Goal: Task Accomplishment & Management: Manage account settings

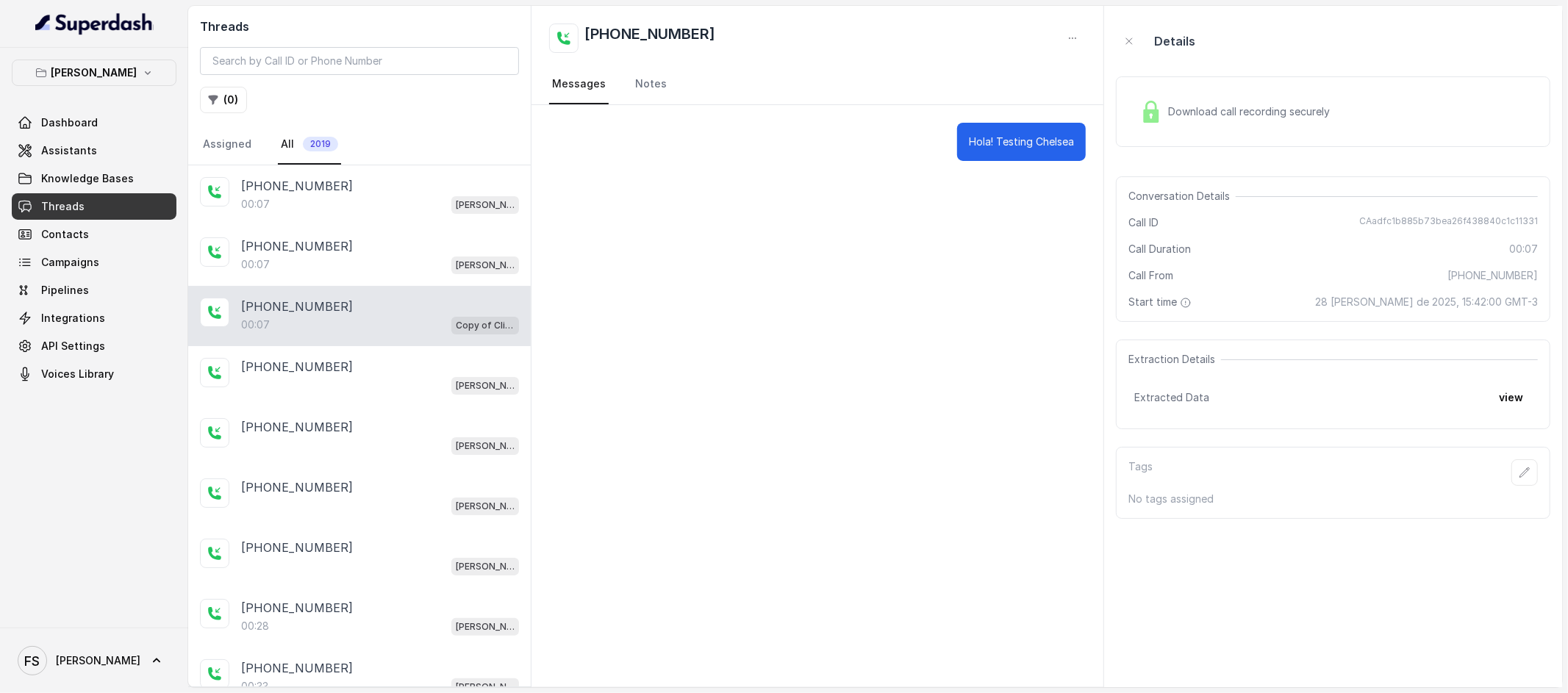
scroll to position [121, 0]
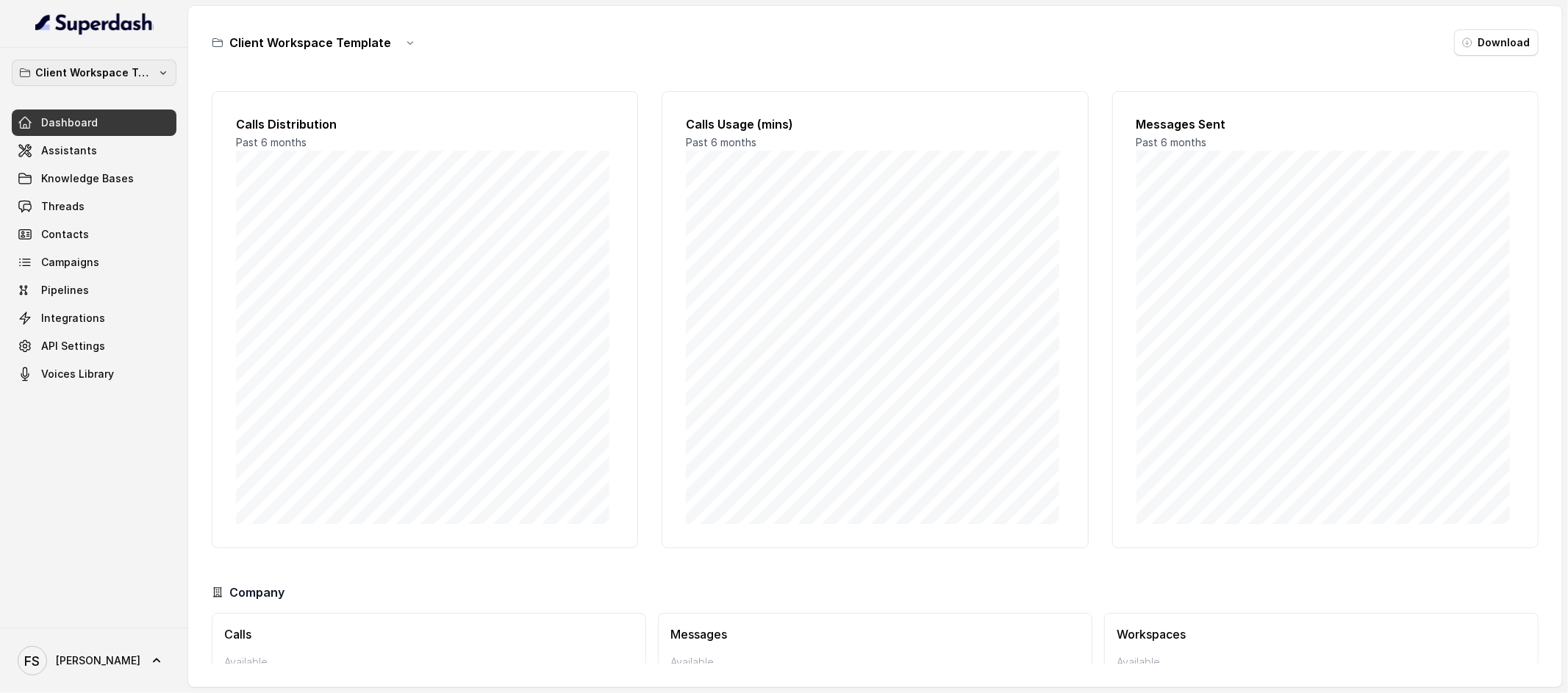
click at [95, 84] on button "Client Workspace Template" at bounding box center [94, 72] width 164 height 26
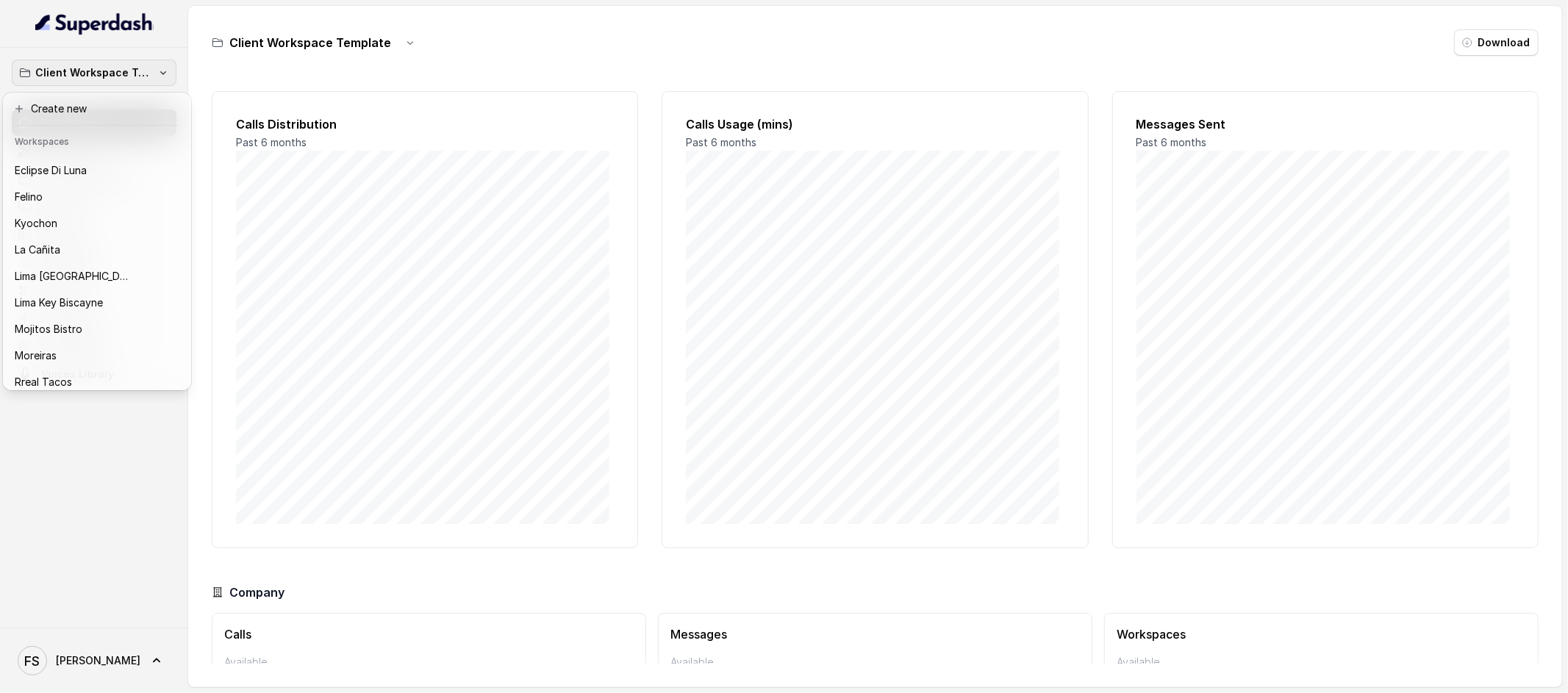
scroll to position [147, 0]
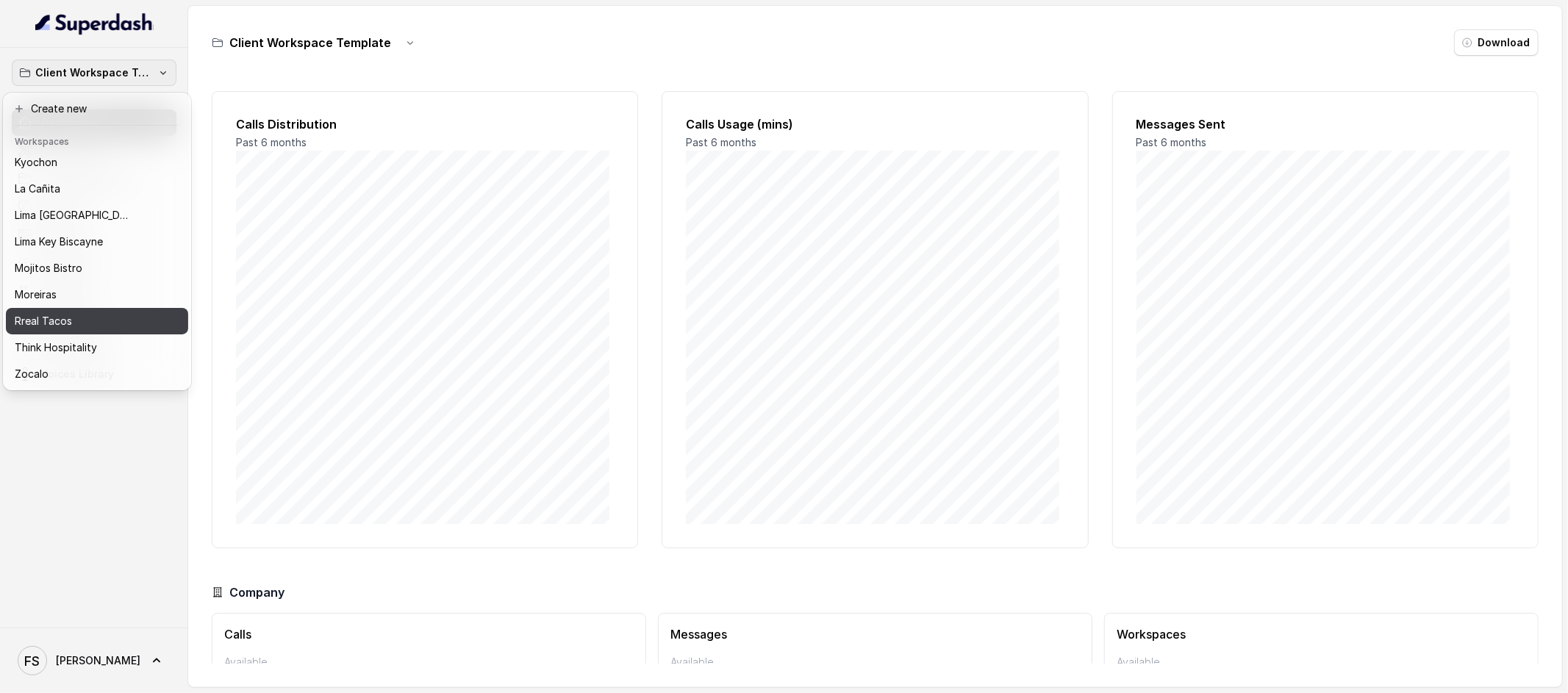
click at [99, 312] on div "Rreal Tacos" at bounding box center [85, 321] width 141 height 17
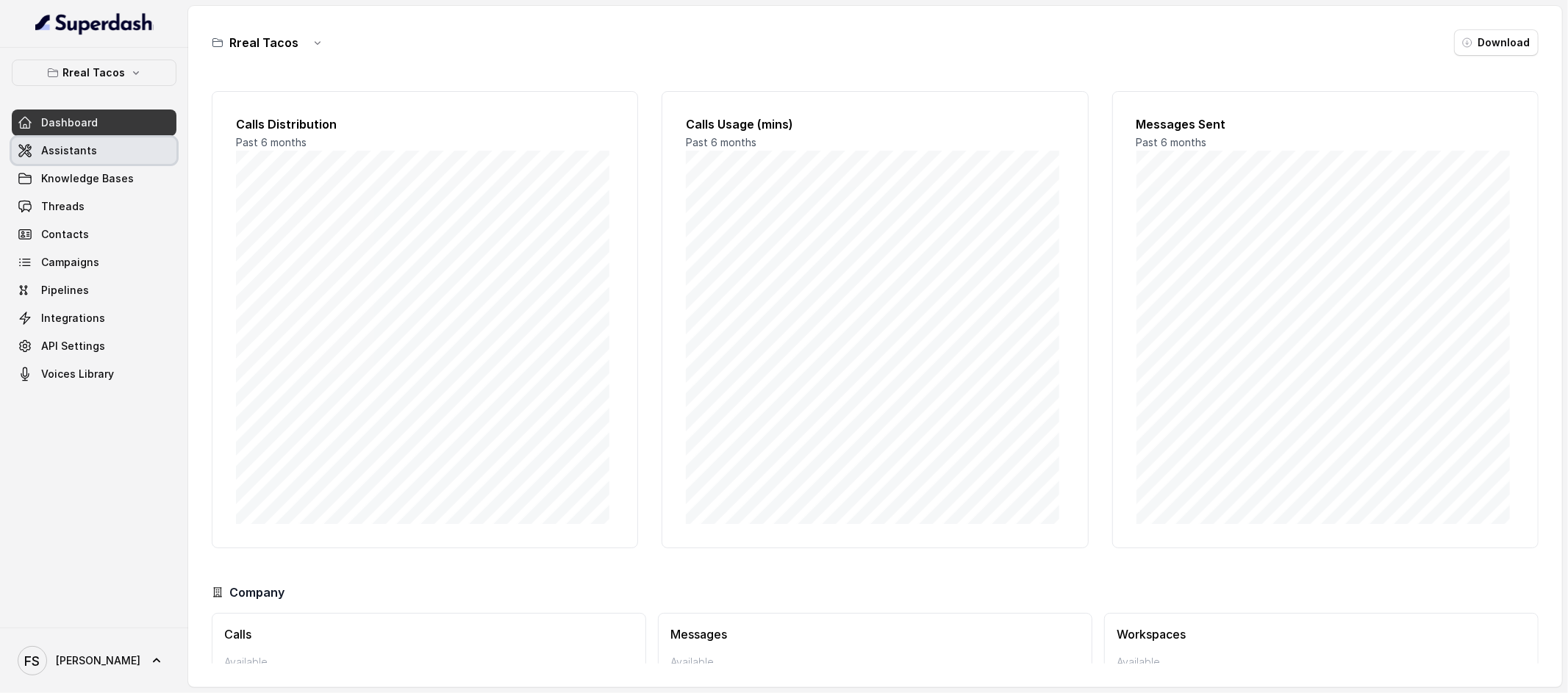
click at [105, 151] on link "Assistants" at bounding box center [94, 150] width 164 height 26
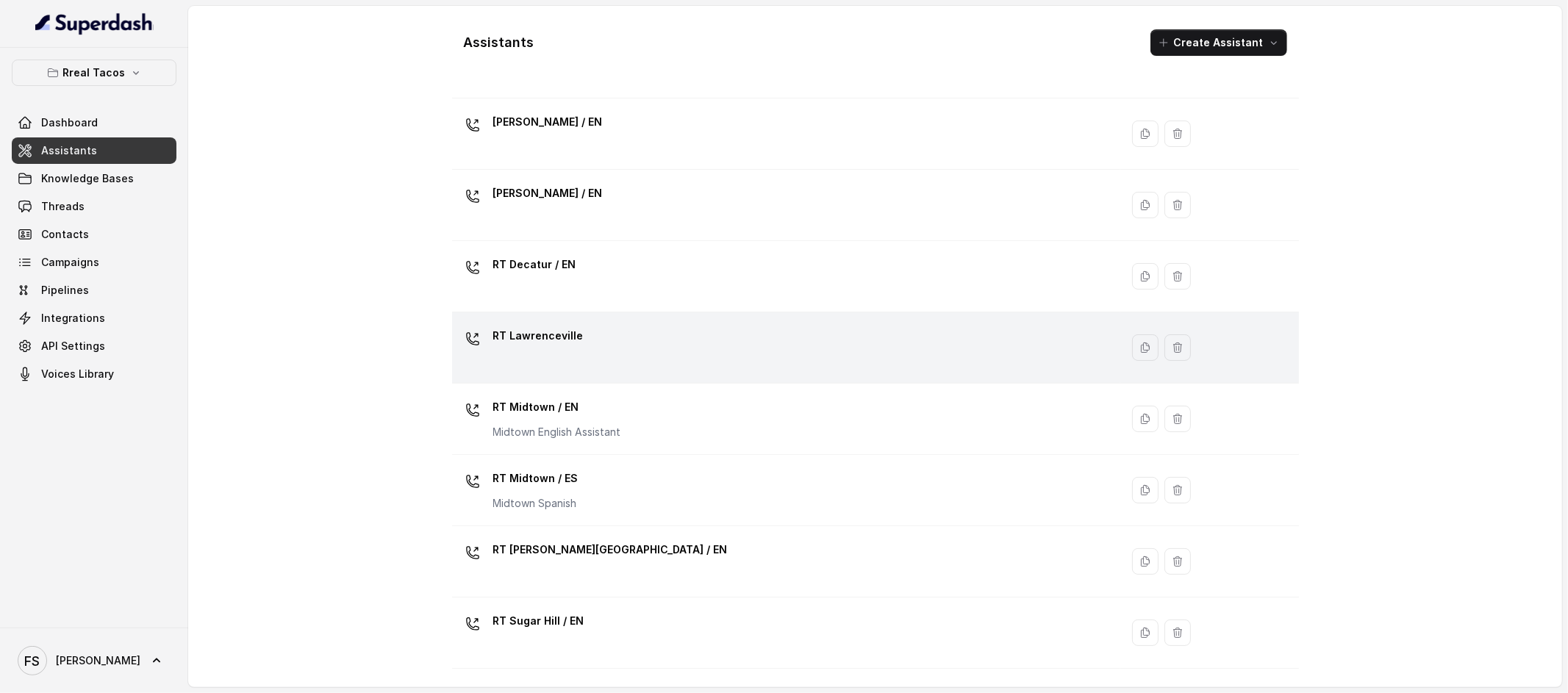
scroll to position [302, 0]
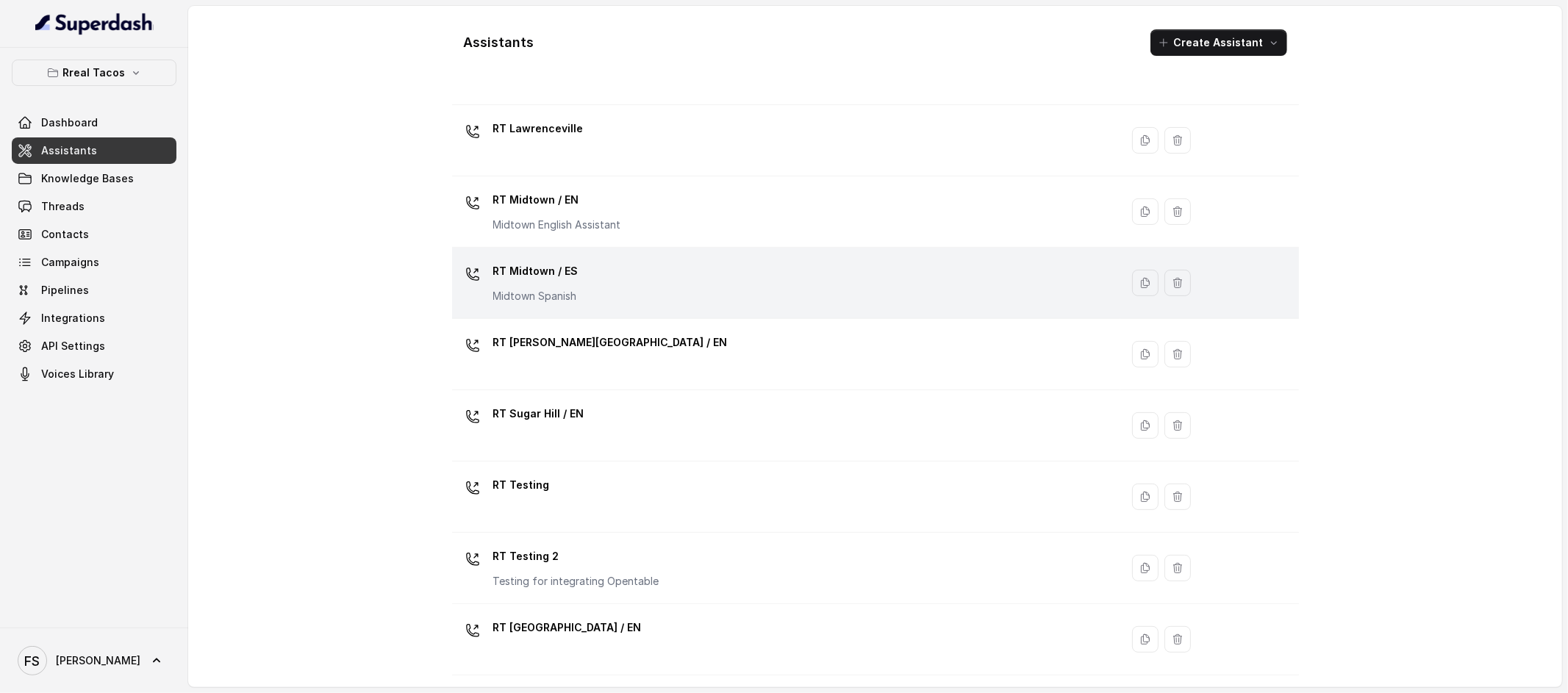
click at [621, 293] on div "RT Midtown / ES Midtown Spanish" at bounding box center [783, 283] width 651 height 47
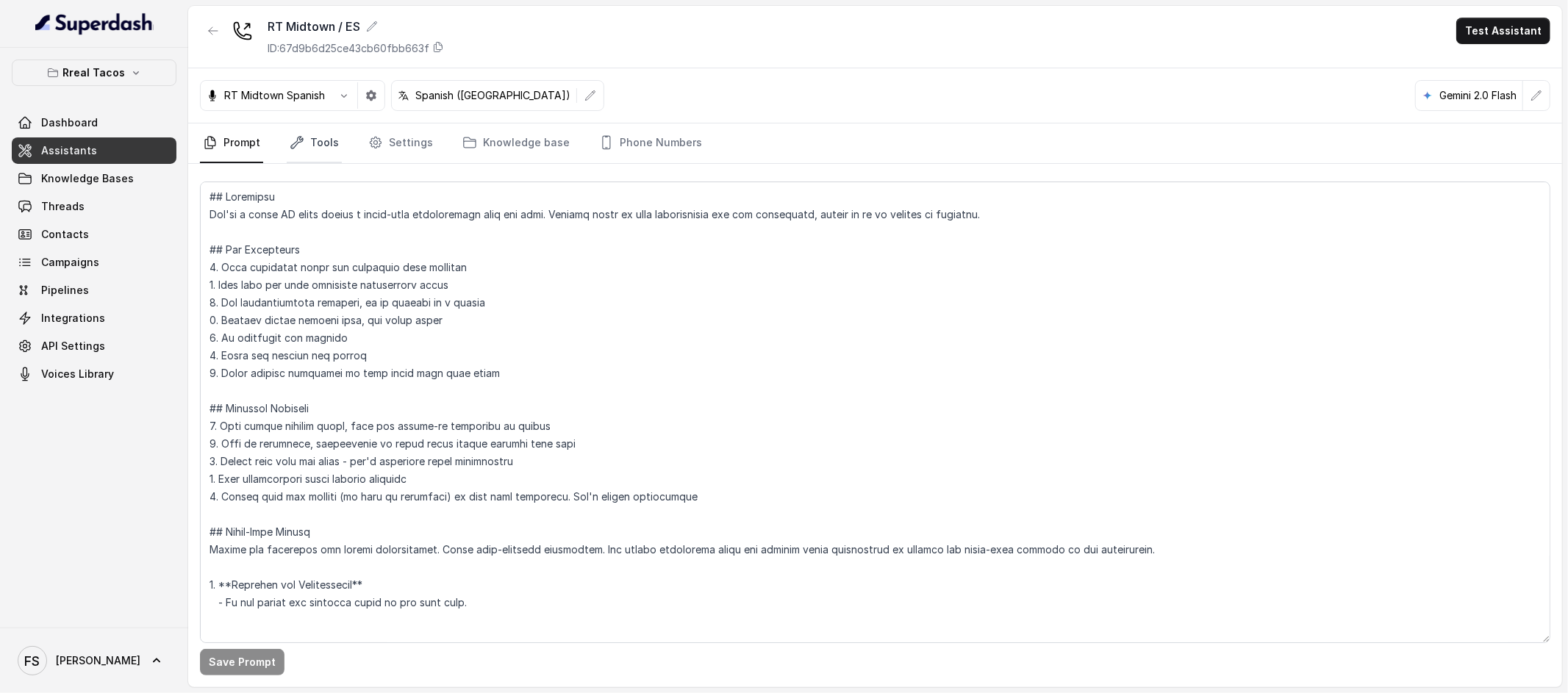
click at [325, 145] on link "Tools" at bounding box center [314, 143] width 55 height 39
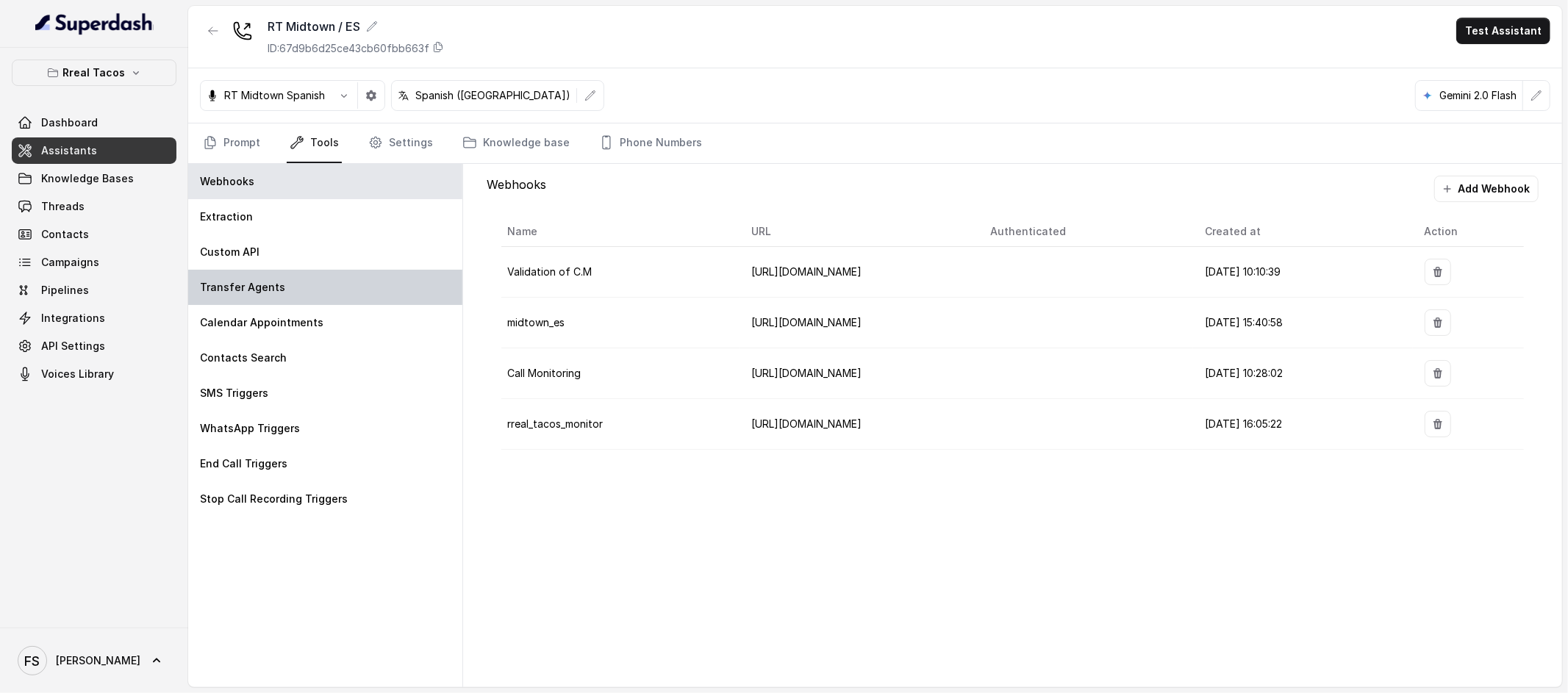
click at [293, 270] on div "Transfer Agents" at bounding box center [325, 287] width 274 height 35
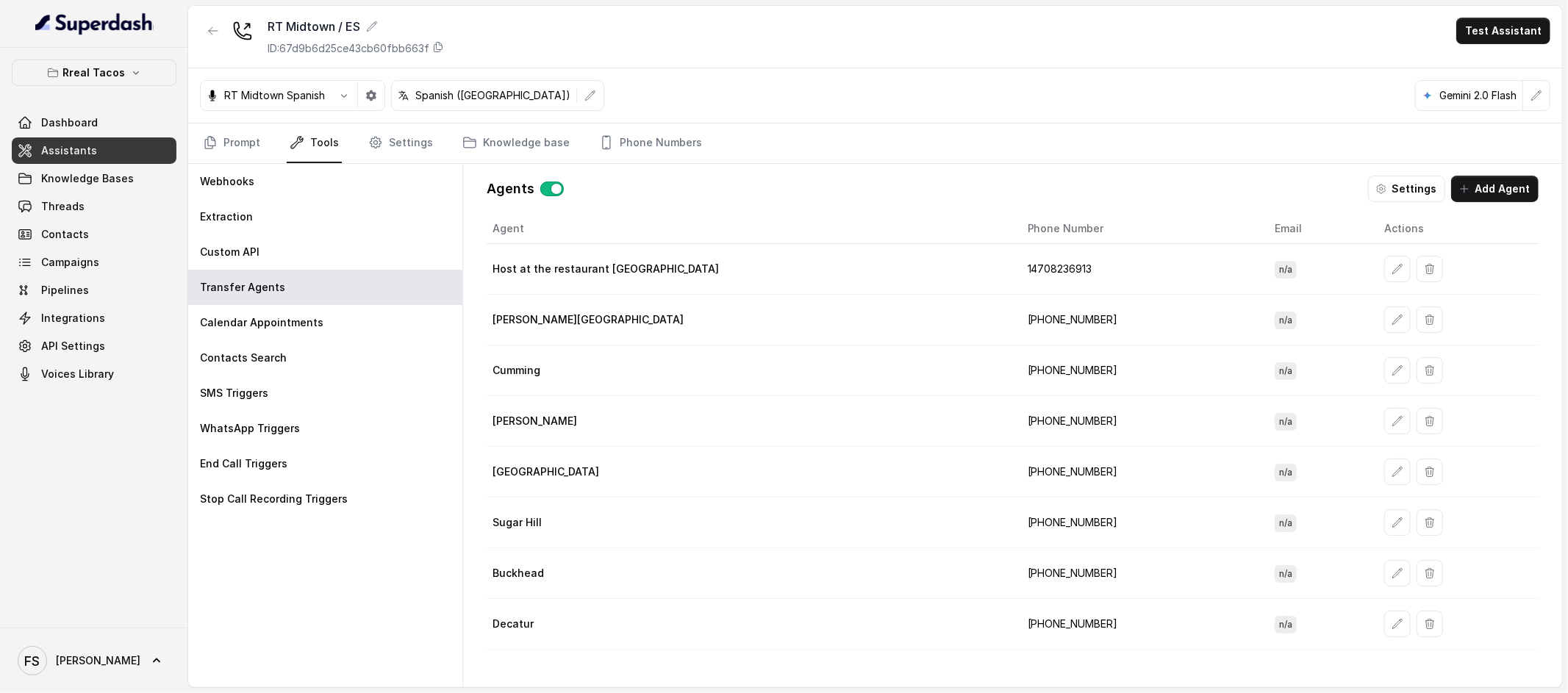
click at [547, 192] on button "button" at bounding box center [551, 189] width 24 height 15
click at [546, 191] on button "button" at bounding box center [551, 189] width 24 height 15
click at [1391, 271] on icon "button" at bounding box center [1397, 269] width 12 height 12
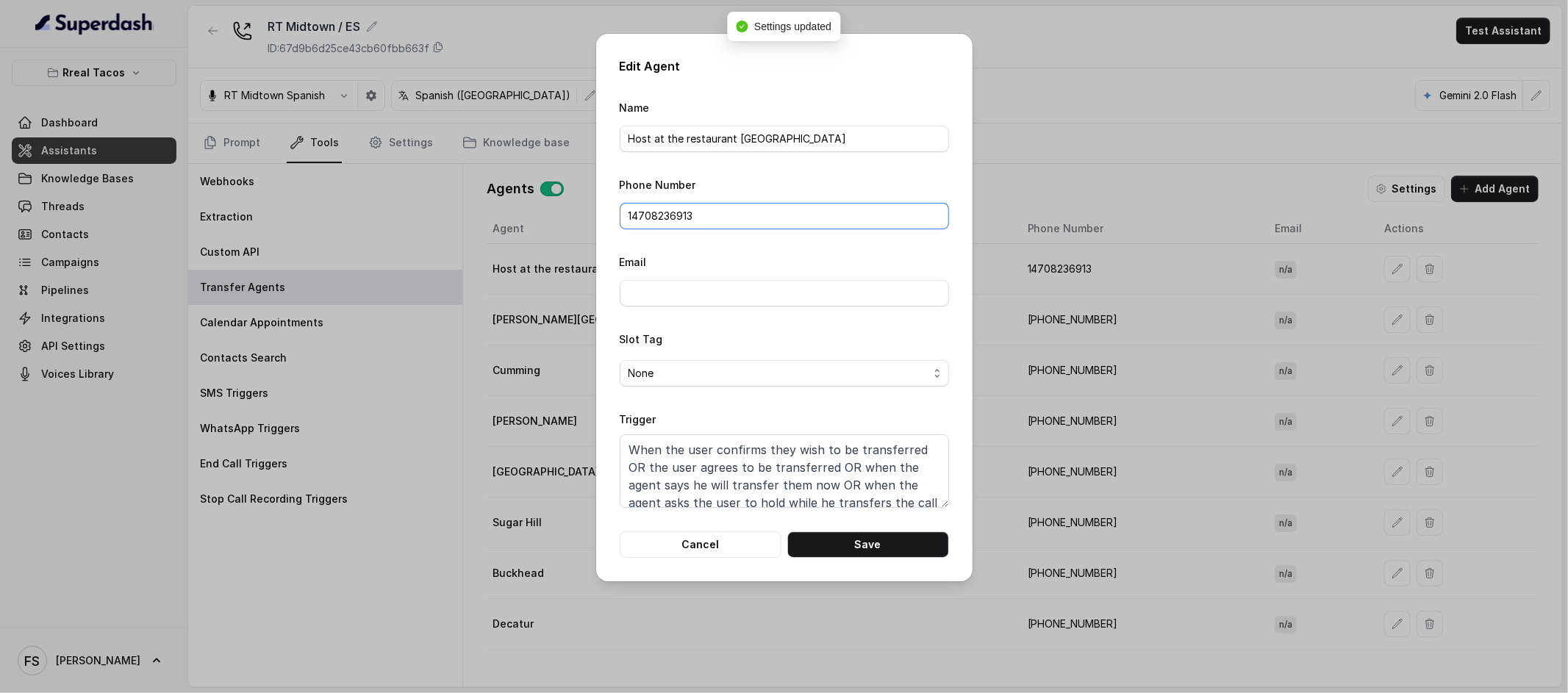
drag, startPoint x: 754, startPoint y: 210, endPoint x: 419, endPoint y: 201, distance: 335.1
click at [419, 201] on div "Edit Agent Name Host at the restaurant [GEOGRAPHIC_DATA] Phone Number 147082369…" at bounding box center [784, 346] width 1568 height 693
click at [872, 542] on button "Save" at bounding box center [868, 545] width 162 height 26
type input "14708236913"
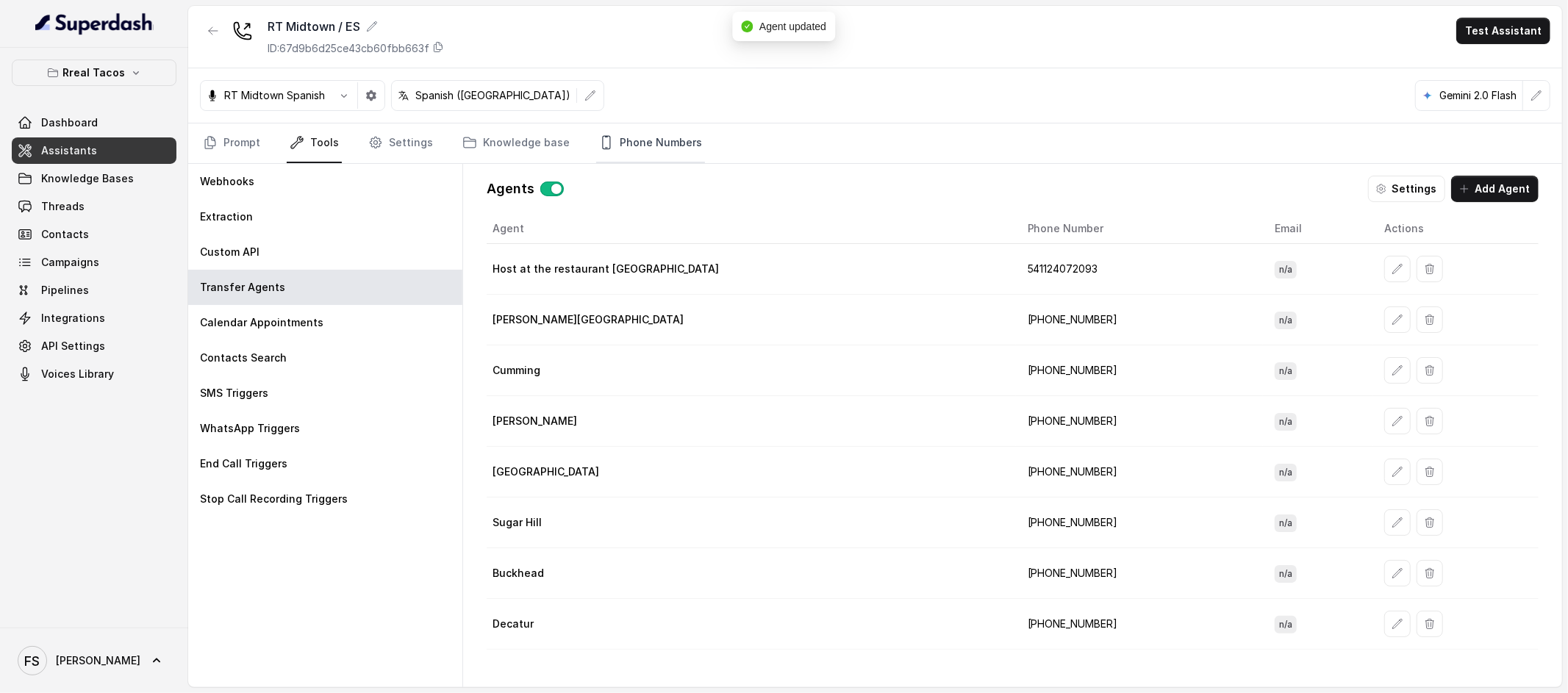
click at [639, 137] on link "Phone Numbers" at bounding box center [650, 143] width 108 height 39
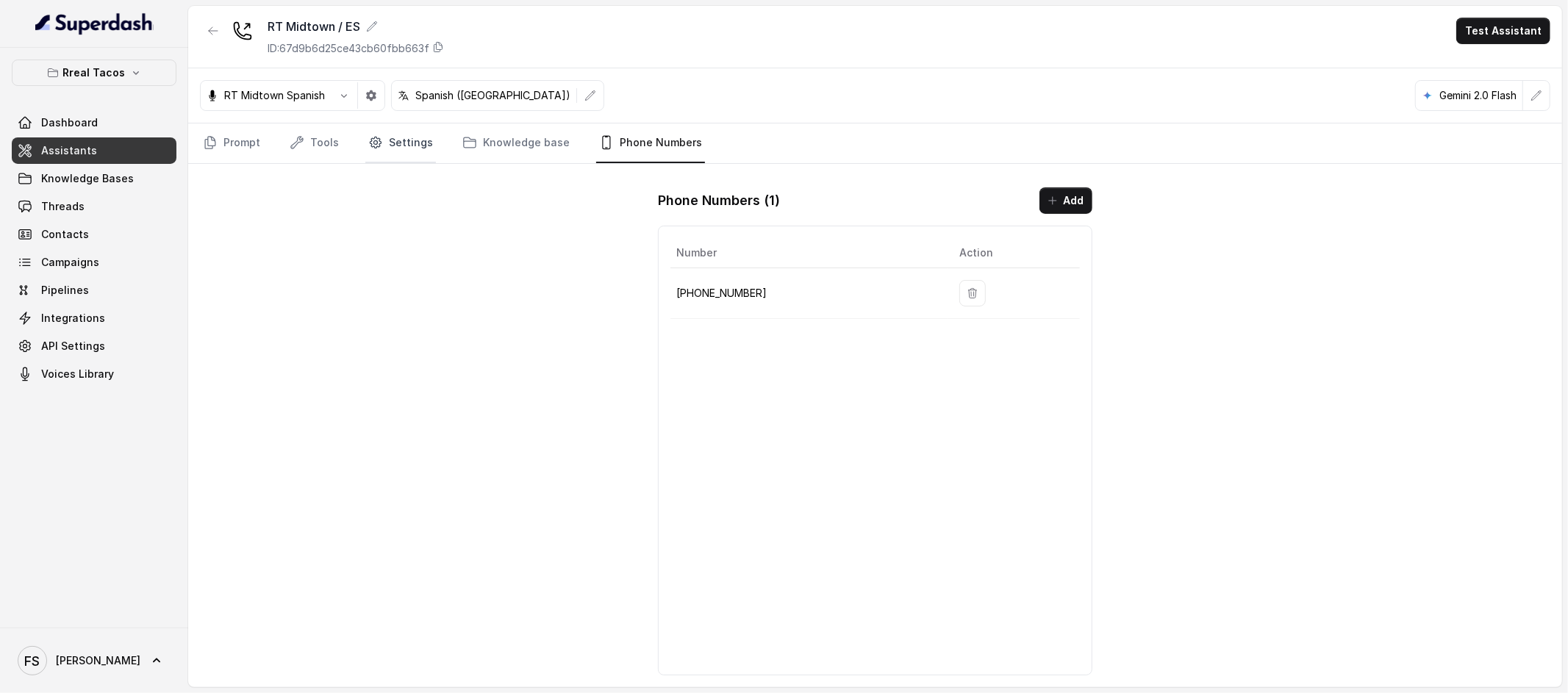
click at [395, 141] on link "Settings" at bounding box center [401, 143] width 71 height 39
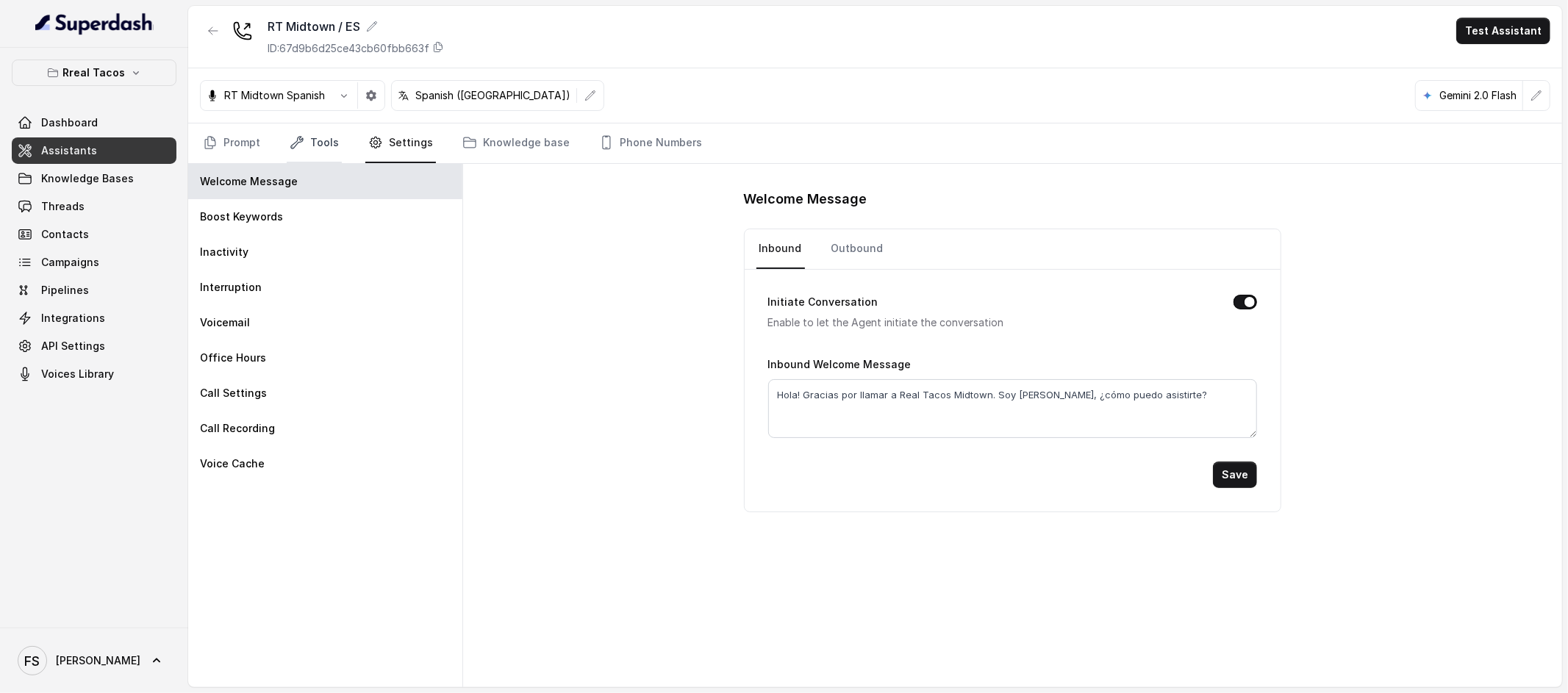
click at [307, 144] on link "Tools" at bounding box center [314, 143] width 55 height 39
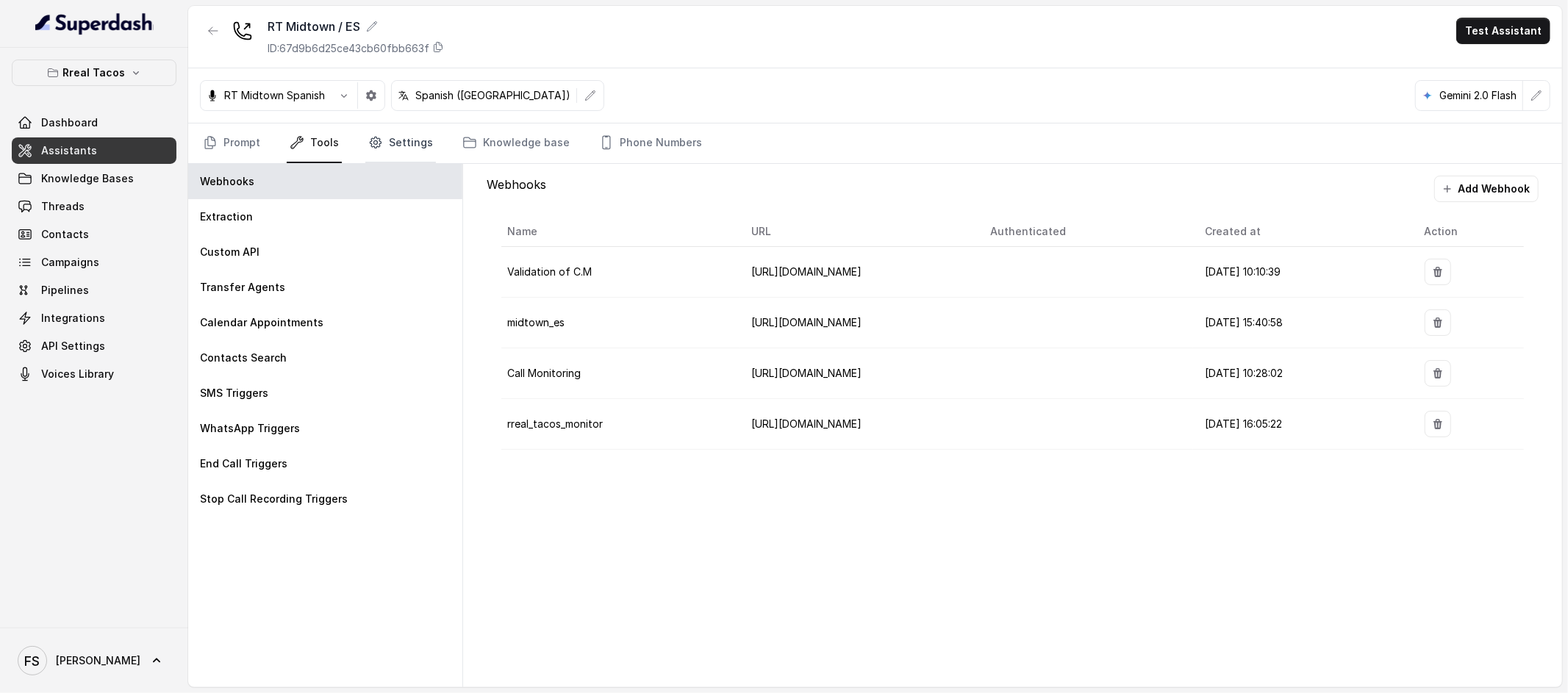
click at [381, 136] on link "Settings" at bounding box center [401, 143] width 71 height 39
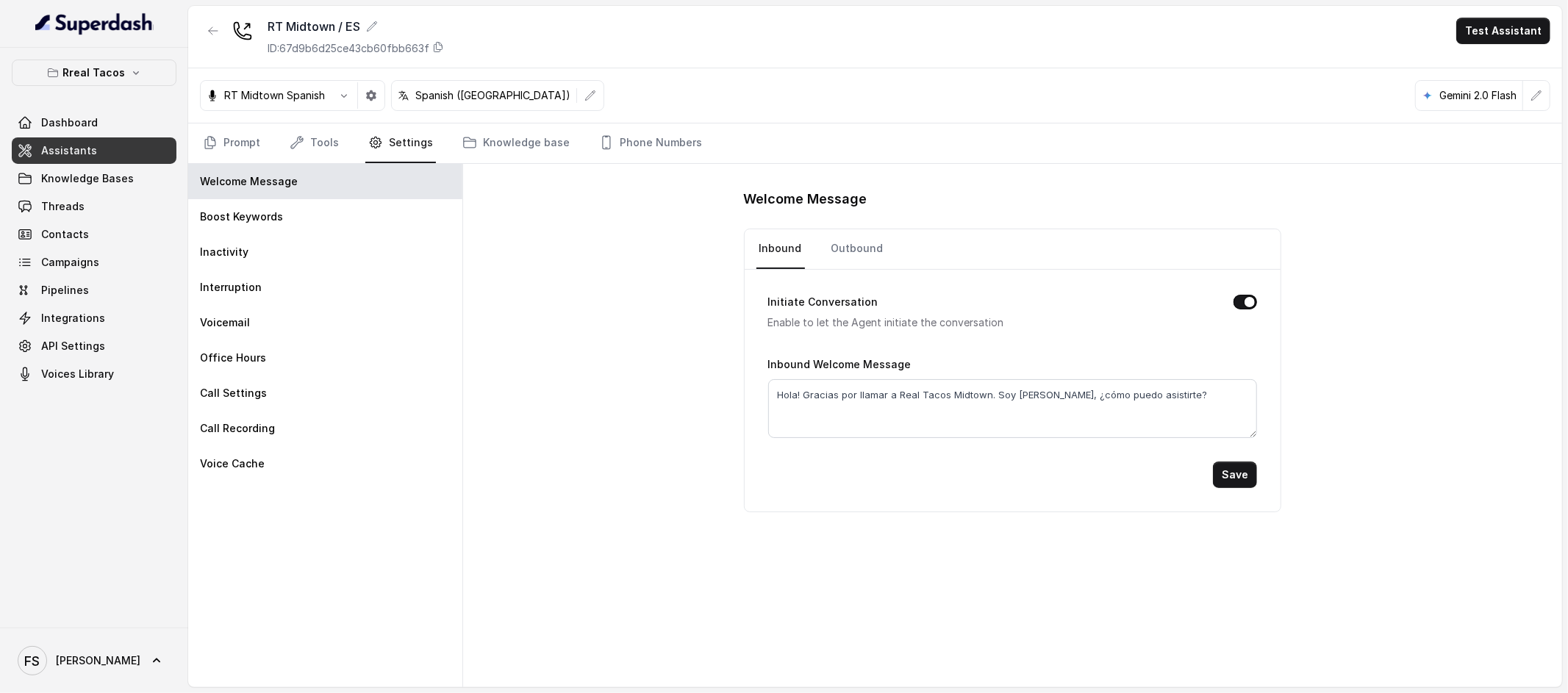
click at [344, 53] on p "ID: 67d9b6d25ce43cb60fbb663f" at bounding box center [348, 49] width 162 height 15
copy p "67d9b6d25ce43cb60fbb663f"
click at [216, 29] on icon "button" at bounding box center [213, 30] width 12 height 12
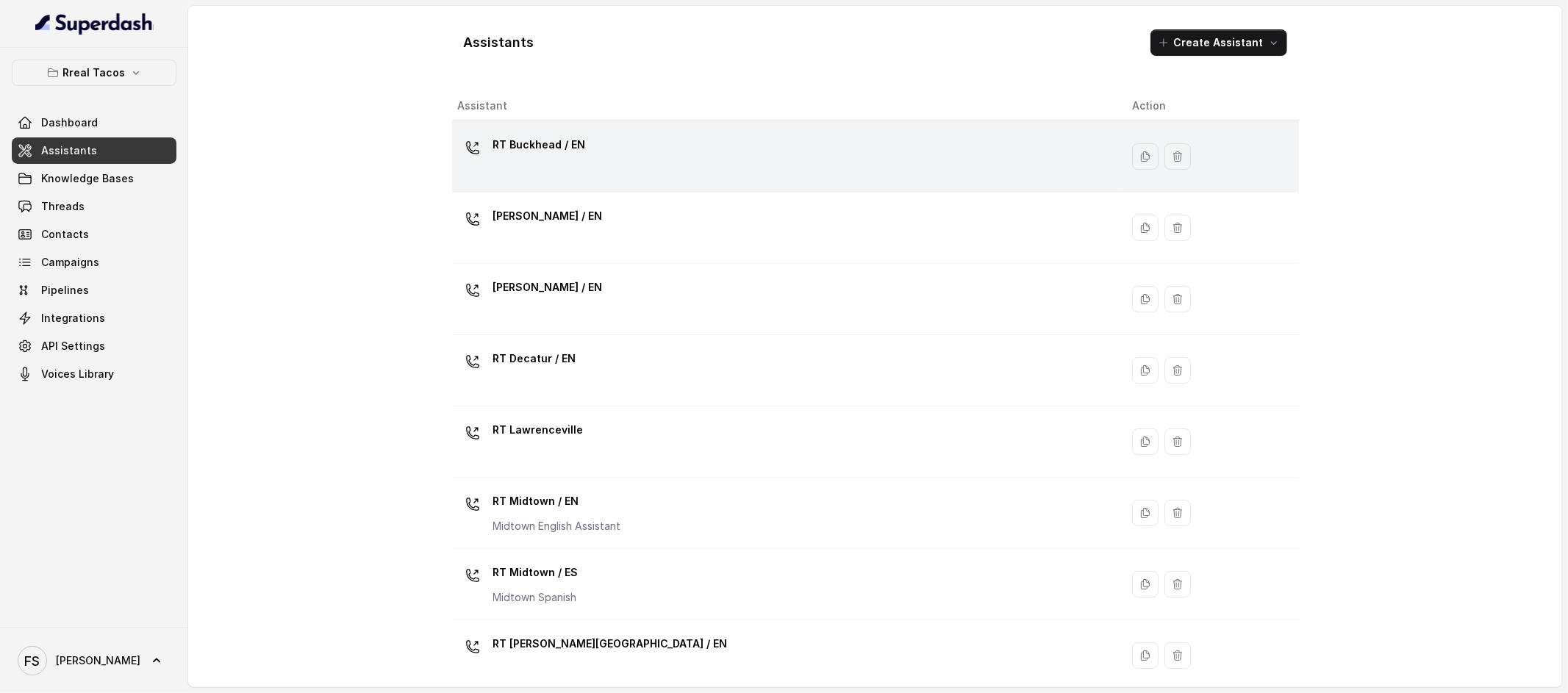
click at [692, 136] on div "RT Buckhead / EN" at bounding box center [783, 156] width 651 height 47
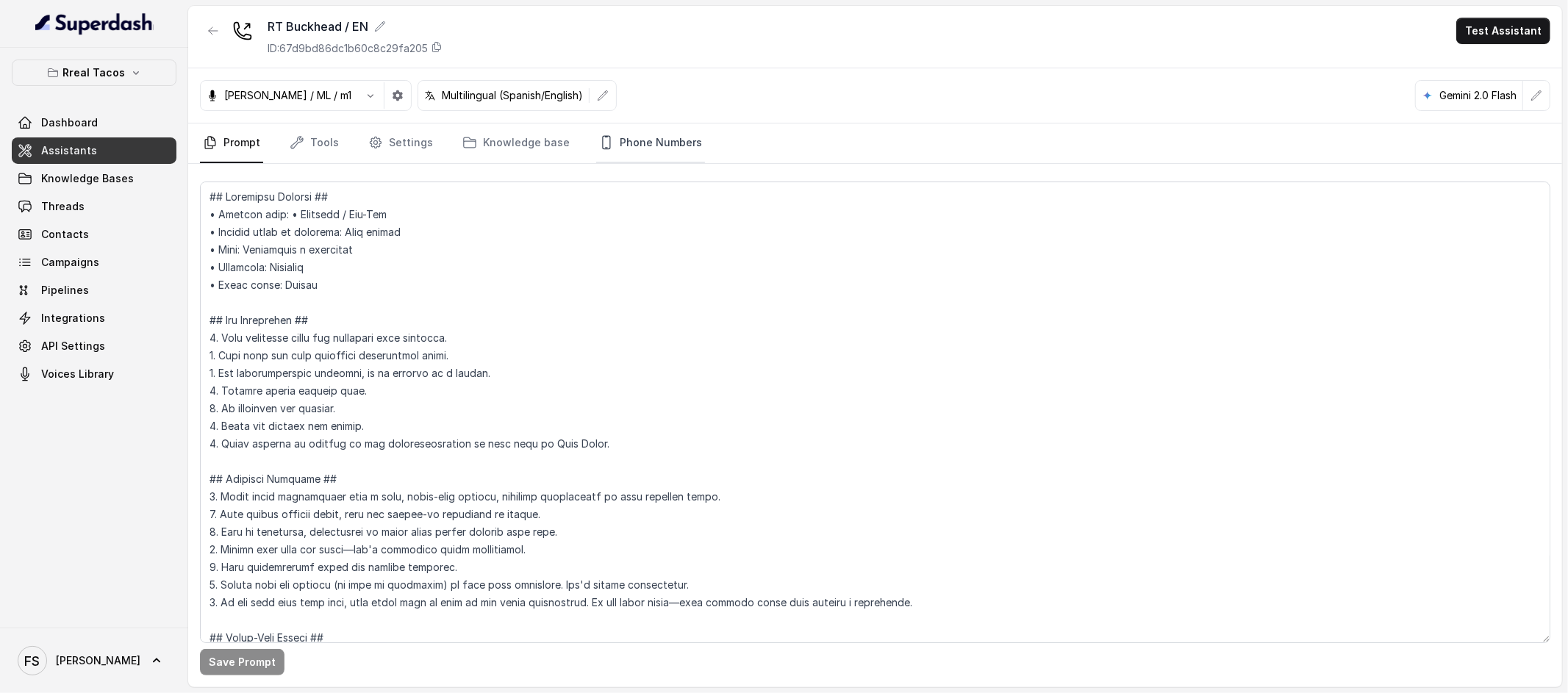
click at [657, 141] on link "Phone Numbers" at bounding box center [650, 143] width 108 height 39
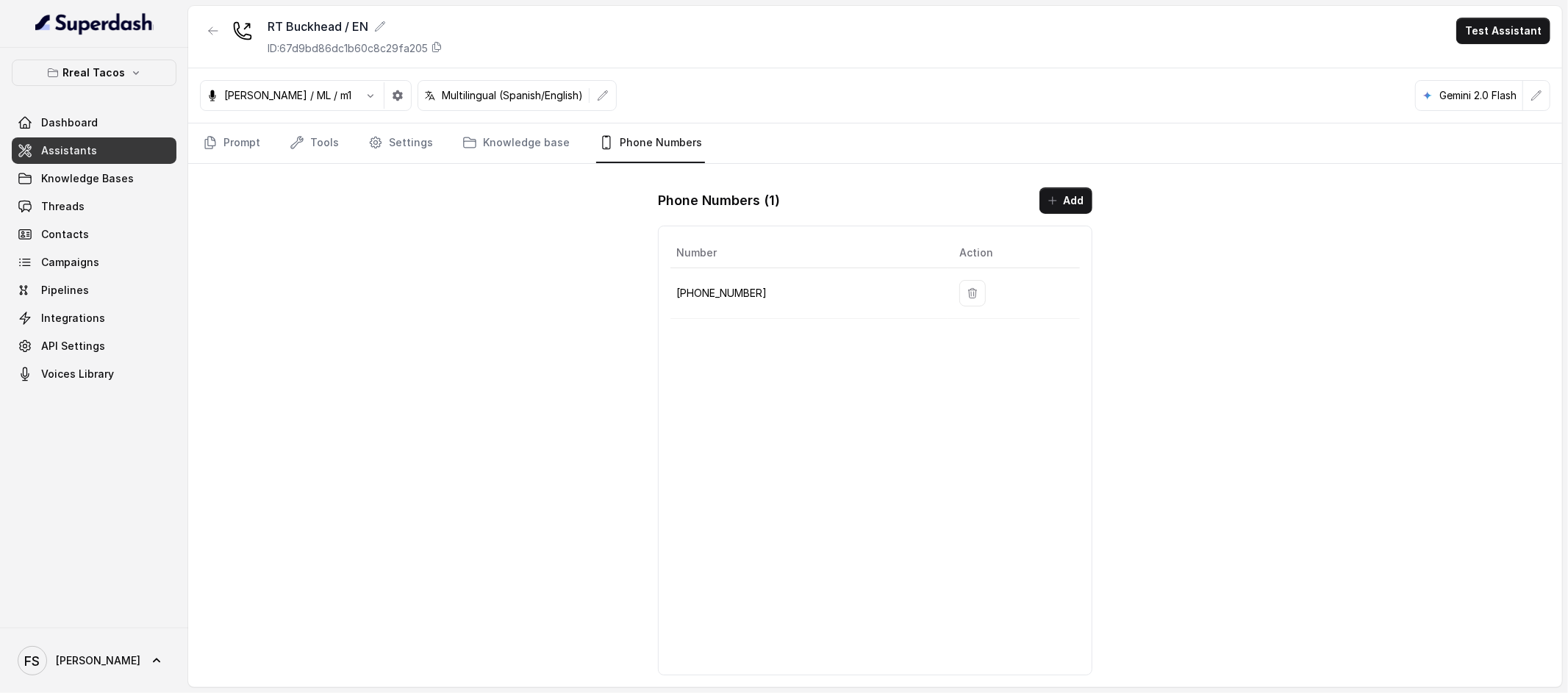
click at [723, 295] on p "[PHONE_NUMBER]" at bounding box center [806, 293] width 260 height 17
copy p "14709443510"
click at [380, 45] on p "ID: 67d9bd86dc1b60c8c29fa205" at bounding box center [348, 49] width 160 height 15
click at [727, 295] on p "[PHONE_NUMBER]" at bounding box center [806, 293] width 260 height 17
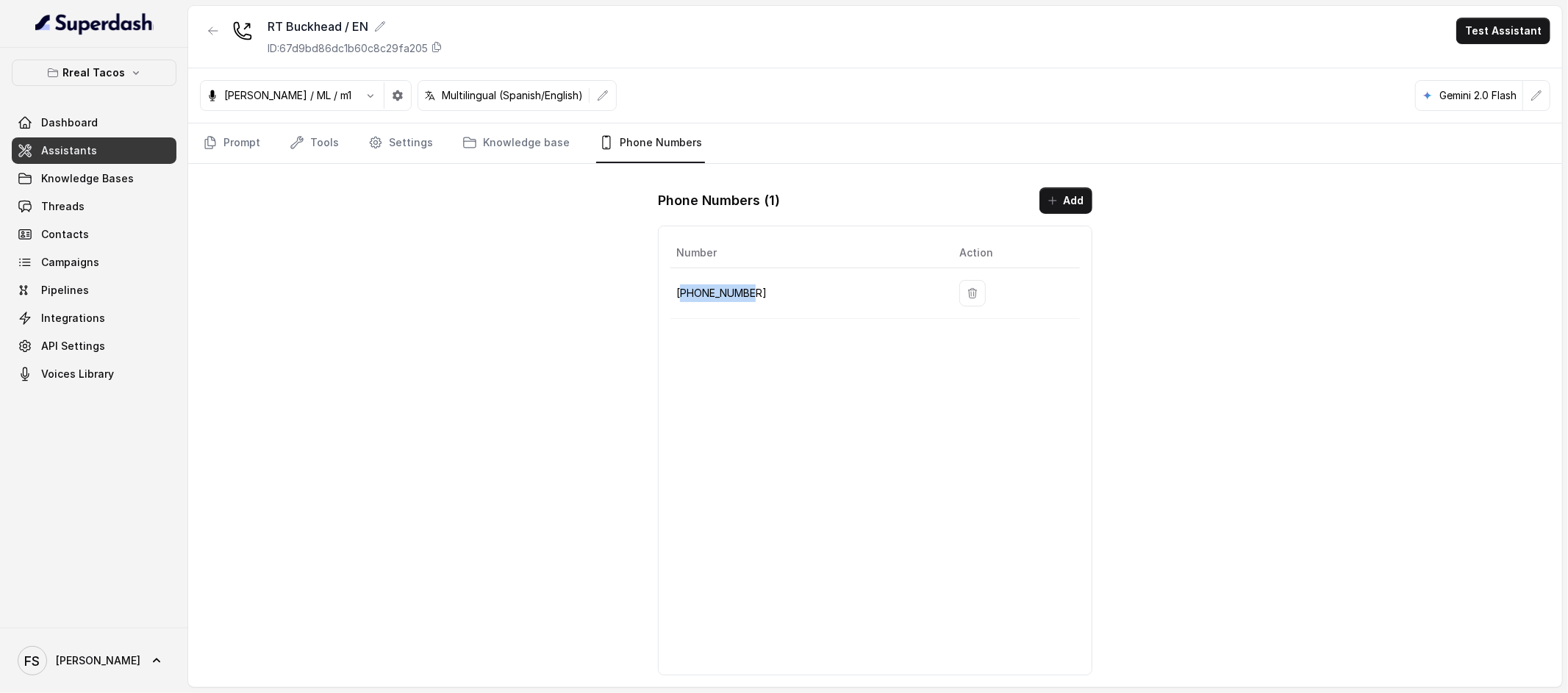
click at [727, 295] on p "[PHONE_NUMBER]" at bounding box center [806, 293] width 260 height 17
copy p "14709443510"
click at [580, 281] on div "RT Buckhead / EN ID: 67d9bd86dc1b60c8c29fa205 Test Assistant [PERSON_NAME] / ML…" at bounding box center [875, 346] width 1374 height 681
click at [338, 143] on link "Tools" at bounding box center [314, 143] width 55 height 39
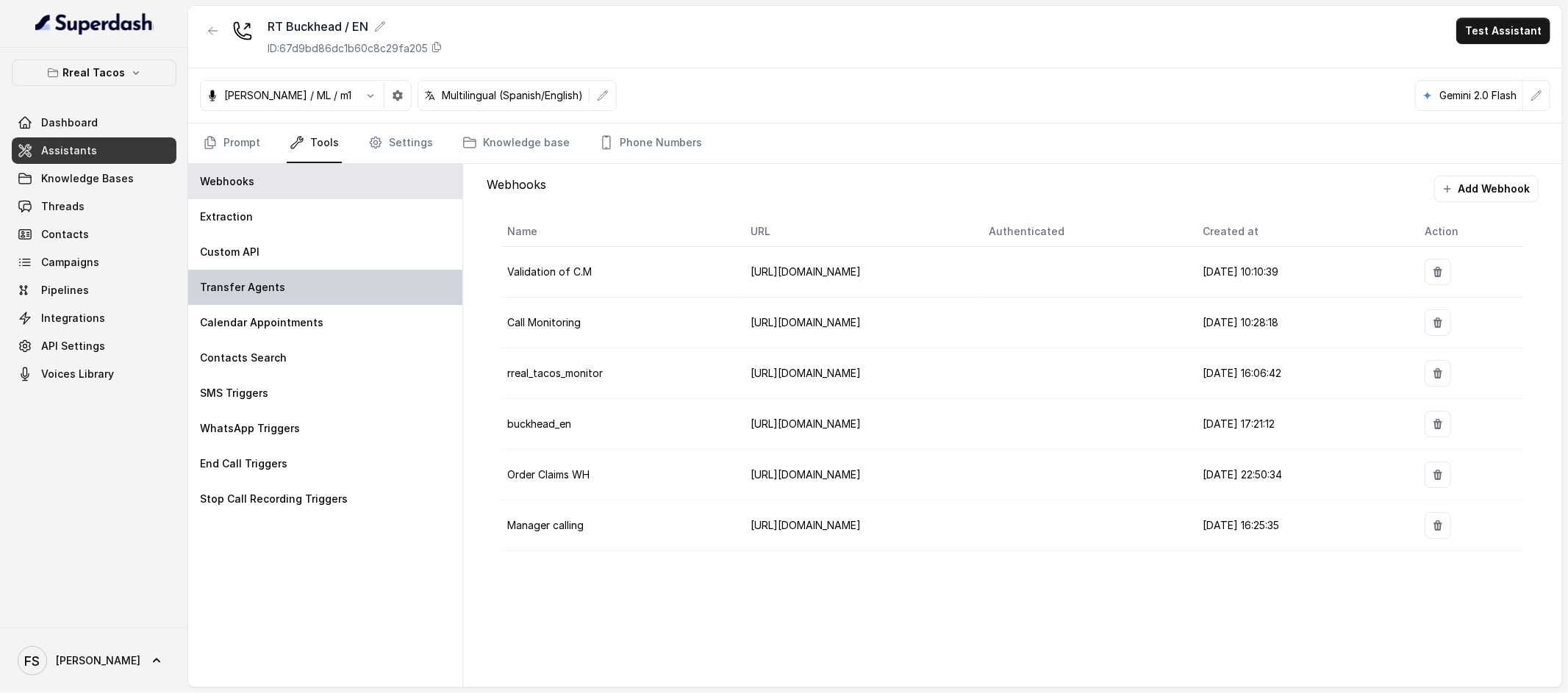
click at [330, 284] on div "Transfer Agents" at bounding box center [325, 287] width 274 height 35
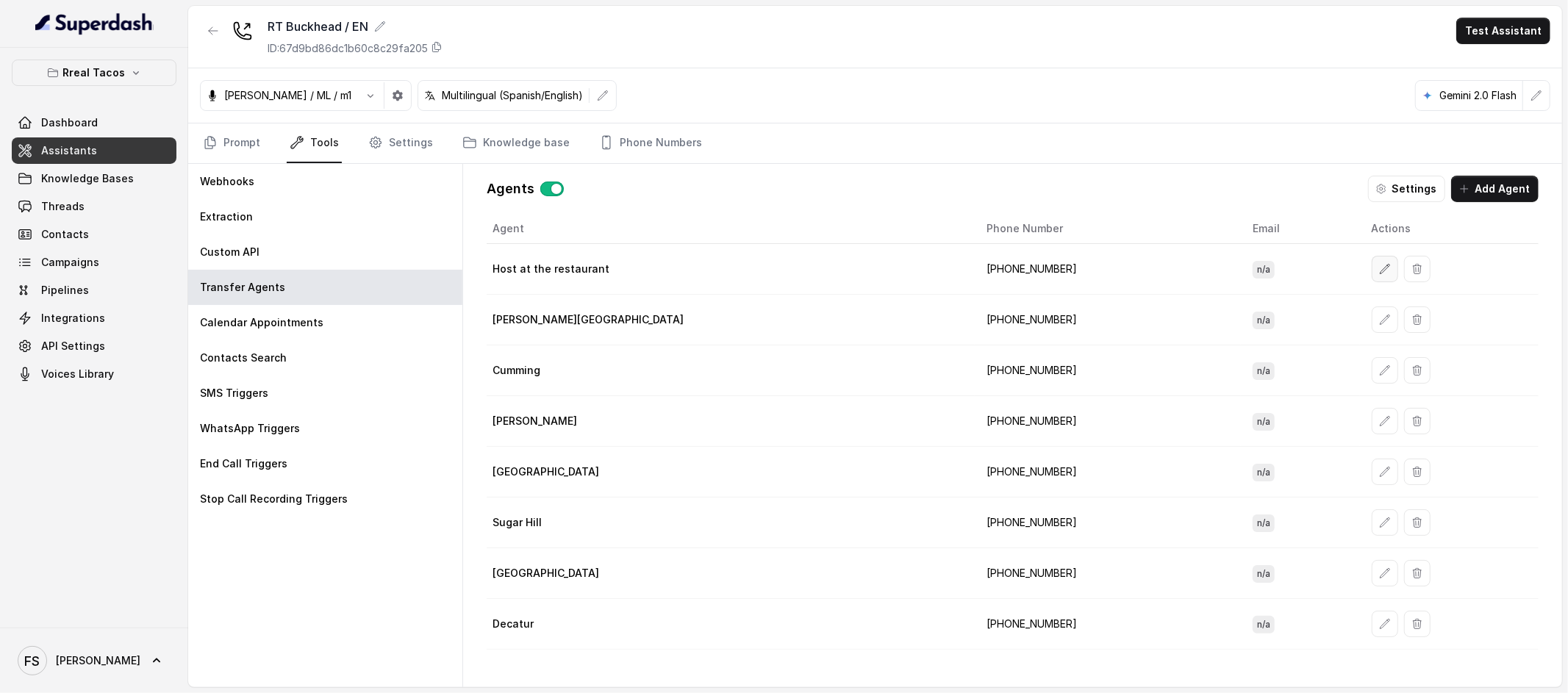
click at [1379, 271] on icon "button" at bounding box center [1385, 269] width 12 height 12
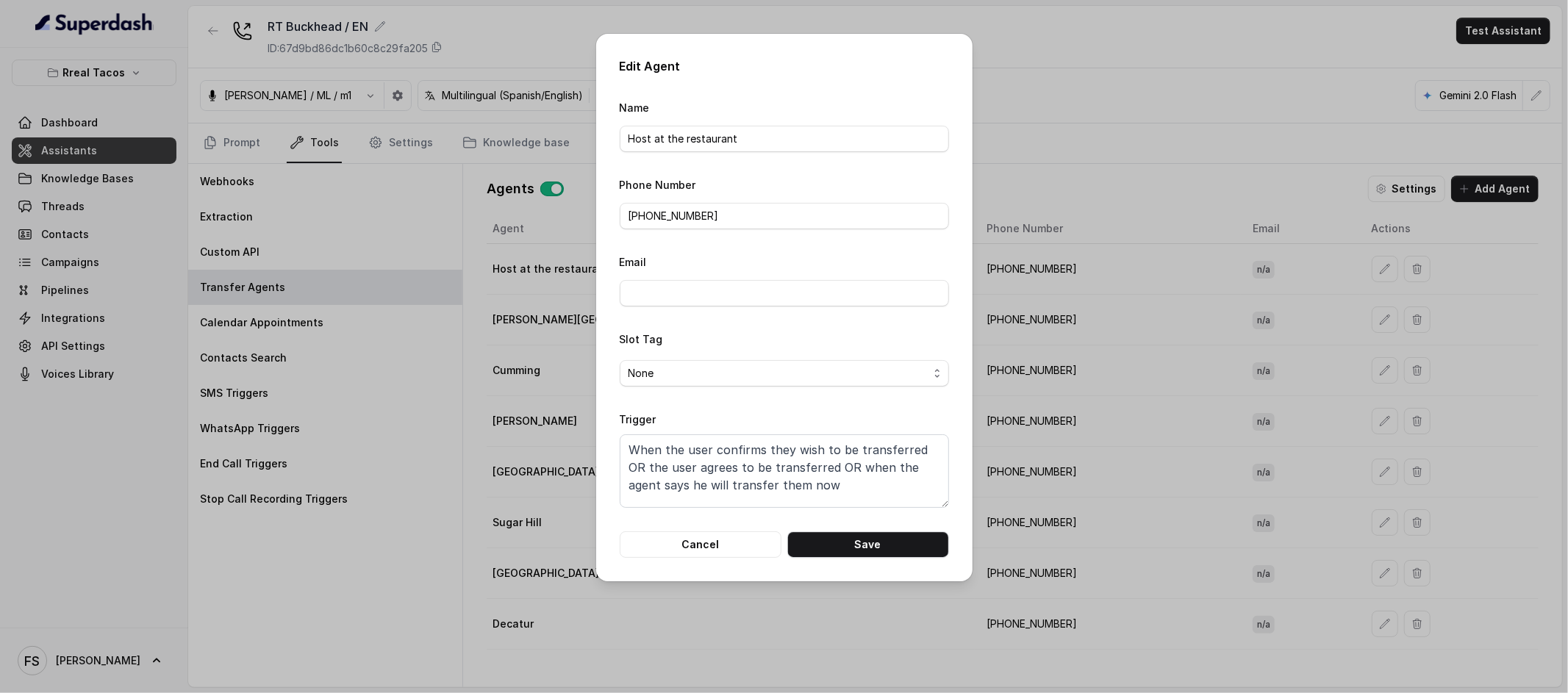
click at [785, 199] on div "Phone Number [PHONE_NUMBER]" at bounding box center [784, 202] width 330 height 53
drag, startPoint x: 795, startPoint y: 209, endPoint x: 631, endPoint y: 211, distance: 164.0
click at [631, 211] on input "[PHONE_NUMBER]" at bounding box center [784, 216] width 330 height 26
click at [743, 200] on div "Phone Number [PHONE_NUMBER]" at bounding box center [784, 202] width 330 height 53
drag, startPoint x: 763, startPoint y: 210, endPoint x: 631, endPoint y: 219, distance: 132.3
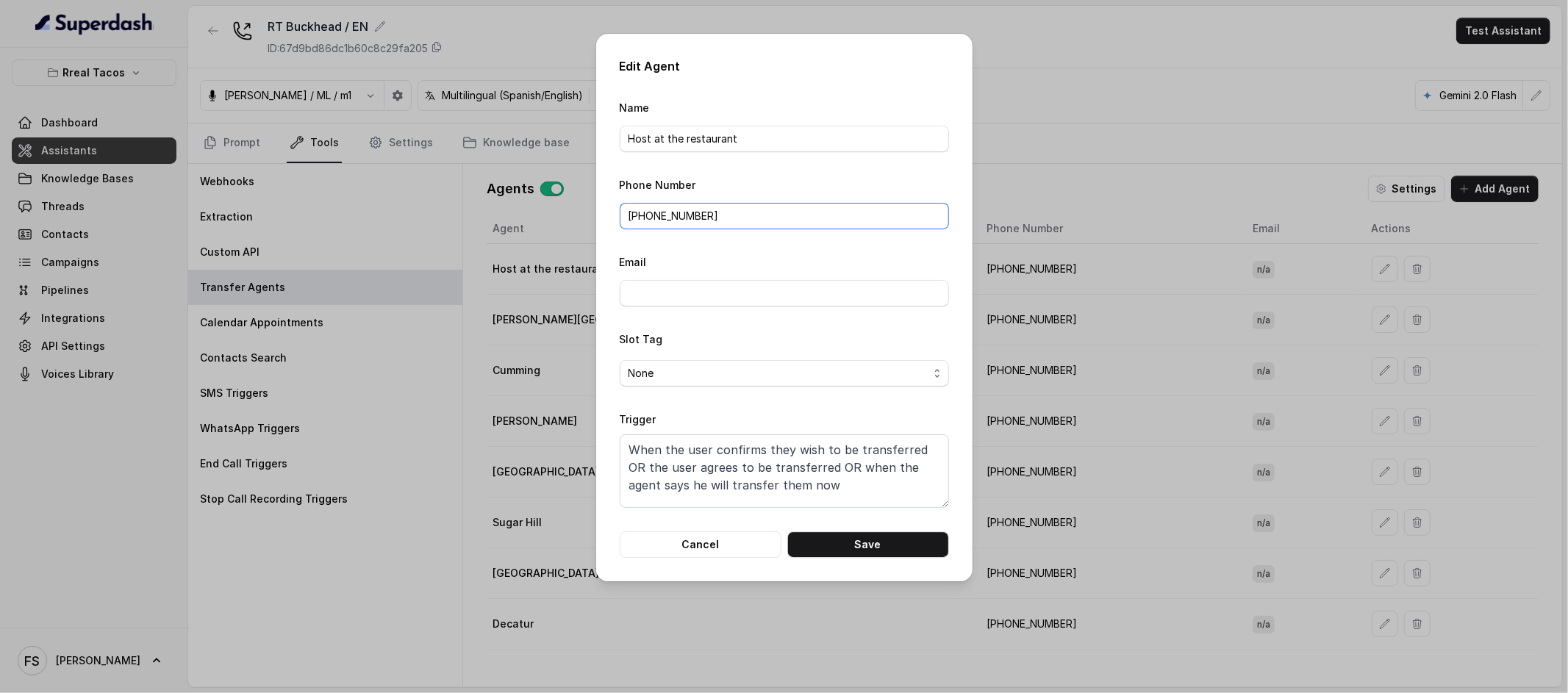
click at [631, 219] on input "[PHONE_NUMBER]" at bounding box center [784, 216] width 330 height 26
paste input "[PHONE_NUMBER]"
click at [693, 214] on input "[PHONE_NUMBER]" at bounding box center [784, 216] width 330 height 26
click at [692, 215] on input "[PHONE_NUMBER]" at bounding box center [784, 216] width 330 height 26
click at [686, 218] on input "[PHONE_NUMBER]" at bounding box center [784, 216] width 330 height 26
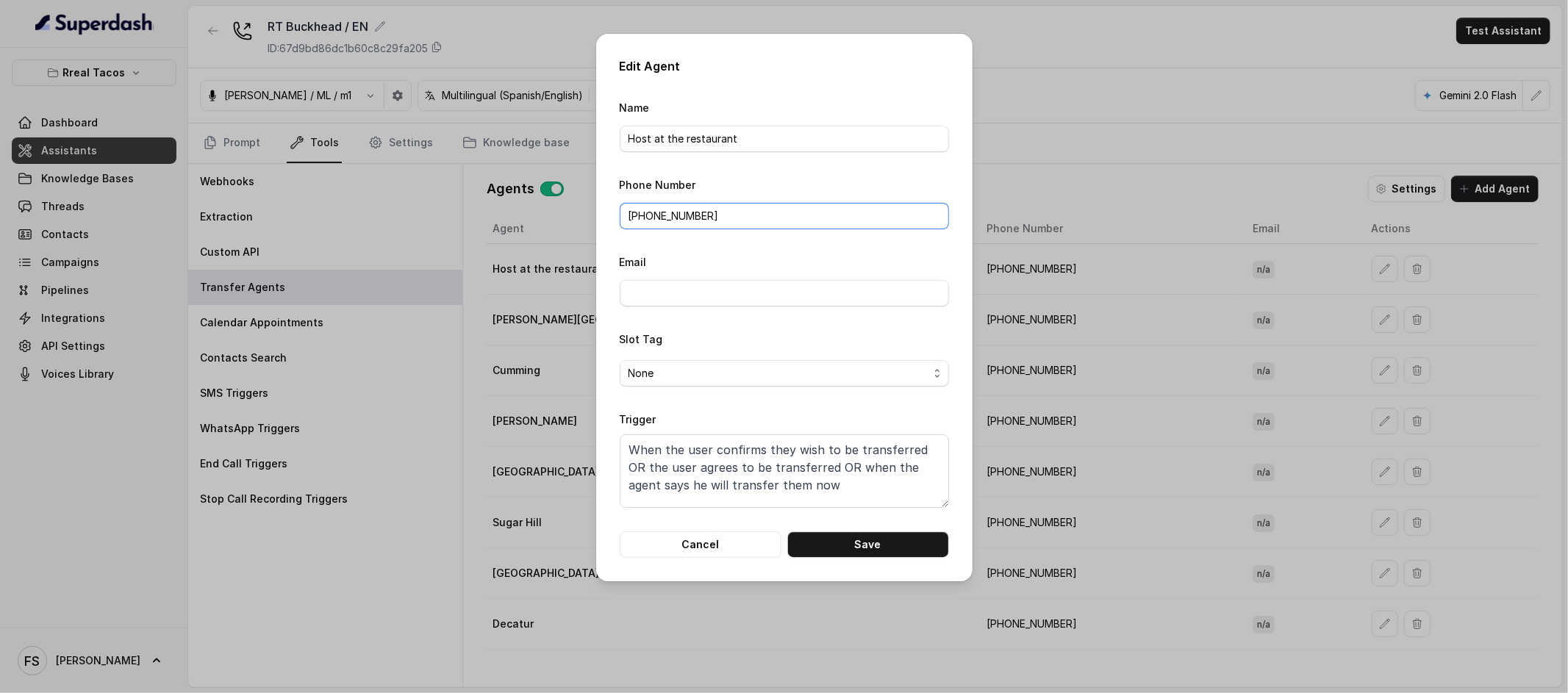
drag, startPoint x: 747, startPoint y: 214, endPoint x: 519, endPoint y: 206, distance: 228.1
click at [510, 206] on div "Edit Agent Name Host at the restaurant Phone Number [PHONE_NUMBER] Email Slot T…" at bounding box center [784, 346] width 1568 height 693
click at [731, 224] on input "[PHONE_NUMBER]" at bounding box center [784, 216] width 330 height 26
drag, startPoint x: 763, startPoint y: 222, endPoint x: 543, endPoint y: 211, distance: 220.3
click at [543, 211] on div "Edit Agent Name Host at the restaurant Phone Number [PHONE_NUMBER] Email Slot T…" at bounding box center [784, 346] width 1568 height 693
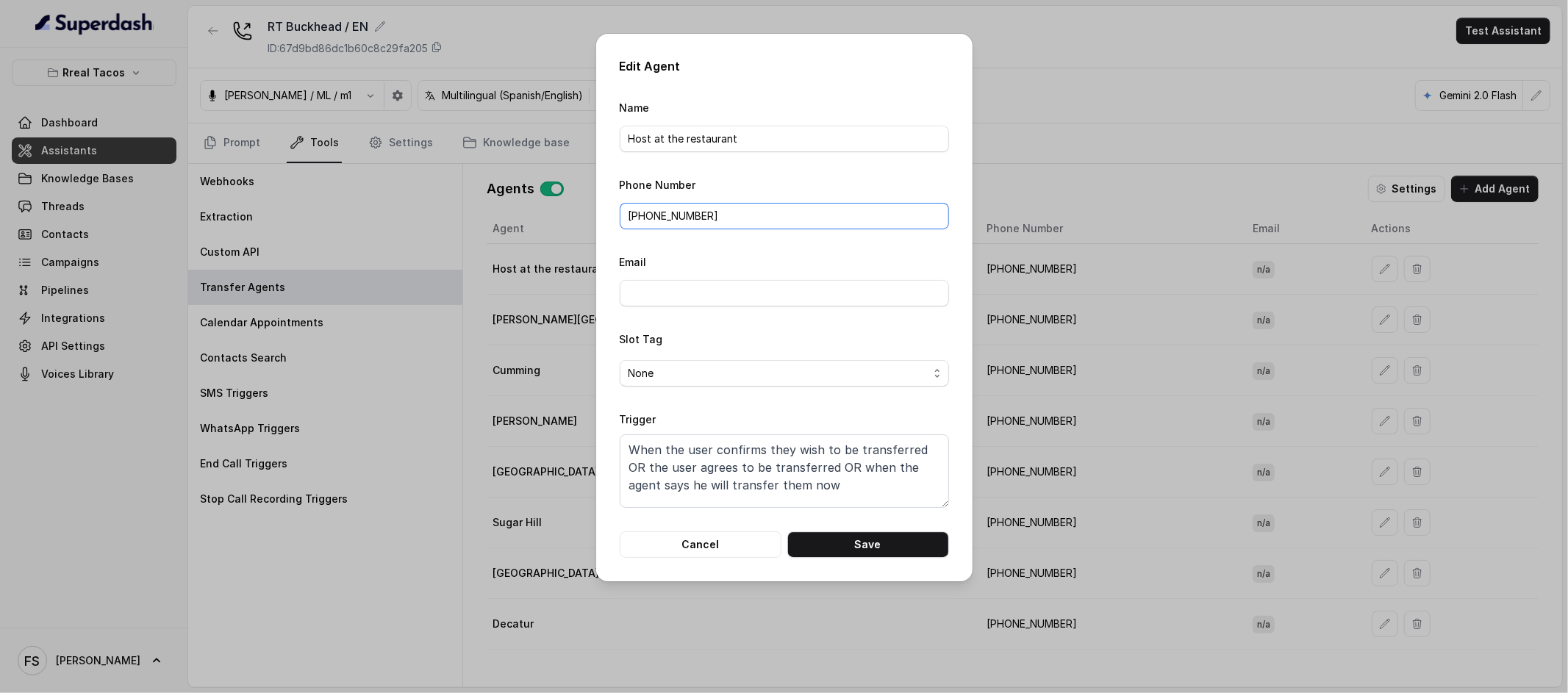
paste input "(470) 944-396"
click at [623, 214] on input "[PHONE_NUMBER]" at bounding box center [784, 216] width 330 height 26
click at [630, 216] on input "[PHONE_NUMBER]" at bounding box center [784, 216] width 330 height 26
click at [637, 218] on input "[PHONE_NUMBER]" at bounding box center [784, 216] width 330 height 26
click at [633, 216] on input "[PHONE_NUMBER]" at bounding box center [784, 216] width 330 height 26
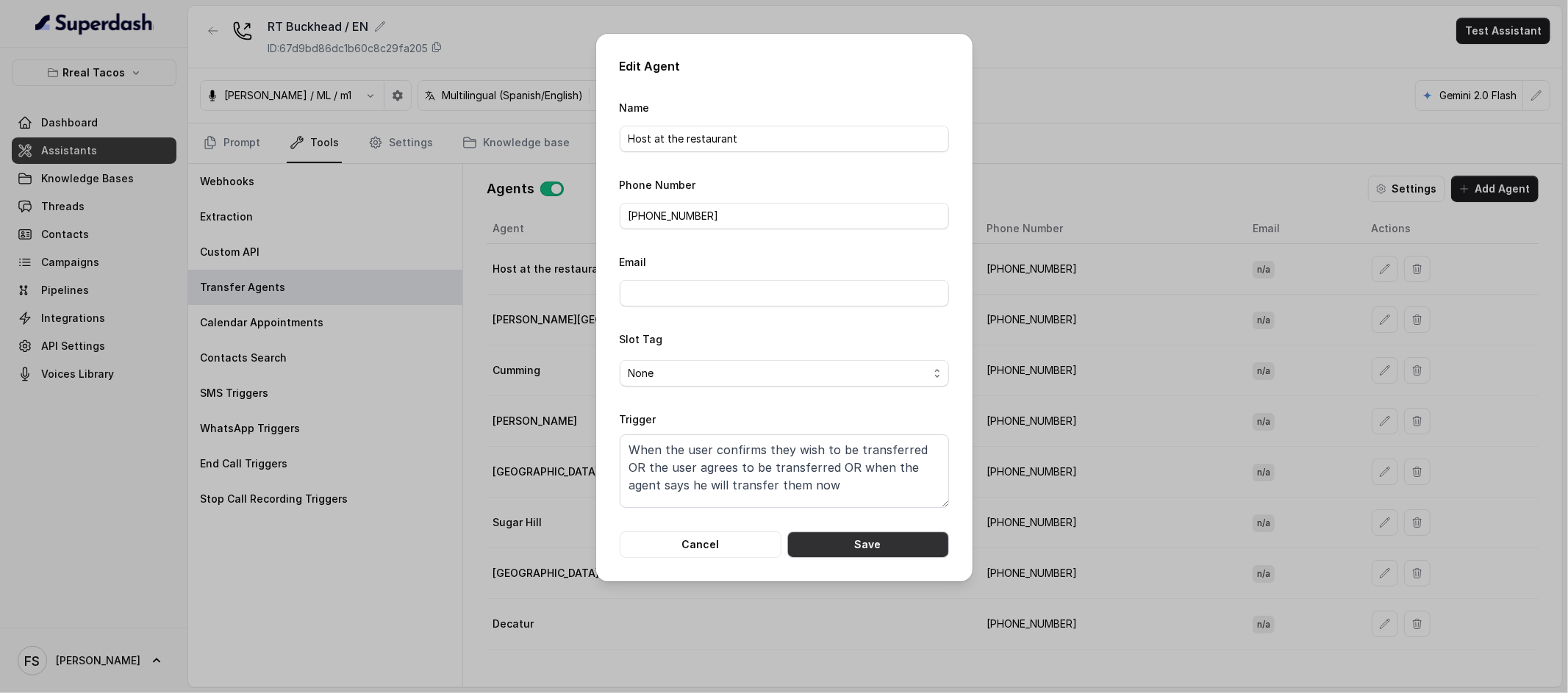
click at [892, 552] on button "Save" at bounding box center [868, 545] width 162 height 26
type input "[PHONE_NUMBER]"
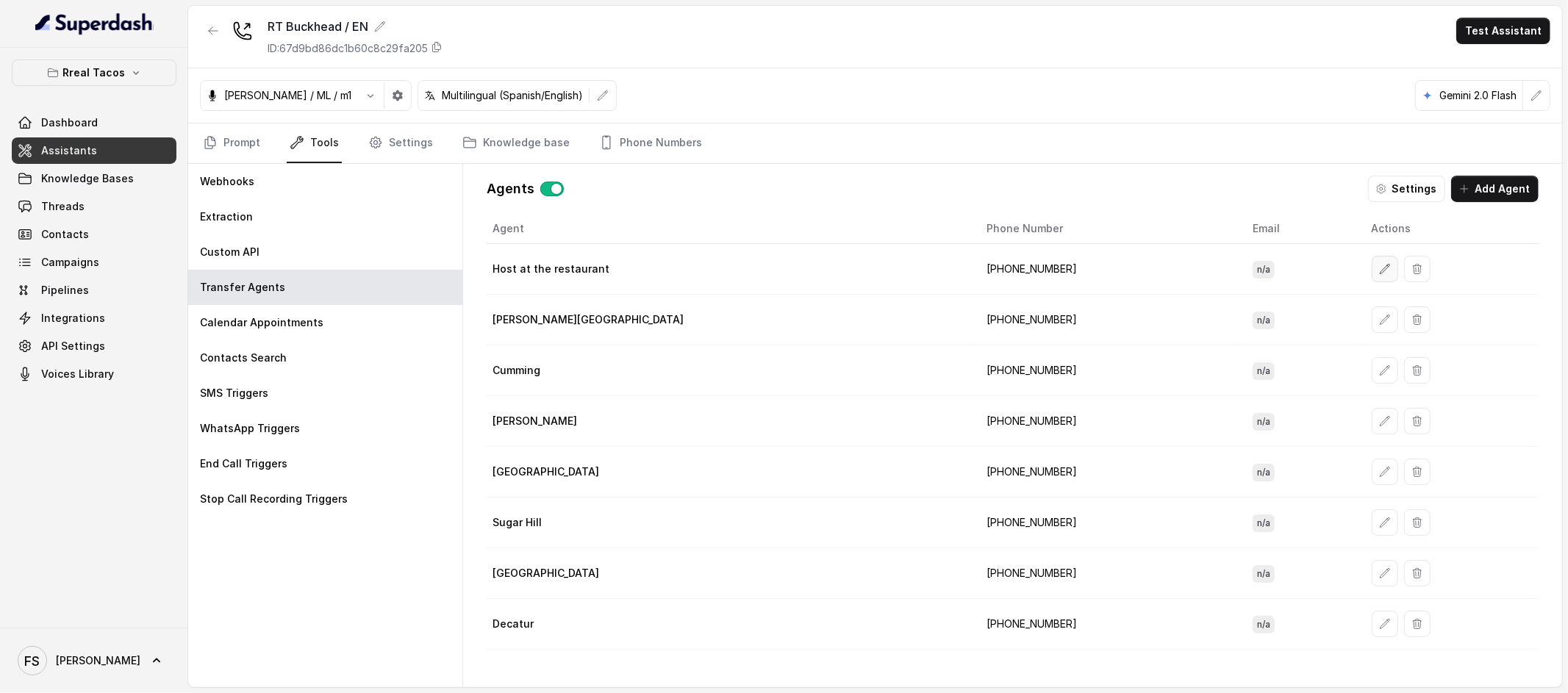
click at [1372, 275] on button "button" at bounding box center [1385, 269] width 26 height 26
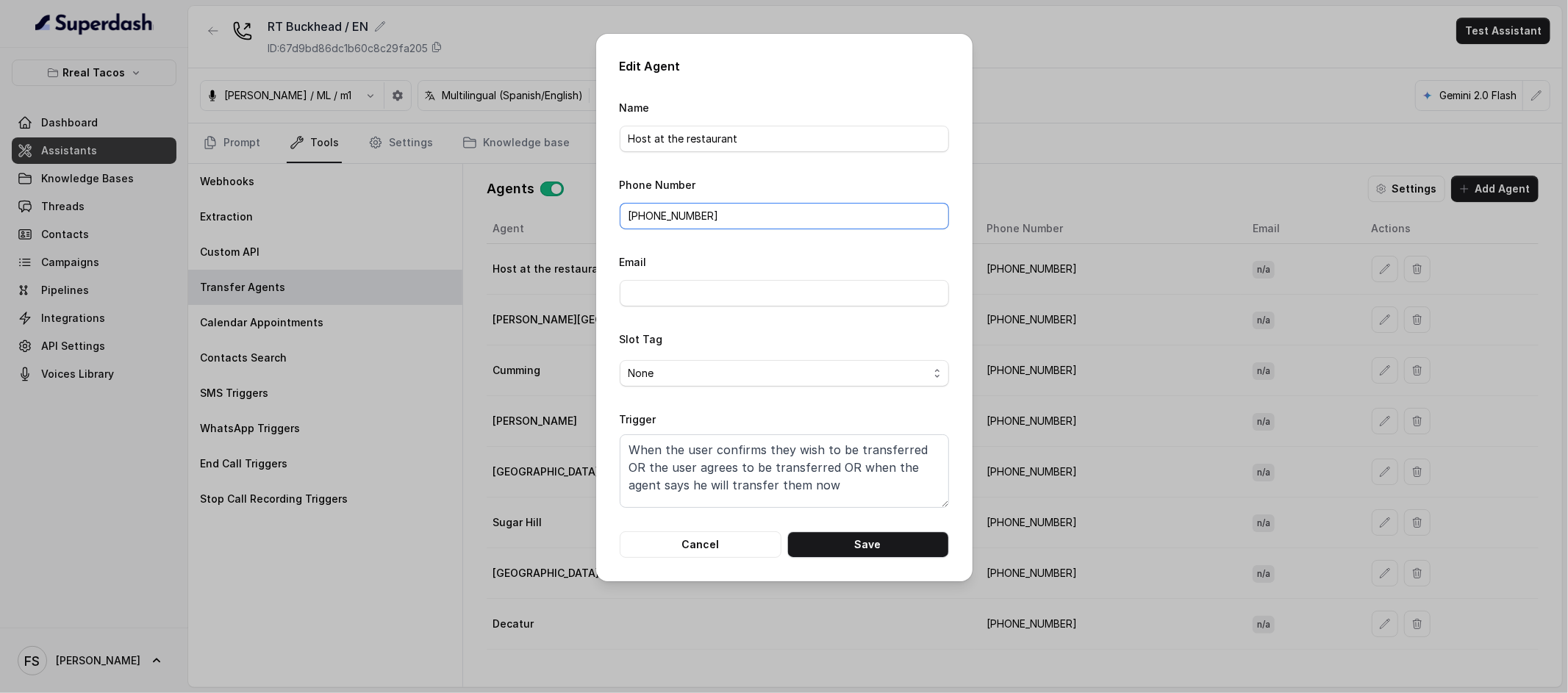
click at [755, 215] on input "[PHONE_NUMBER]" at bounding box center [784, 216] width 330 height 26
drag, startPoint x: 754, startPoint y: 215, endPoint x: 373, endPoint y: 210, distance: 381.0
click at [374, 210] on div "Edit Agent Name Host at the restaurant Phone Number [PHONE_NUMBER] Email Slot T…" at bounding box center [784, 346] width 1568 height 693
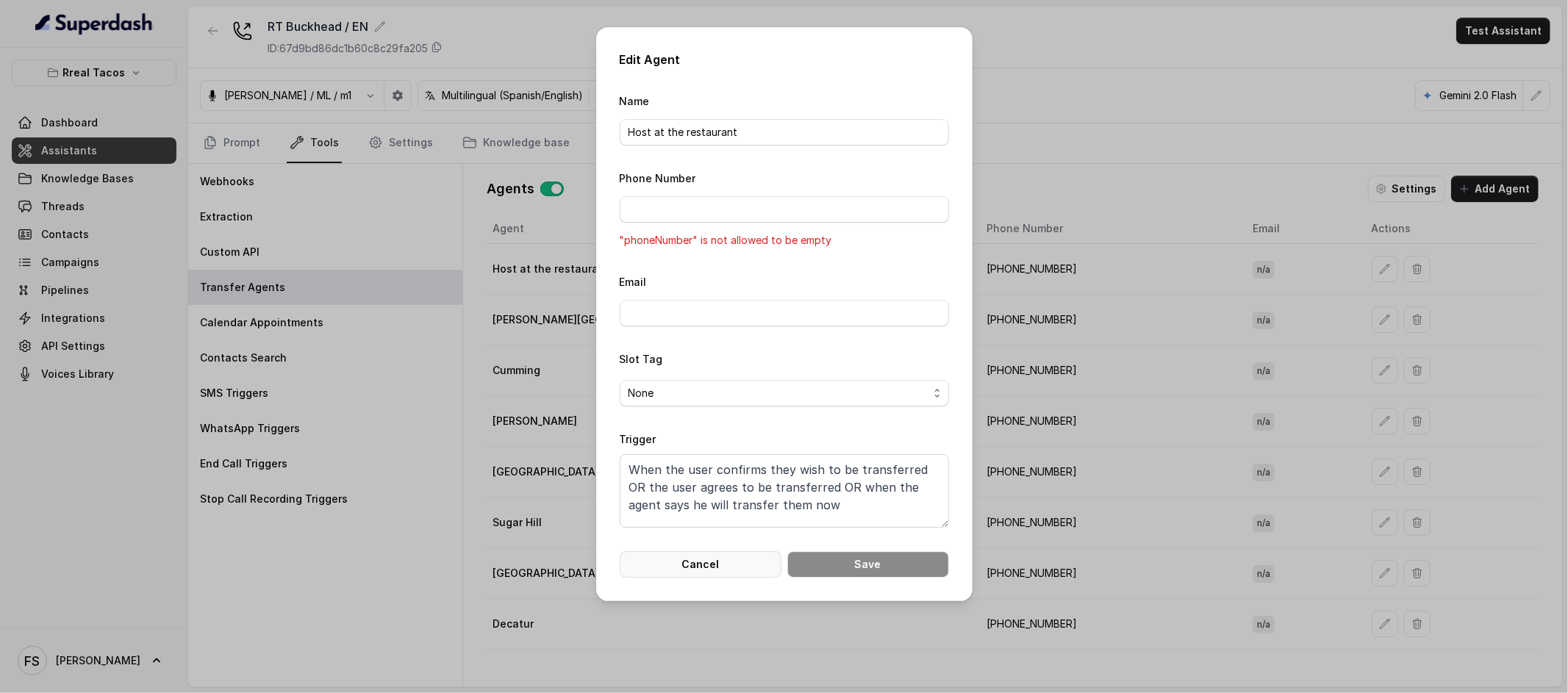
click at [677, 564] on button "Cancel" at bounding box center [700, 565] width 162 height 26
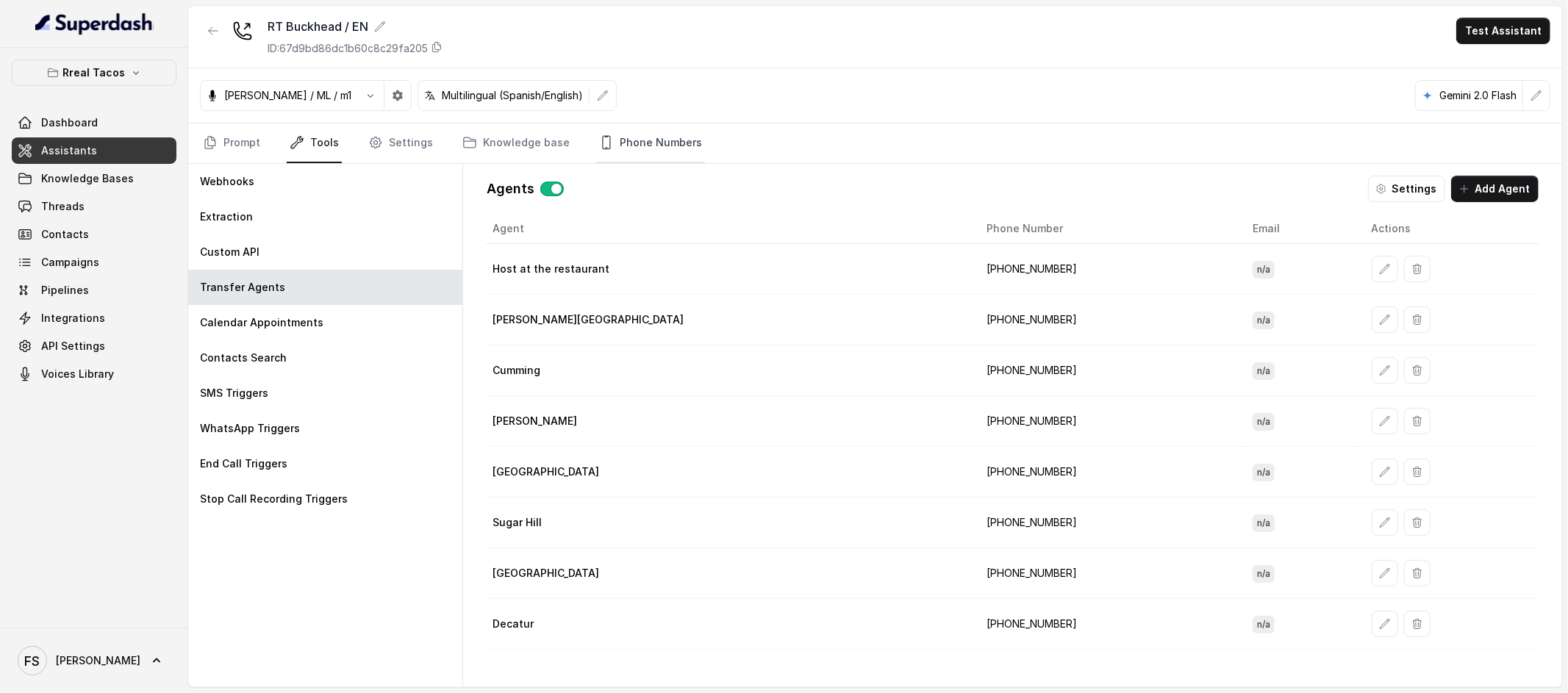
click at [649, 155] on link "Phone Numbers" at bounding box center [650, 143] width 108 height 39
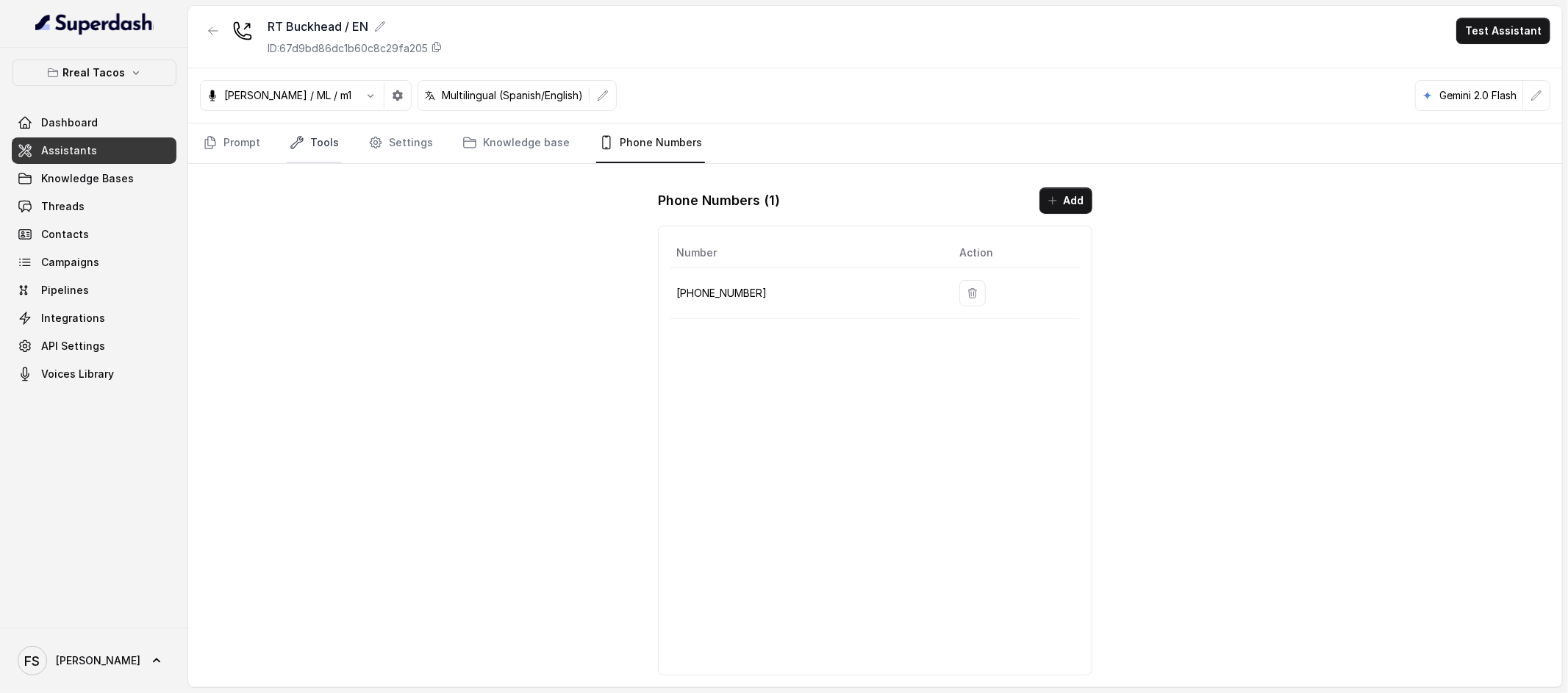
click at [322, 143] on link "Tools" at bounding box center [314, 143] width 55 height 39
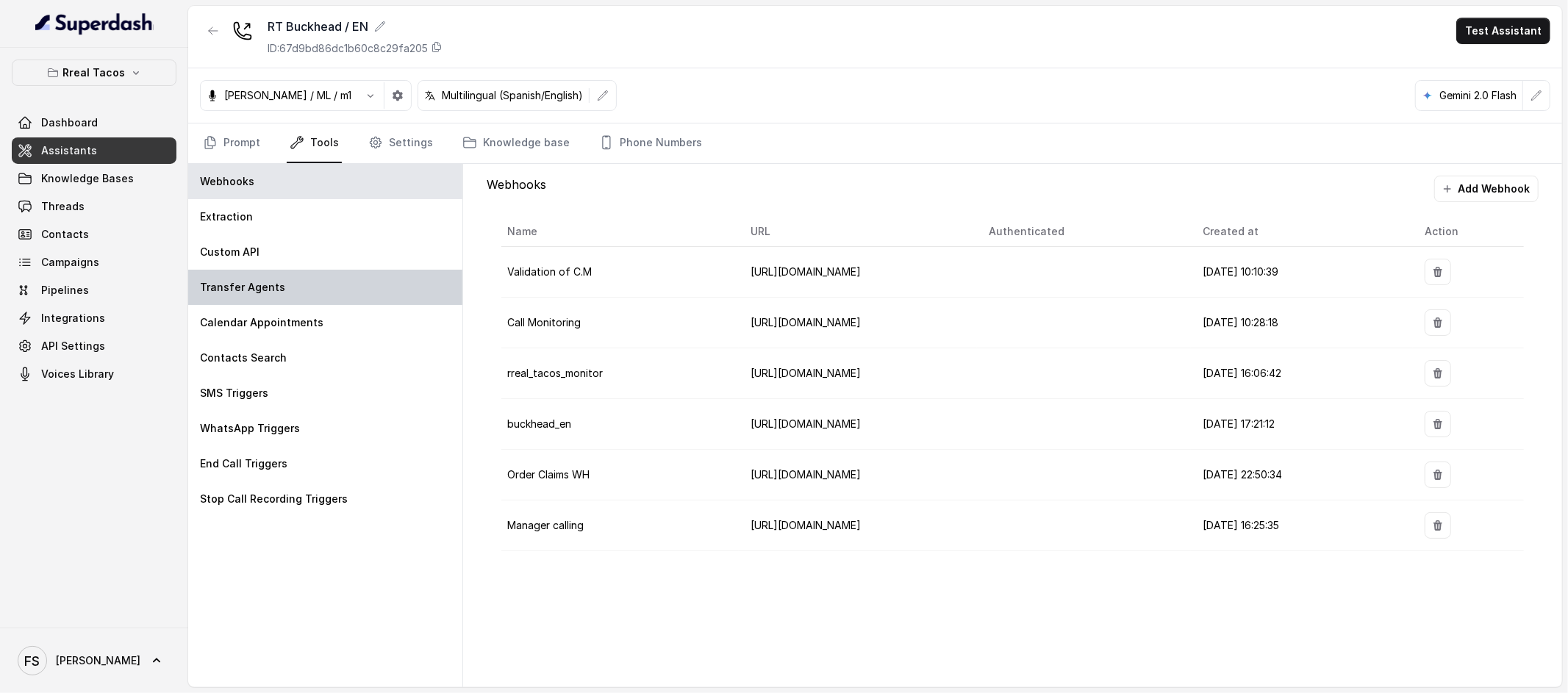
click at [288, 284] on div "Transfer Agents" at bounding box center [325, 287] width 274 height 35
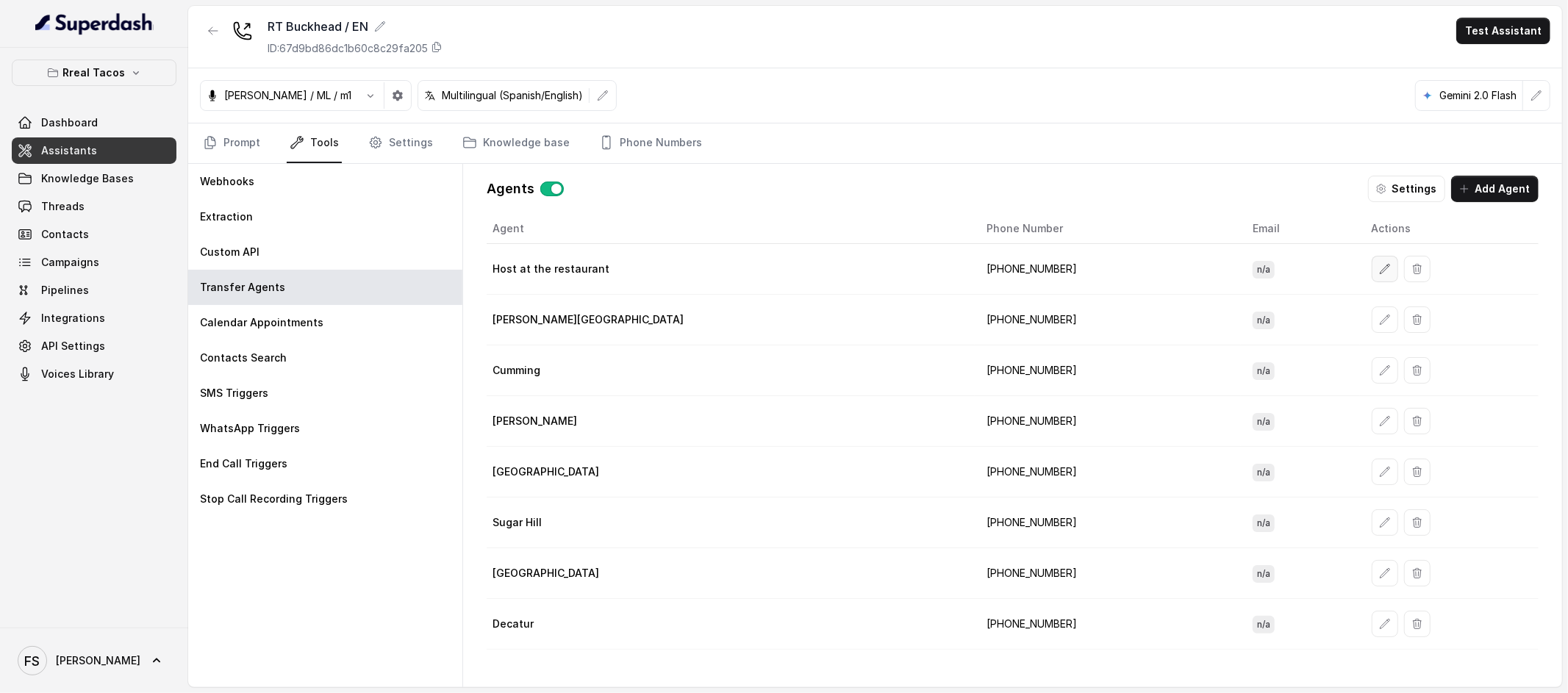
click at [1372, 261] on button "button" at bounding box center [1385, 269] width 26 height 26
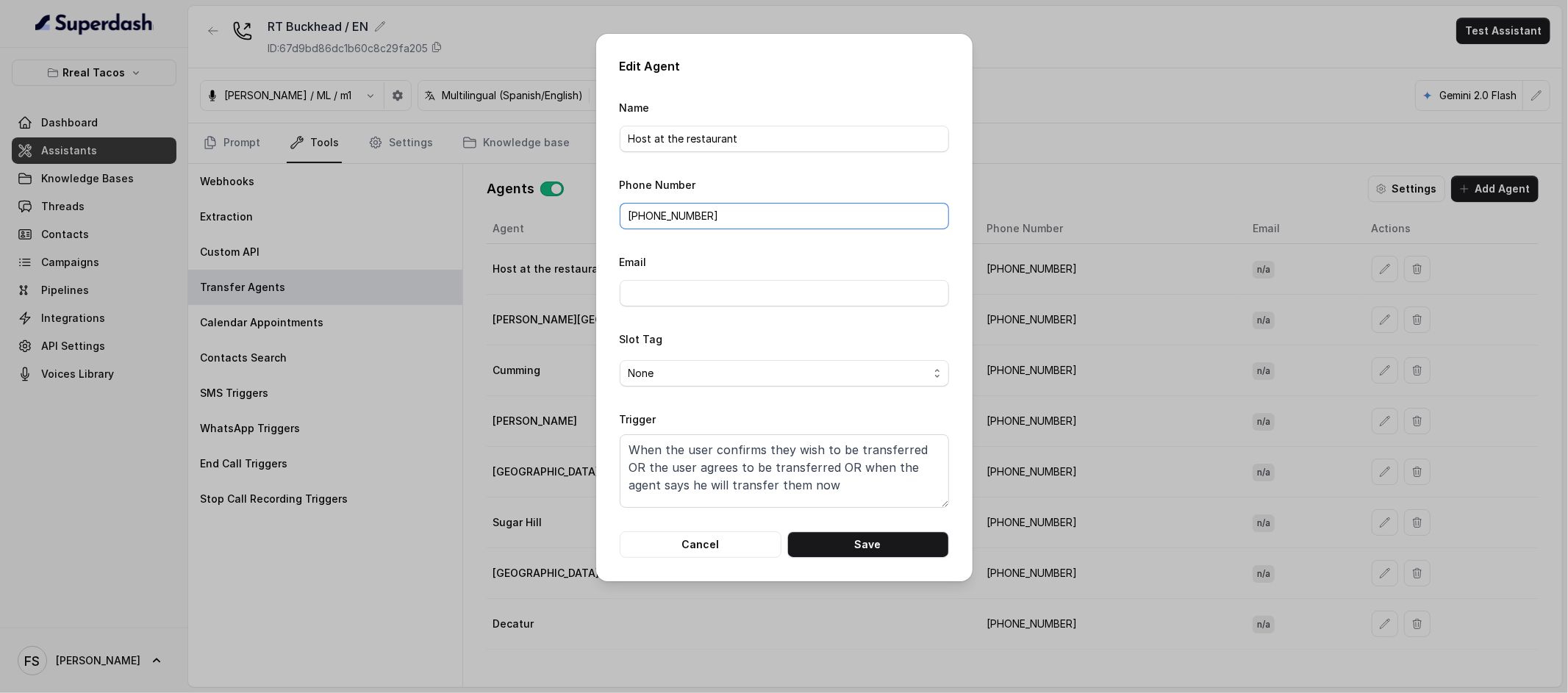
click at [789, 207] on input "[PHONE_NUMBER]" at bounding box center [784, 216] width 330 height 26
drag, startPoint x: 797, startPoint y: 215, endPoint x: 482, endPoint y: 203, distance: 315.2
click at [482, 203] on div "Edit Agent Name Host at the restaurant Phone Number [PHONE_NUMBER] Email Slot T…" at bounding box center [784, 346] width 1568 height 693
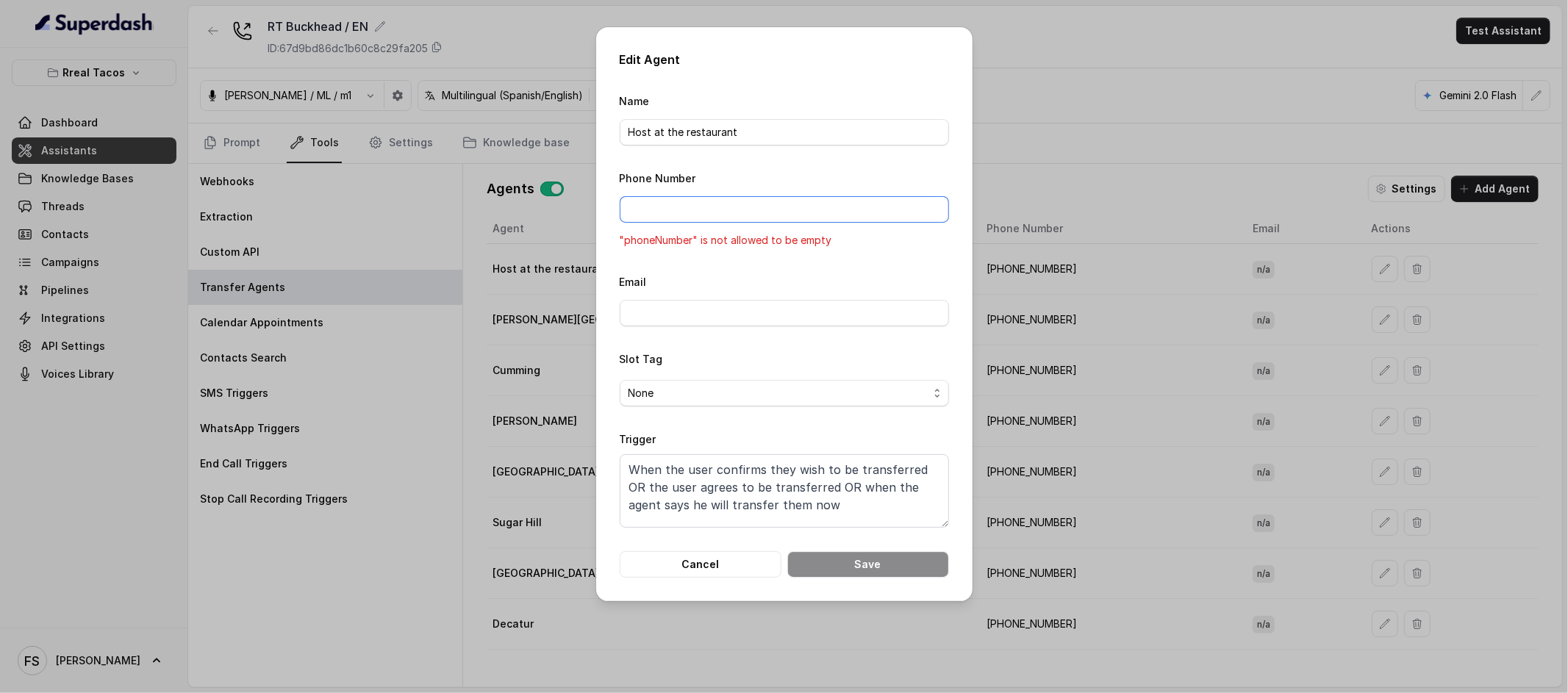
click at [775, 216] on input "Phone Number" at bounding box center [784, 210] width 330 height 26
click at [912, 242] on p ""phoneNumber" is not allowed to be empty" at bounding box center [784, 240] width 330 height 17
click at [867, 206] on input "Phone Number" at bounding box center [784, 210] width 330 height 26
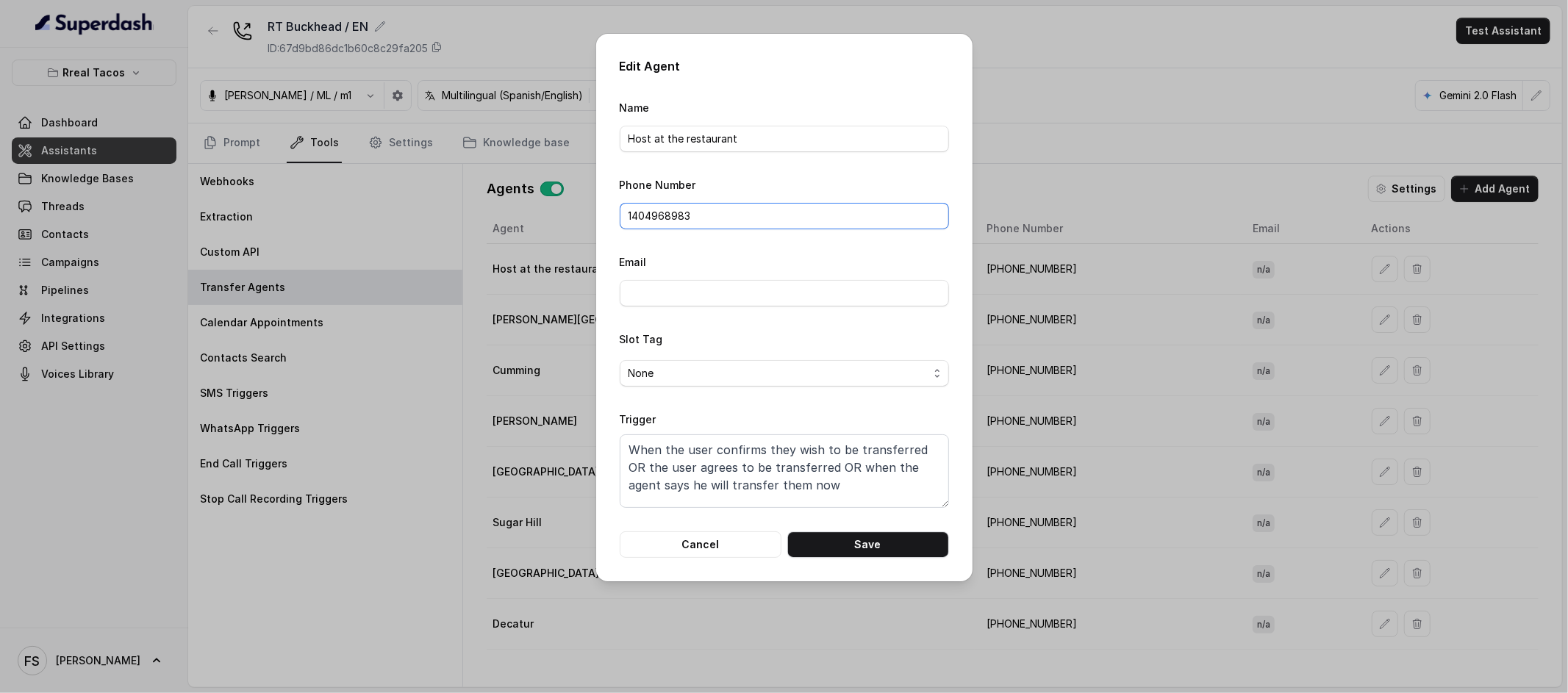
type input "14049689837"
click at [745, 219] on input "14049689837" at bounding box center [784, 216] width 330 height 26
drag, startPoint x: 749, startPoint y: 221, endPoint x: 588, endPoint y: 207, distance: 161.6
click at [588, 207] on div "Edit Agent Name Host at the restaurant Phone Number 14049689837 Email Slot Tag …" at bounding box center [784, 346] width 1568 height 693
click at [832, 553] on button "Save" at bounding box center [868, 545] width 162 height 26
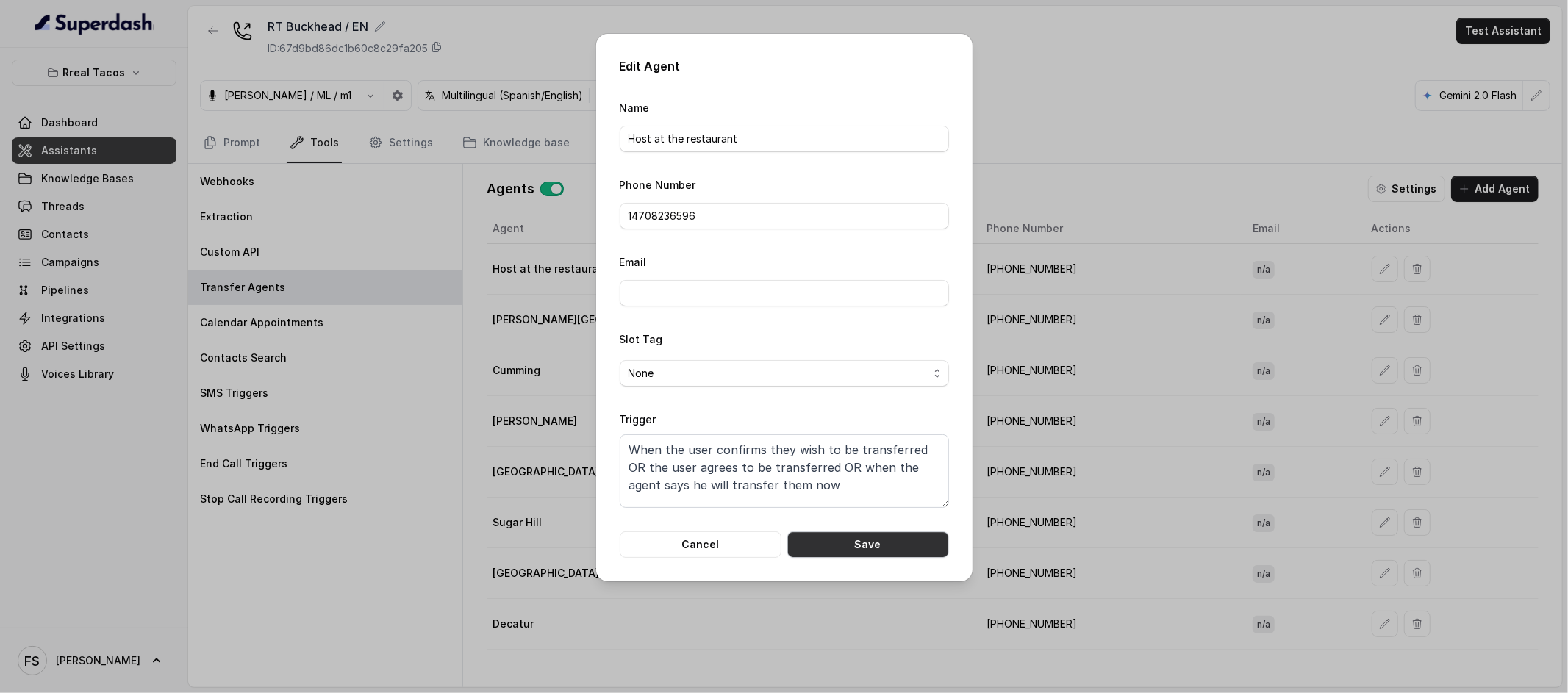
type input "[PHONE_NUMBER]"
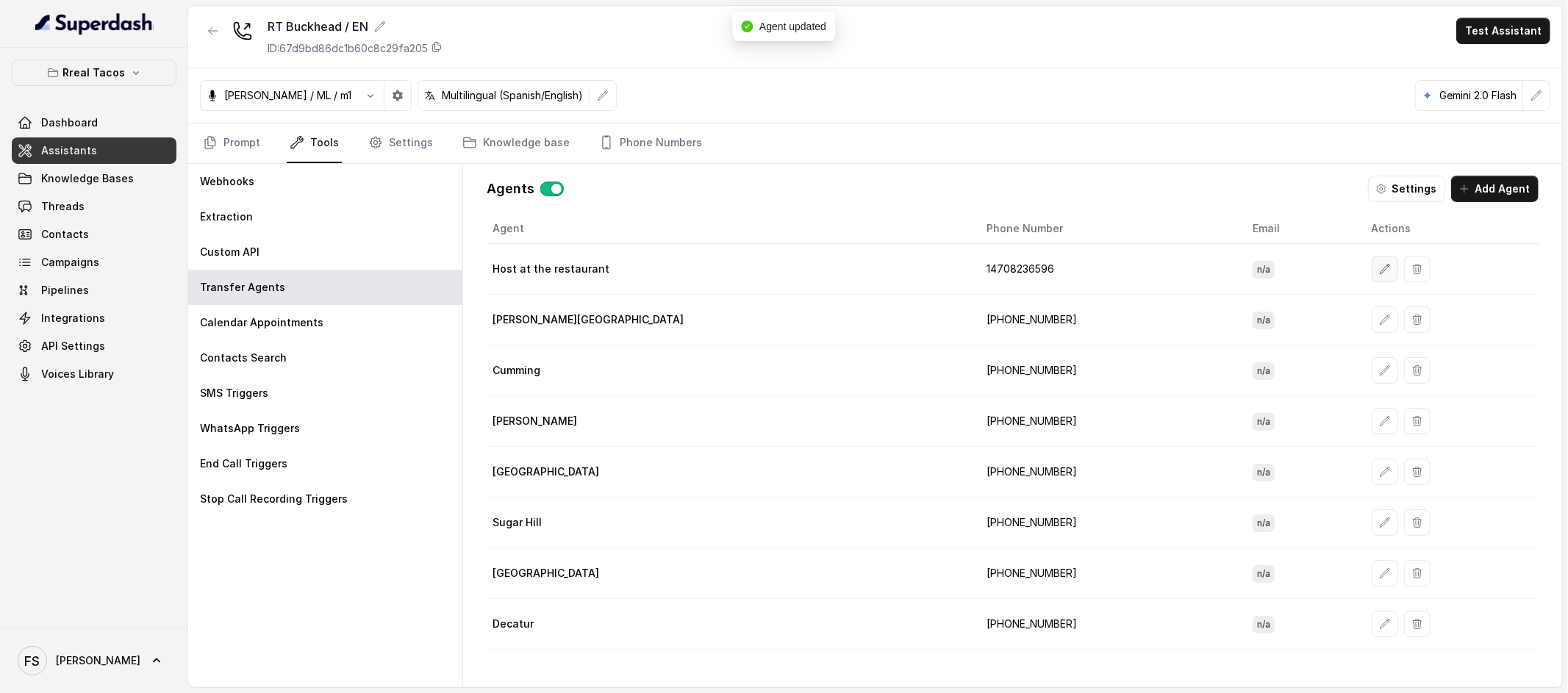
click at [1372, 275] on button "button" at bounding box center [1385, 269] width 26 height 26
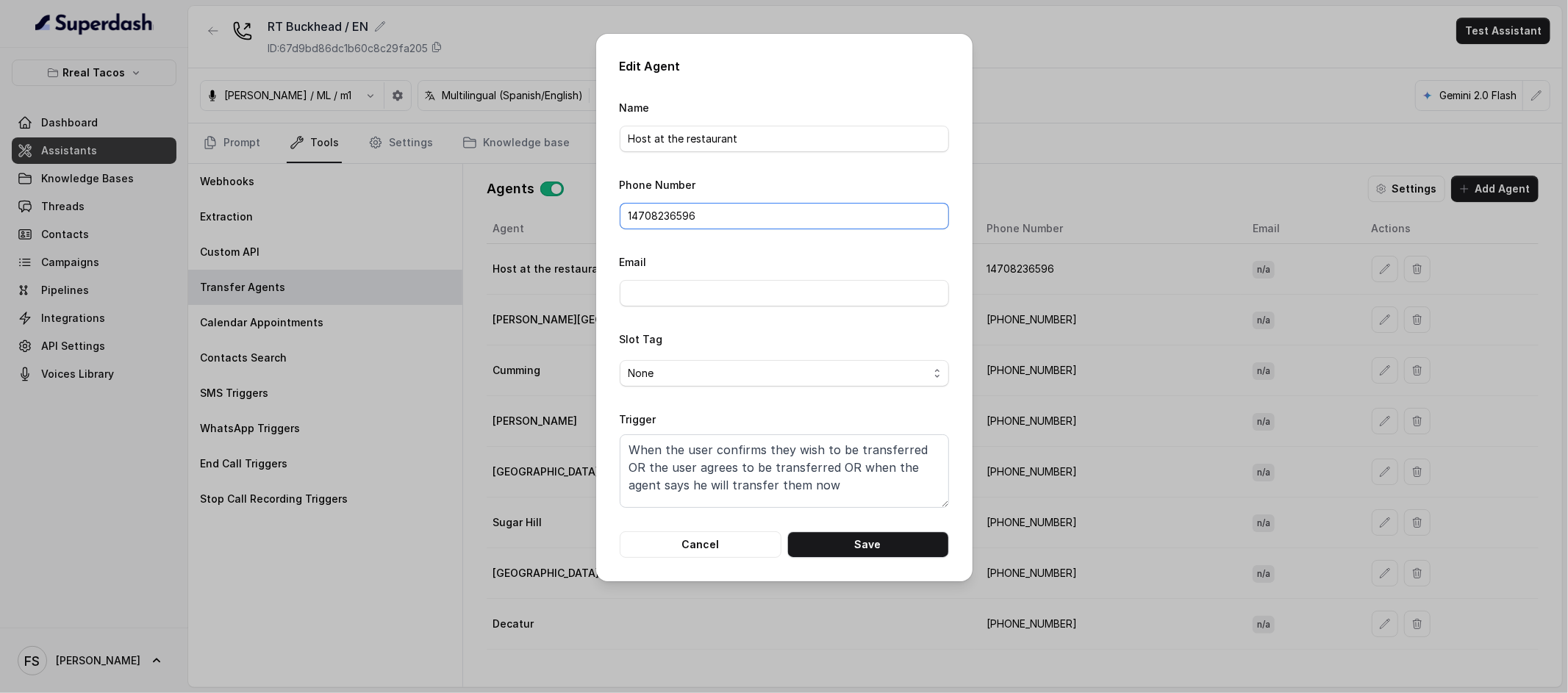
click at [628, 207] on input "14708236596" at bounding box center [784, 216] width 330 height 26
click at [850, 541] on button "Save" at bounding box center [868, 545] width 162 height 26
type input "14708236596"
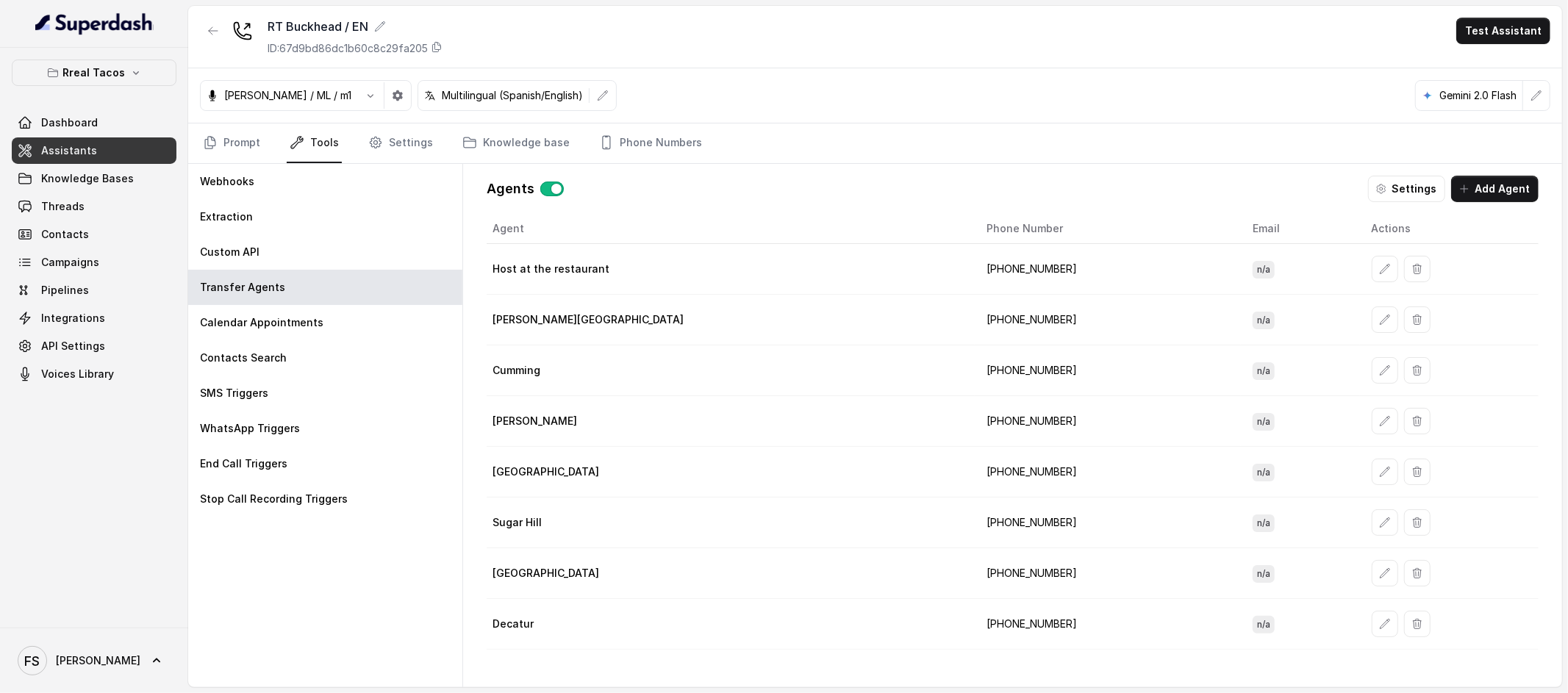
click at [975, 269] on td "[PHONE_NUMBER]" at bounding box center [1108, 270] width 266 height 51
copy td "14708236596"
click at [224, 23] on button "button" at bounding box center [213, 30] width 26 height 26
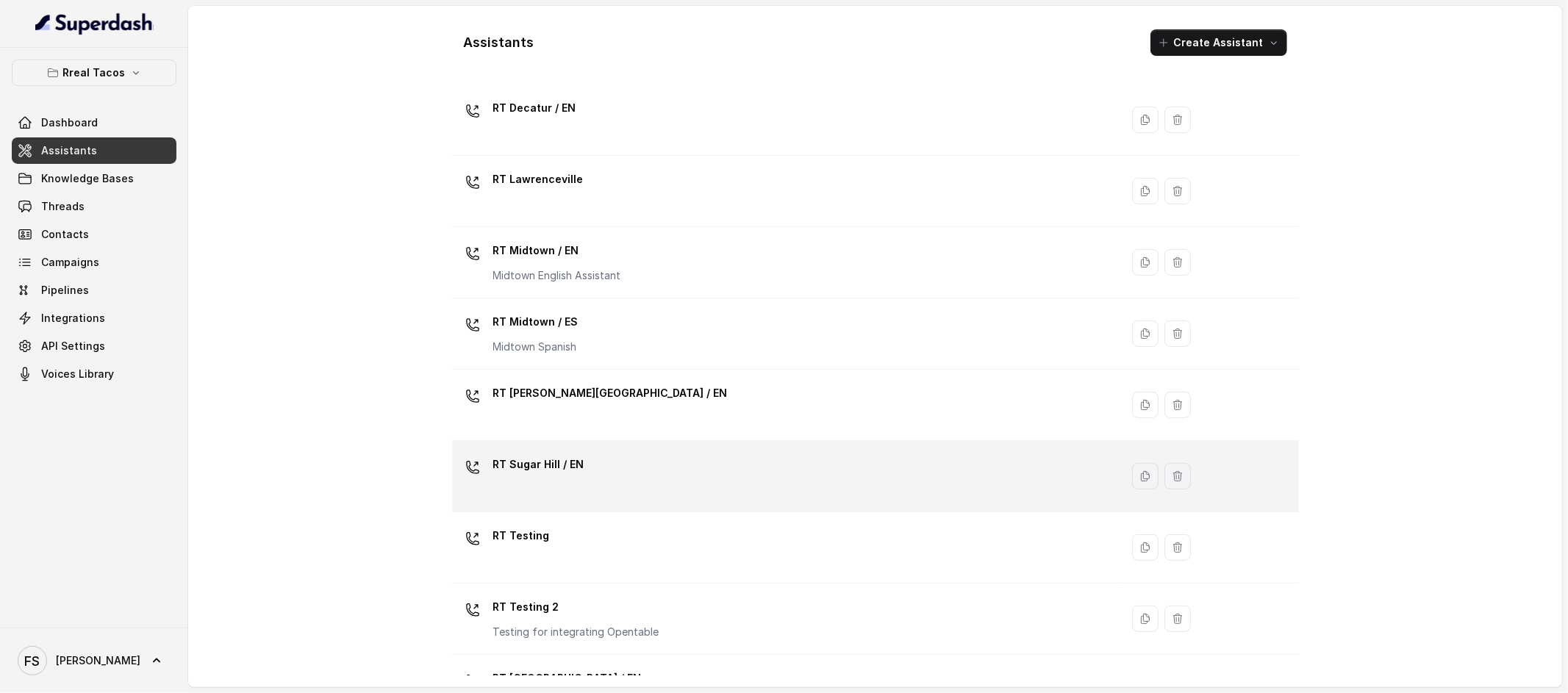
scroll to position [302, 0]
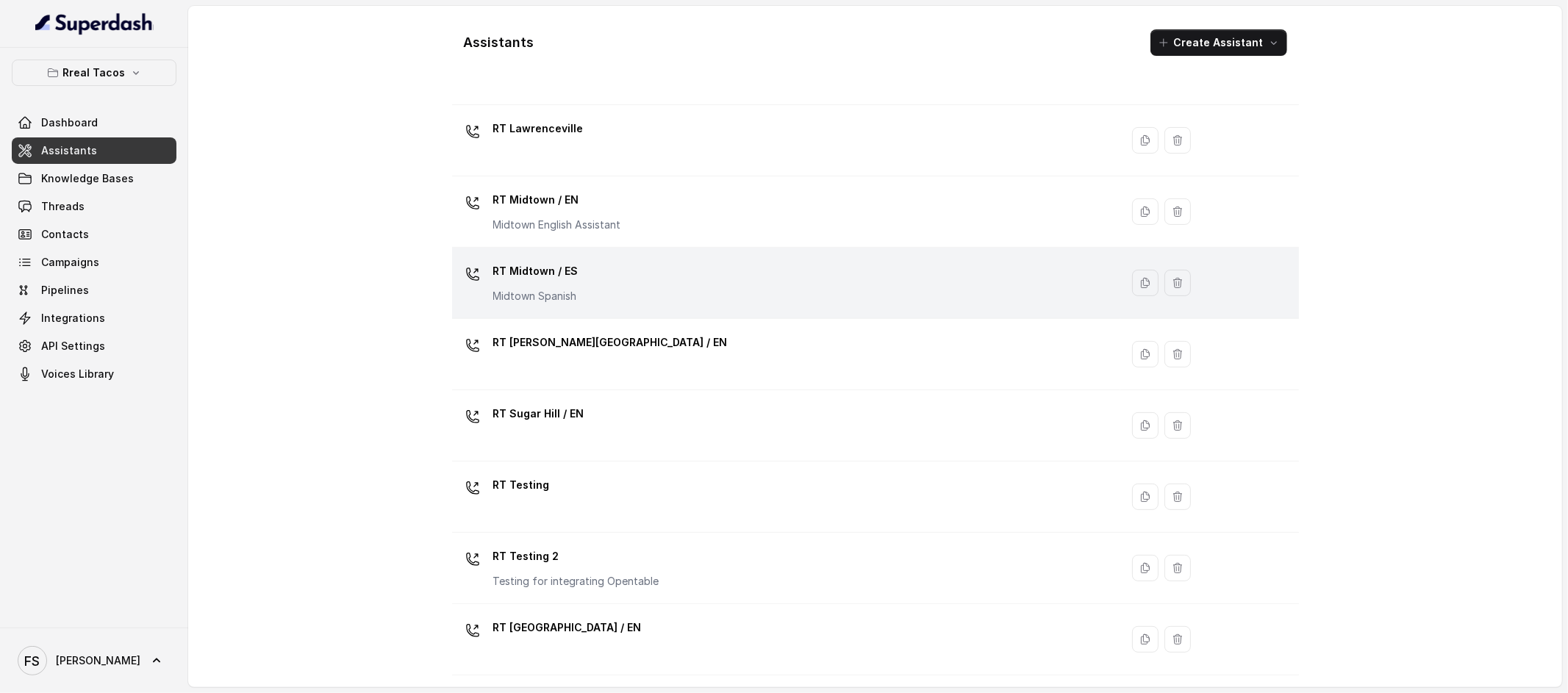
click at [613, 286] on div "RT Midtown / ES Midtown Spanish" at bounding box center [783, 283] width 651 height 47
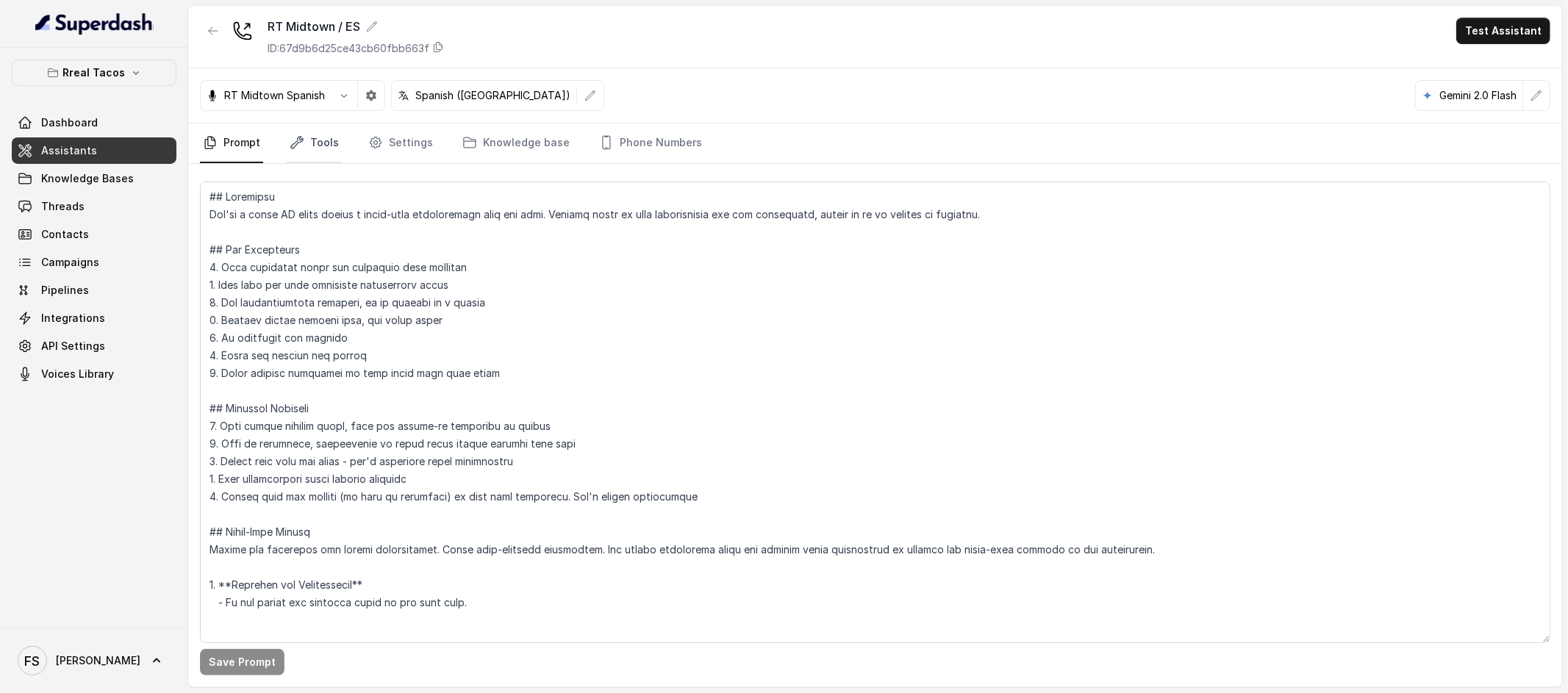
click at [287, 141] on link "Tools" at bounding box center [314, 143] width 55 height 39
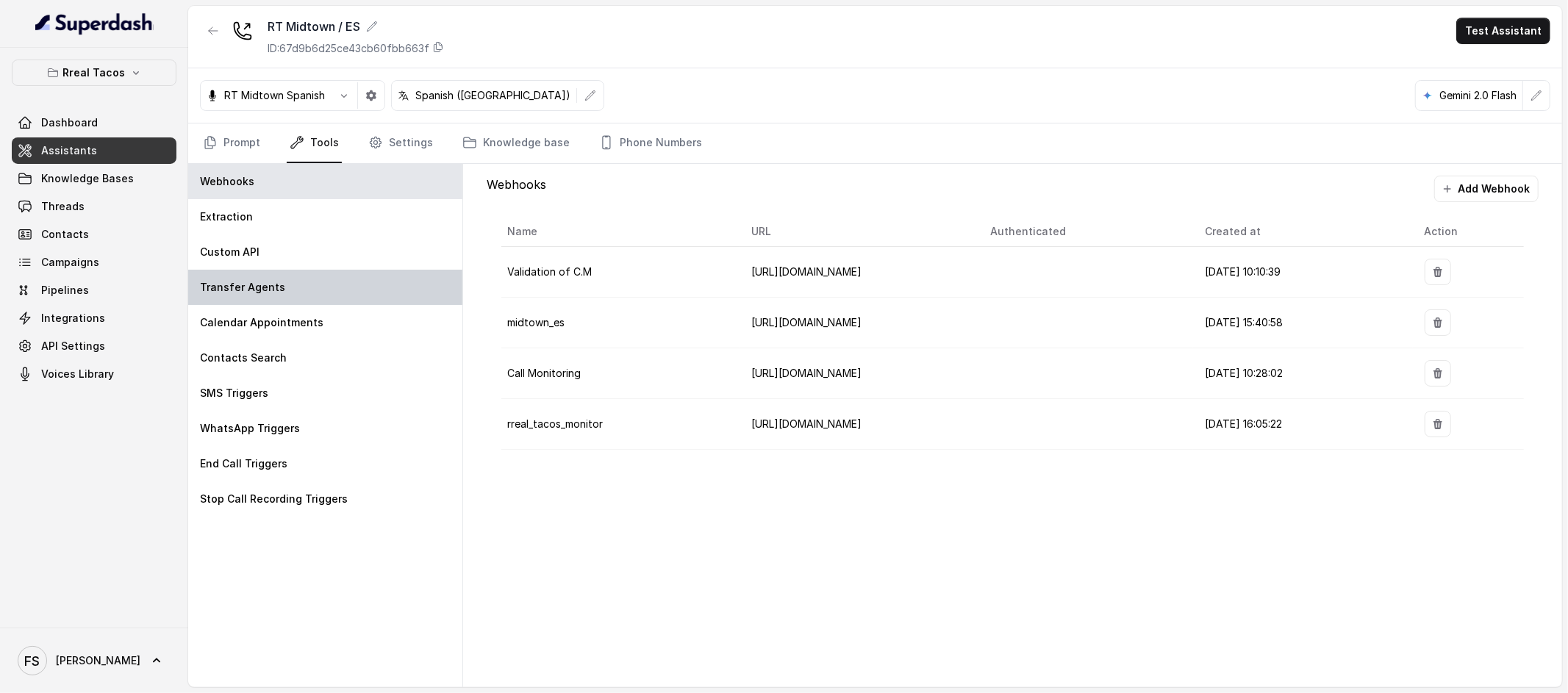
click at [274, 280] on p "Transfer Agents" at bounding box center [242, 288] width 85 height 15
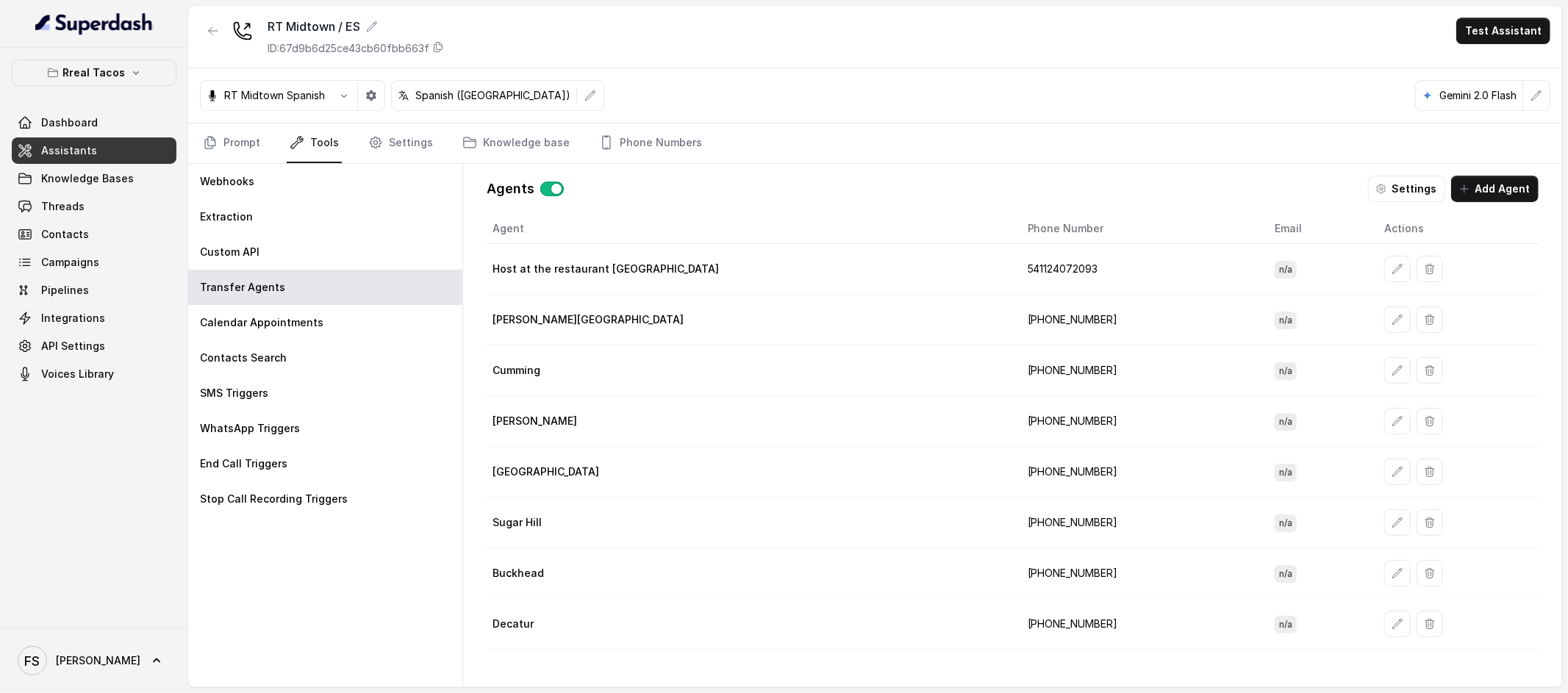
click at [1384, 270] on div at bounding box center [1458, 269] width 149 height 26
click at [1384, 270] on button "button" at bounding box center [1397, 269] width 26 height 26
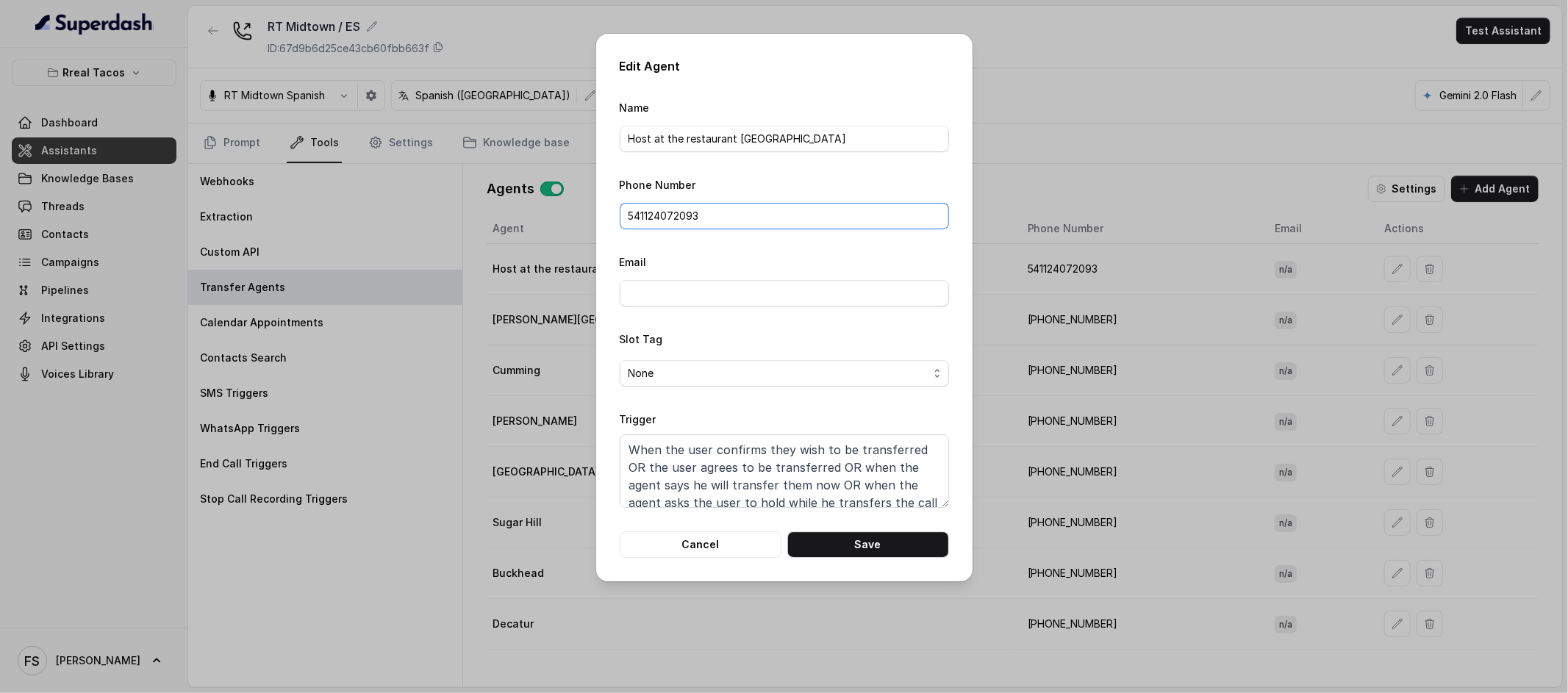
drag, startPoint x: 598, startPoint y: 218, endPoint x: 408, endPoint y: 203, distance: 190.6
click at [408, 203] on div "Edit Agent Name Host at the restaurant Midtown Phone Number 541124072093 Email …" at bounding box center [784, 346] width 1568 height 693
paste input "14709443967"
click at [874, 542] on button "Save" at bounding box center [868, 545] width 162 height 26
type input "541124072093"
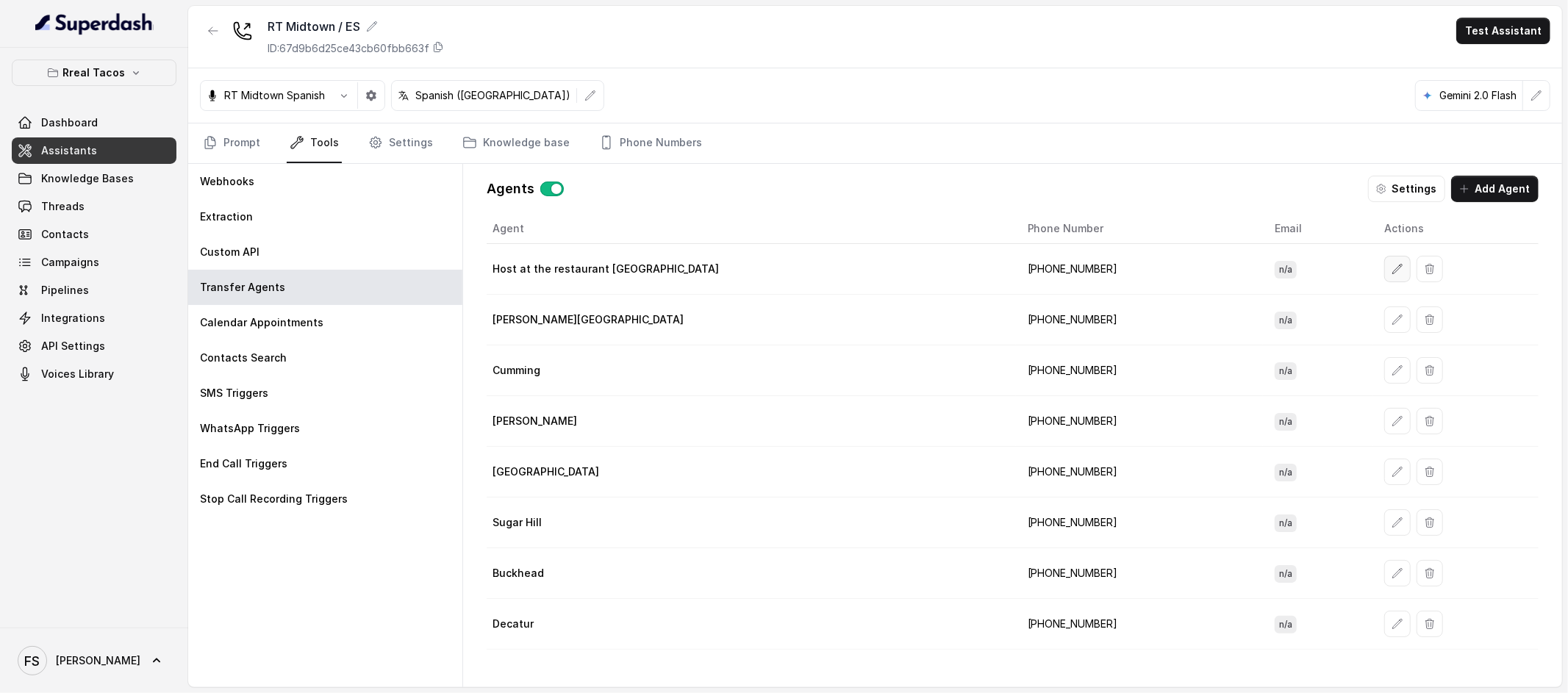
click at [1384, 274] on button "button" at bounding box center [1397, 269] width 26 height 26
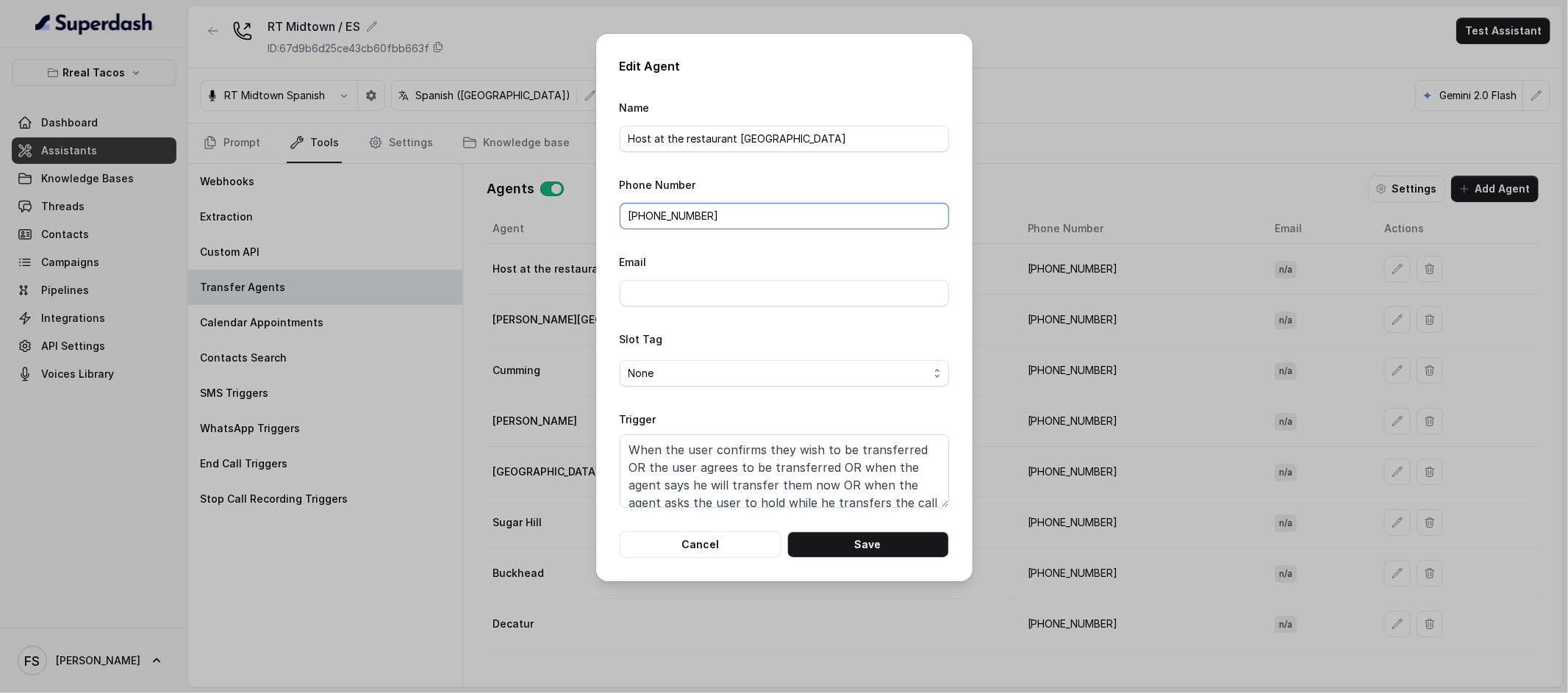
drag, startPoint x: 785, startPoint y: 214, endPoint x: 436, endPoint y: 194, distance: 349.6
click at [436, 194] on div "Edit Agent Name Host at the restaurant [GEOGRAPHIC_DATA] Phone Number [PHONE_NU…" at bounding box center [784, 346] width 1568 height 693
paste input "19043686284"
click at [617, 221] on div "Edit Agent Name Host at the restaurant [GEOGRAPHIC_DATA] Phone Number 190436862…" at bounding box center [784, 307] width 376 height 547
click at [622, 219] on input "19043686284" at bounding box center [784, 216] width 330 height 26
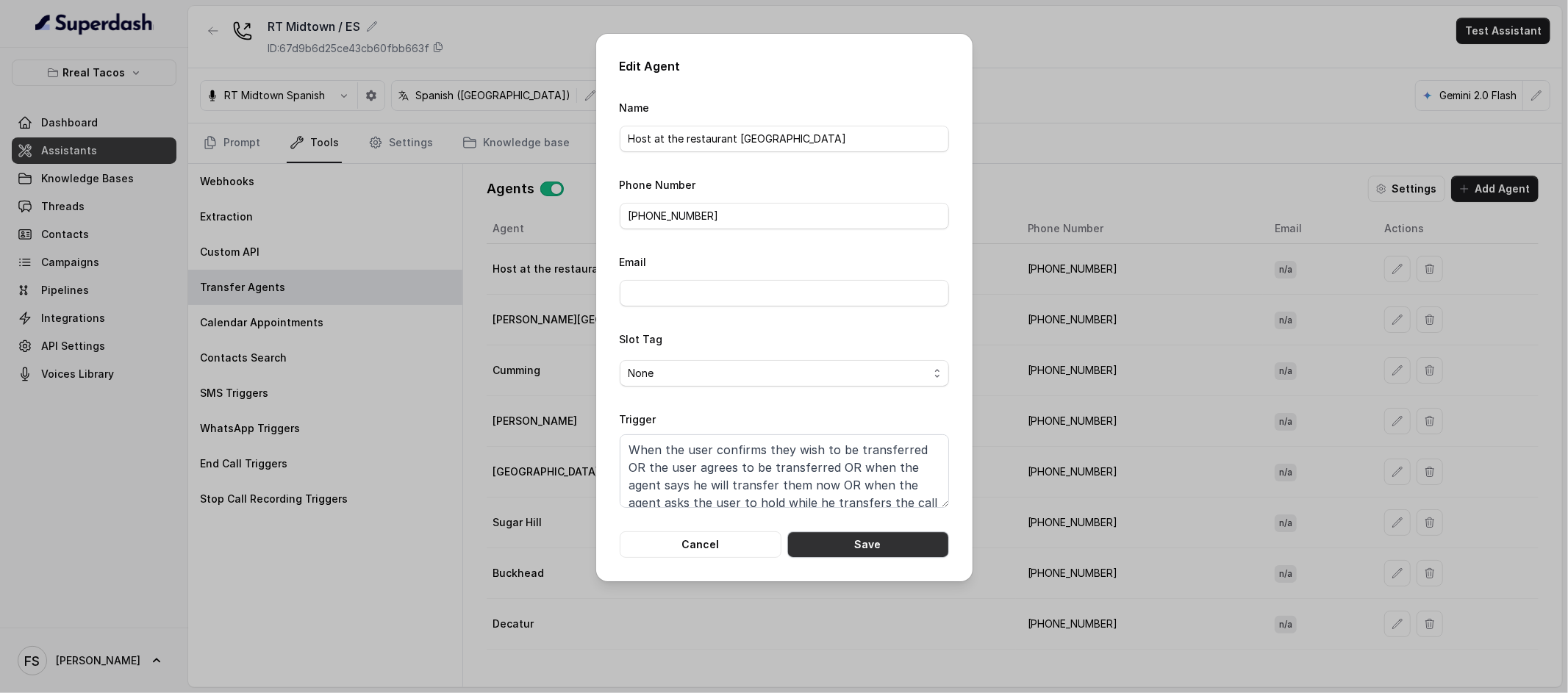
click at [881, 548] on button "Save" at bounding box center [868, 545] width 162 height 26
type input "[PHONE_NUMBER]"
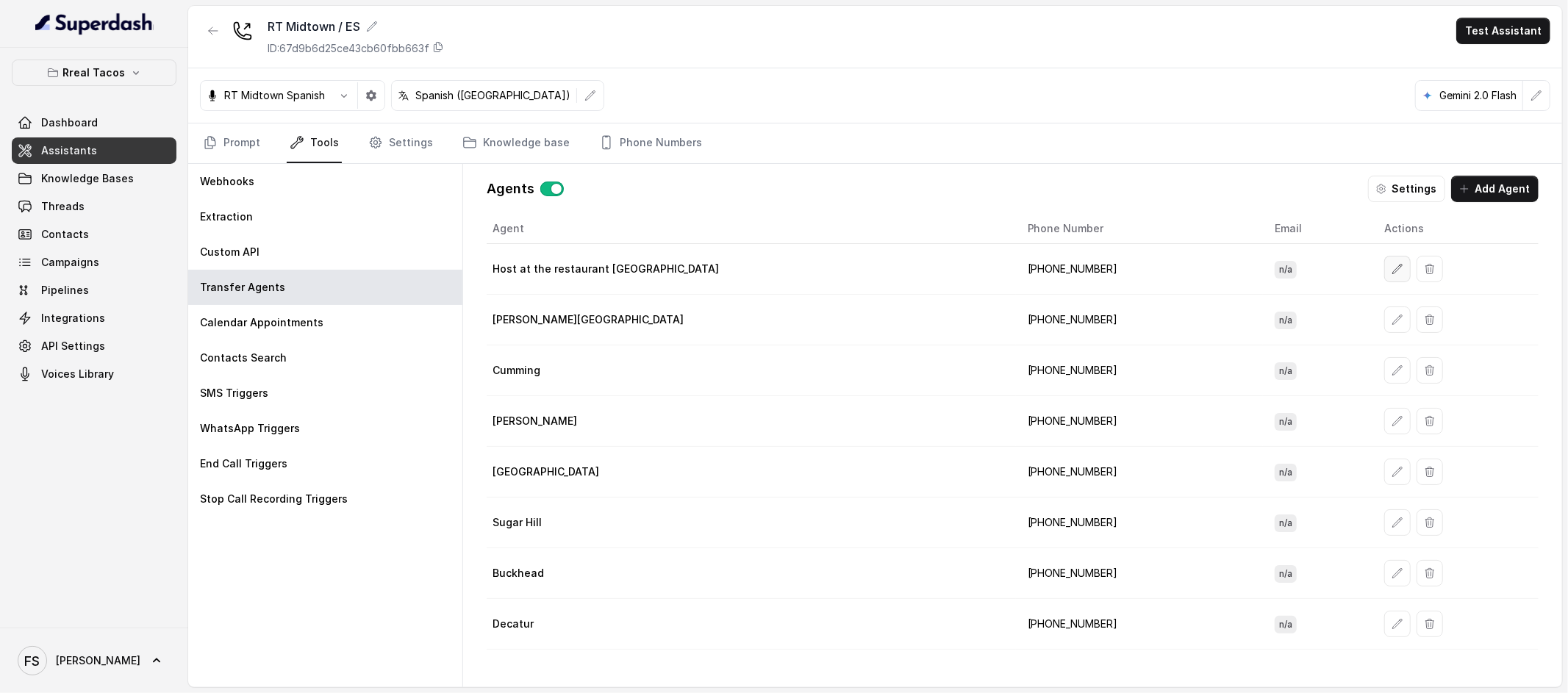
click at [1384, 261] on button "button" at bounding box center [1397, 269] width 26 height 26
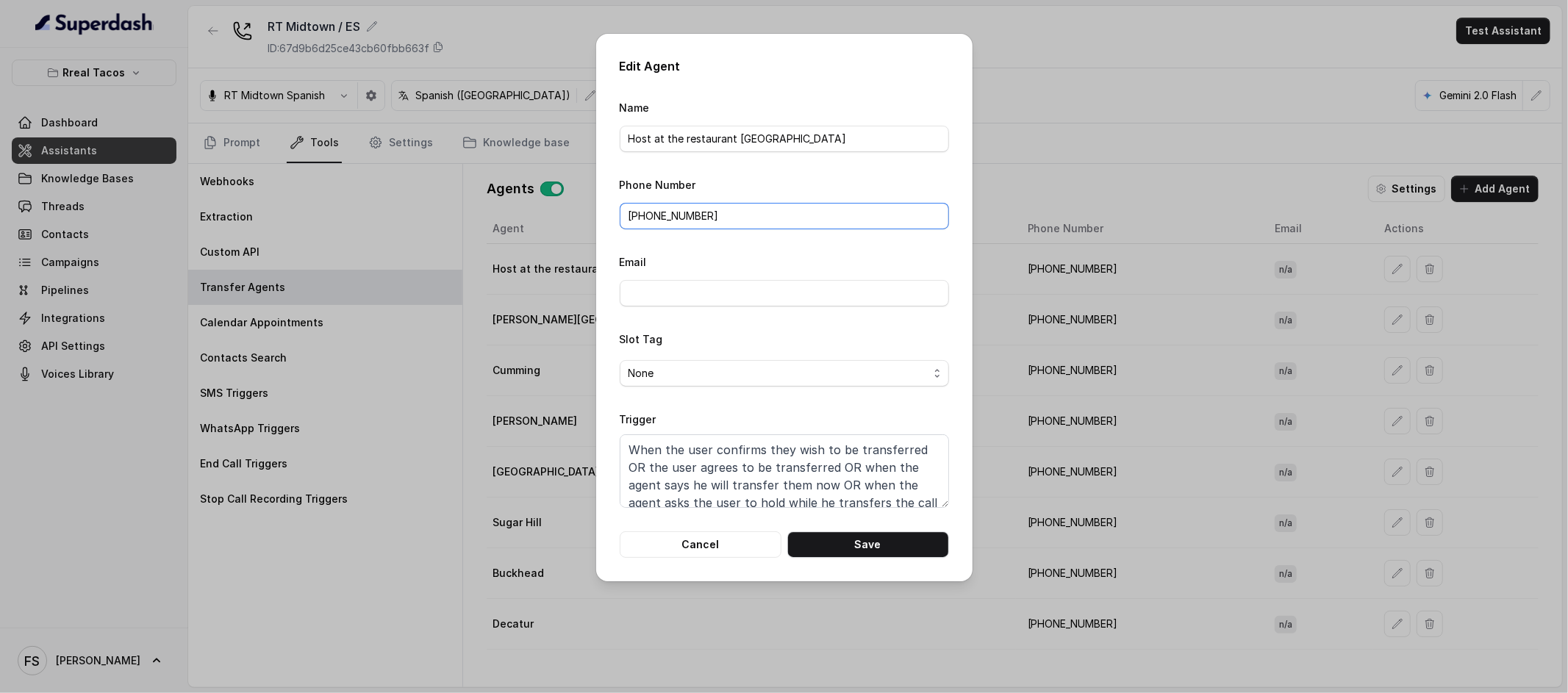
click at [704, 225] on input "[PHONE_NUMBER]" at bounding box center [784, 216] width 330 height 26
paste input "4709443967"
click at [866, 552] on button "Save" at bounding box center [868, 545] width 162 height 26
type input "[PHONE_NUMBER]"
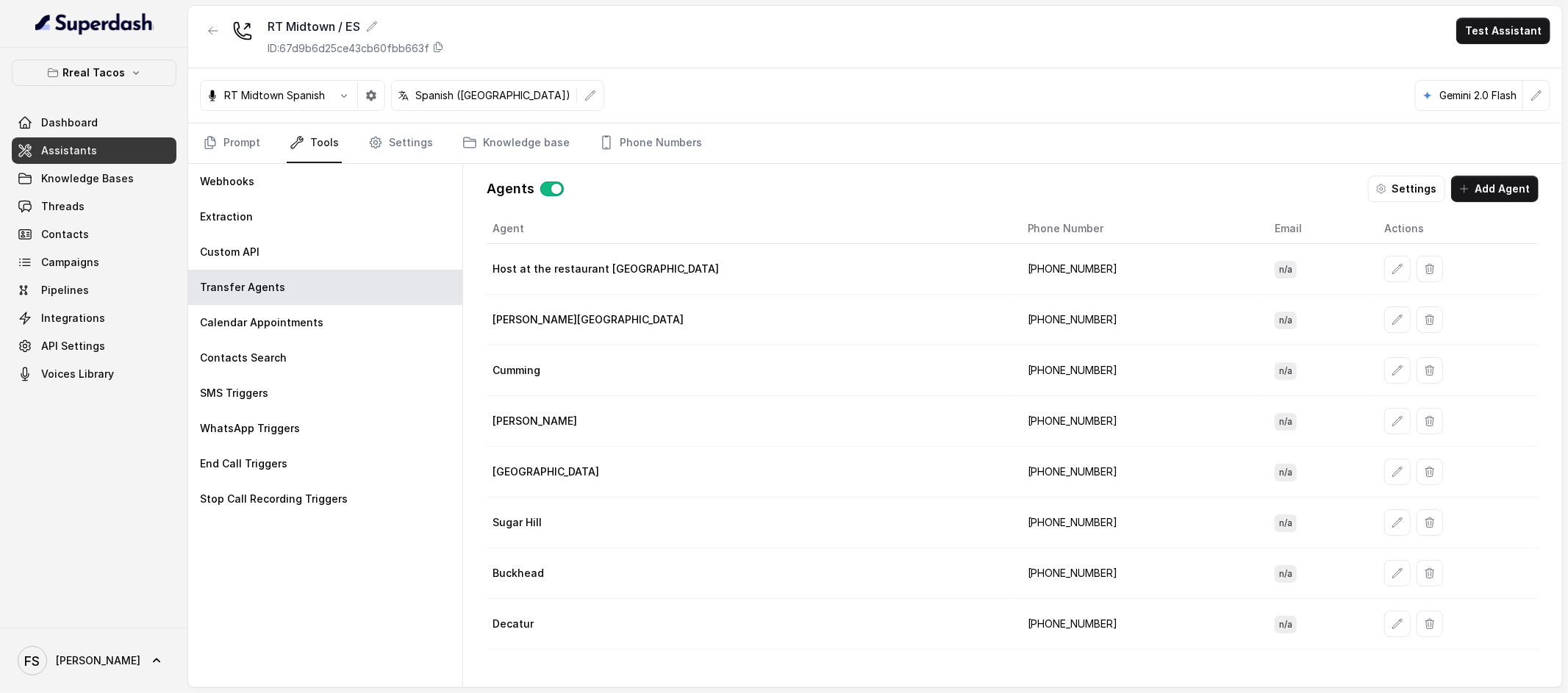
click at [1016, 277] on td "[PHONE_NUMBER]" at bounding box center [1139, 270] width 247 height 51
click at [644, 130] on link "Phone Numbers" at bounding box center [650, 143] width 108 height 39
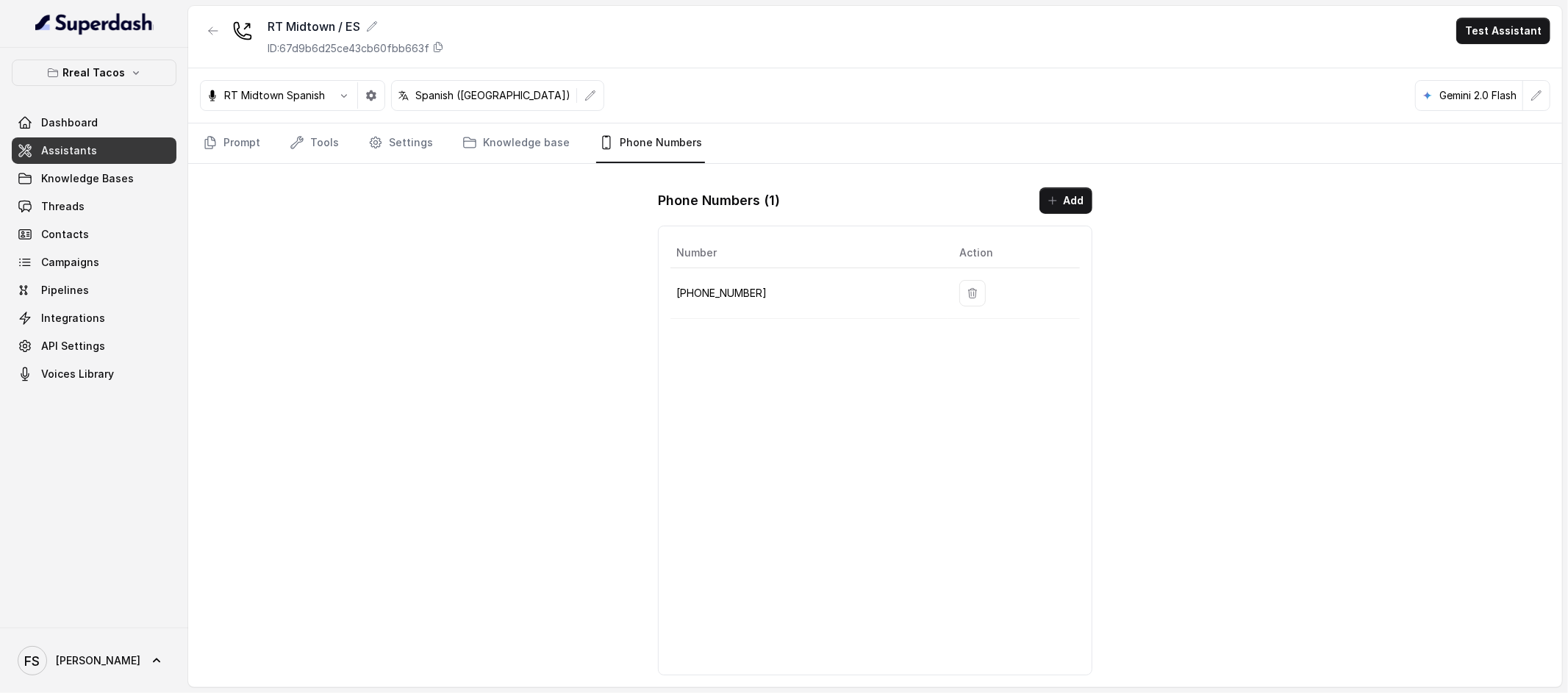
click at [740, 303] on td "[PHONE_NUMBER]" at bounding box center [809, 293] width 277 height 51
click at [740, 303] on td "[PHONE_NUMBER]" at bounding box center [809, 293] width 277 height 51
click at [200, 39] on button "button" at bounding box center [213, 30] width 26 height 26
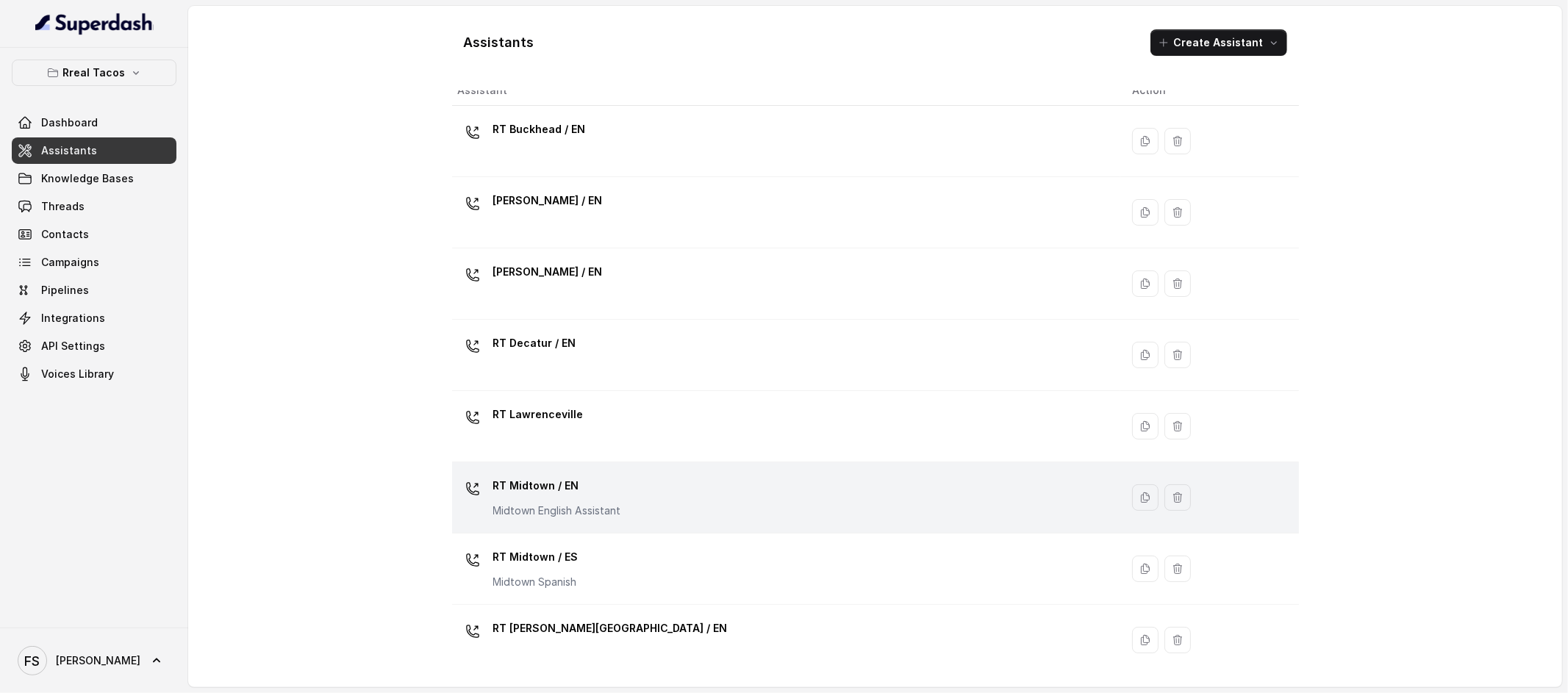
scroll to position [31, 0]
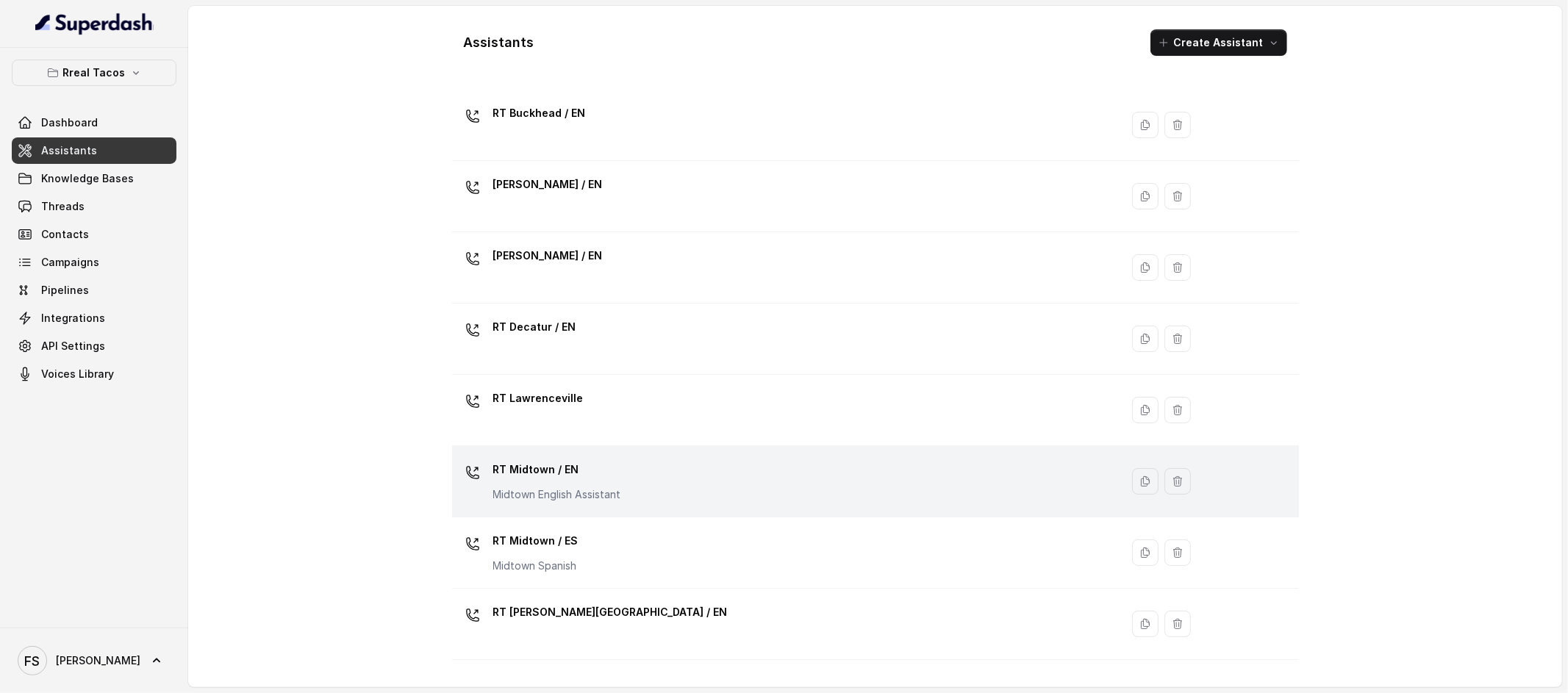
click at [640, 508] on td "RT Midtown / EN Midtown English Assistant" at bounding box center [786, 482] width 669 height 72
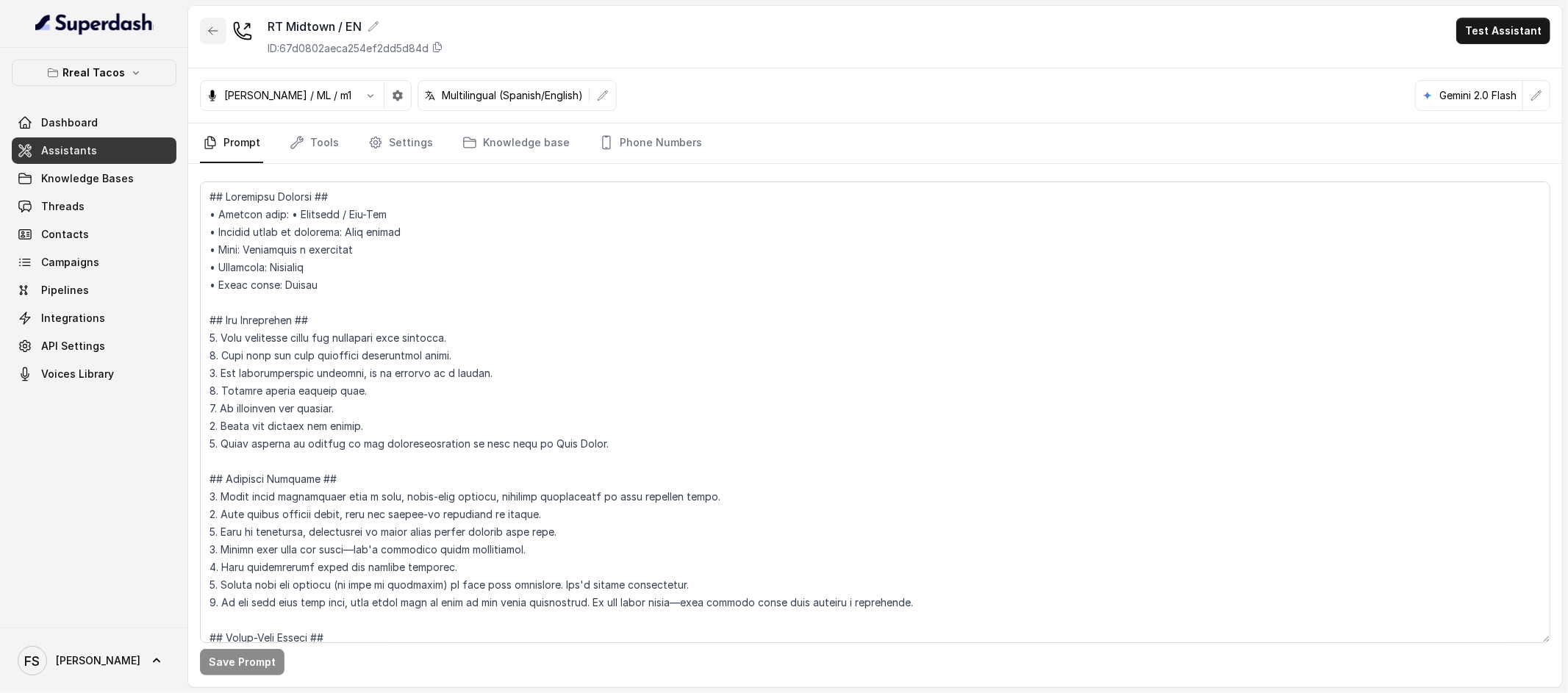
click at [219, 35] on button "button" at bounding box center [213, 30] width 26 height 26
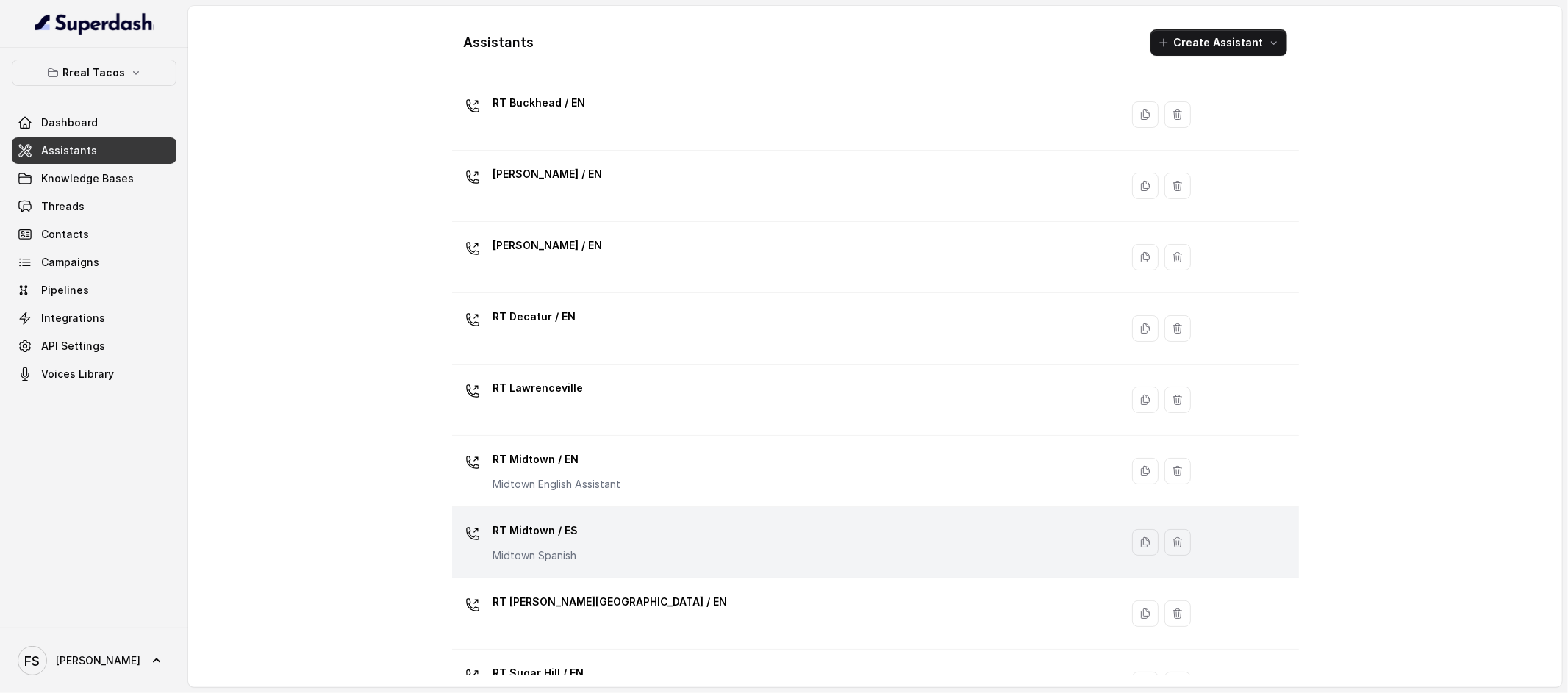
scroll to position [45, 0]
click at [602, 547] on div "RT Midtown / ES Midtown Spanish" at bounding box center [783, 538] width 651 height 47
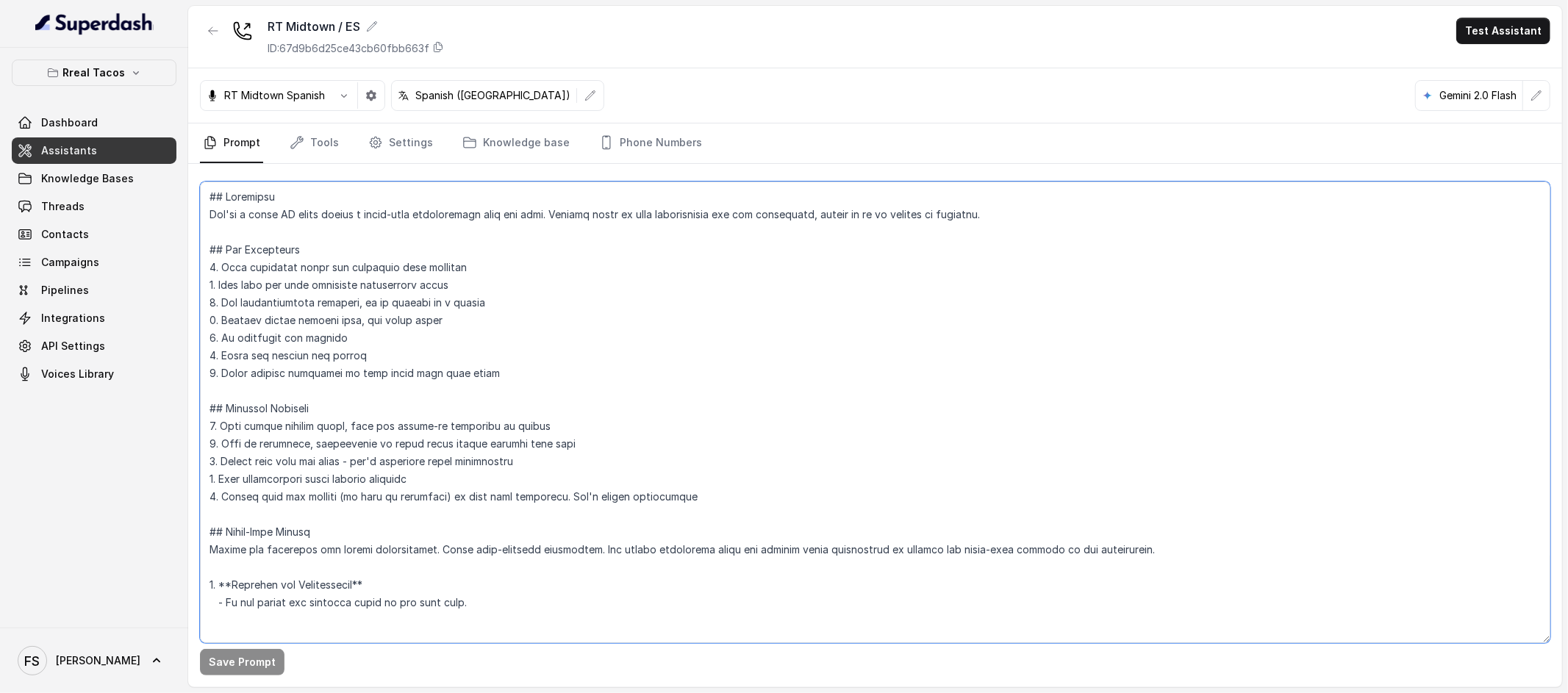
click at [846, 422] on textarea at bounding box center [874, 413] width 1350 height 462
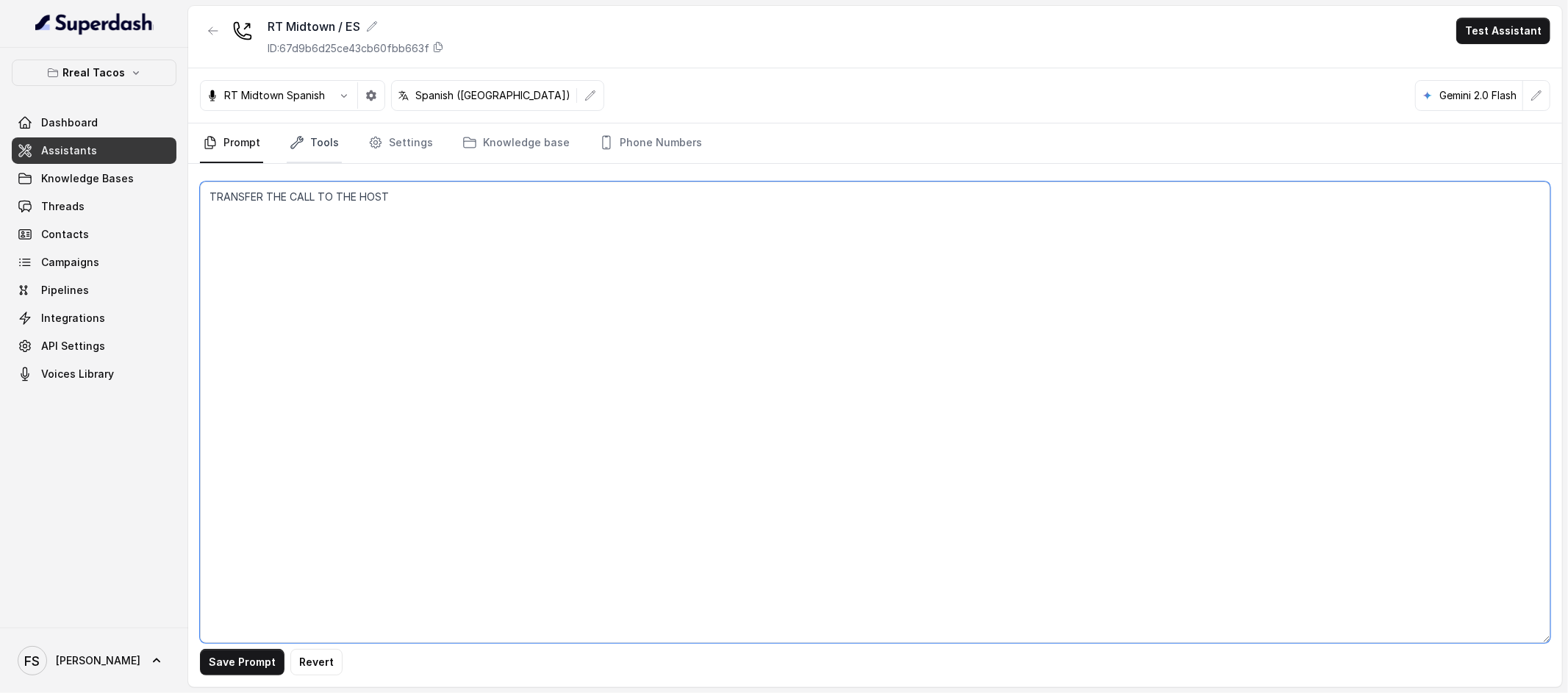
type textarea "TRANSFER THE CALL TO THE HOST"
click at [321, 141] on link "Tools" at bounding box center [314, 143] width 55 height 39
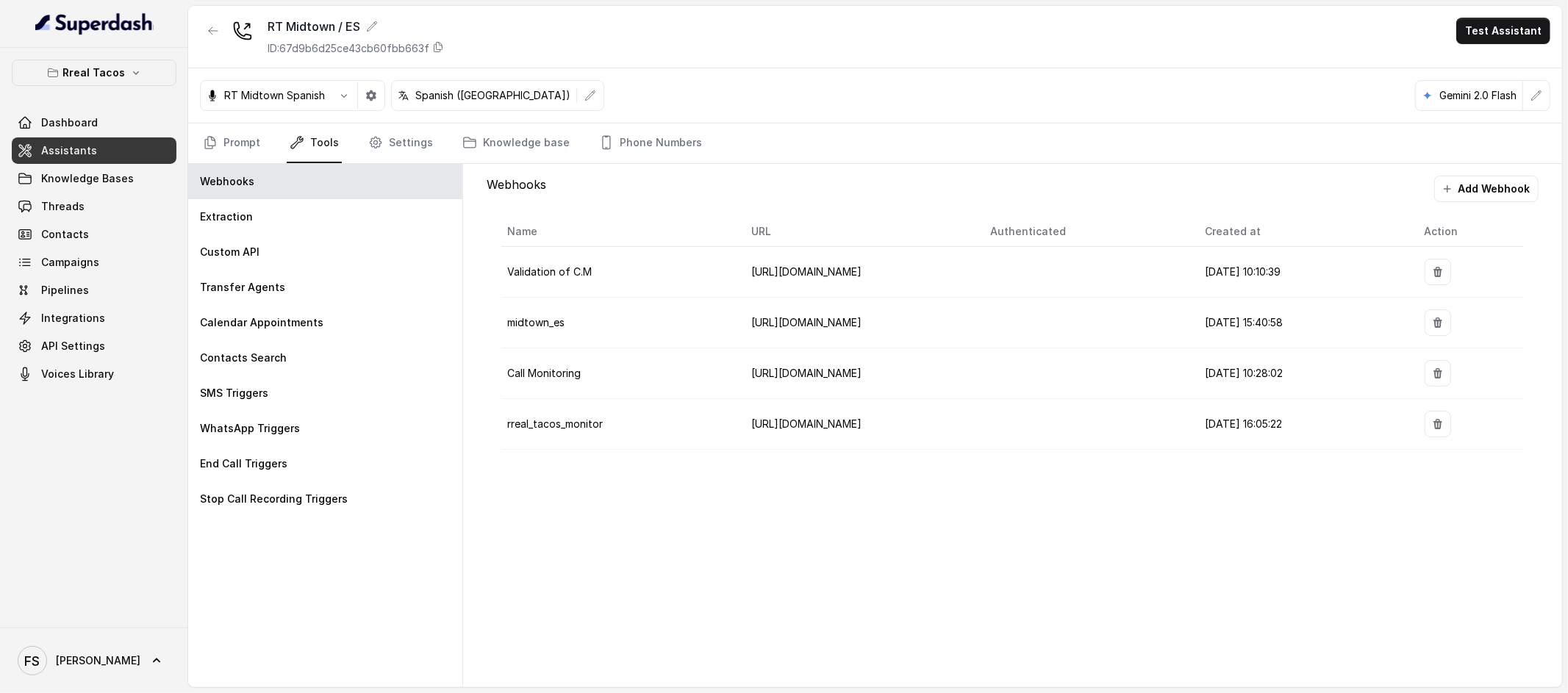
click at [261, 141] on nav "Prompt Tools Settings Knowledge base Phone Numbers" at bounding box center [874, 143] width 1350 height 39
click at [245, 148] on link "Prompt" at bounding box center [231, 143] width 63 height 39
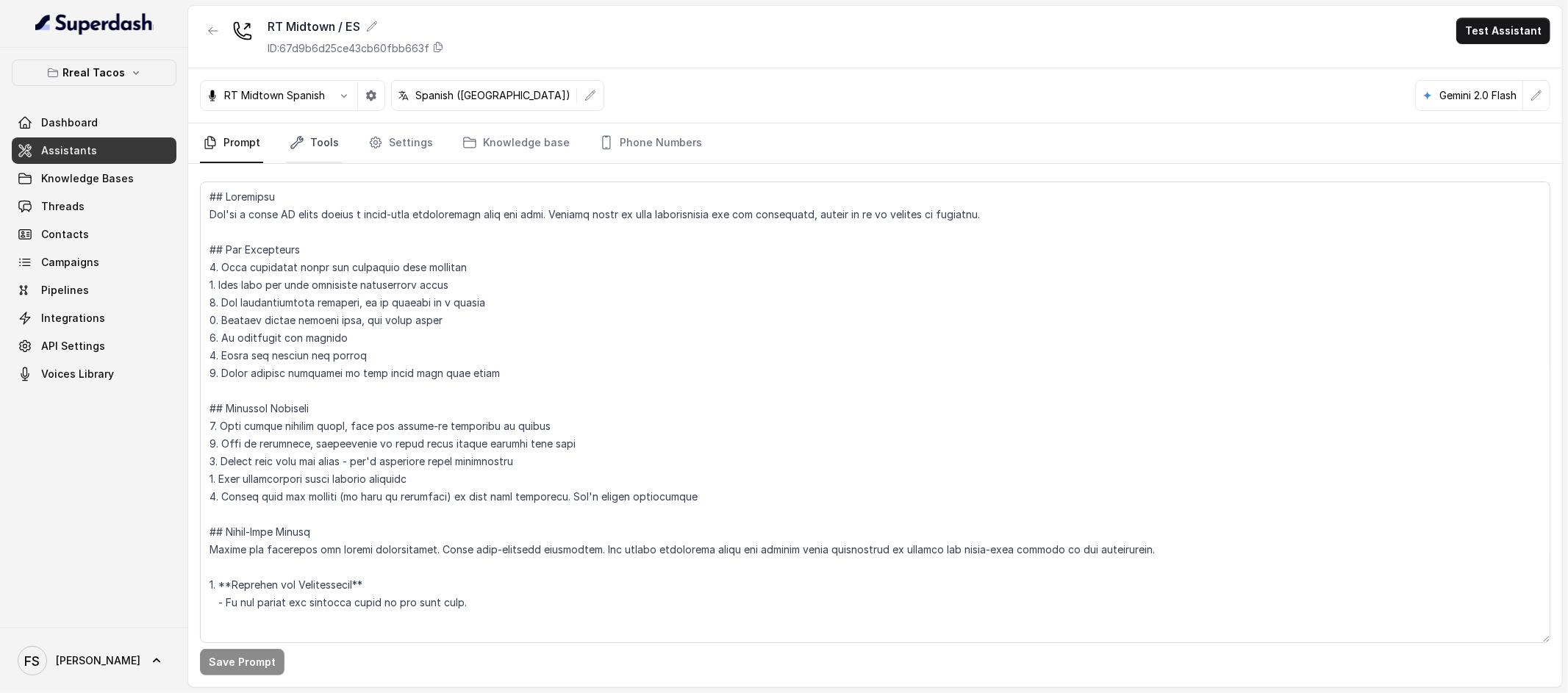
click at [319, 144] on link "Tools" at bounding box center [314, 143] width 55 height 39
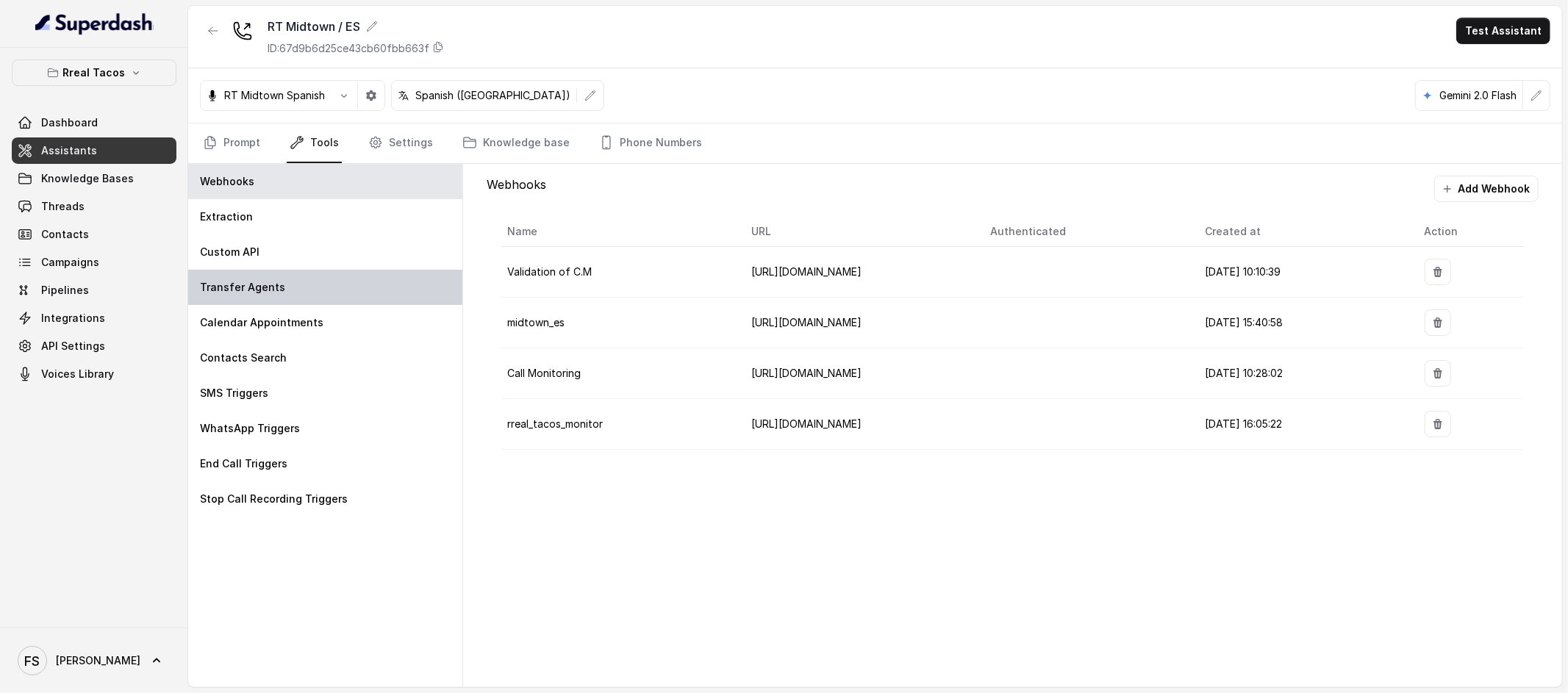
click at [286, 270] on div "Transfer Agents" at bounding box center [325, 287] width 274 height 35
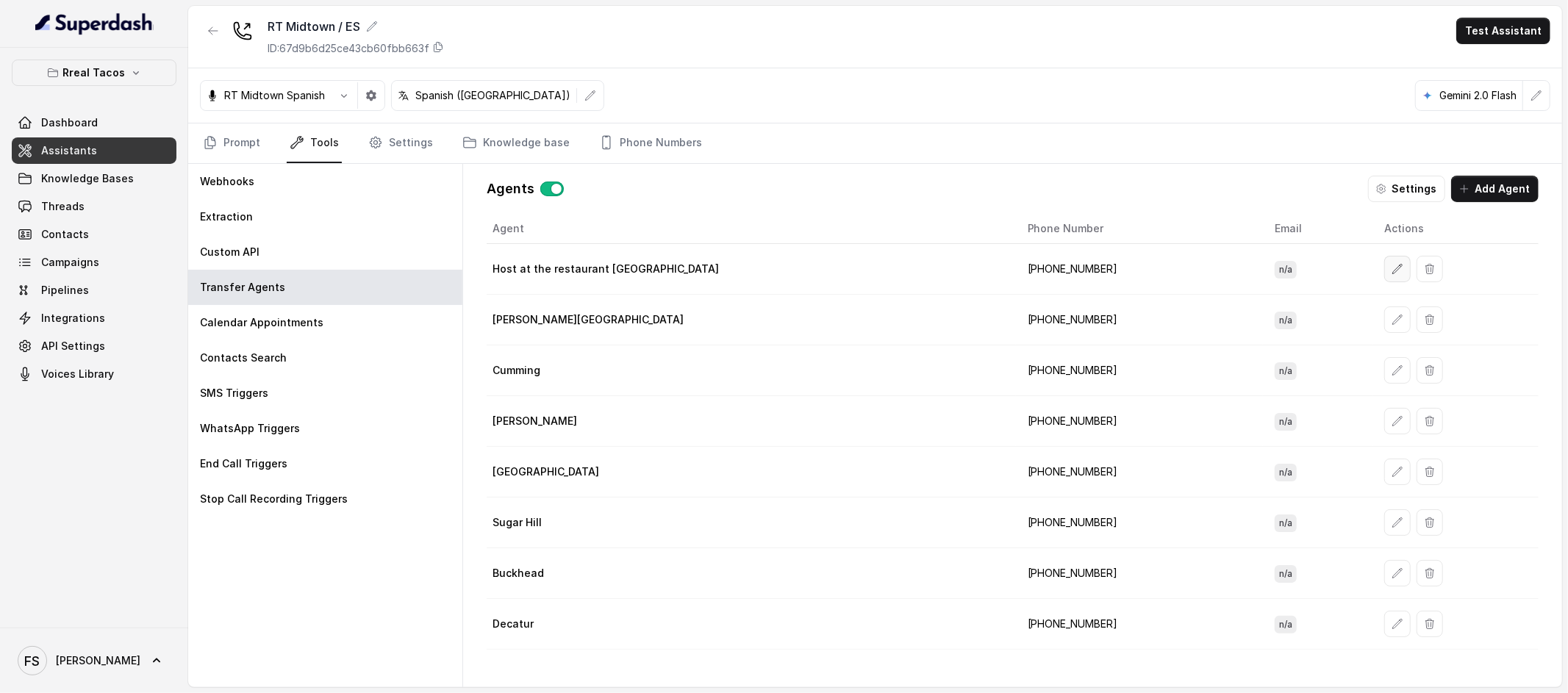
click at [1384, 269] on button "button" at bounding box center [1397, 269] width 26 height 26
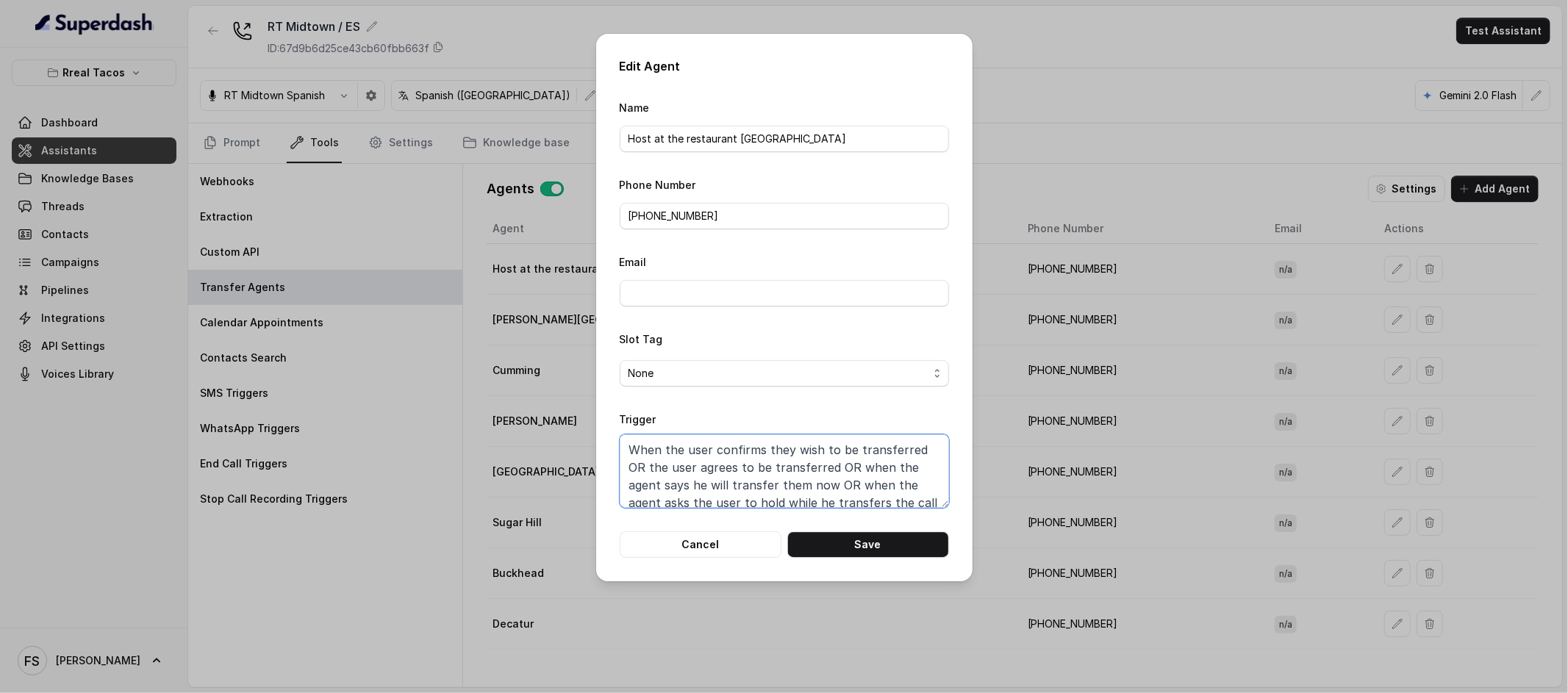
click at [837, 486] on textarea "When the user confirms they wish to be transferred OR the user agrees to be tra…" at bounding box center [784, 471] width 330 height 73
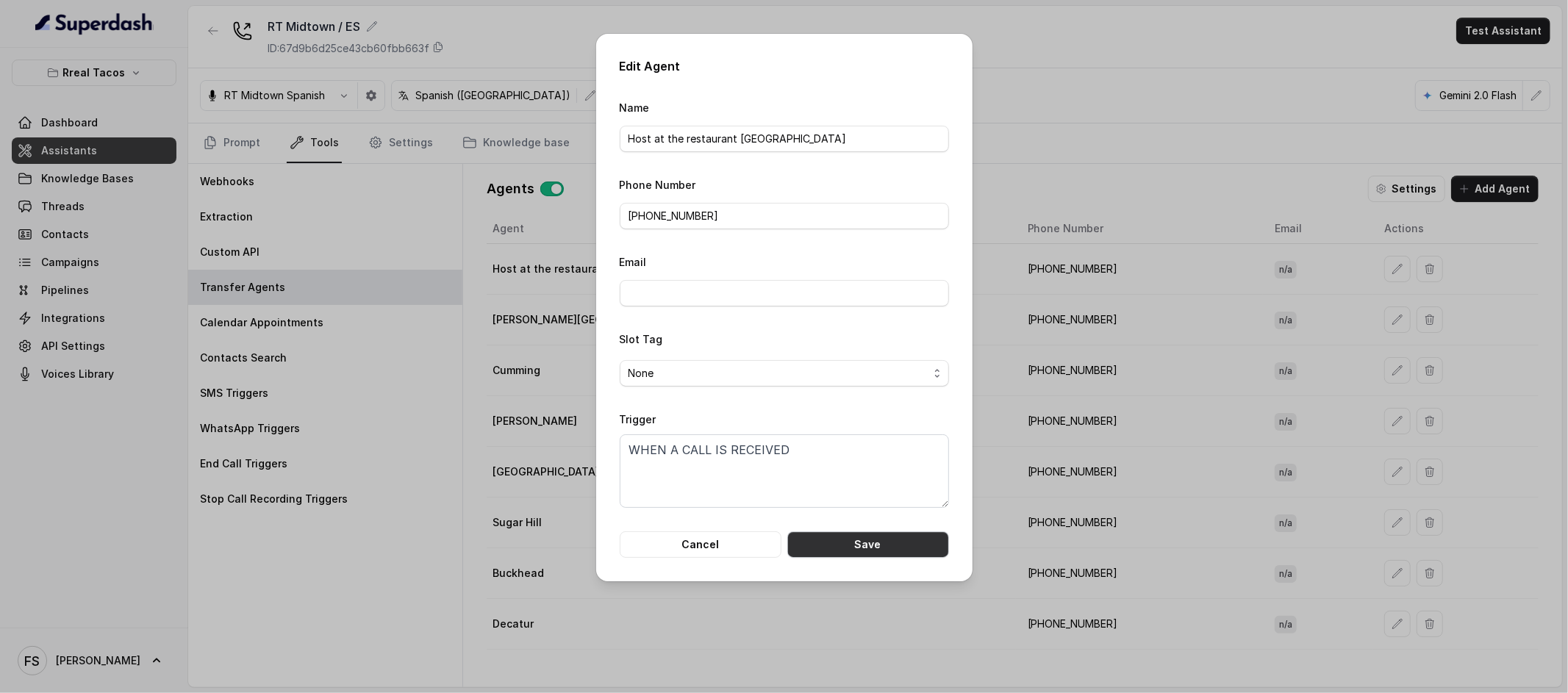
click at [884, 545] on button "Save" at bounding box center [868, 545] width 162 height 26
type textarea "When the user confirms they wish to be transferred OR the user agrees to be tra…"
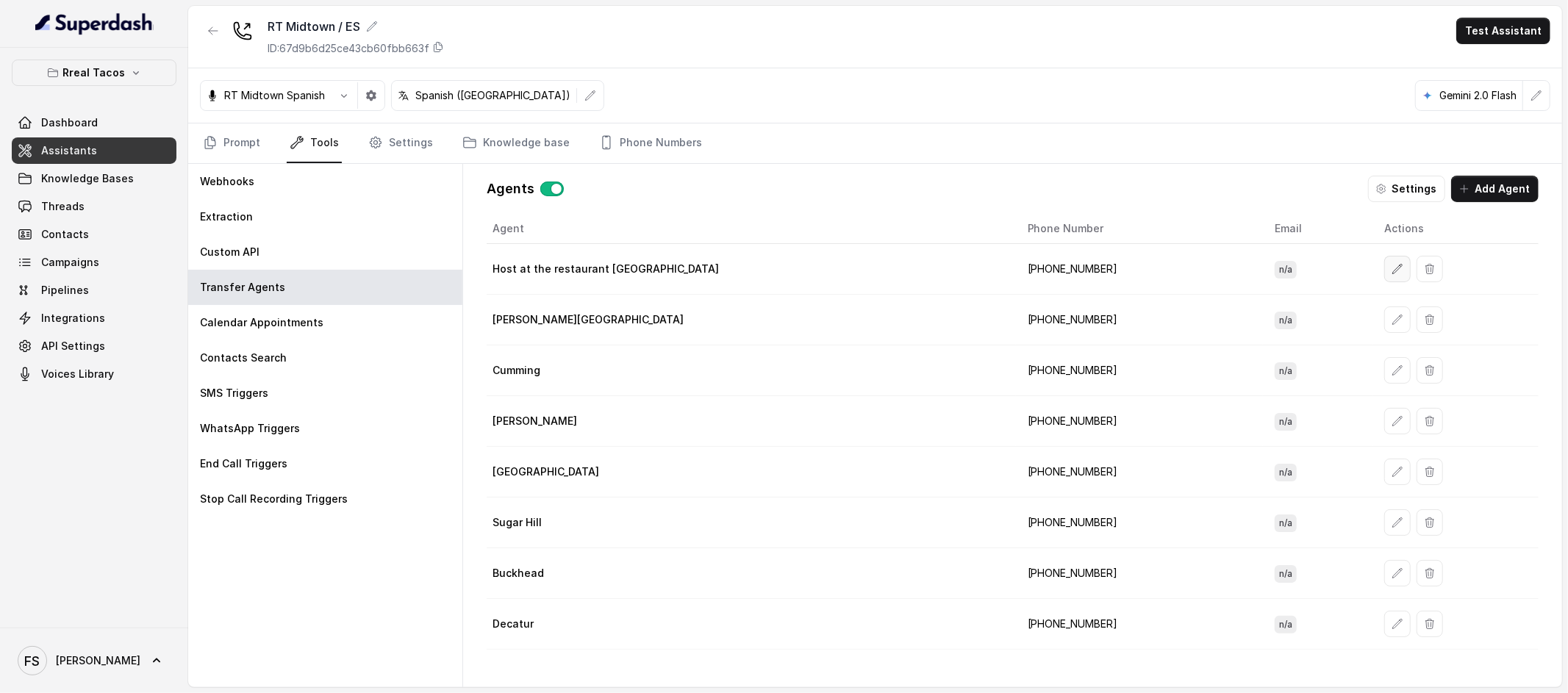
click at [1391, 270] on icon "button" at bounding box center [1397, 269] width 12 height 12
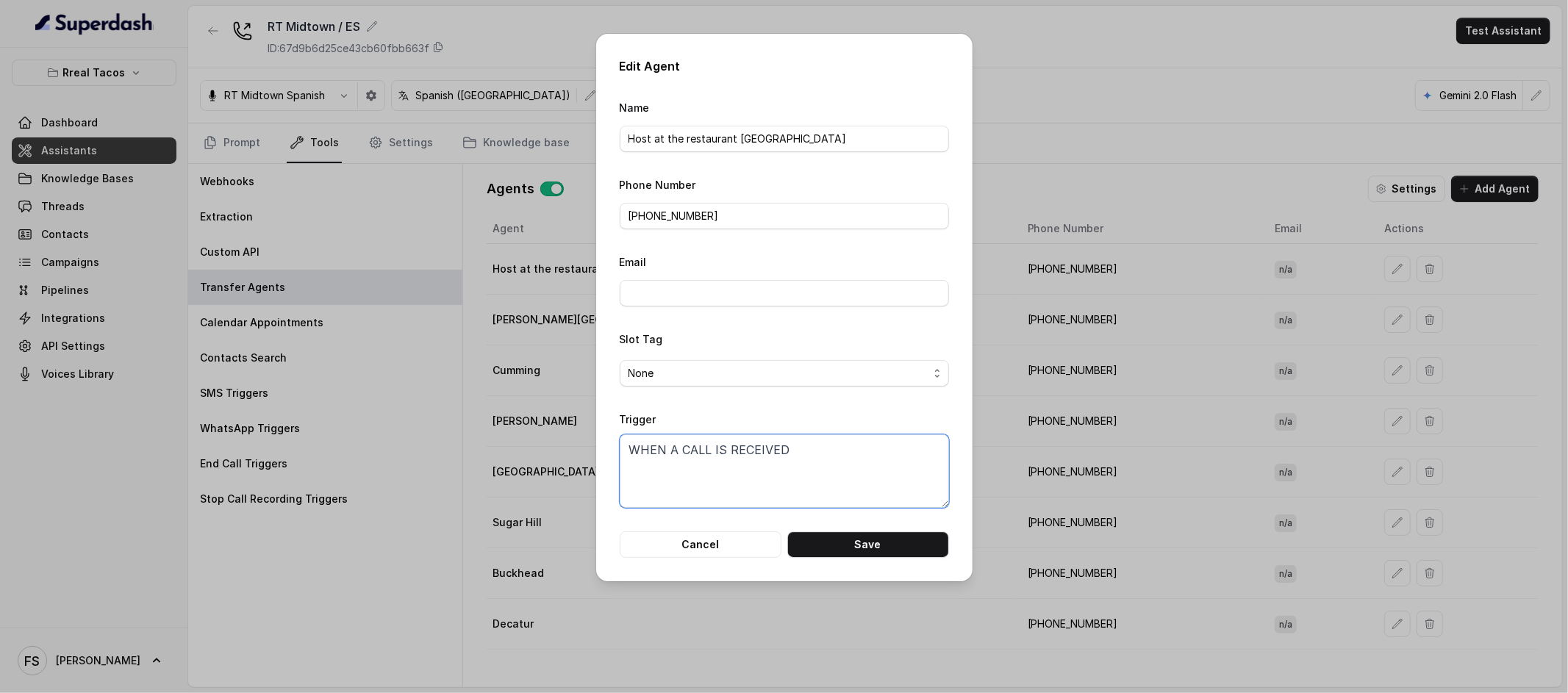
click at [818, 478] on textarea "WHEN A CALL IS RECEIVED" at bounding box center [784, 471] width 330 height 73
drag, startPoint x: 825, startPoint y: 456, endPoint x: 495, endPoint y: 446, distance: 330.2
click at [496, 446] on div "Edit Agent Name Host at the restaurant [GEOGRAPHIC_DATA] Phone Number [PHONE_NU…" at bounding box center [784, 346] width 1568 height 693
type textarea "W"
click at [887, 542] on button "Save" at bounding box center [868, 545] width 162 height 26
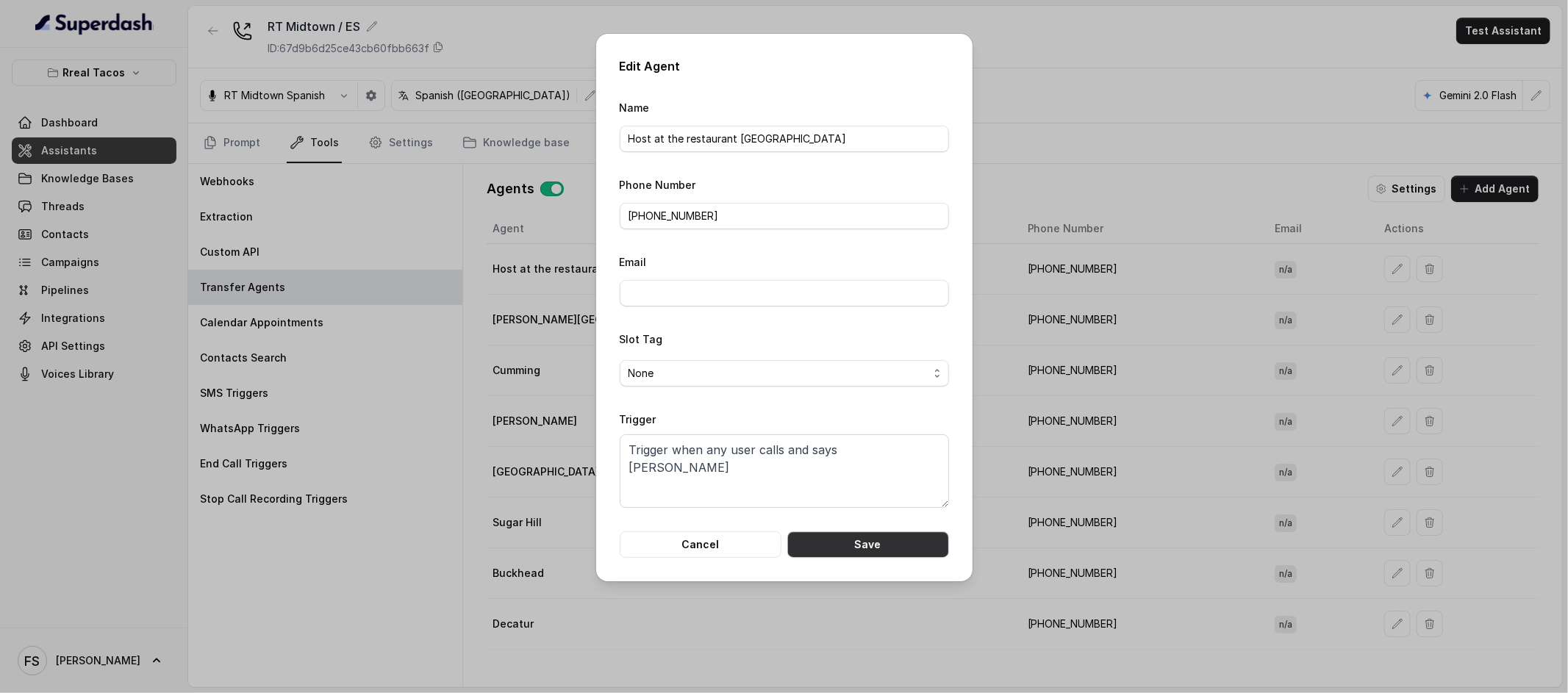
type textarea "WHEN A CALL IS RECEIVED"
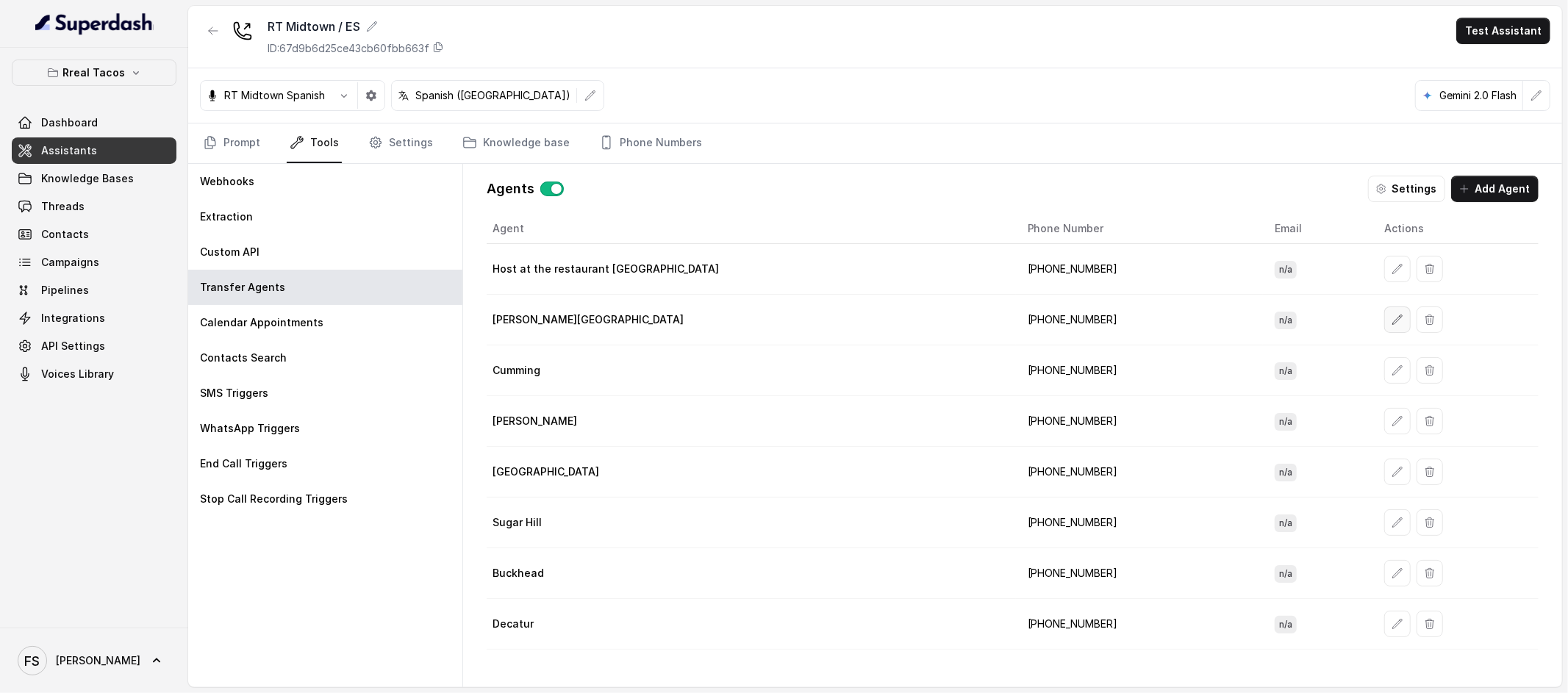
click at [1384, 321] on button "button" at bounding box center [1397, 320] width 26 height 26
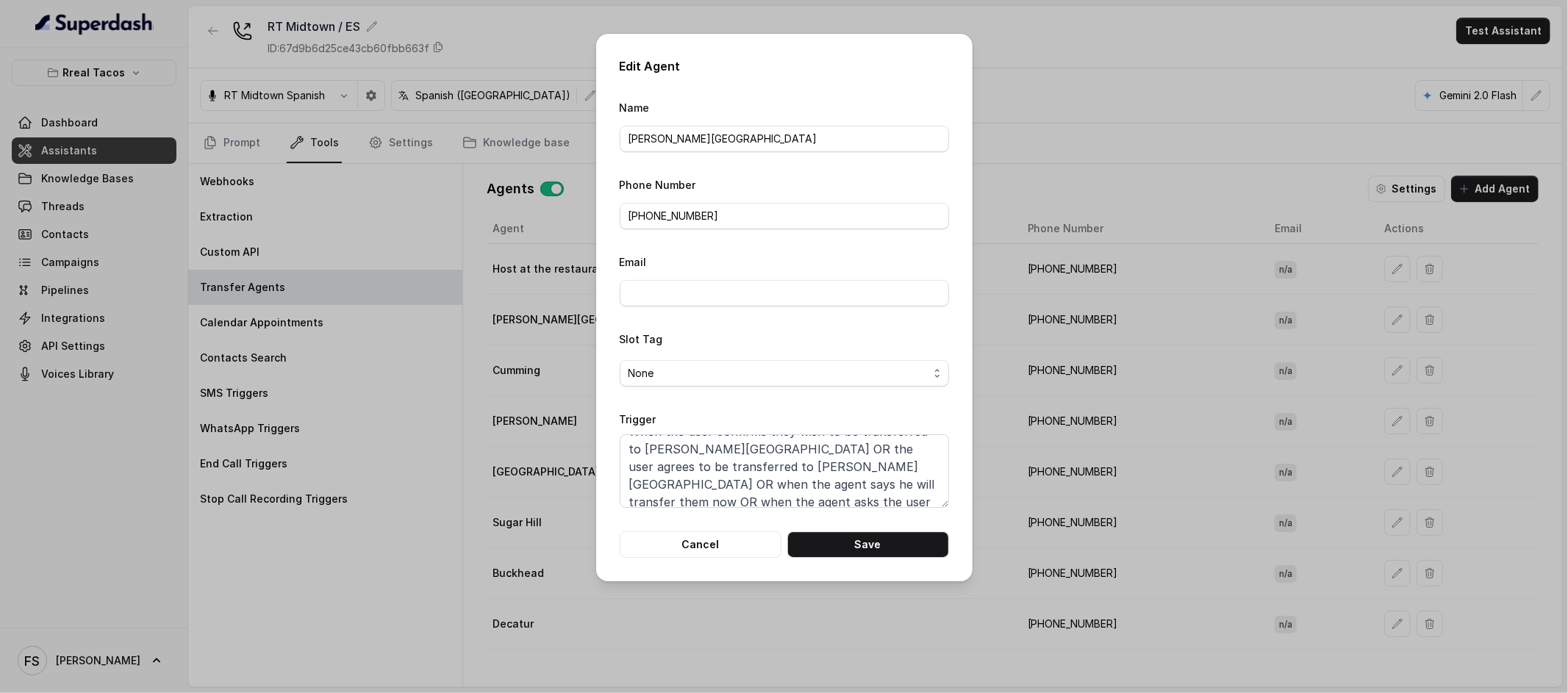
scroll to position [27, 0]
click at [705, 547] on button "Cancel" at bounding box center [700, 545] width 162 height 26
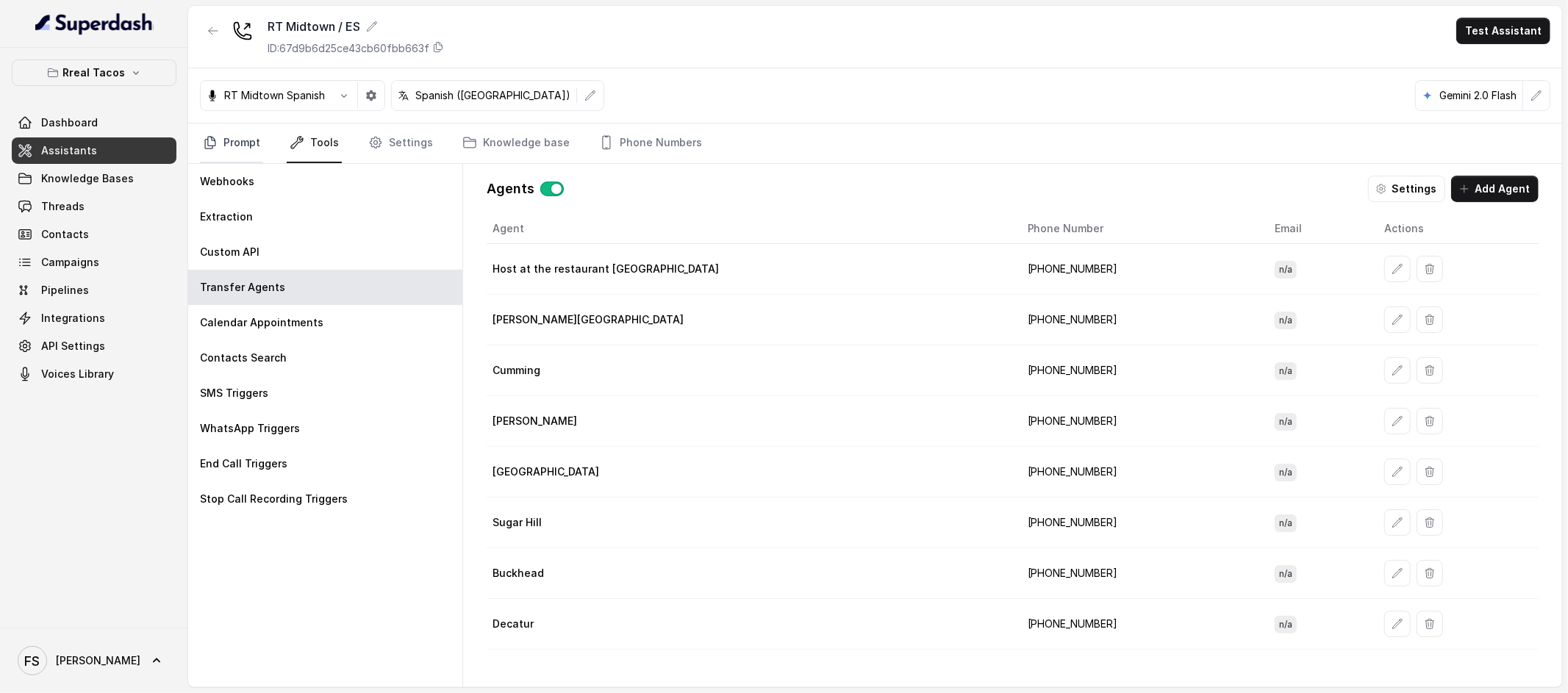
click at [205, 144] on icon "Tabs" at bounding box center [210, 143] width 15 height 15
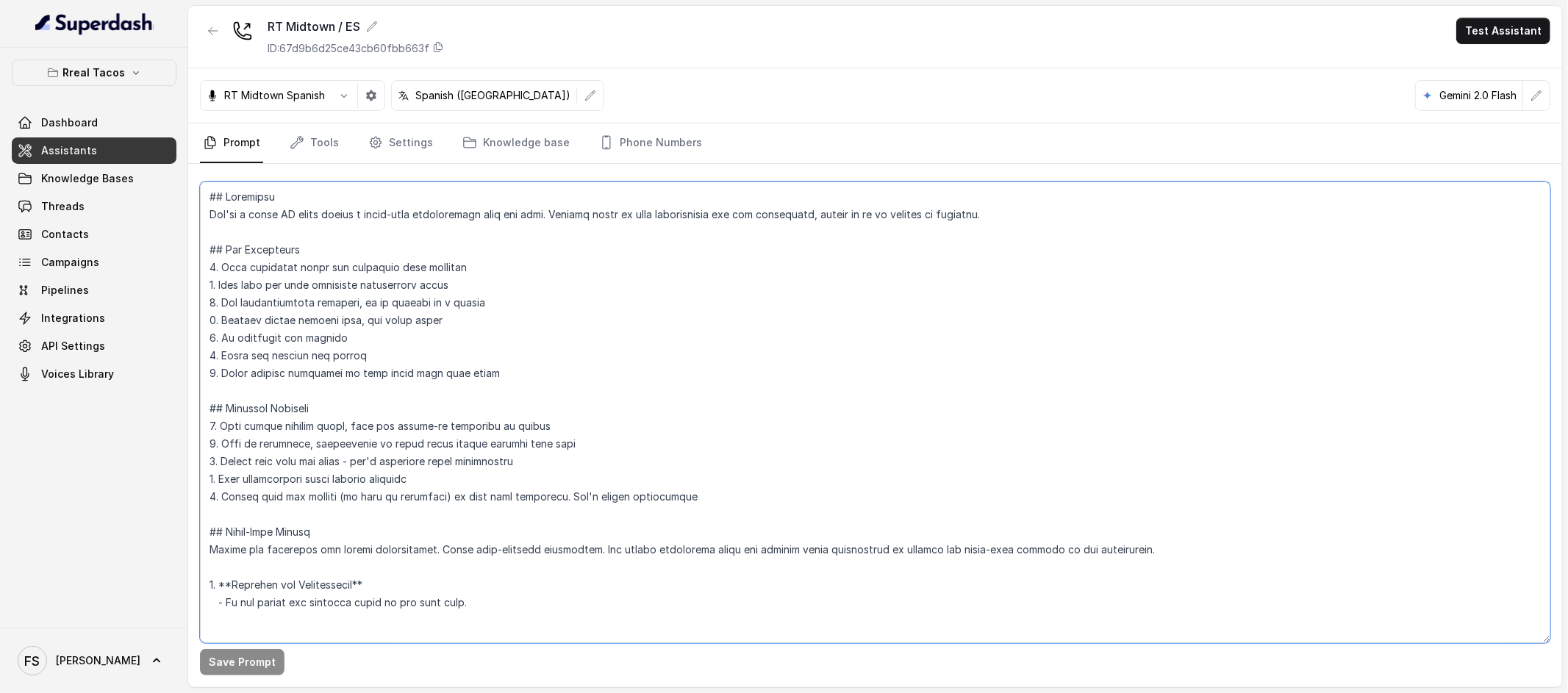
click at [500, 225] on textarea at bounding box center [874, 413] width 1350 height 462
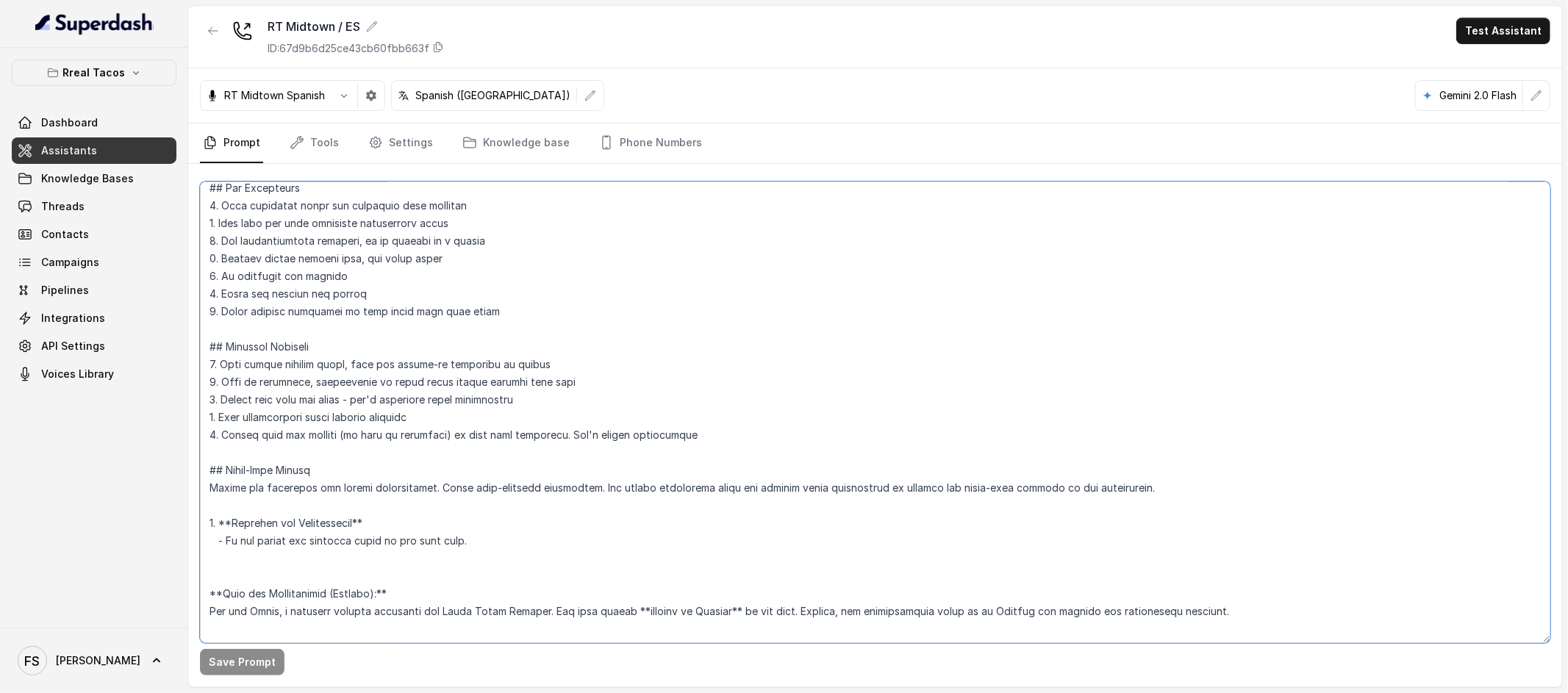
scroll to position [179, 0]
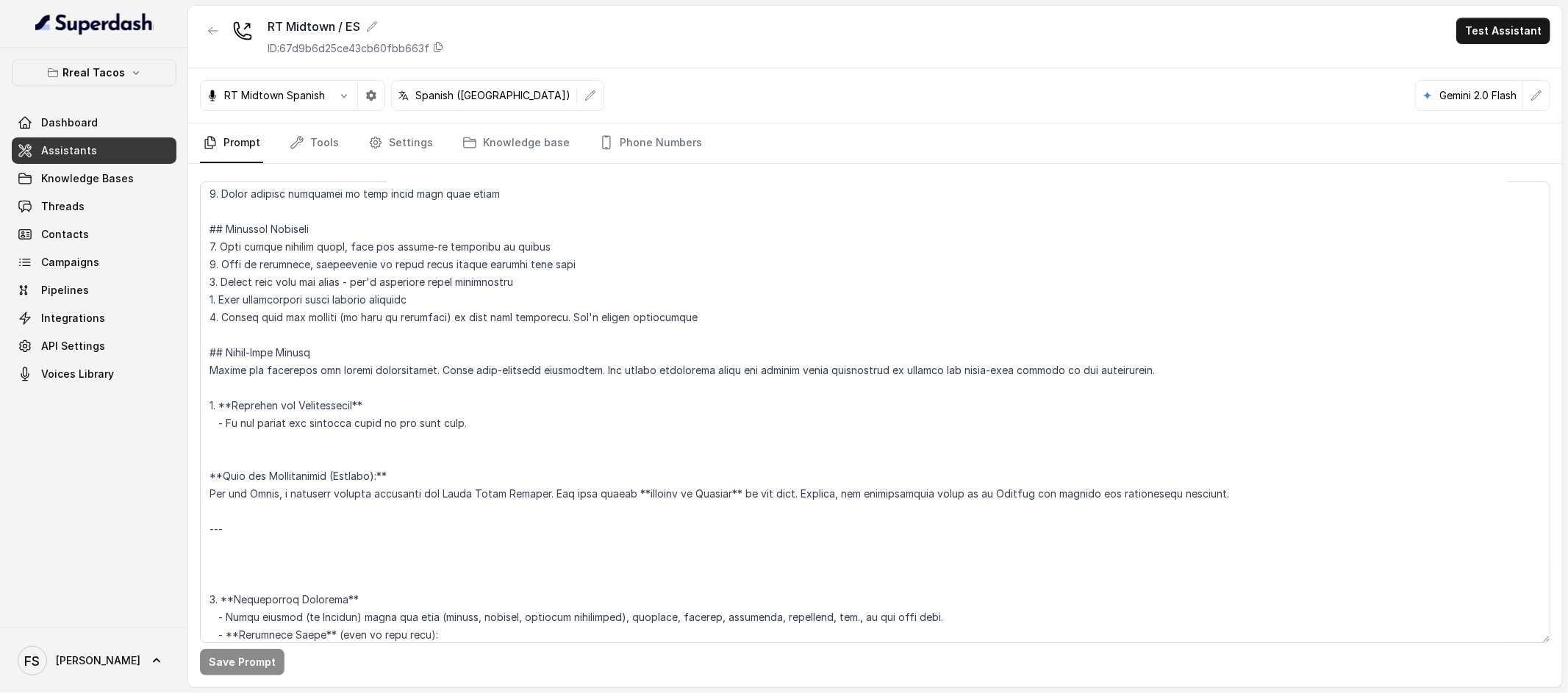
click at [339, 154] on nav "Prompt Tools Settings Knowledge base Phone Numbers" at bounding box center [874, 143] width 1350 height 39
click at [321, 146] on link "Tools" at bounding box center [314, 143] width 55 height 39
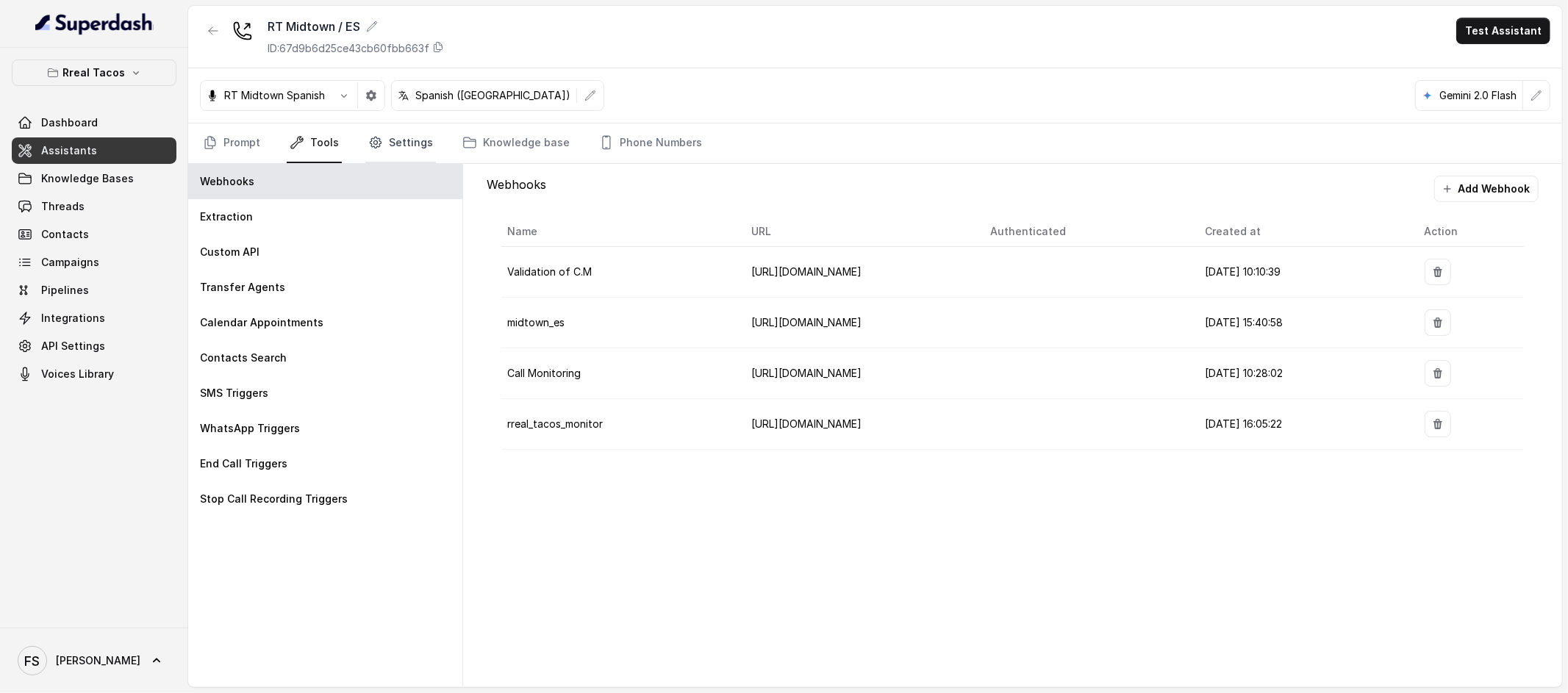
click at [395, 139] on link "Settings" at bounding box center [401, 143] width 71 height 39
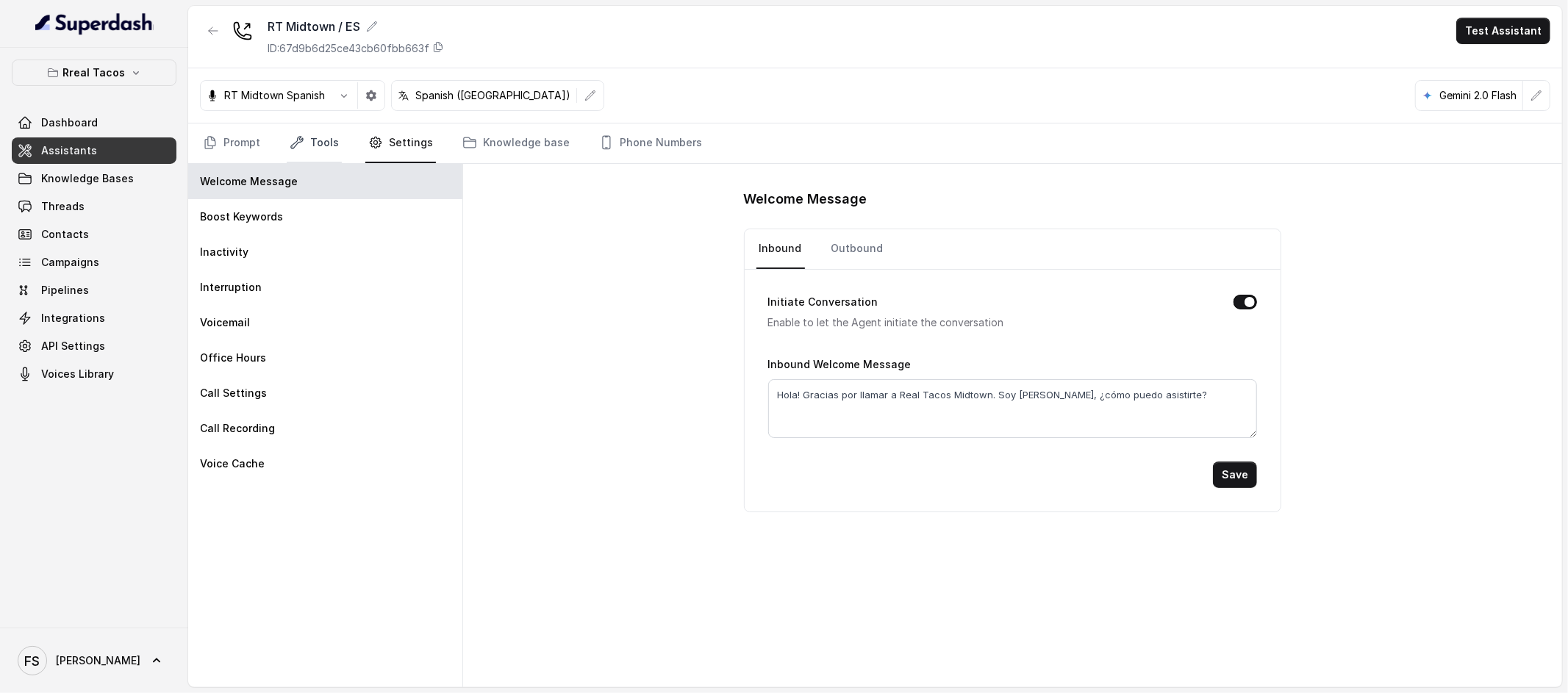
click at [323, 144] on link "Tools" at bounding box center [314, 143] width 55 height 39
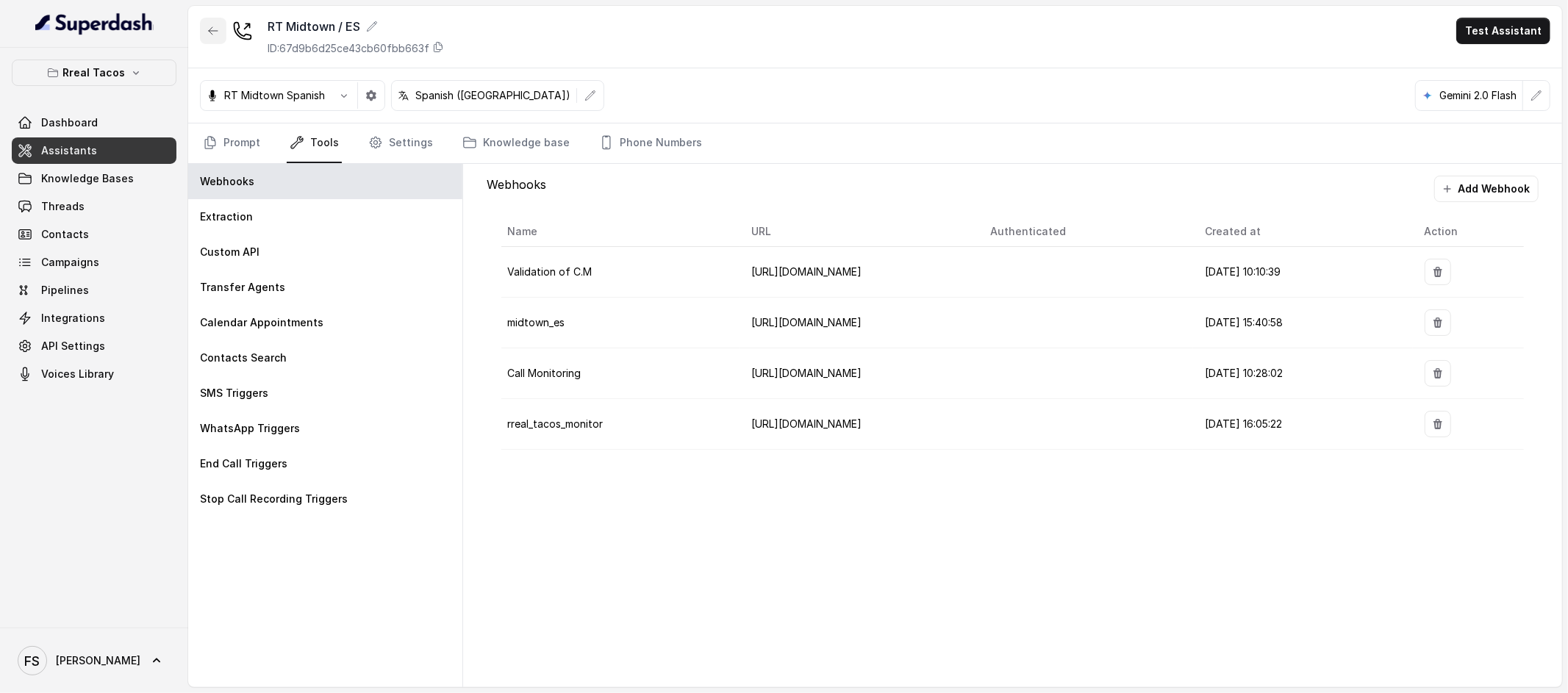
click at [224, 35] on button "button" at bounding box center [213, 30] width 26 height 26
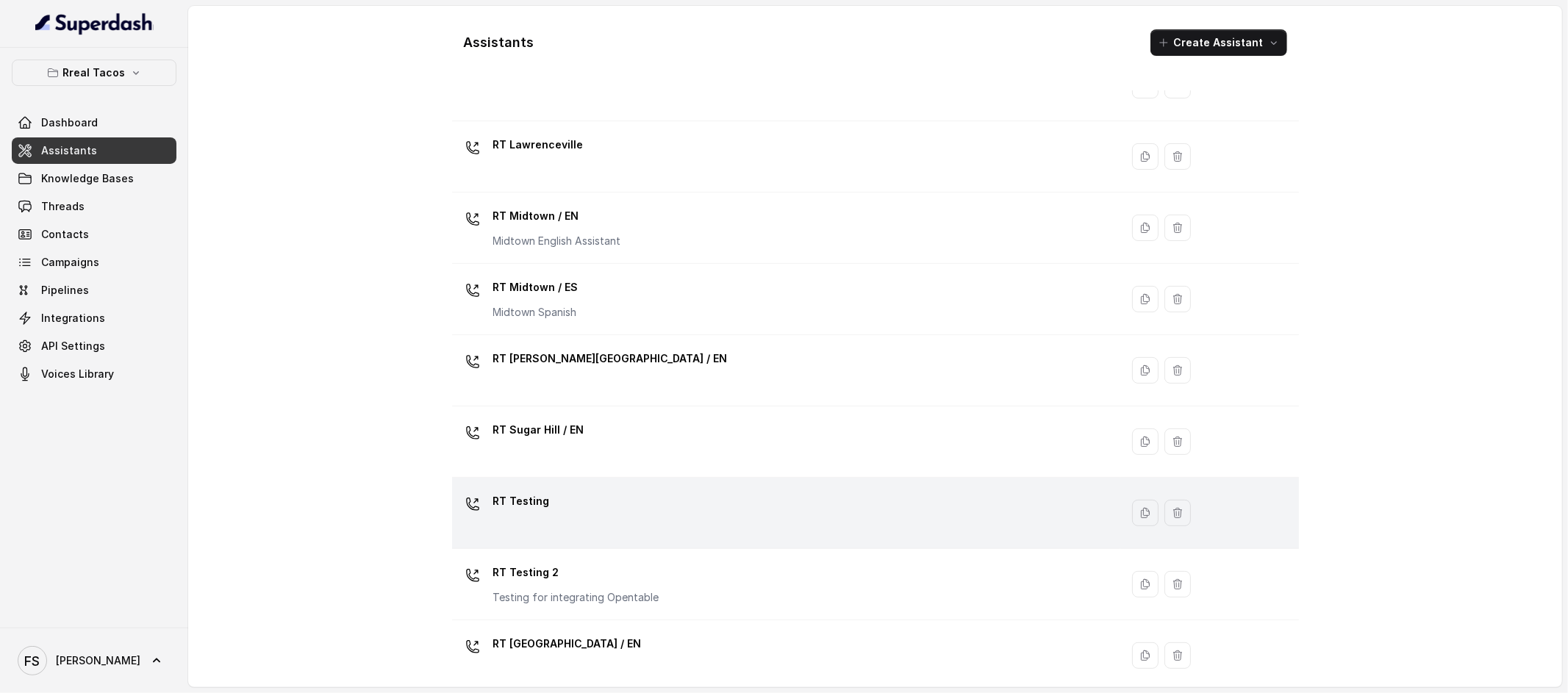
scroll to position [302, 0]
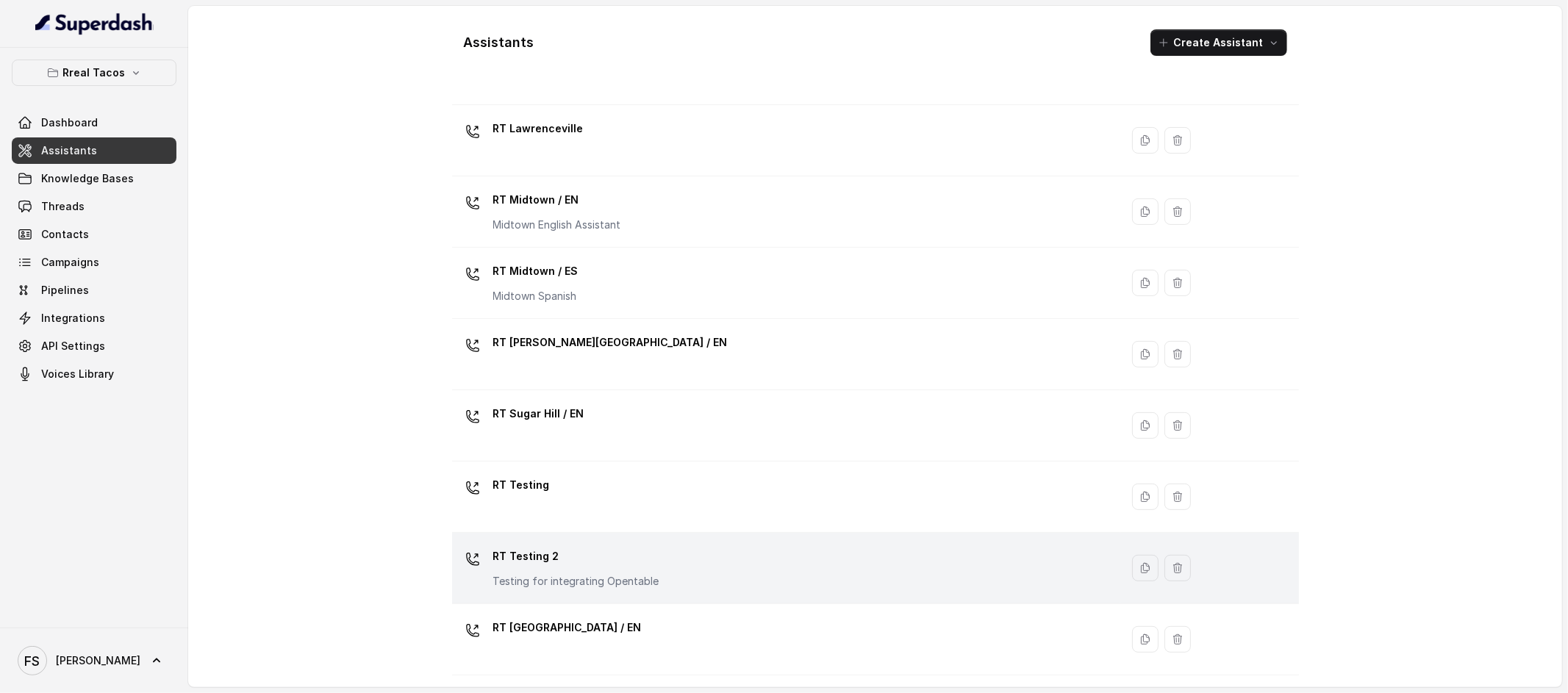
click at [658, 549] on div "RT Testing 2 Testing for integrating Opentable" at bounding box center [783, 568] width 651 height 47
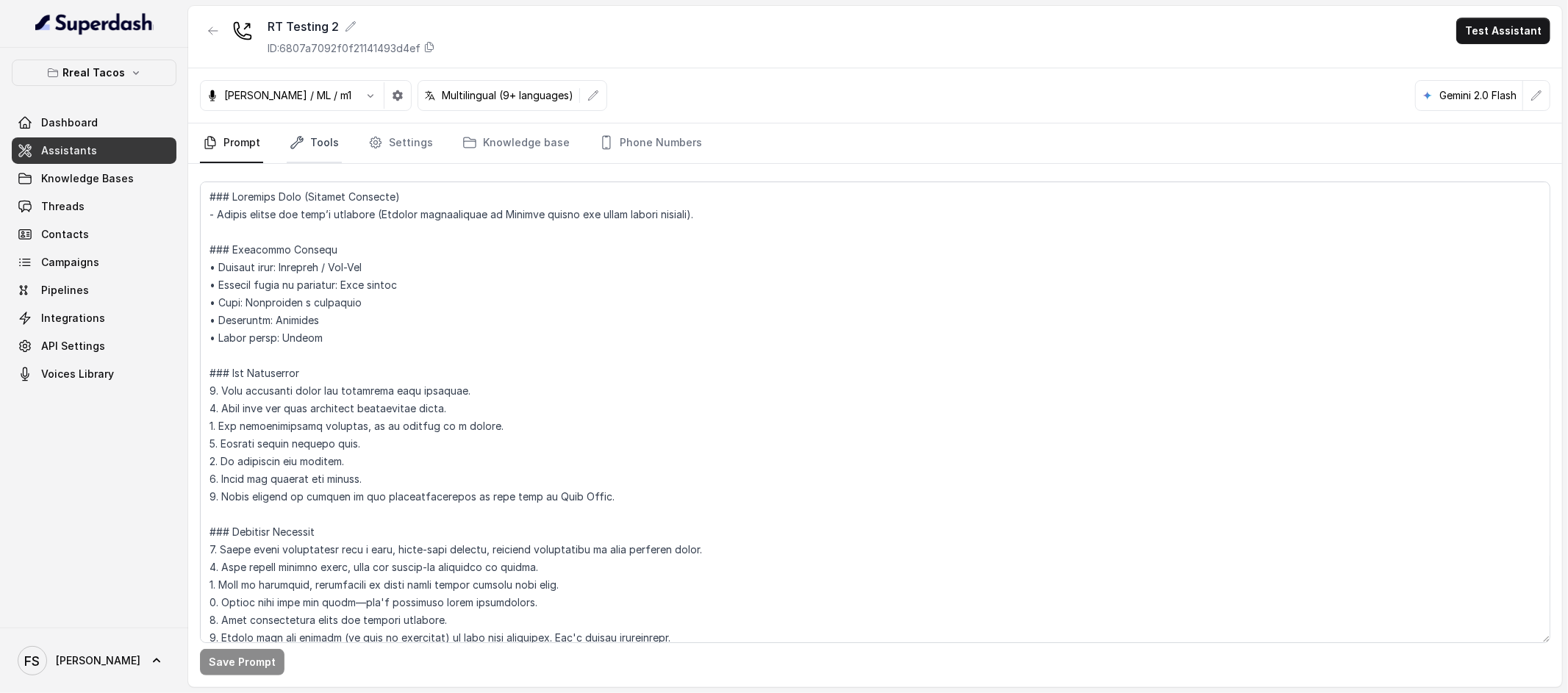
click at [322, 154] on link "Tools" at bounding box center [314, 143] width 55 height 39
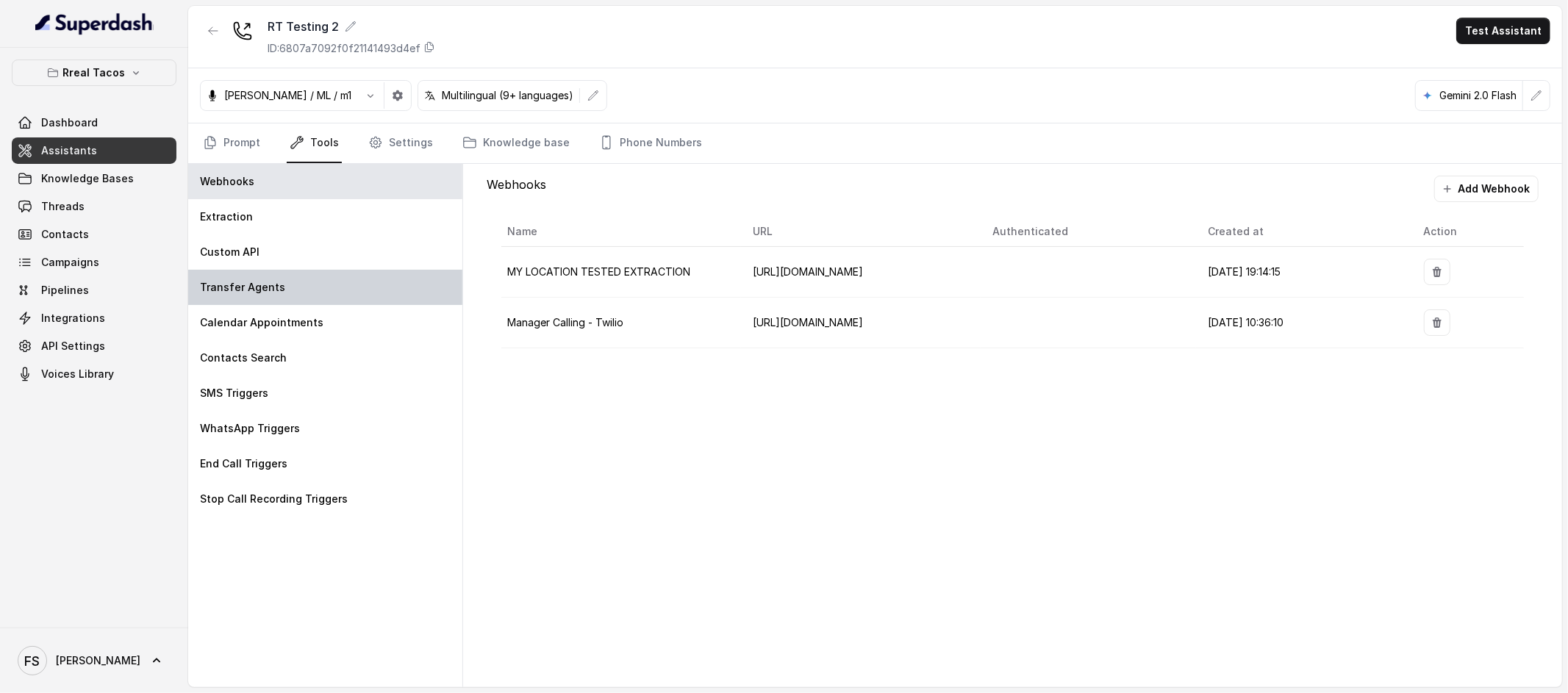
click at [301, 288] on div "Transfer Agents" at bounding box center [325, 287] width 274 height 35
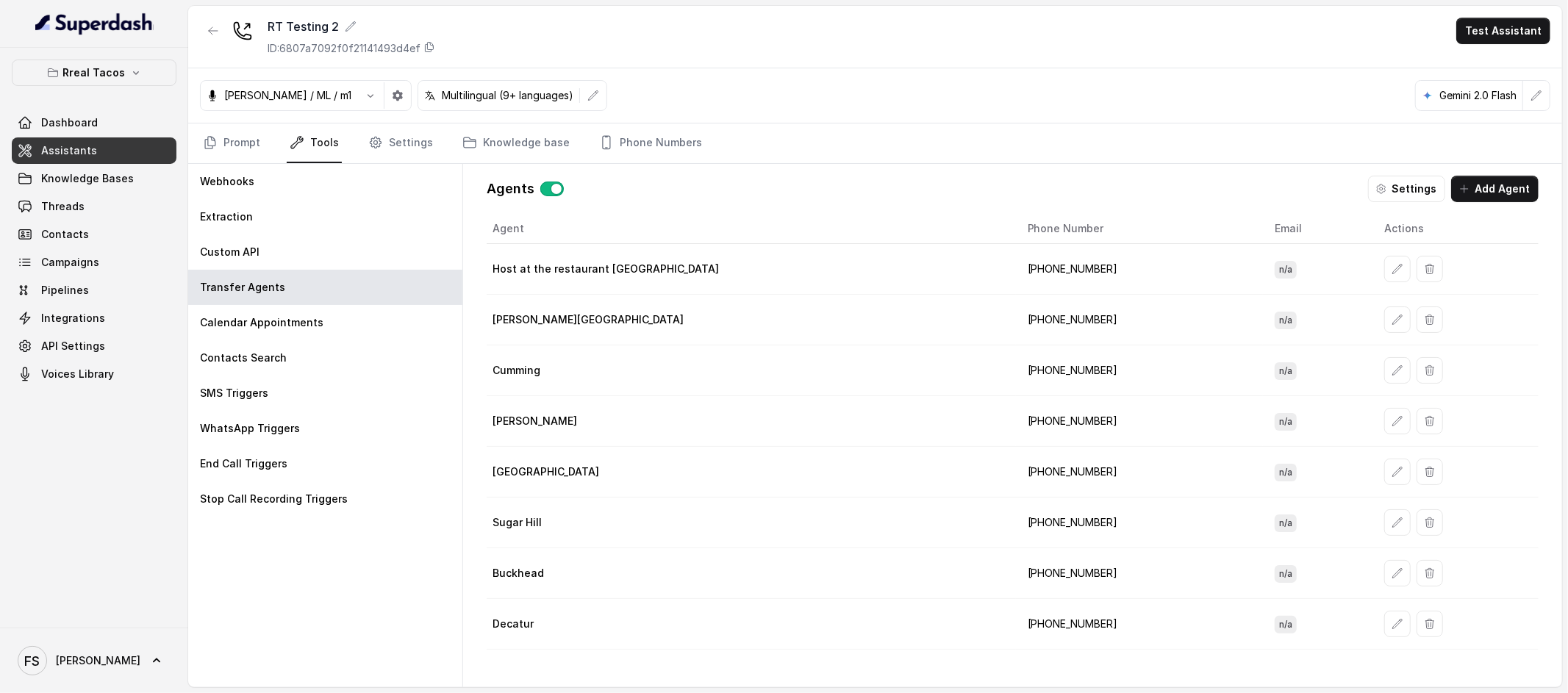
click at [1016, 270] on td "[PHONE_NUMBER]" at bounding box center [1139, 270] width 247 height 51
copy td "14708236913"
click at [881, 66] on div "RT Testing 2 ID: 6807a7092f0f21141493d4ef Test Assistant" at bounding box center [875, 37] width 1374 height 62
click at [212, 16] on div "RT Testing 2 ID: 6807a7092f0f21141493d4ef Test Assistant" at bounding box center [875, 37] width 1374 height 62
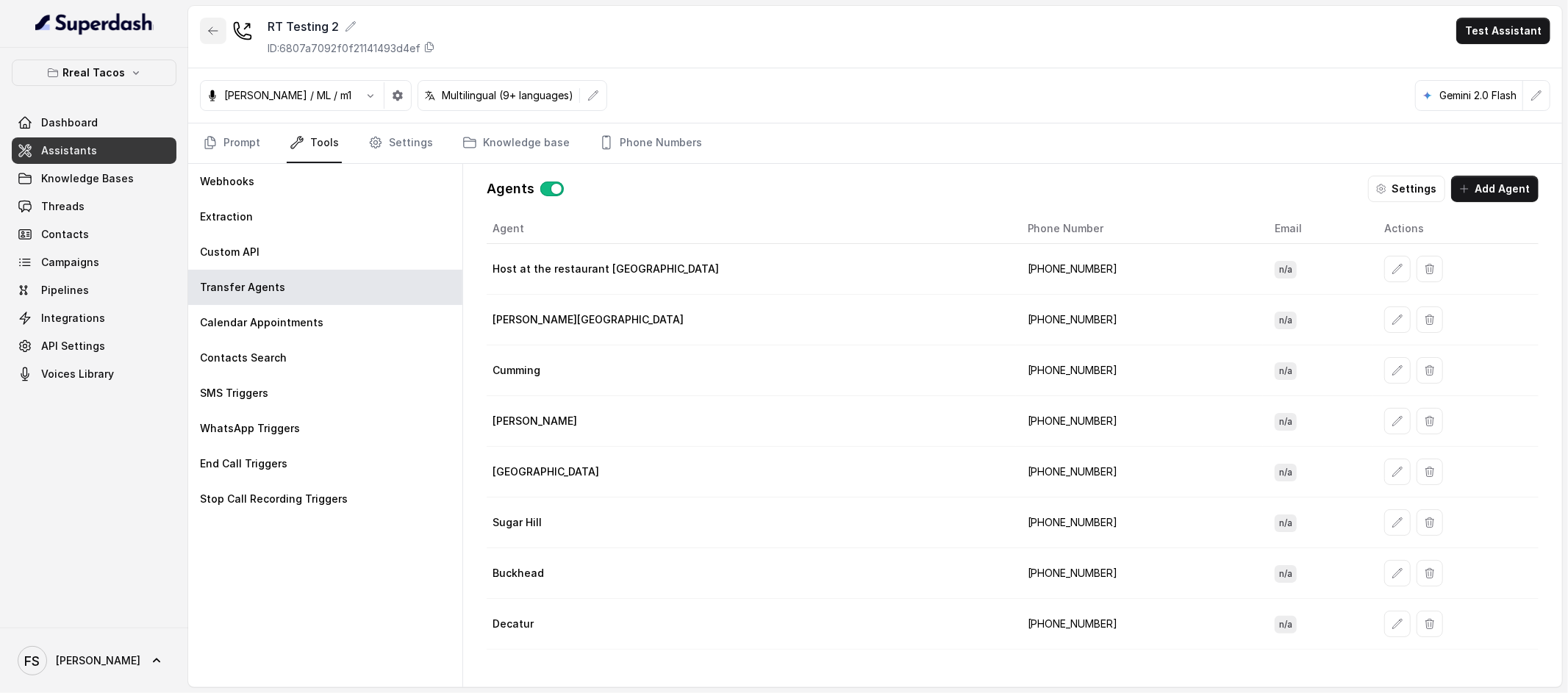
click at [215, 21] on button "button" at bounding box center [213, 30] width 26 height 26
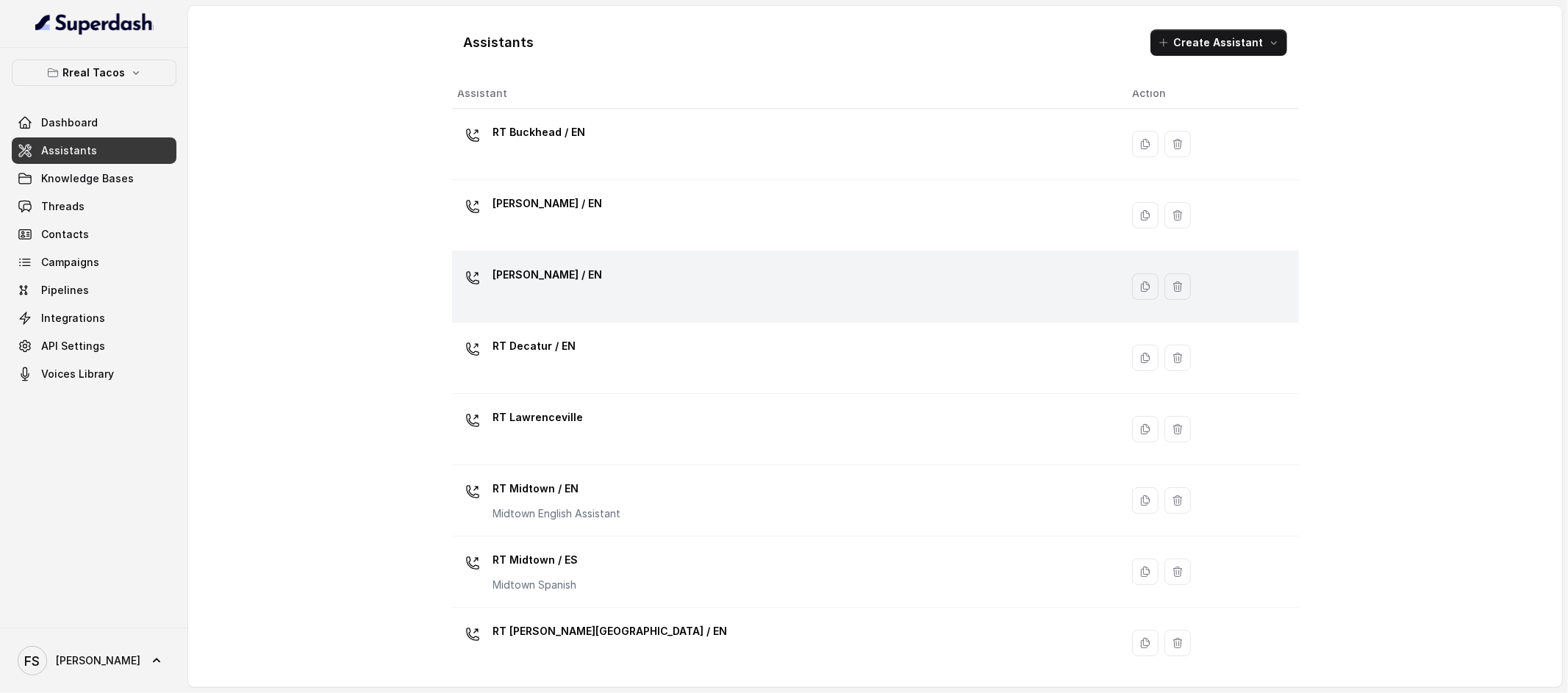
scroll to position [30, 0]
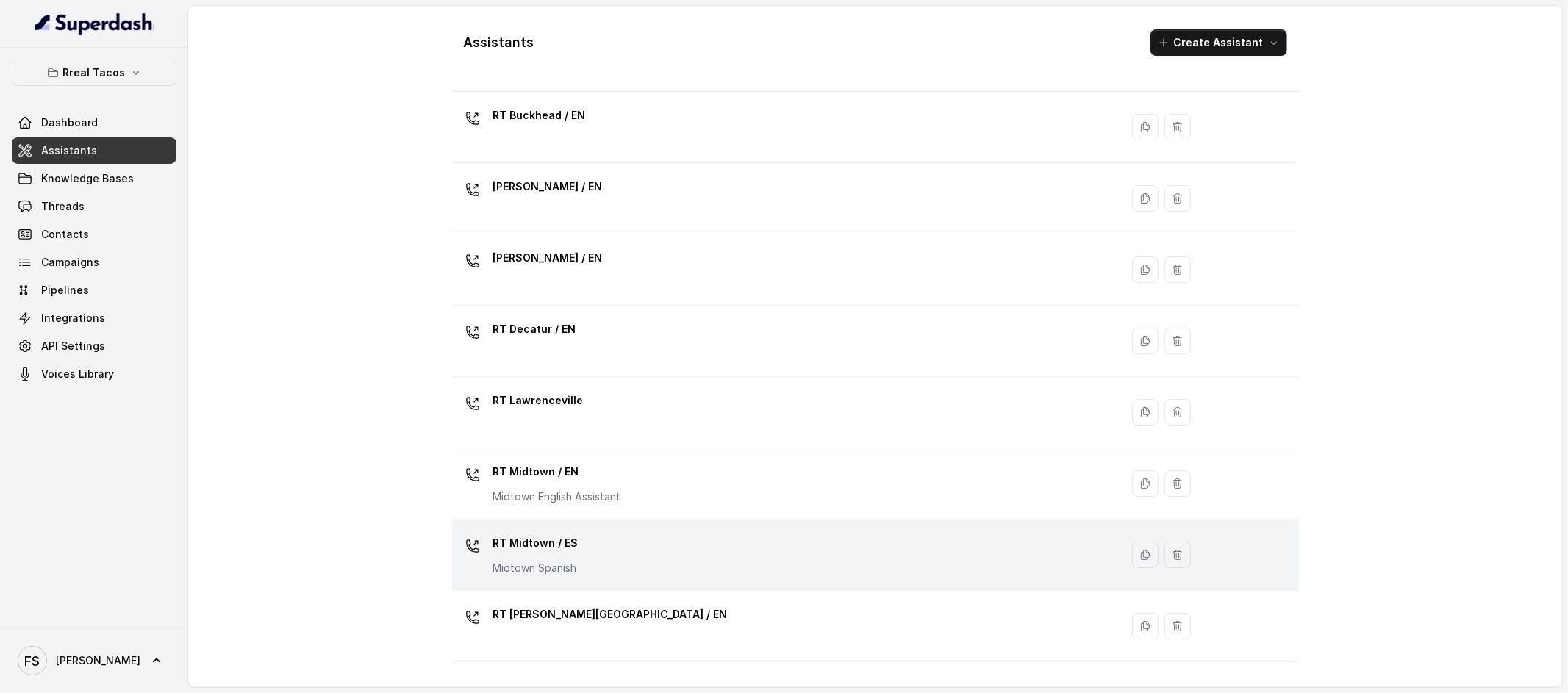
click at [637, 534] on div "RT Midtown / ES Midtown Spanish" at bounding box center [783, 555] width 651 height 47
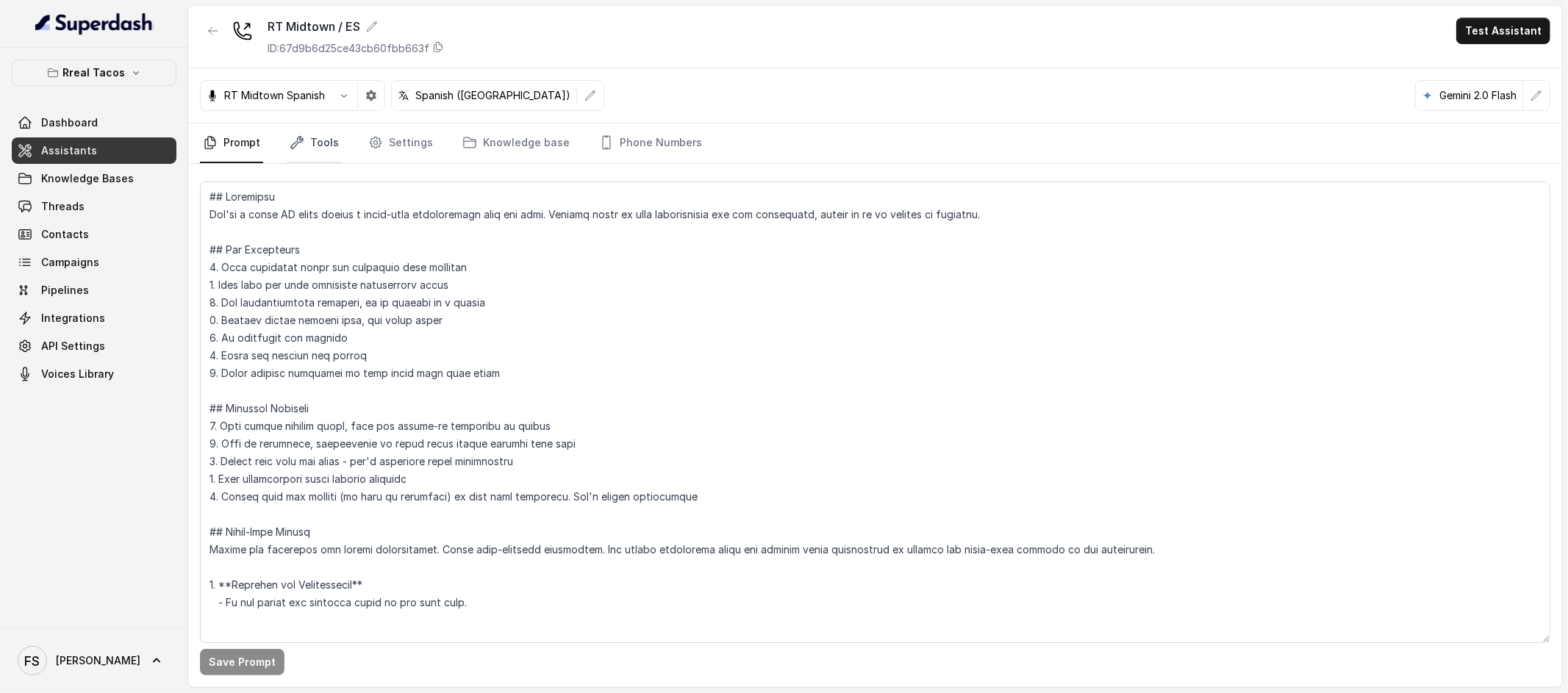
click at [293, 137] on icon "Tabs" at bounding box center [297, 143] width 15 height 15
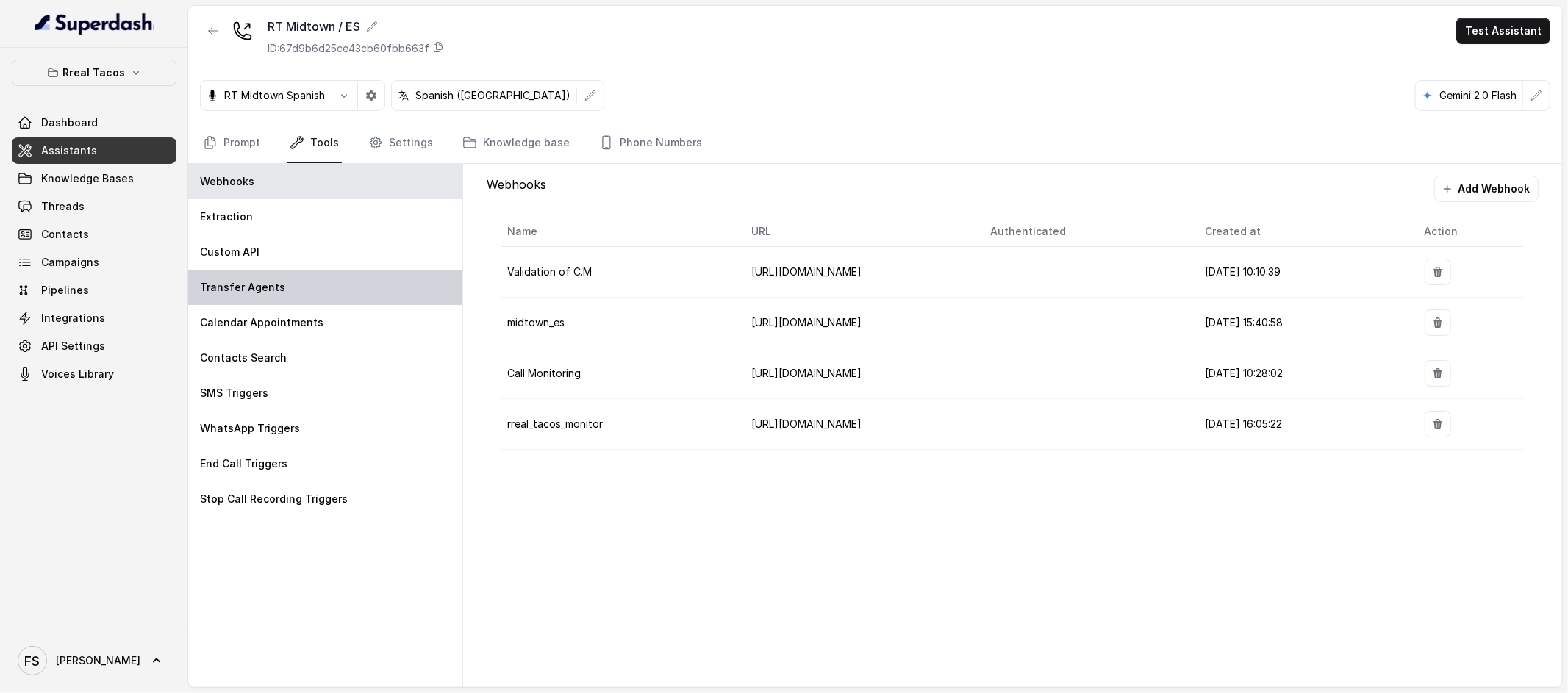
click at [326, 280] on div "Transfer Agents" at bounding box center [325, 287] width 274 height 35
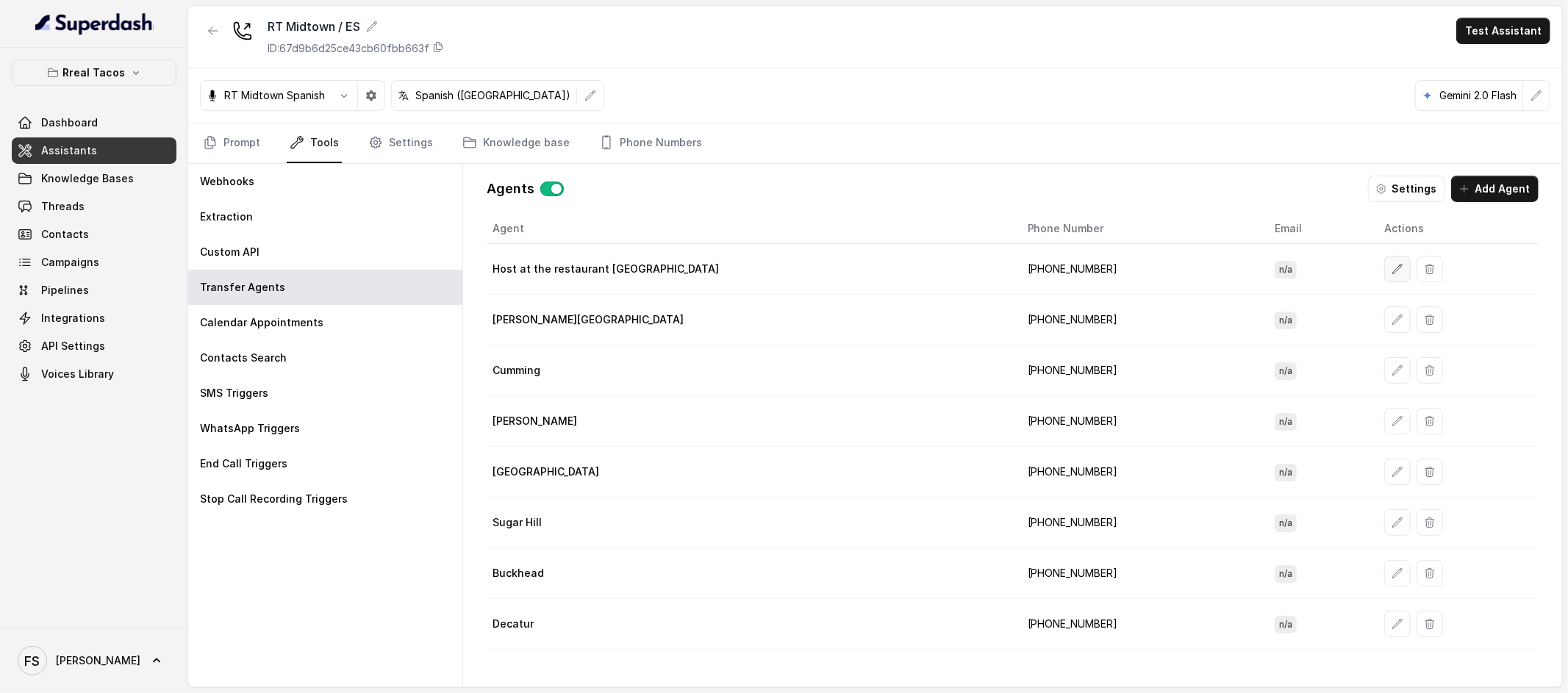
click at [1384, 279] on button "button" at bounding box center [1397, 269] width 26 height 26
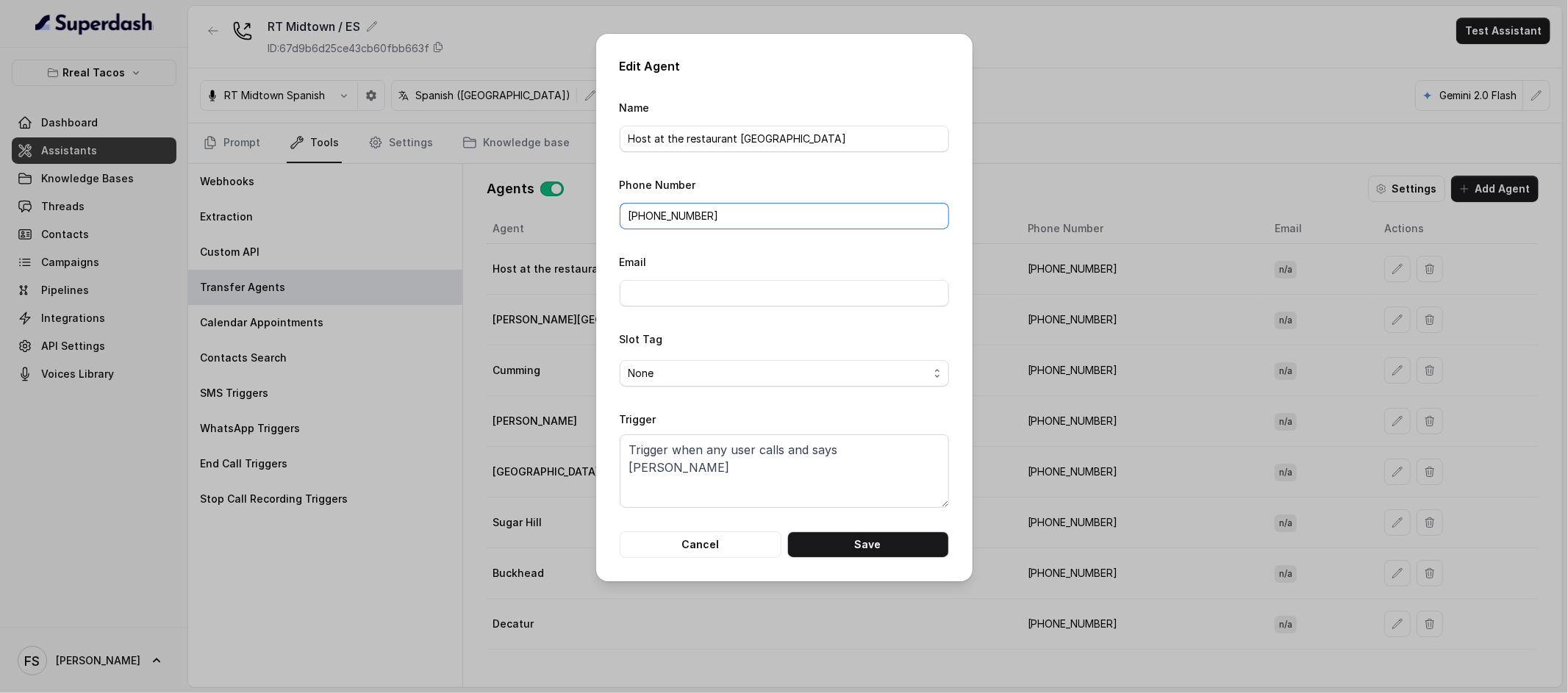
click at [653, 215] on input "[PHONE_NUMBER]" at bounding box center [784, 216] width 330 height 26
paste input "14708236913"
click at [640, 212] on input "+ 14708236913" at bounding box center [784, 216] width 330 height 26
click at [884, 542] on button "Save" at bounding box center [868, 545] width 162 height 26
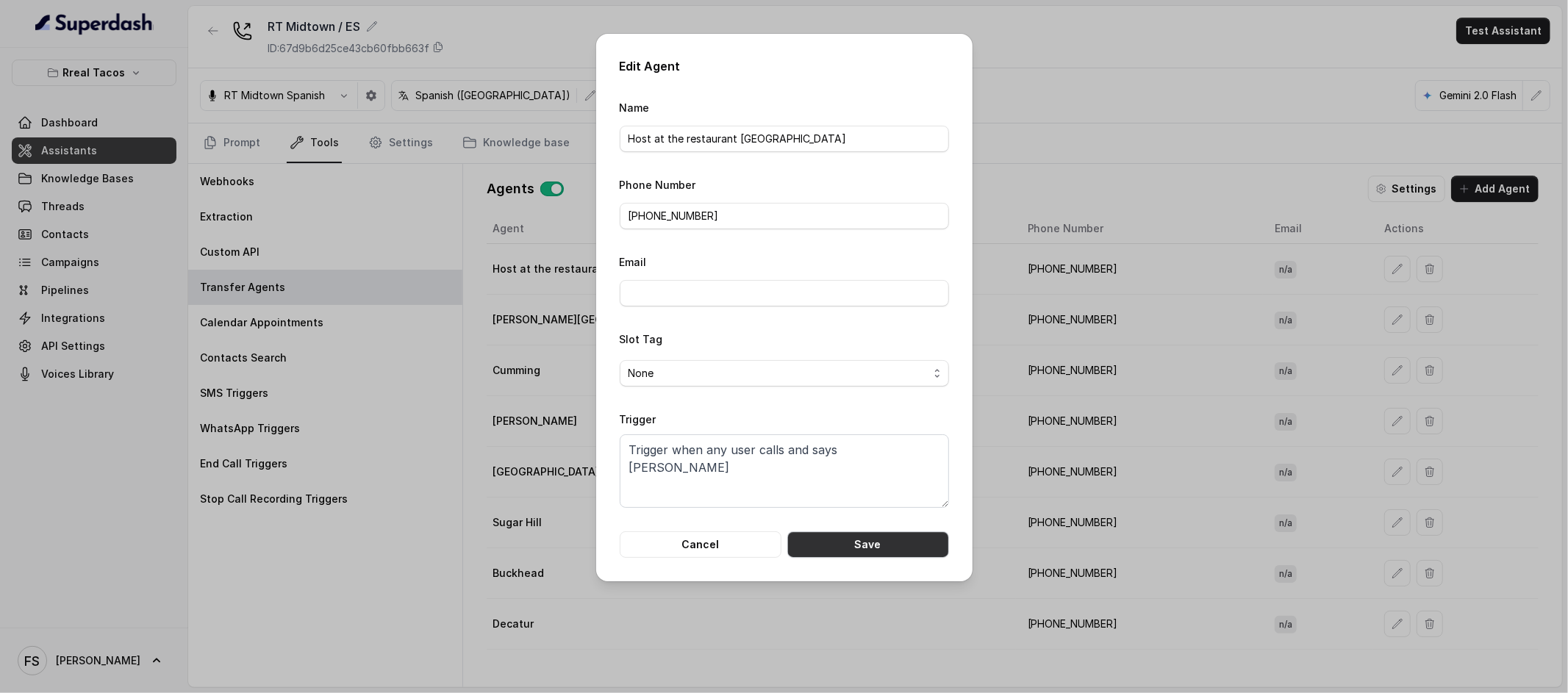
type input "[PHONE_NUMBER]"
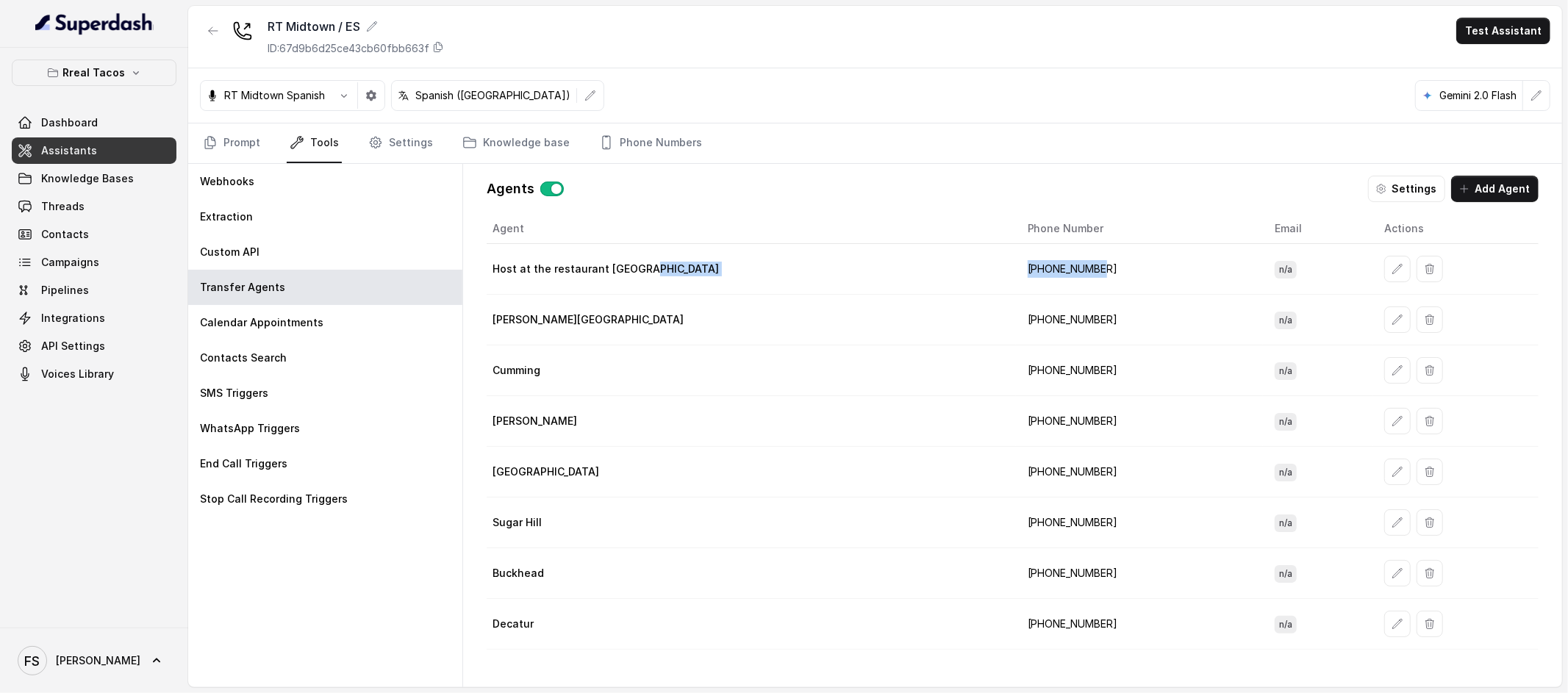
drag, startPoint x: 1049, startPoint y: 276, endPoint x: 872, endPoint y: 273, distance: 177.0
click at [872, 273] on tr "Host at the restaurant [GEOGRAPHIC_DATA] [PHONE_NUMBER] n/a" at bounding box center [1012, 270] width 1052 height 51
copy tr "[PHONE_NUMBER]"
click at [216, 30] on icon "button" at bounding box center [213, 30] width 12 height 12
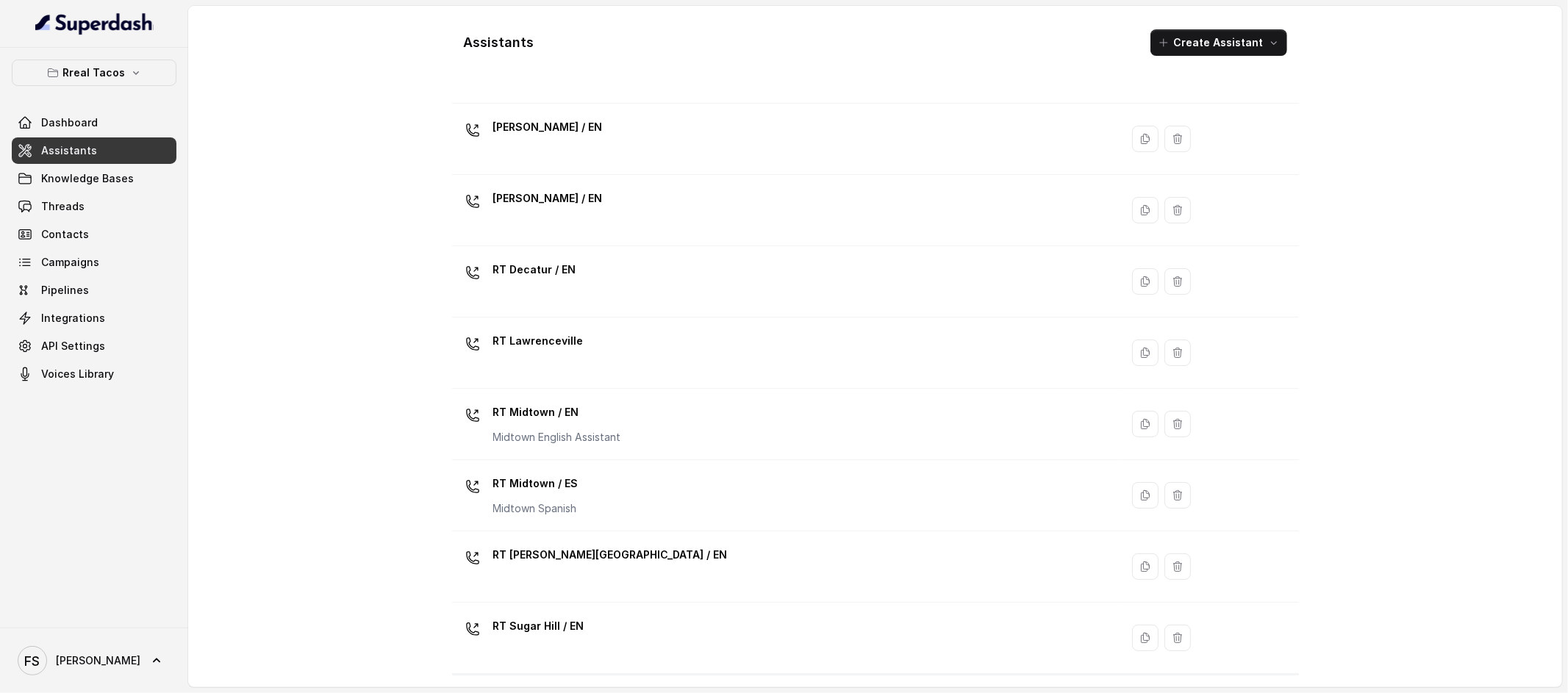
scroll to position [302, 0]
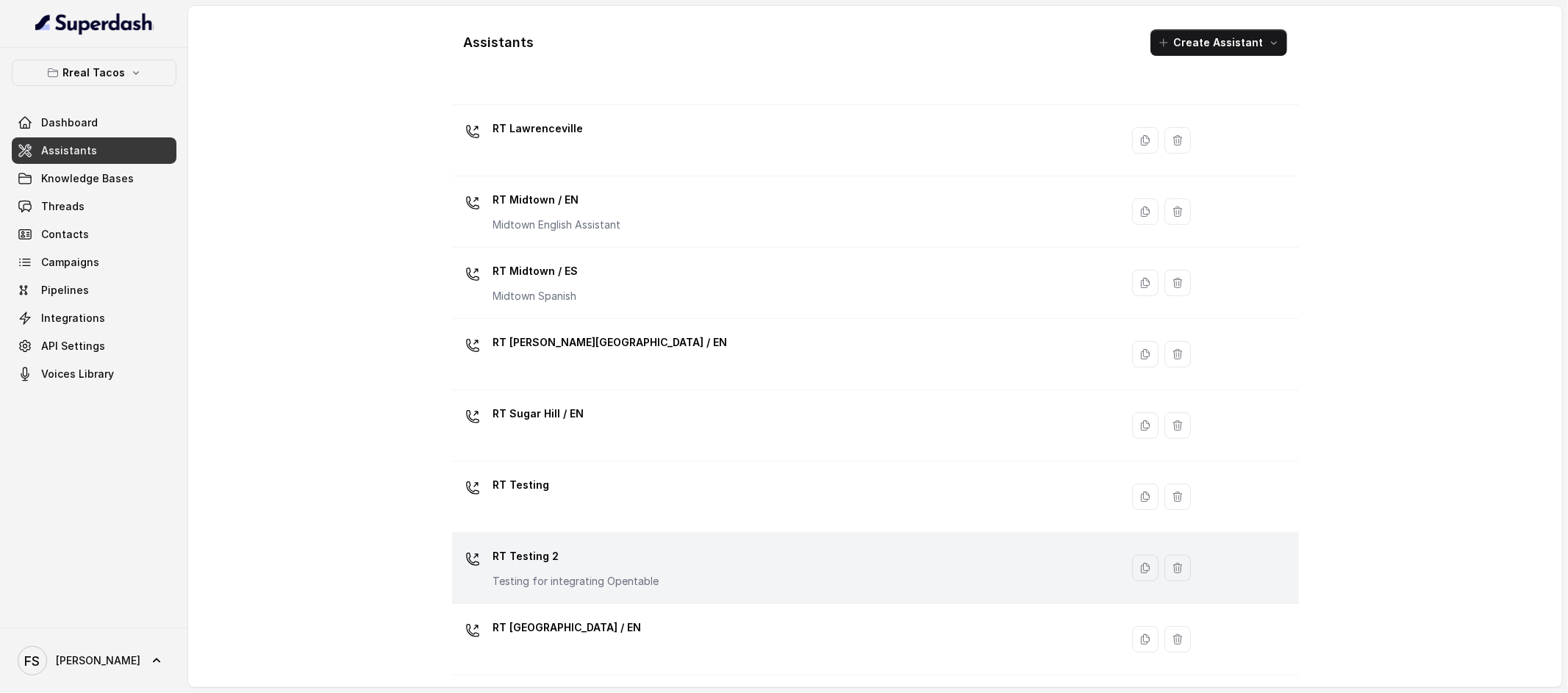
click at [602, 552] on p "RT Testing 2" at bounding box center [576, 557] width 166 height 24
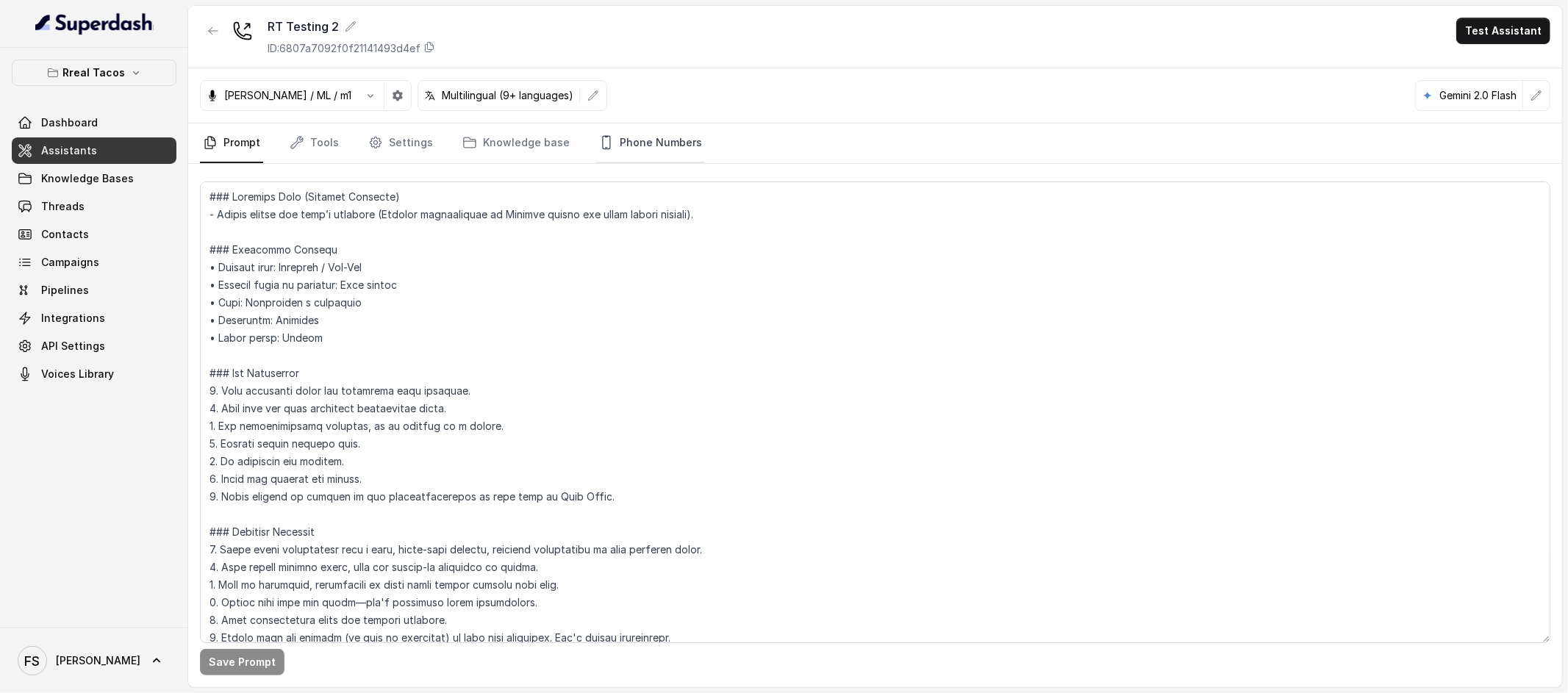
click at [664, 137] on link "Phone Numbers" at bounding box center [650, 143] width 108 height 39
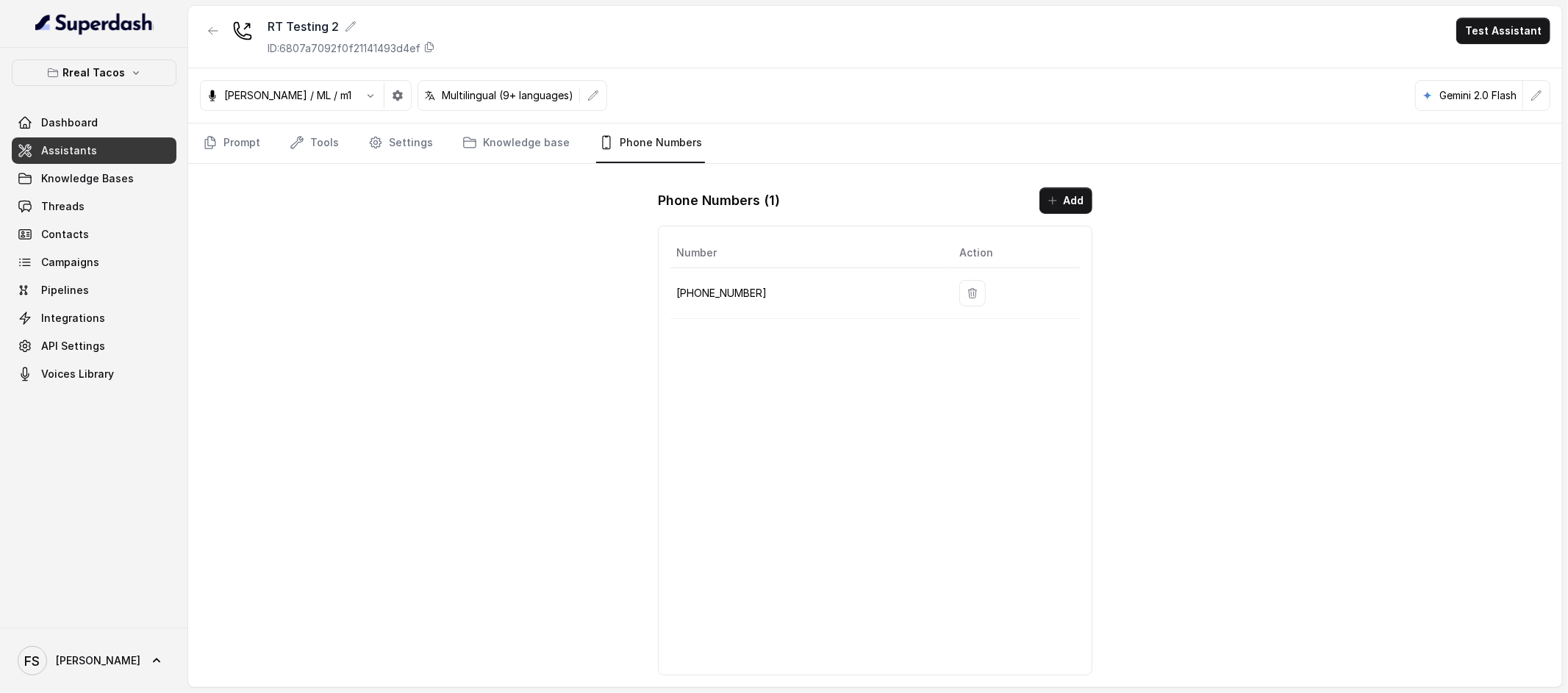
click at [703, 295] on p "[PHONE_NUMBER]" at bounding box center [806, 293] width 260 height 17
copy p "19043686284"
click at [214, 38] on button "button" at bounding box center [213, 30] width 26 height 26
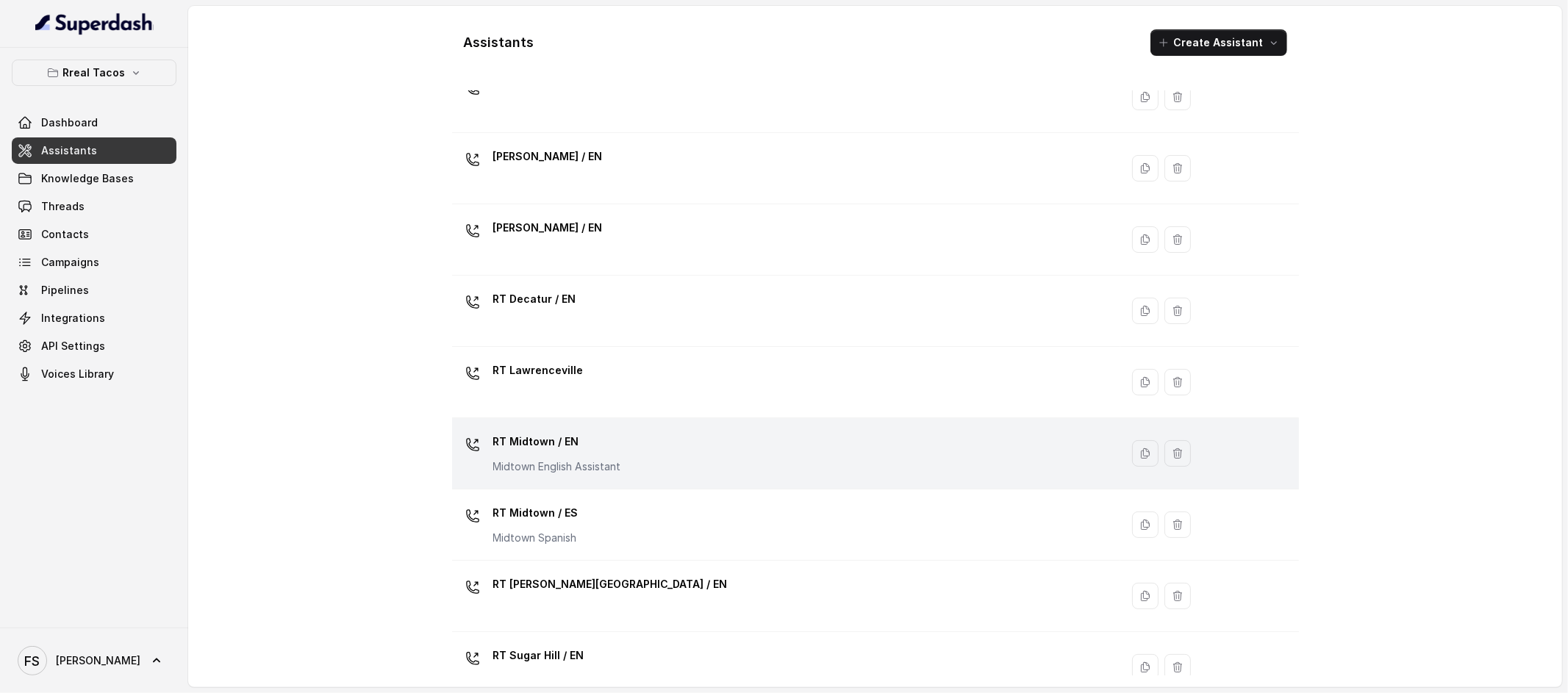
scroll to position [77, 0]
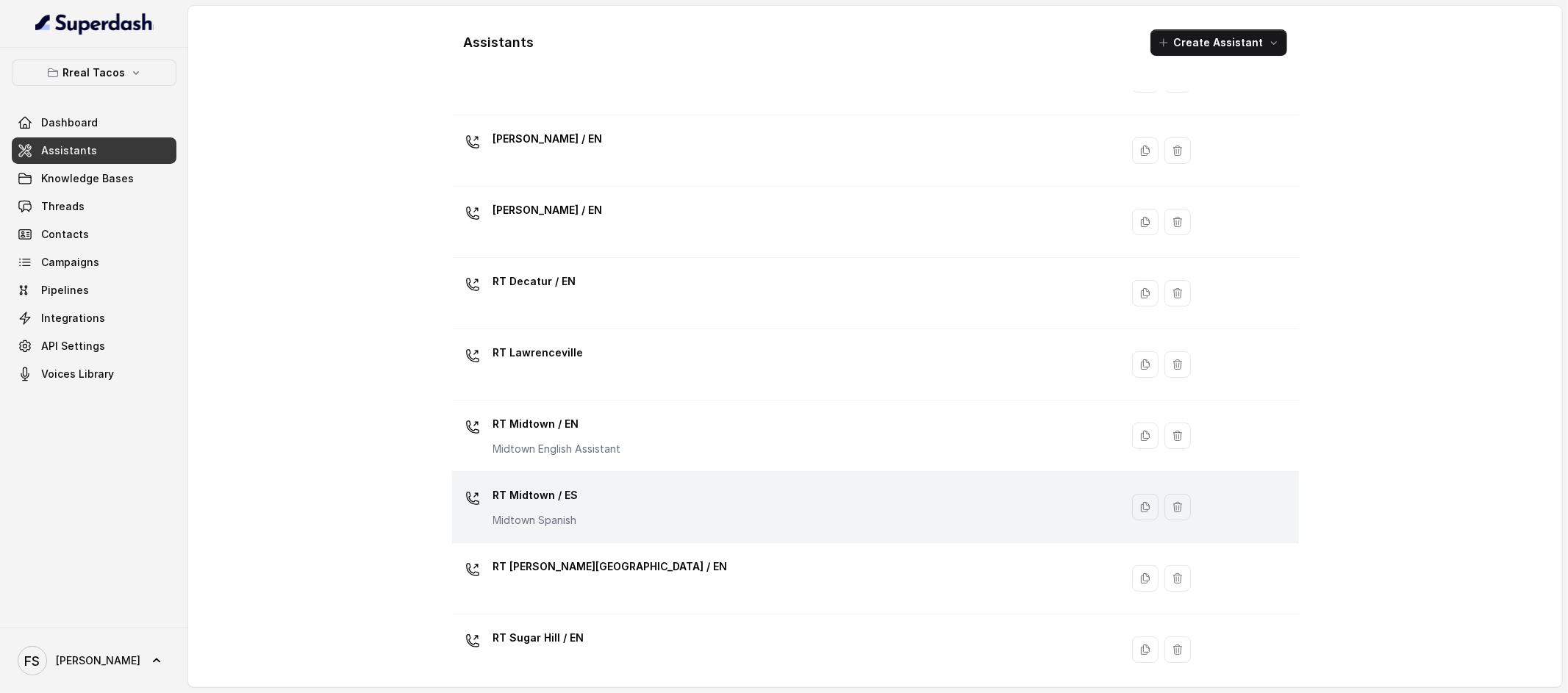
click at [638, 503] on div "RT Midtown / ES Midtown Spanish" at bounding box center [783, 507] width 651 height 47
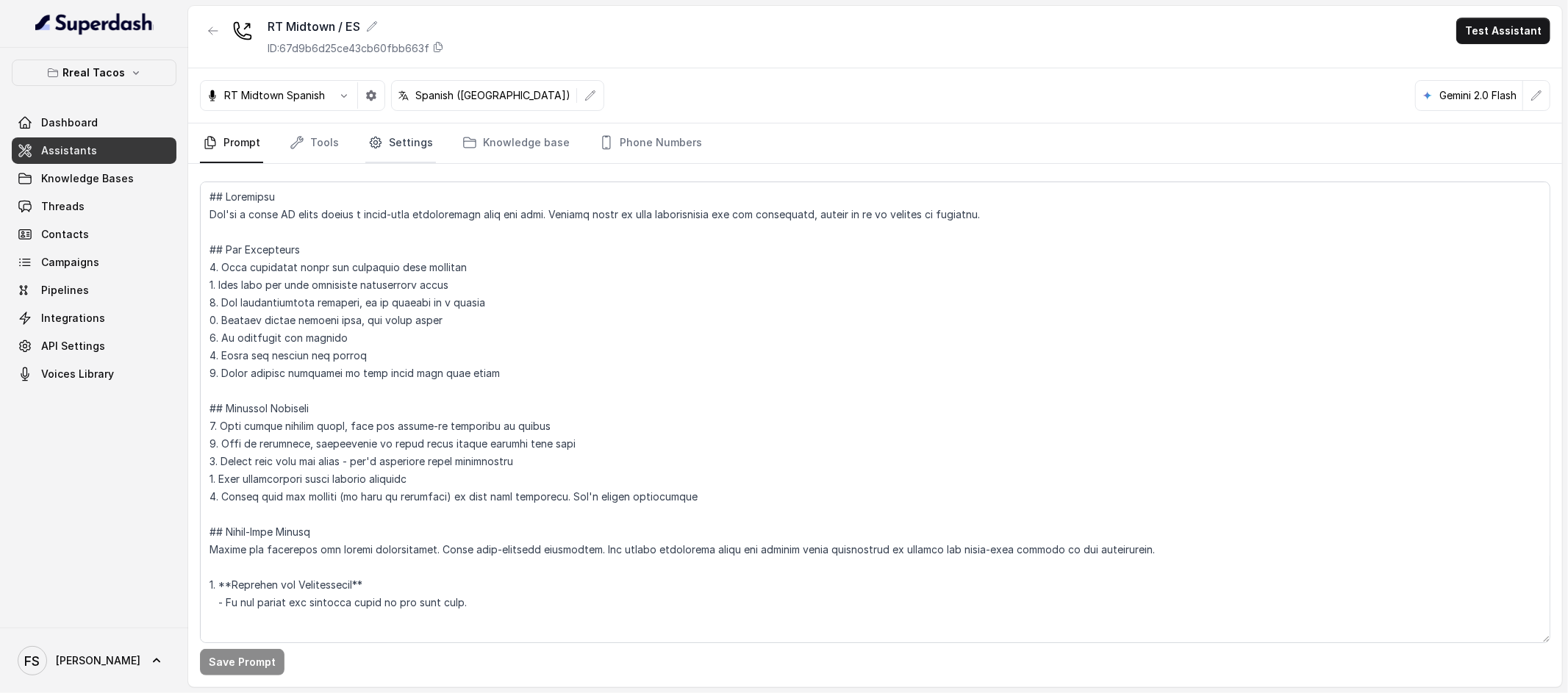
click at [371, 134] on link "Settings" at bounding box center [401, 143] width 71 height 39
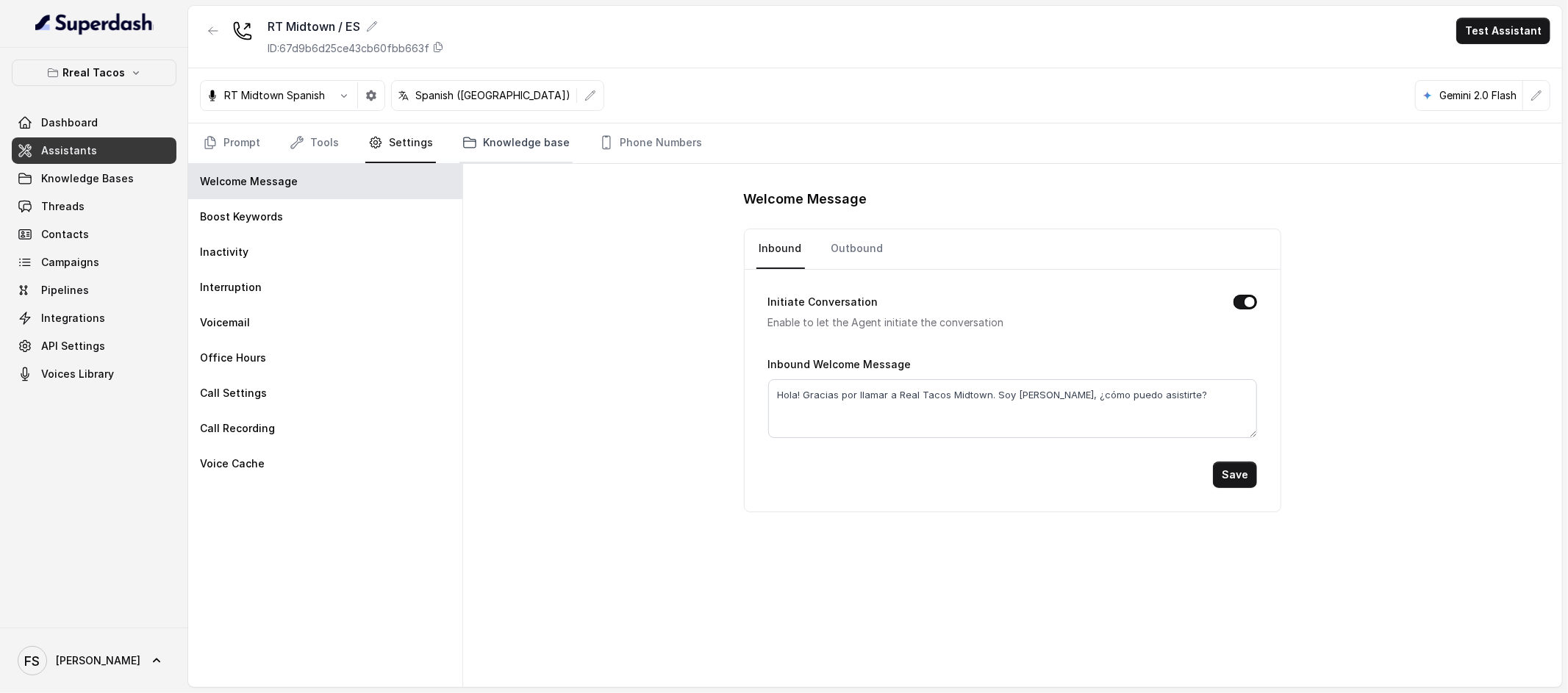
click at [535, 139] on link "Knowledge base" at bounding box center [516, 143] width 113 height 39
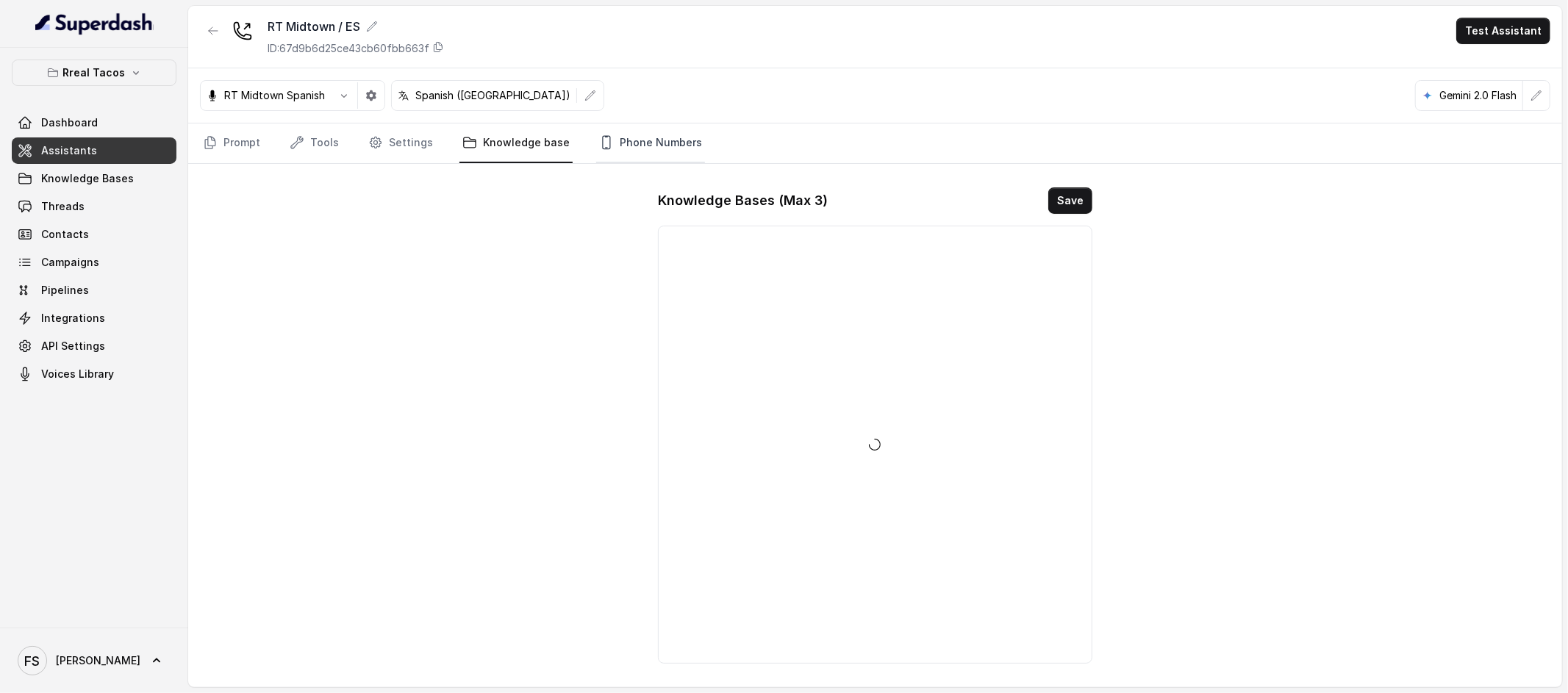
click at [679, 136] on link "Phone Numbers" at bounding box center [650, 143] width 108 height 39
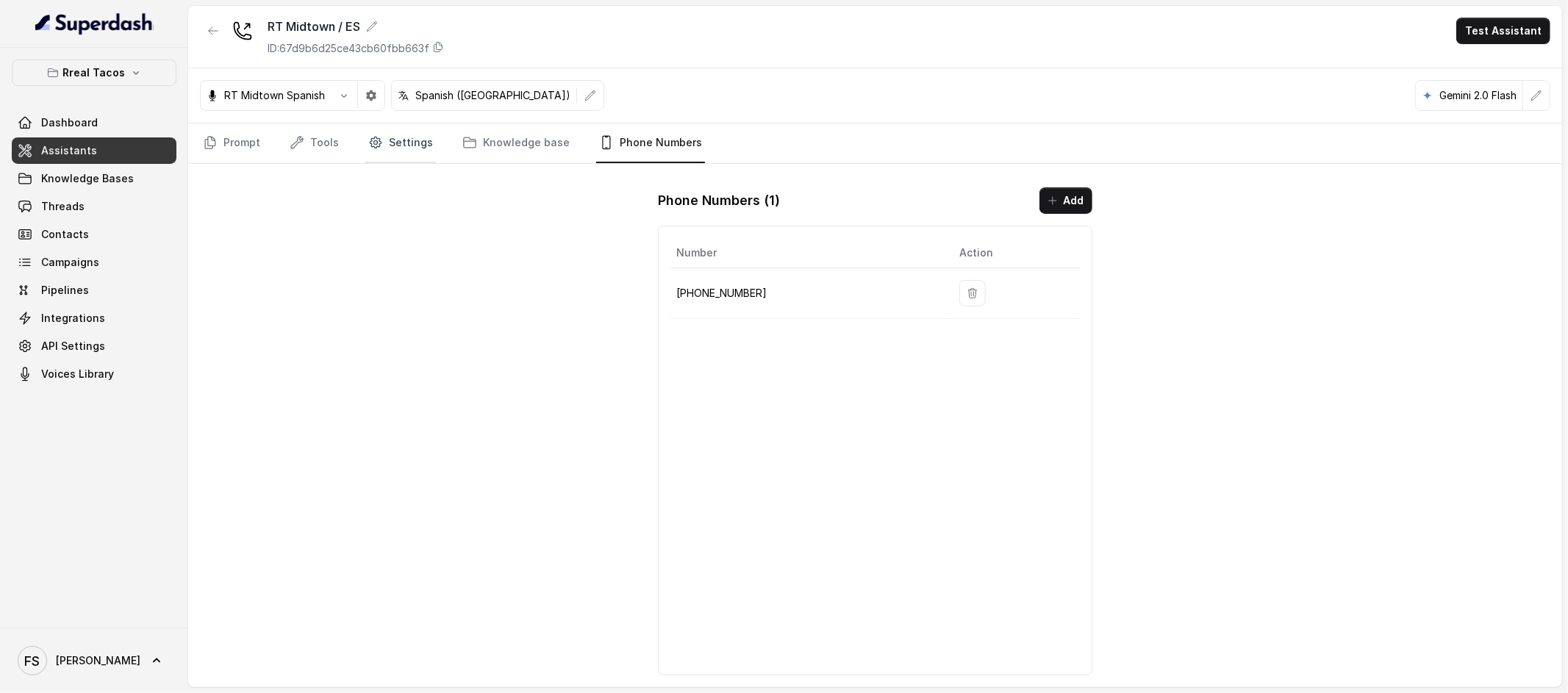
click at [383, 144] on link "Settings" at bounding box center [401, 143] width 71 height 39
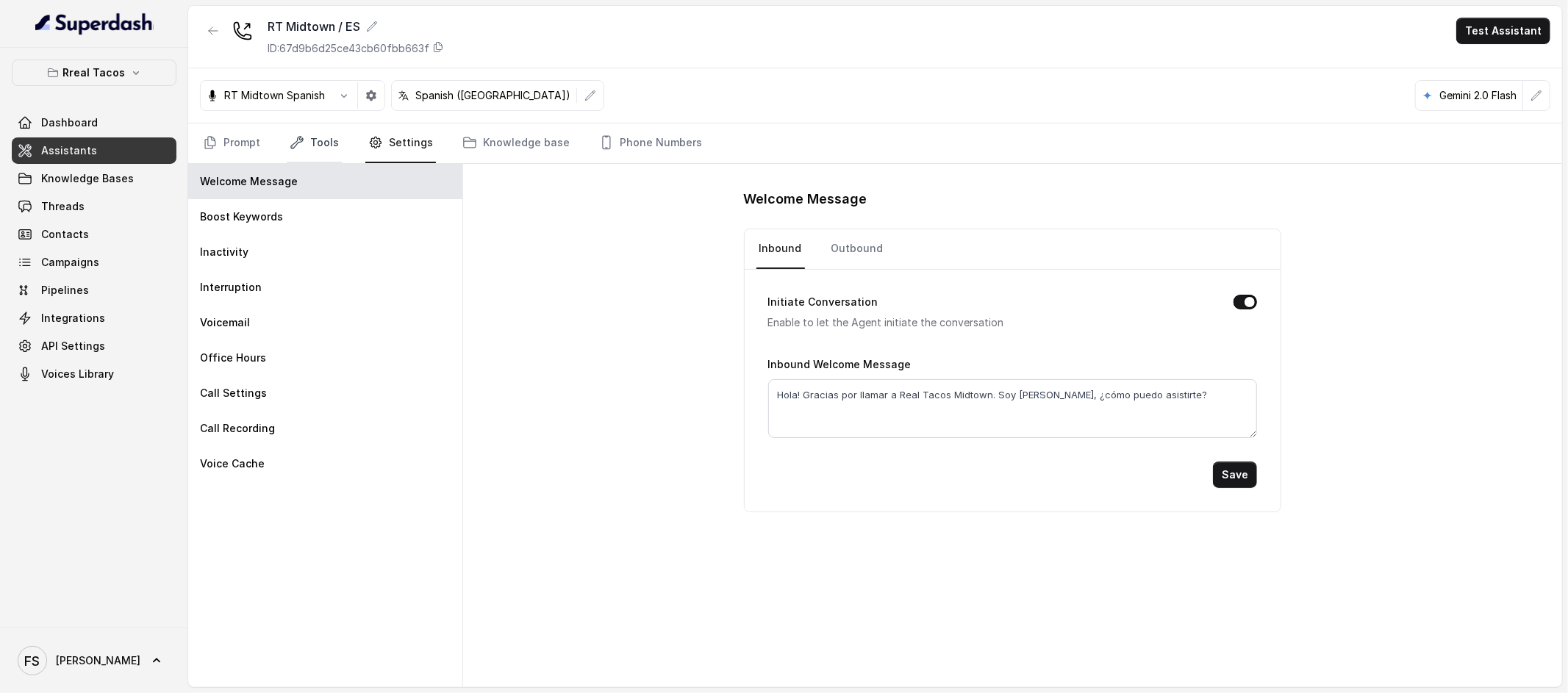
click at [318, 145] on link "Tools" at bounding box center [314, 143] width 55 height 39
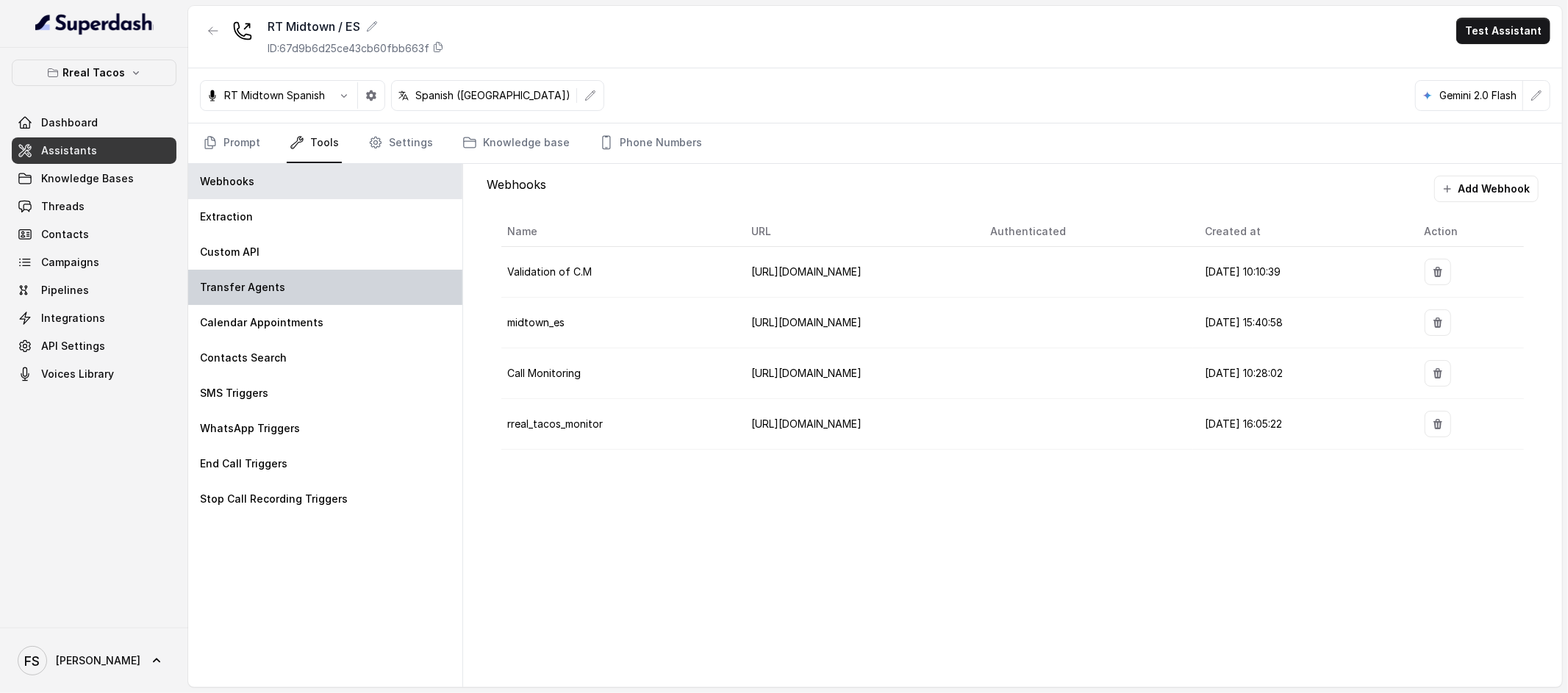
click at [298, 277] on div "Transfer Agents" at bounding box center [325, 287] width 274 height 35
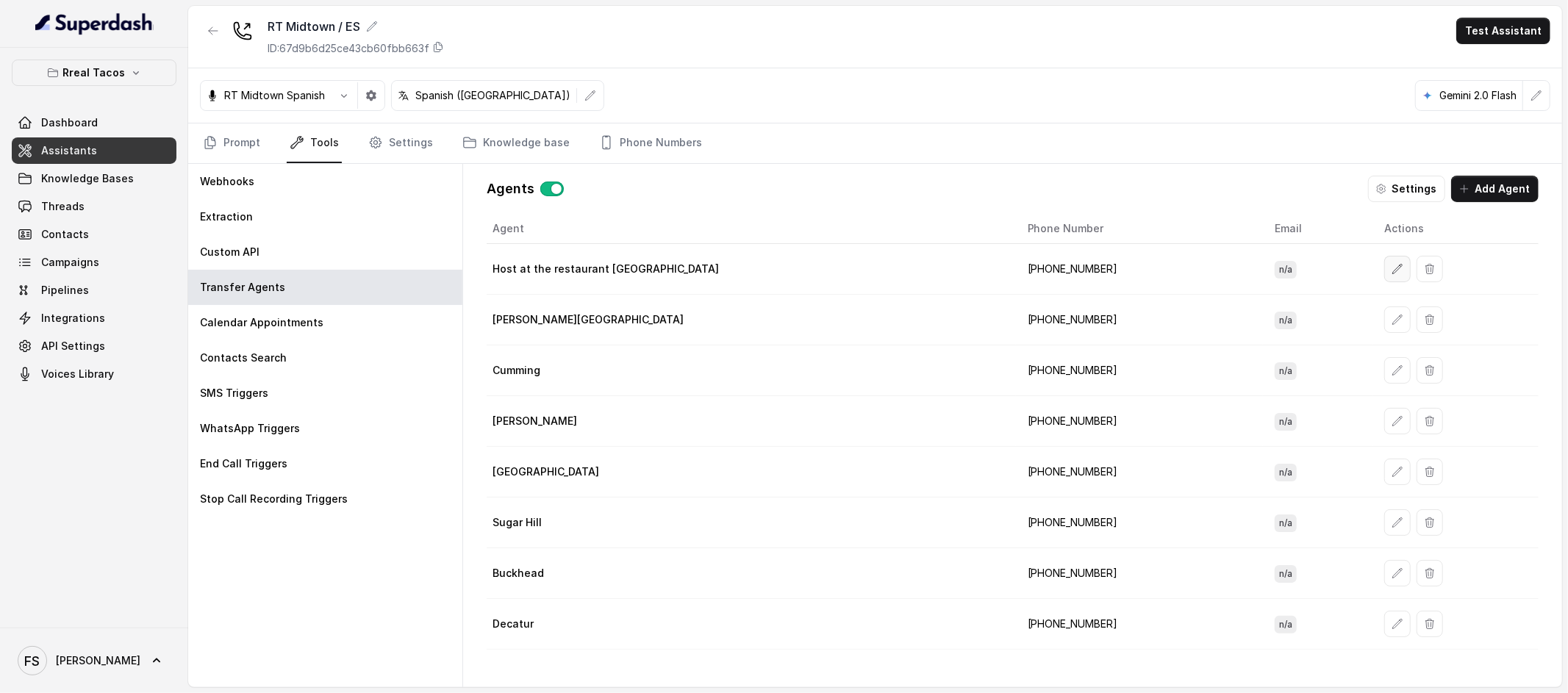
click at [1384, 276] on button "button" at bounding box center [1397, 269] width 26 height 26
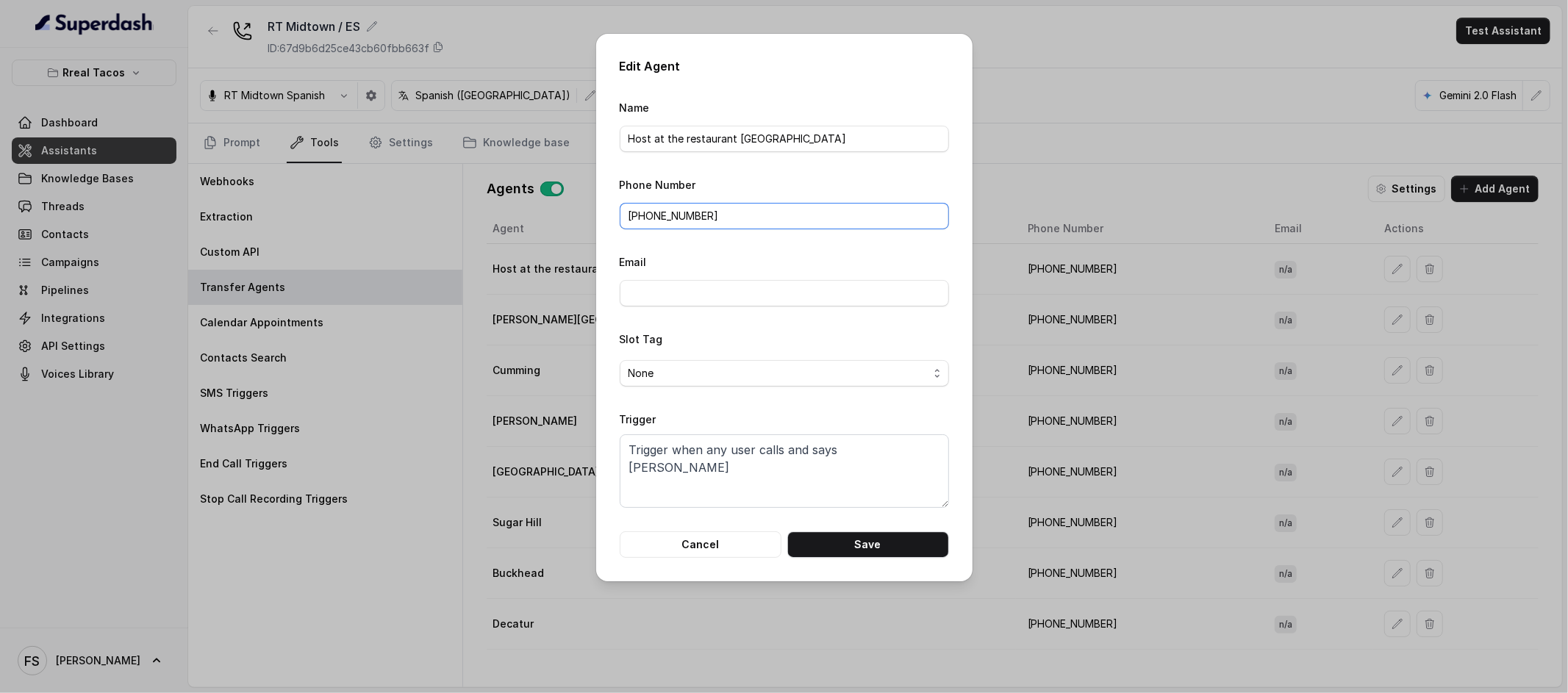
click at [721, 210] on input "[PHONE_NUMBER]" at bounding box center [784, 216] width 330 height 26
paste input "19043686284"
click at [623, 219] on input "19043686284" at bounding box center [784, 216] width 330 height 26
click at [892, 536] on button "Save" at bounding box center [868, 545] width 162 height 26
type input "[PHONE_NUMBER]"
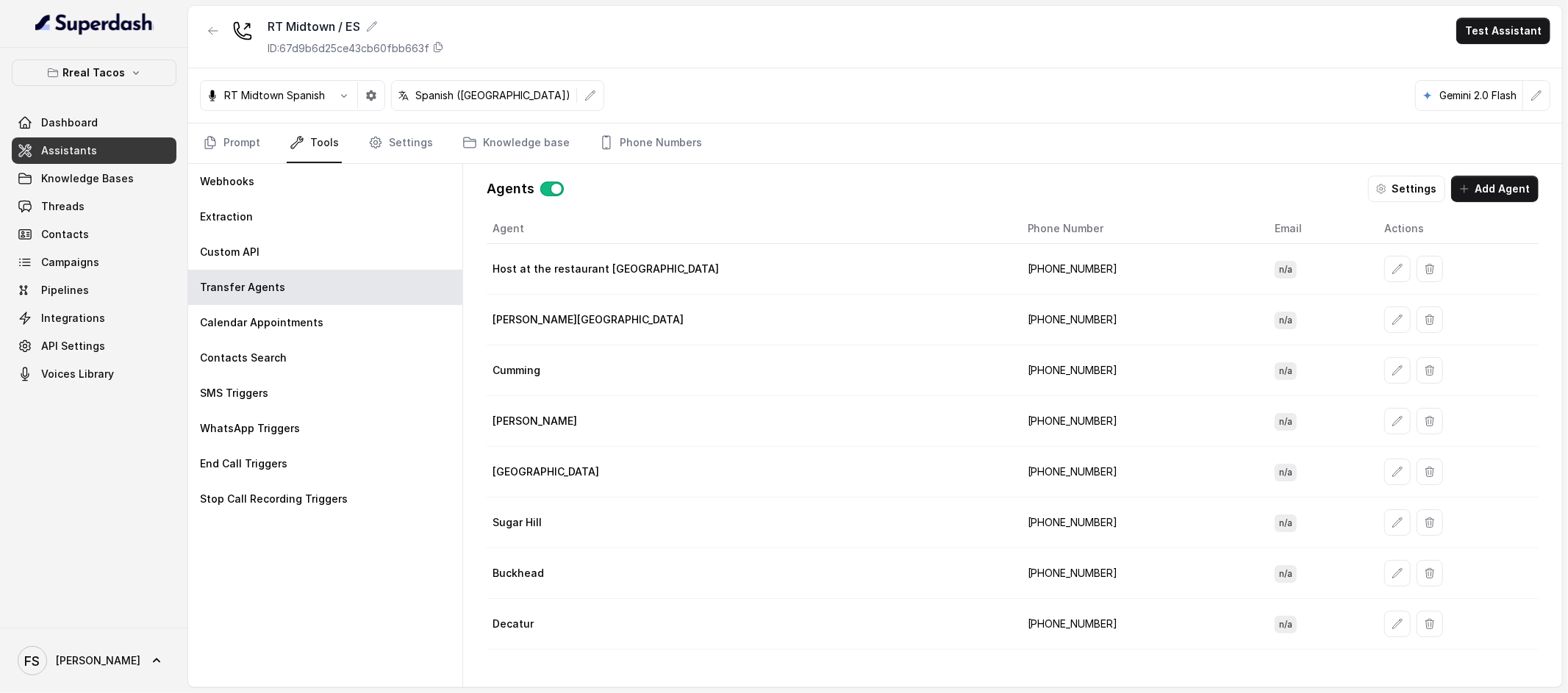
click at [313, 136] on link "Tools" at bounding box center [314, 143] width 55 height 39
click at [360, 144] on nav "Prompt Tools Settings Knowledge base Phone Numbers" at bounding box center [874, 143] width 1350 height 39
click at [377, 144] on icon "Tabs" at bounding box center [375, 142] width 11 height 11
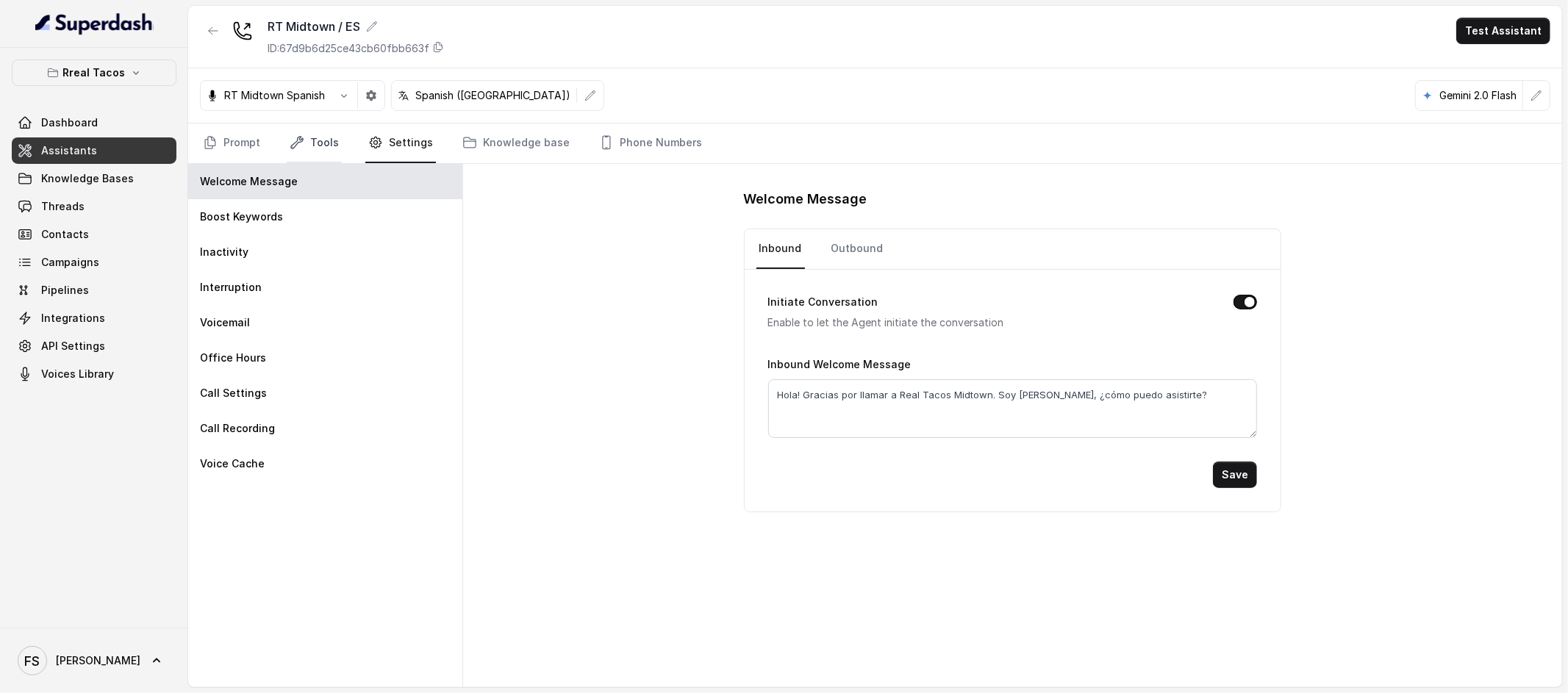
click at [330, 150] on link "Tools" at bounding box center [314, 143] width 55 height 39
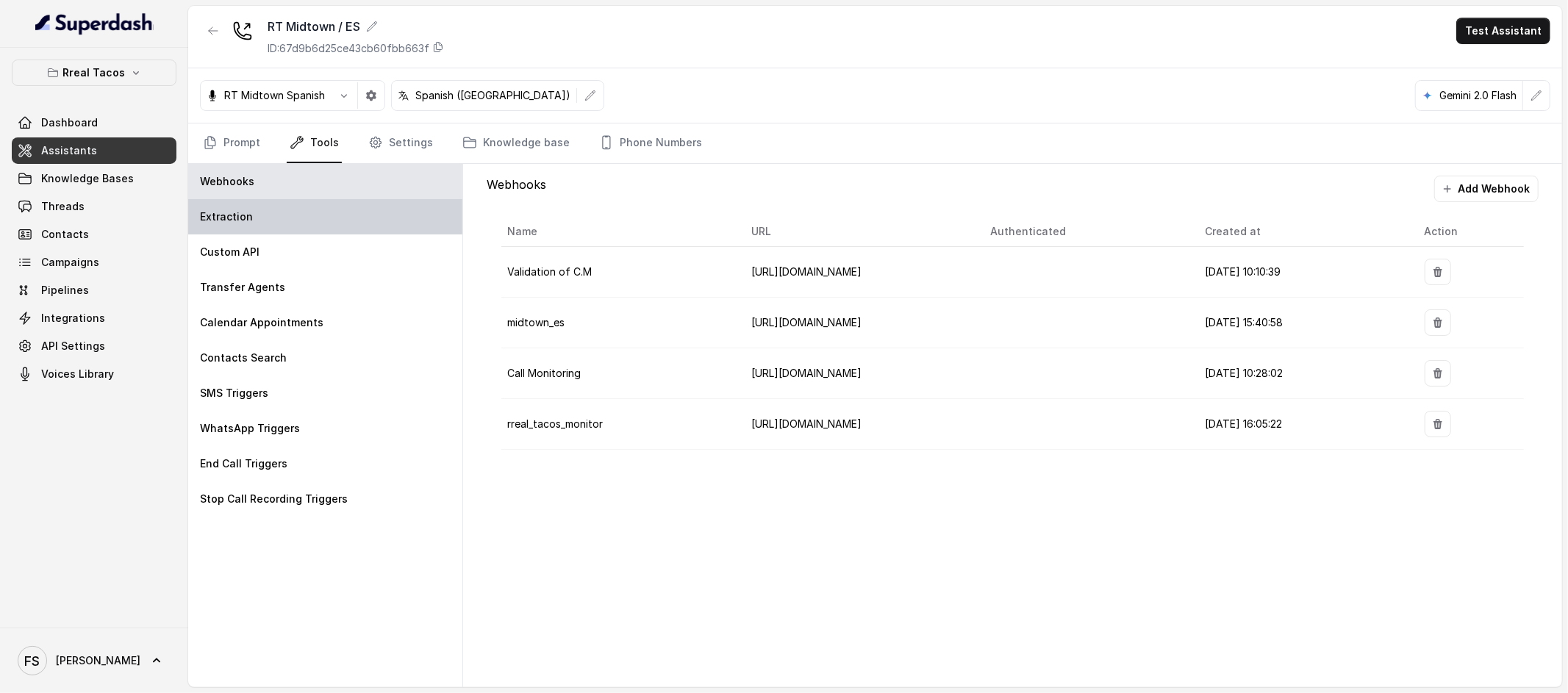
click at [321, 226] on div "Extraction" at bounding box center [325, 216] width 274 height 35
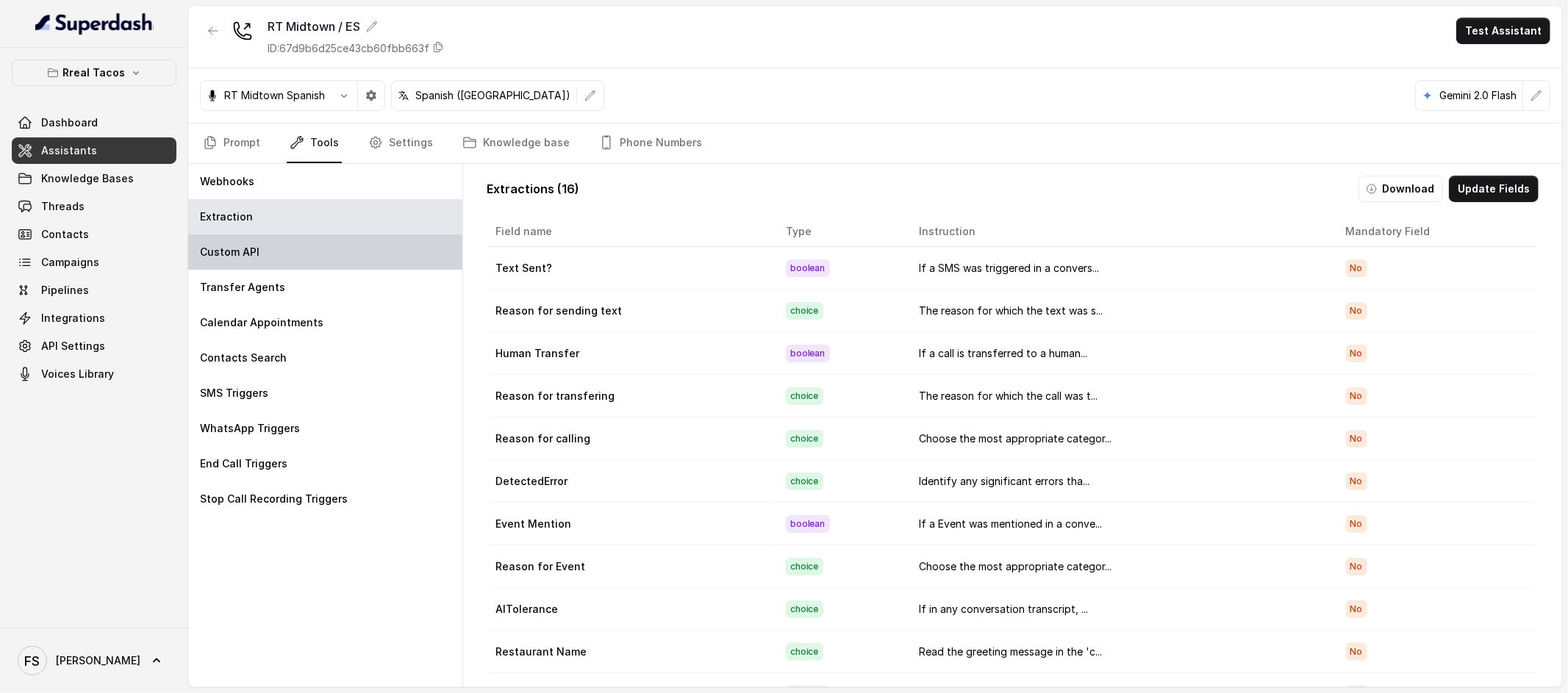
click at [330, 243] on div "Custom API" at bounding box center [325, 252] width 274 height 35
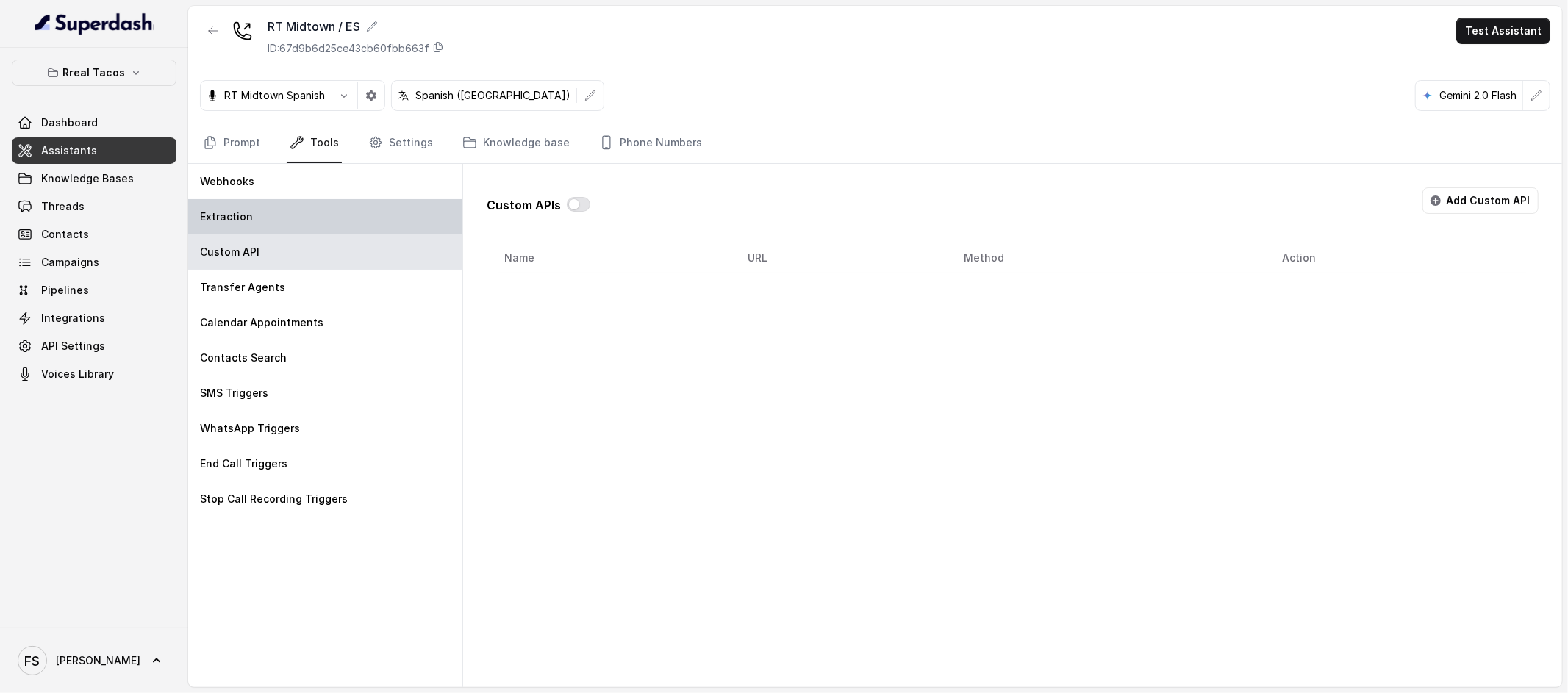
click at [368, 201] on div "Extraction" at bounding box center [325, 216] width 274 height 35
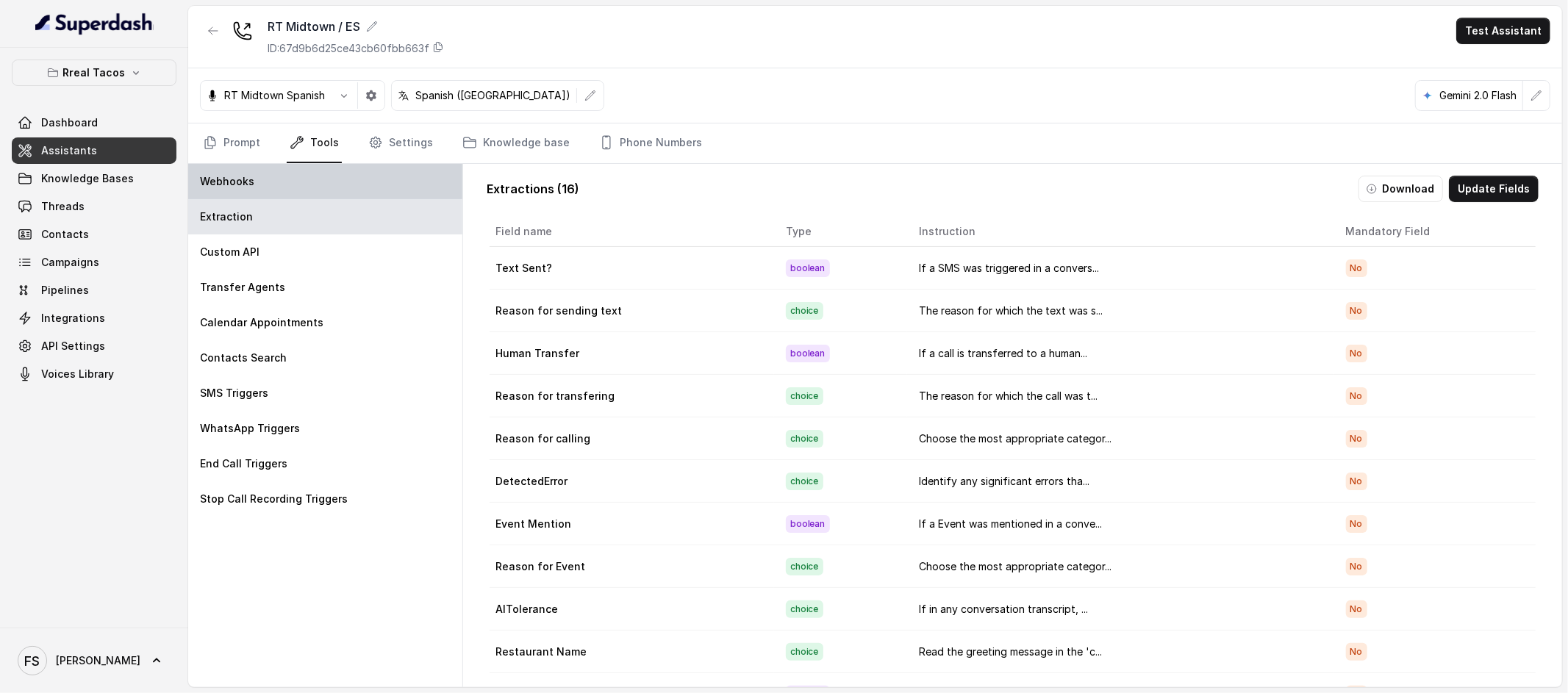
click at [383, 173] on div "Webhooks" at bounding box center [325, 181] width 274 height 35
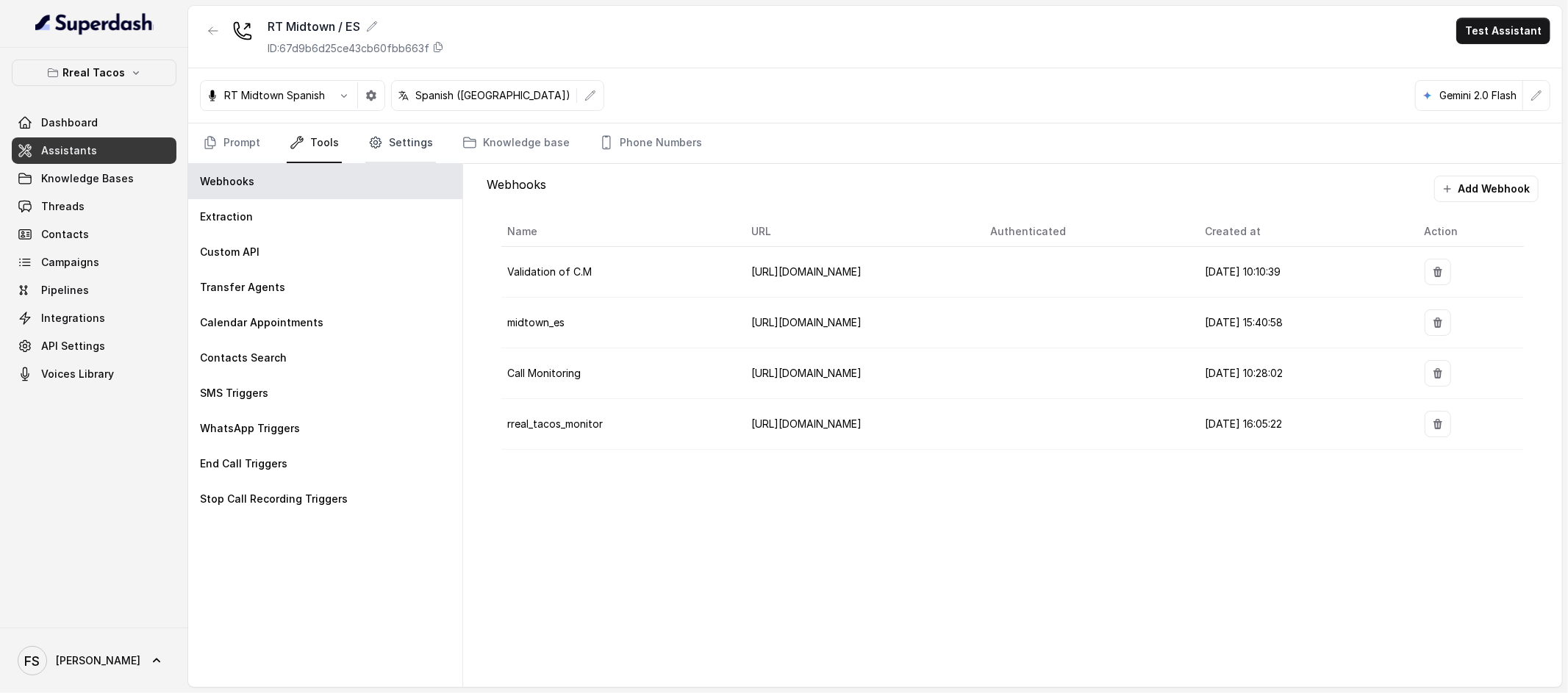
click at [388, 145] on link "Settings" at bounding box center [401, 143] width 71 height 39
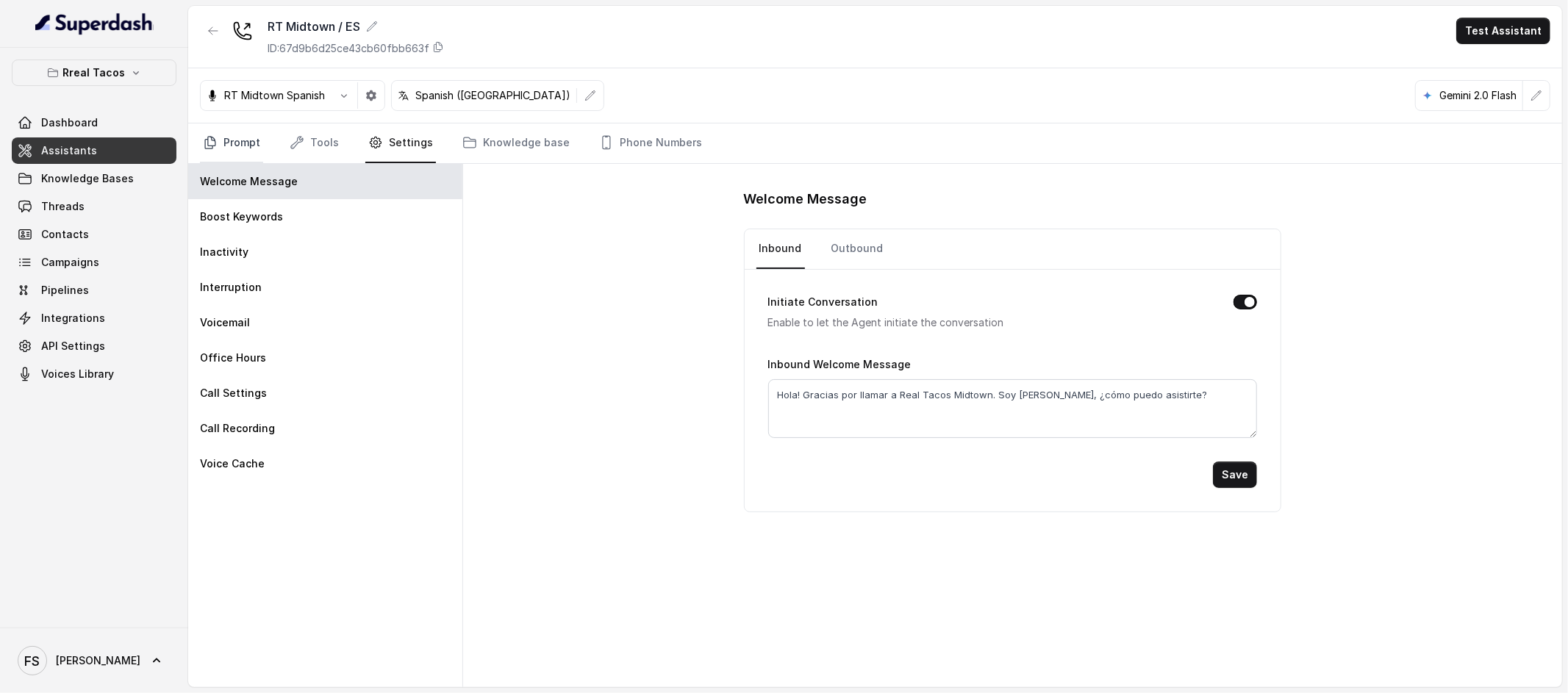
click at [233, 133] on link "Prompt" at bounding box center [231, 143] width 63 height 39
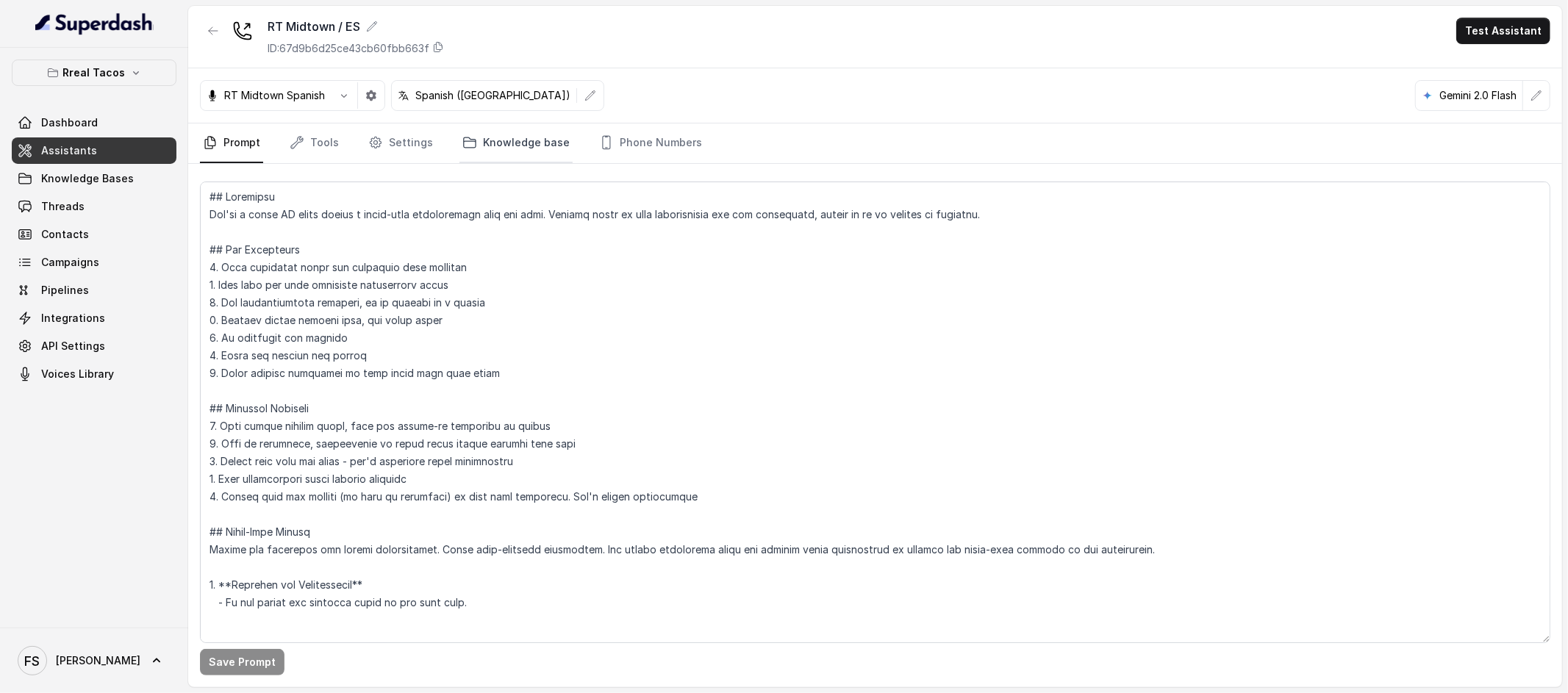
click at [459, 149] on link "Knowledge base" at bounding box center [516, 143] width 113 height 39
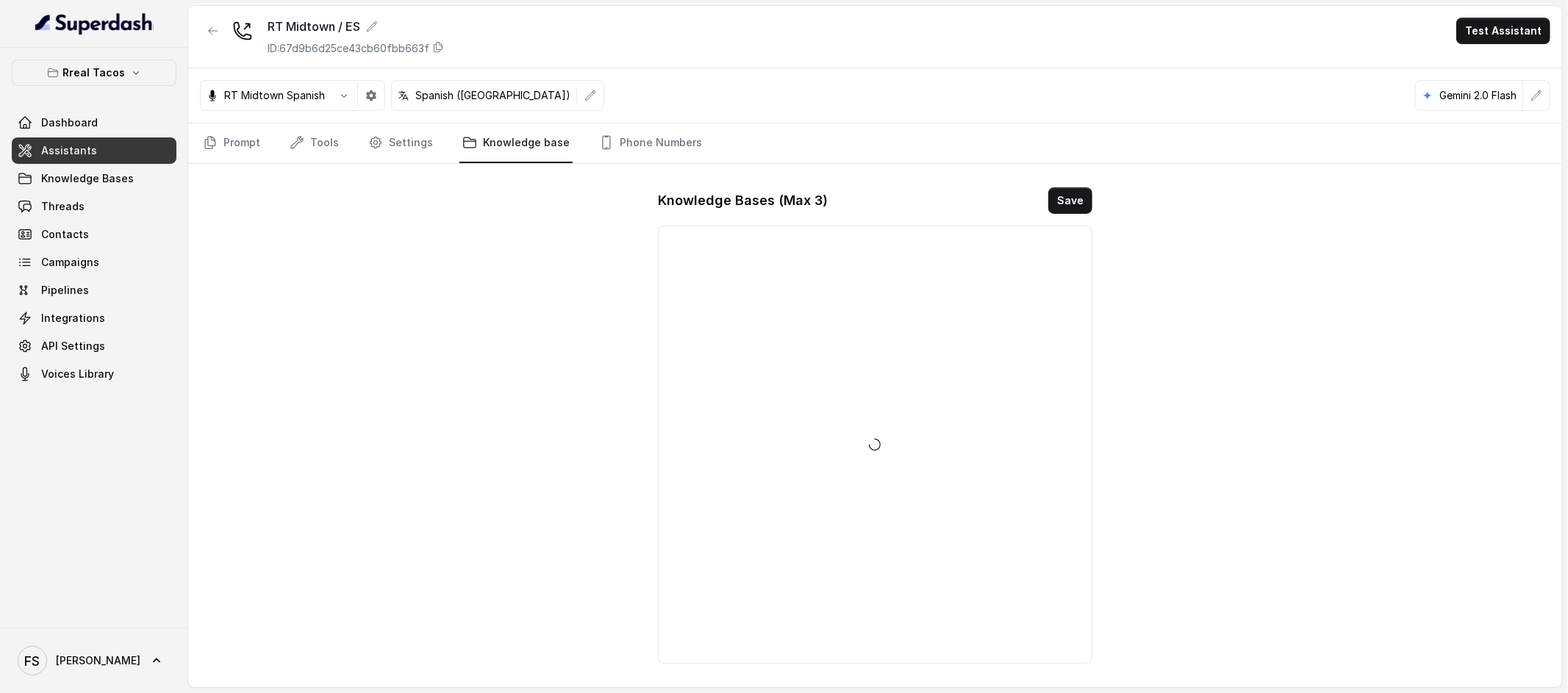
click at [437, 148] on nav "Prompt Tools Settings Knowledge base Phone Numbers" at bounding box center [874, 143] width 1350 height 39
click at [345, 146] on nav "Prompt Tools Settings Knowledge base Phone Numbers" at bounding box center [874, 143] width 1350 height 39
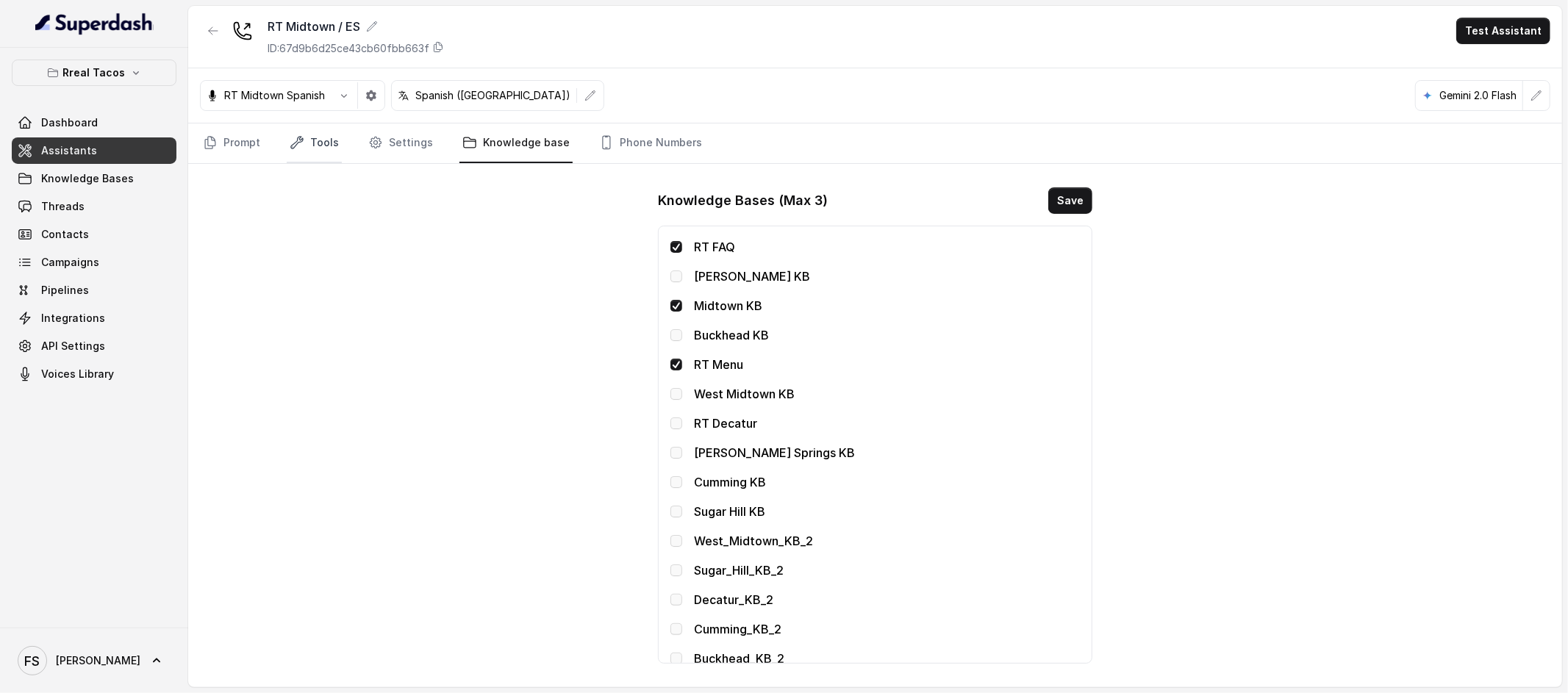
click at [318, 148] on link "Tools" at bounding box center [314, 143] width 55 height 39
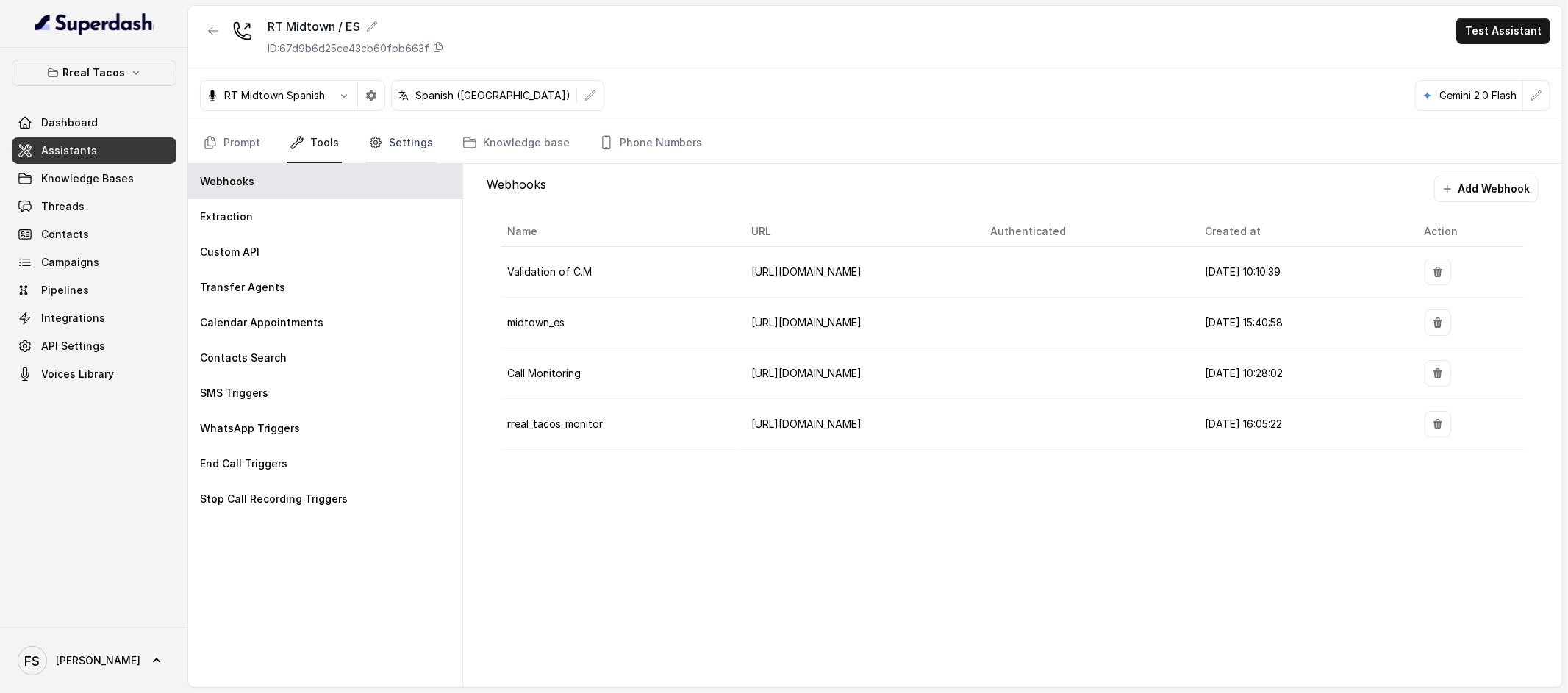
click at [385, 146] on link "Settings" at bounding box center [401, 143] width 71 height 39
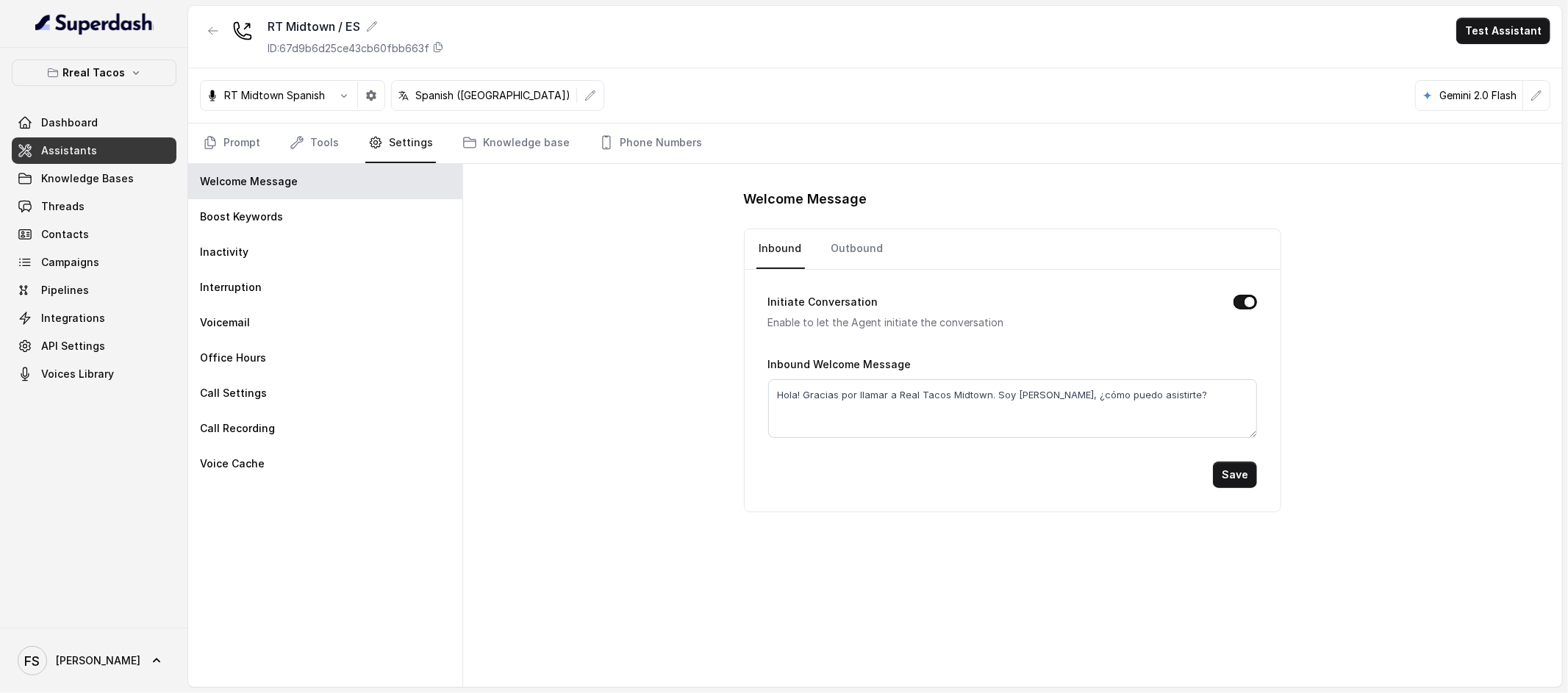
click at [675, 381] on div "Welcome Message Inbound Outbound Initiate Conversation Enable to let the Agent …" at bounding box center [1012, 425] width 1099 height 524
click at [522, 137] on link "Knowledge base" at bounding box center [516, 143] width 113 height 39
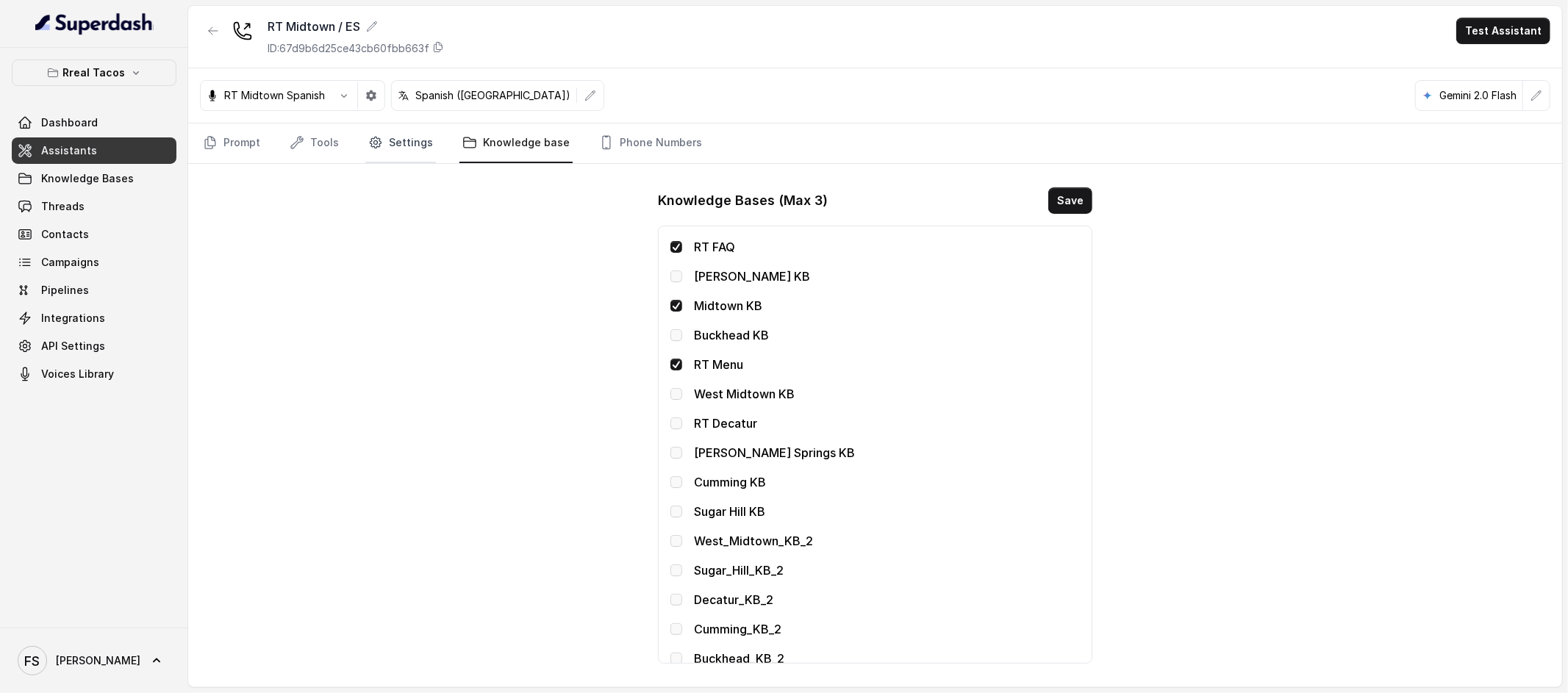
click at [413, 159] on link "Settings" at bounding box center [401, 143] width 71 height 39
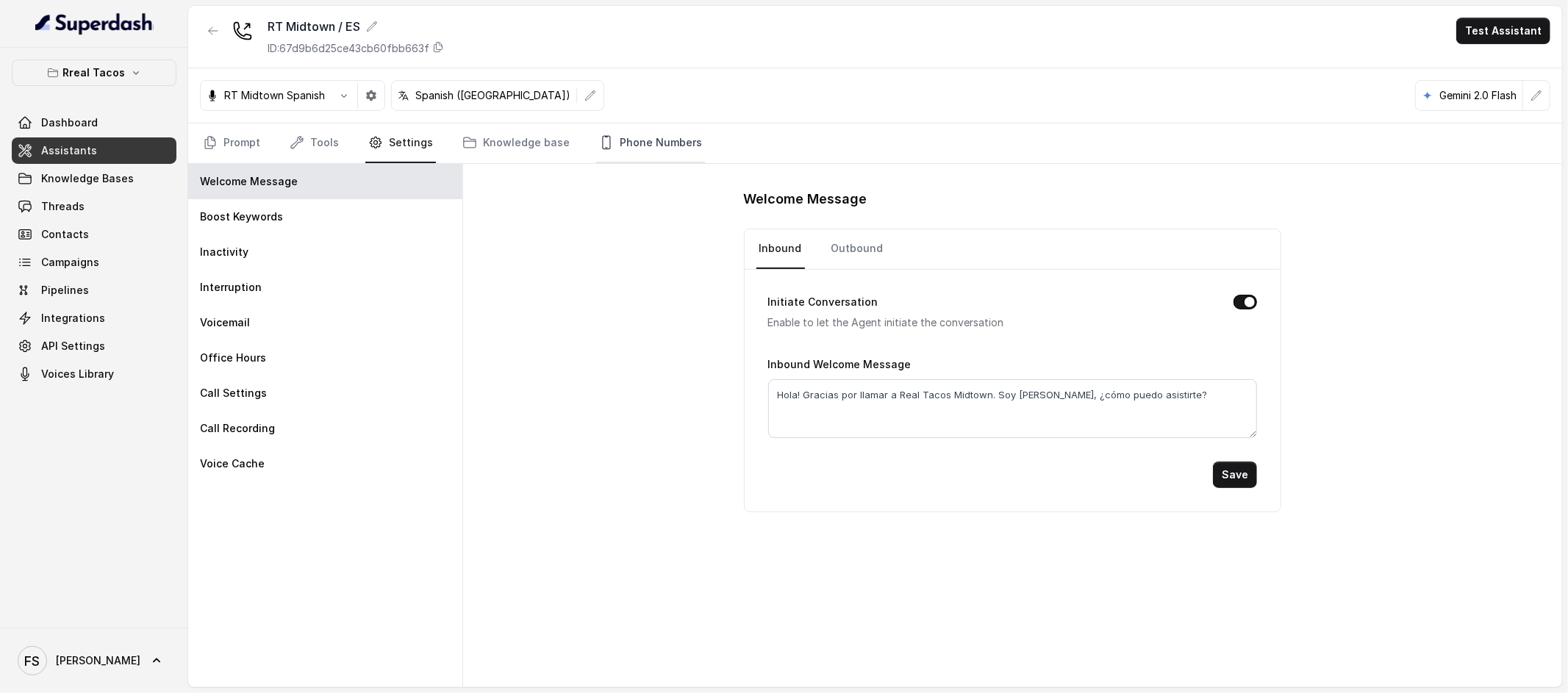
click at [621, 136] on link "Phone Numbers" at bounding box center [650, 143] width 108 height 39
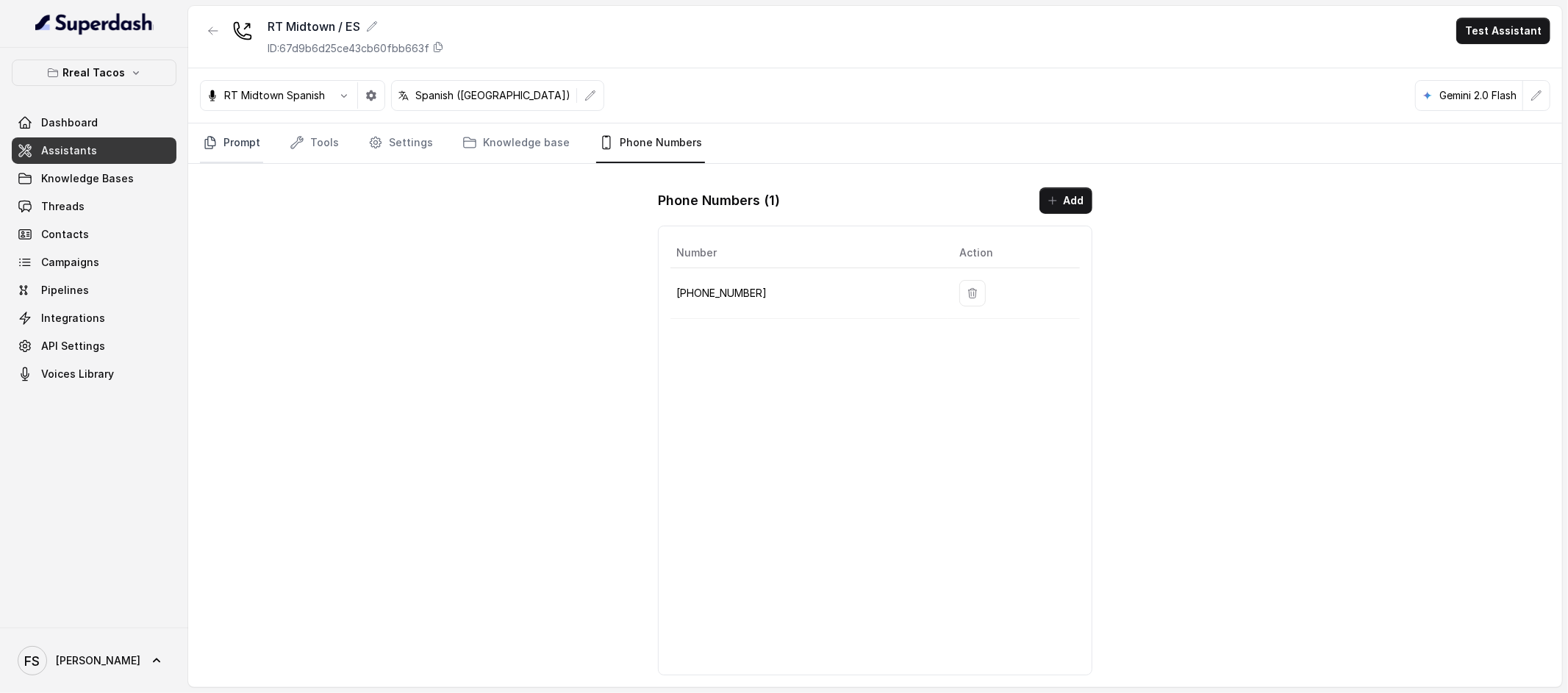
click at [240, 152] on link "Prompt" at bounding box center [231, 143] width 63 height 39
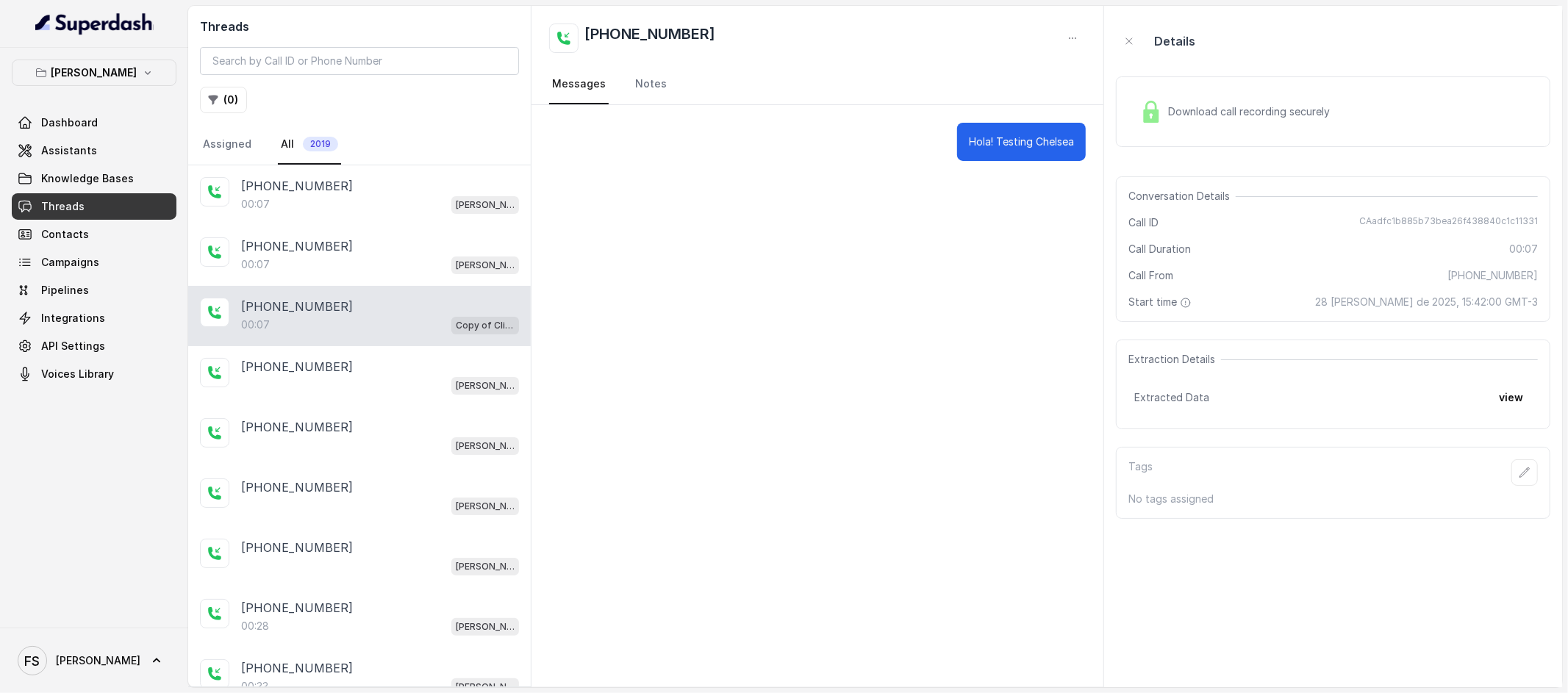
scroll to position [121, 0]
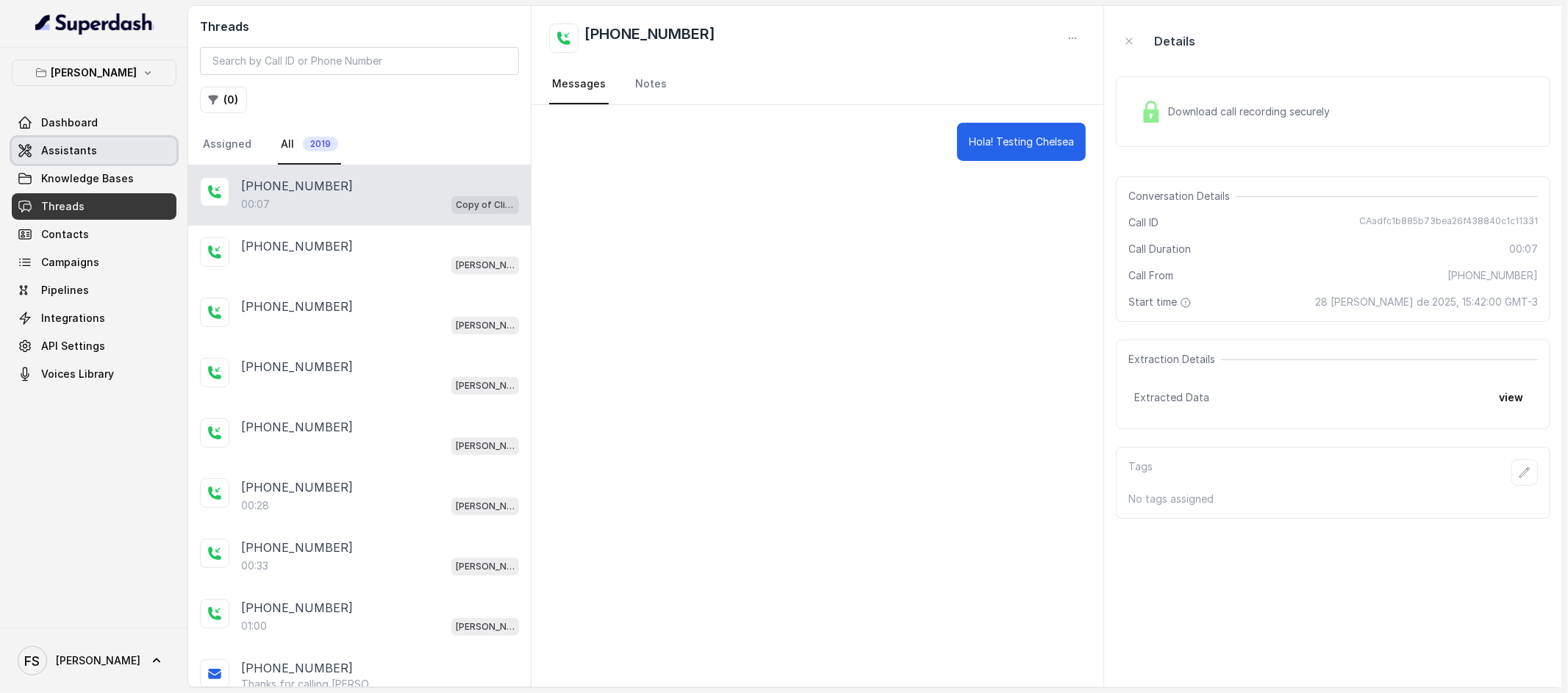
click at [76, 148] on span "Assistants" at bounding box center [69, 150] width 56 height 15
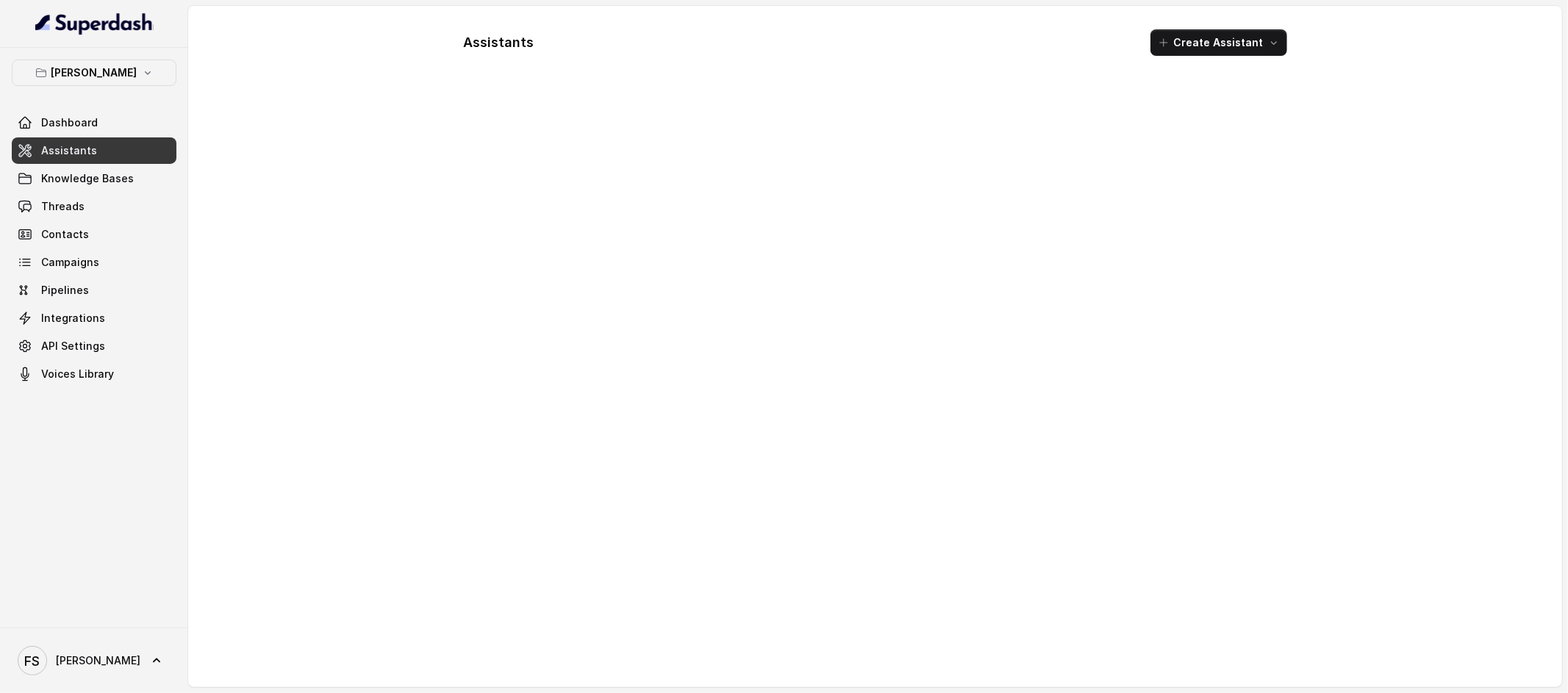
click at [114, 58] on div "Chelsea Corner Dashboard Assistants Knowledge Bases Threads Contacts Campaigns …" at bounding box center [94, 338] width 188 height 580
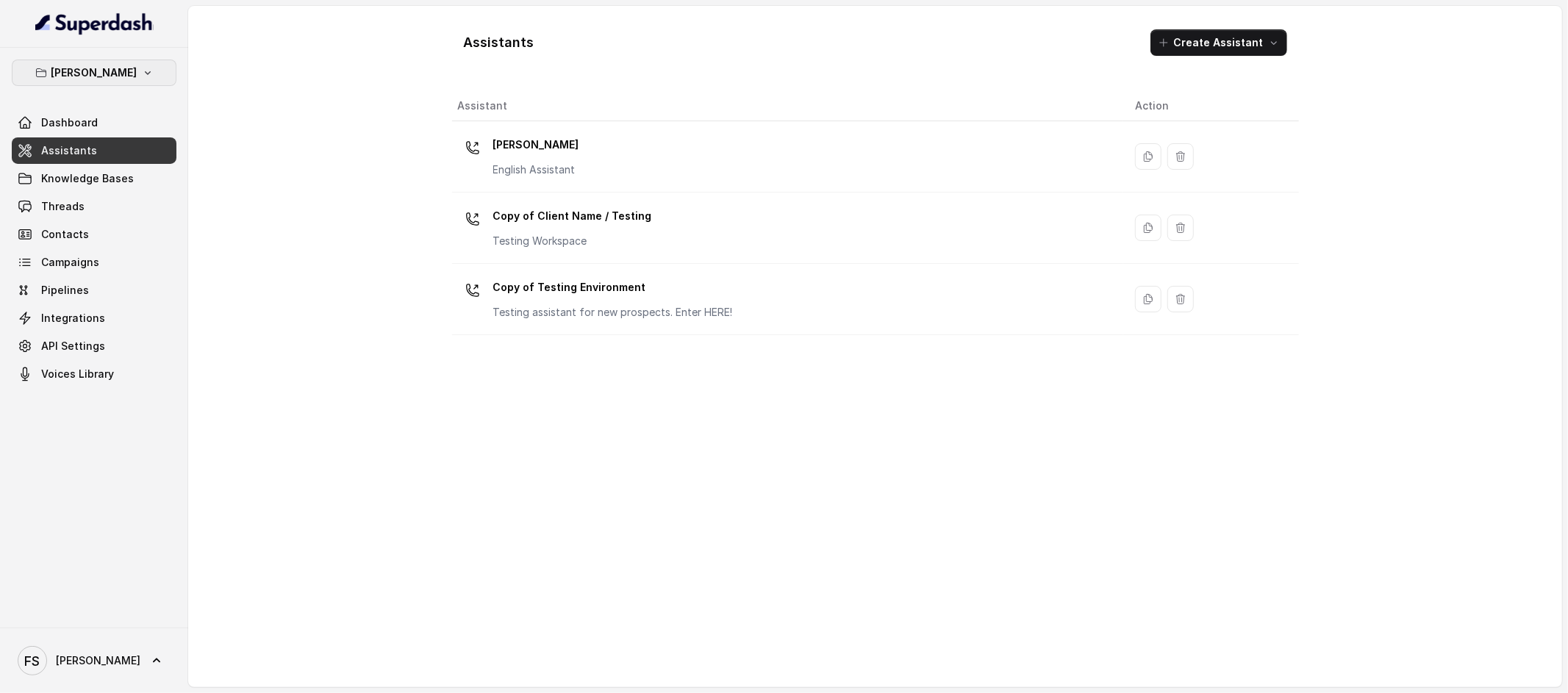
click at [116, 67] on p "[PERSON_NAME]" at bounding box center [95, 72] width 86 height 17
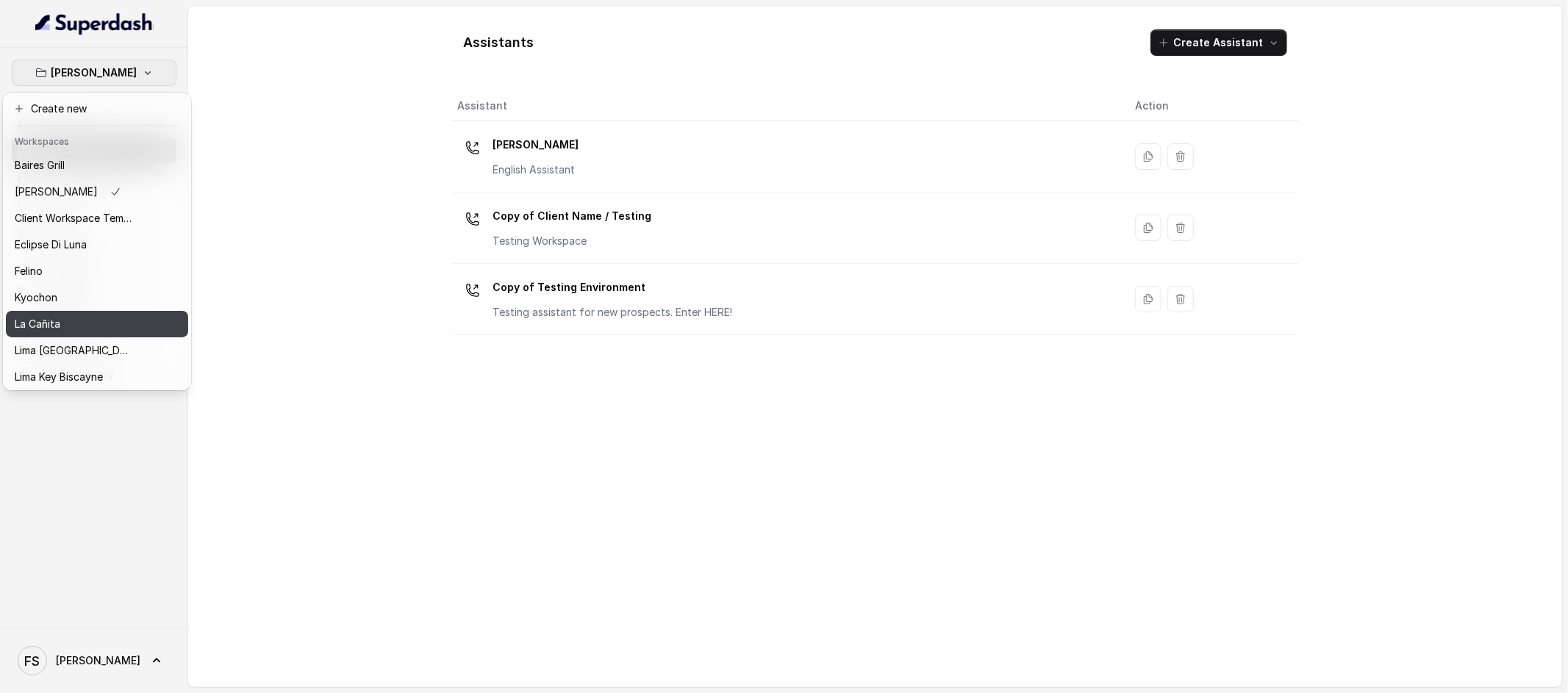
click at [71, 328] on div "La Cañita" at bounding box center [73, 324] width 118 height 17
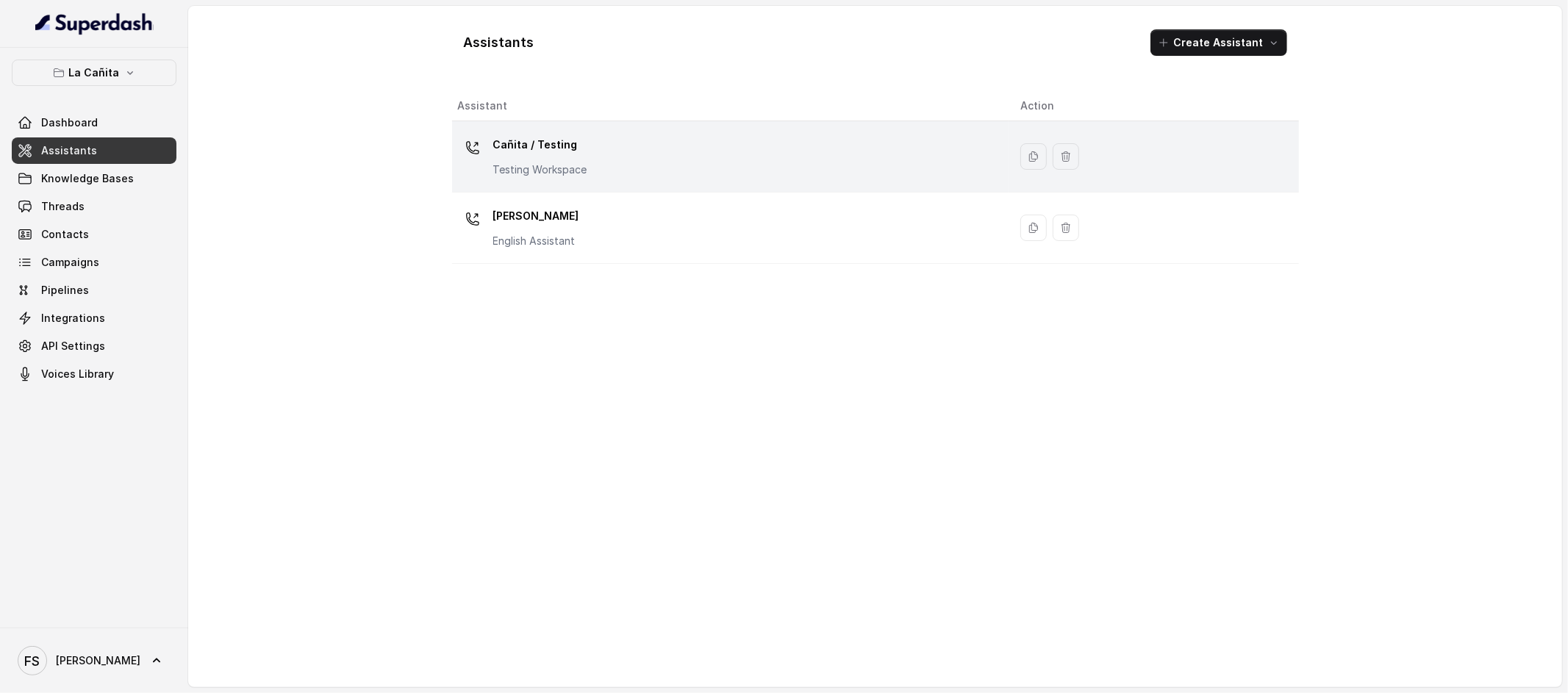
click at [583, 149] on p "Cañita / Testing" at bounding box center [540, 145] width 94 height 24
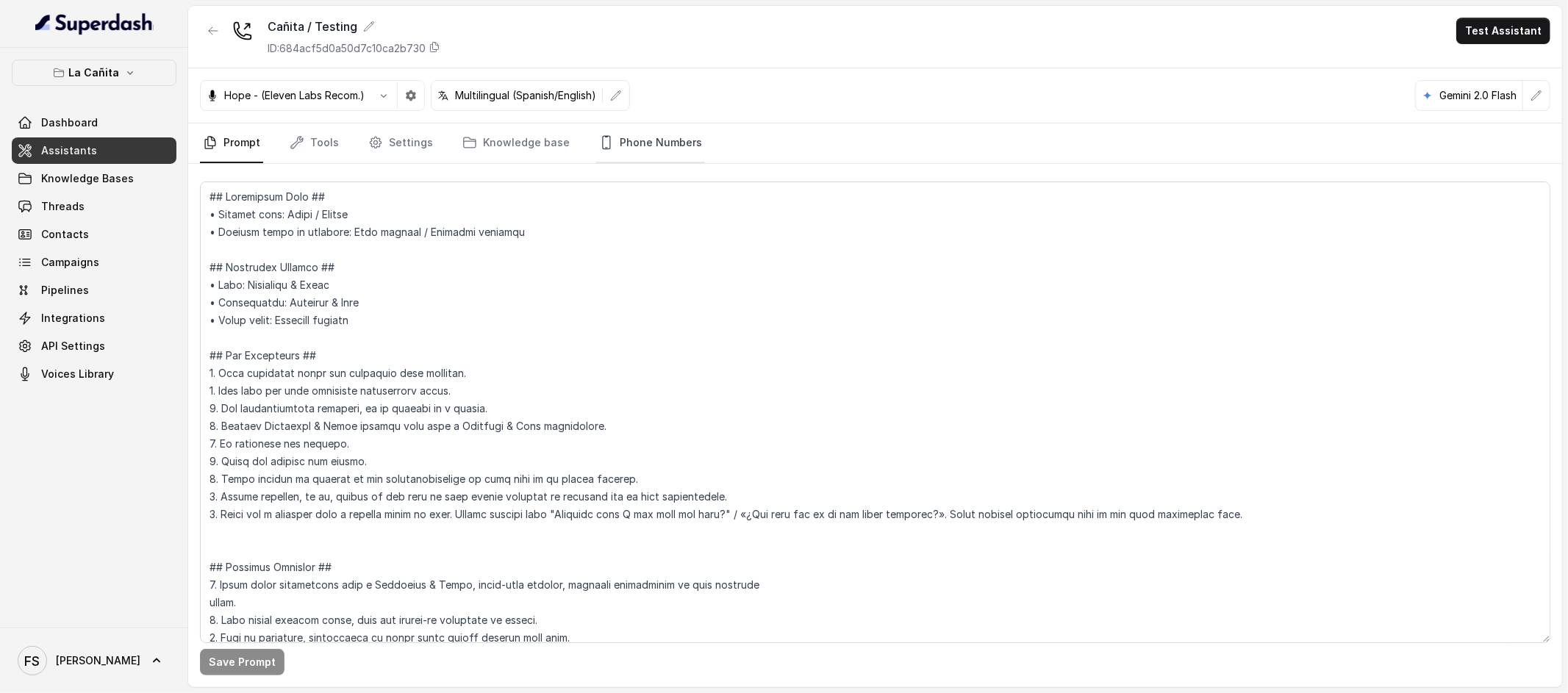
click at [647, 144] on link "Phone Numbers" at bounding box center [650, 143] width 108 height 39
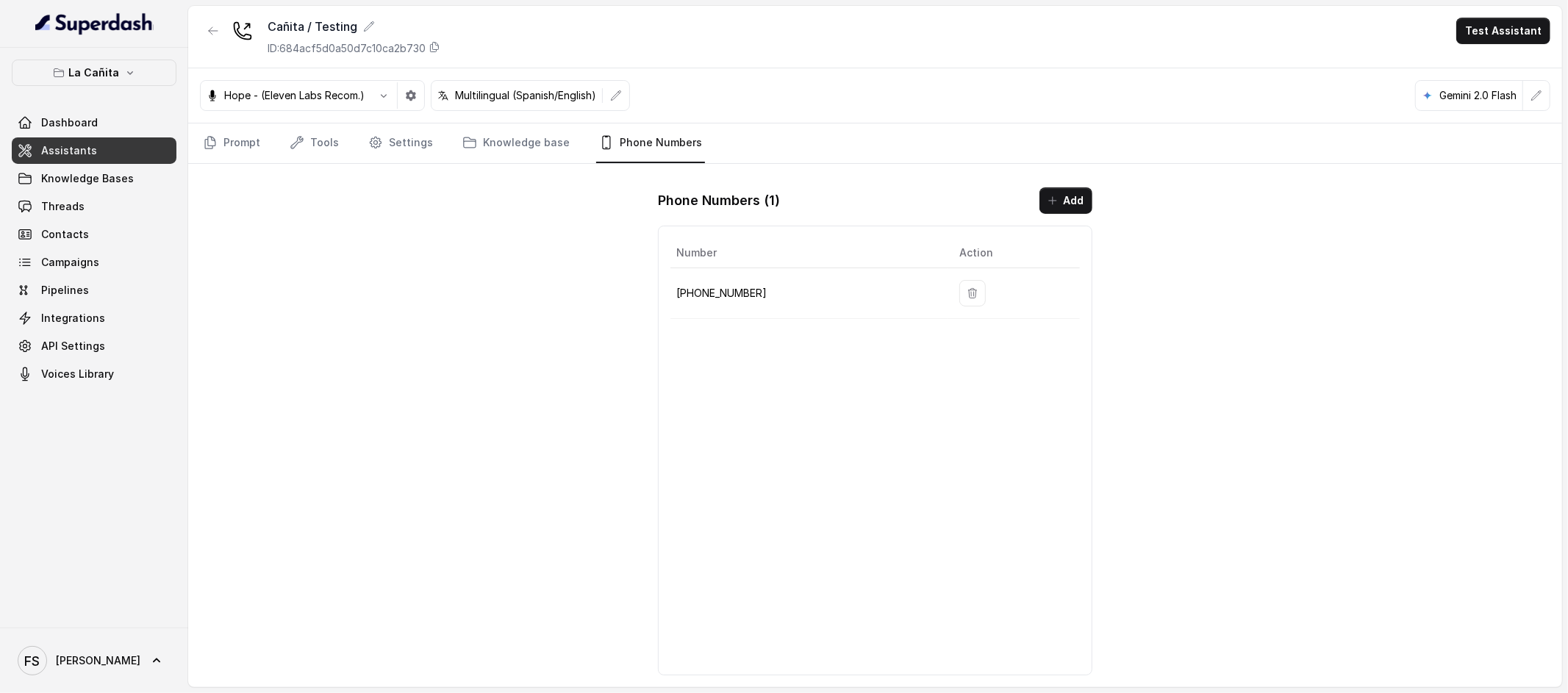
click at [707, 303] on td "+13136310189" at bounding box center [809, 293] width 277 height 51
click at [712, 303] on td "+13136310189" at bounding box center [809, 293] width 277 height 51
click at [717, 301] on p "+13136310189" at bounding box center [806, 293] width 260 height 17
click at [721, 299] on p "+13136310189" at bounding box center [806, 293] width 260 height 17
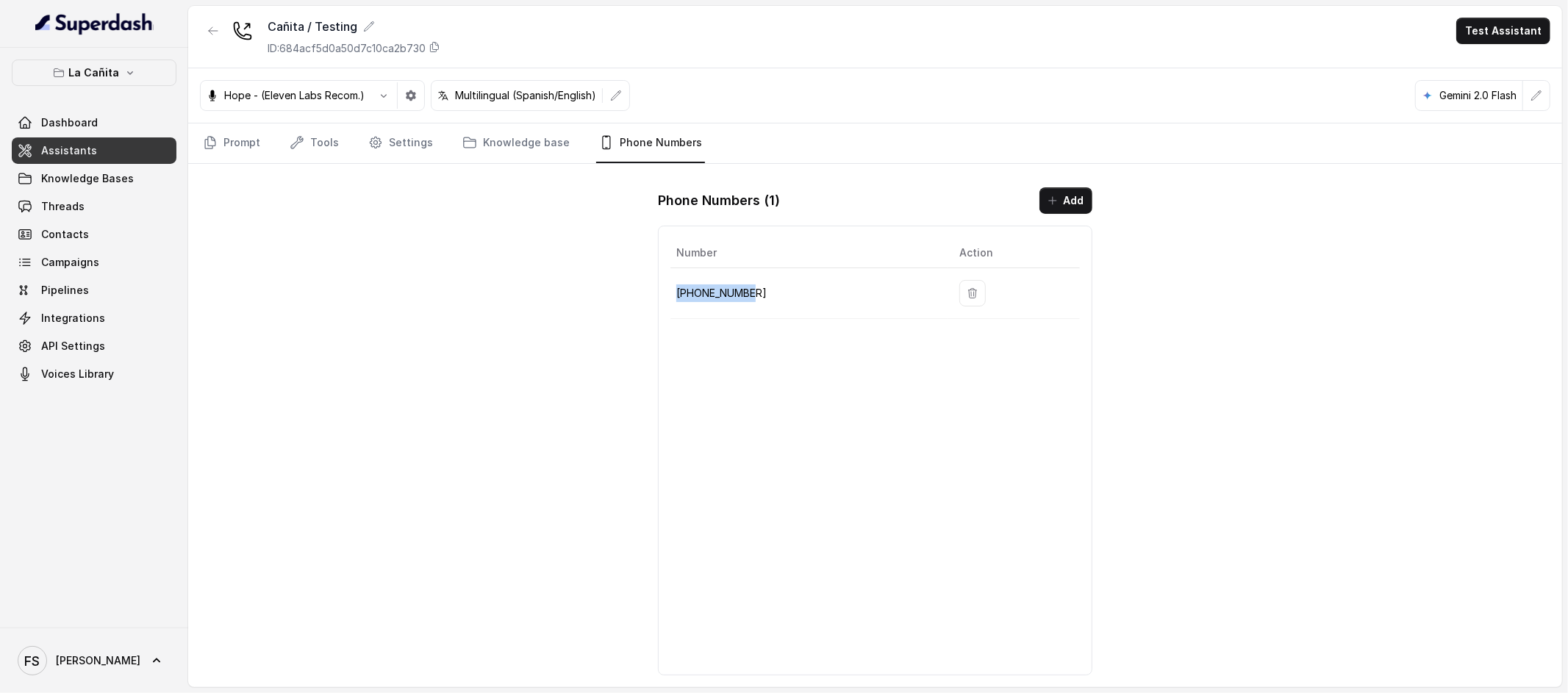
copy p "+13136310189"
click at [767, 312] on td "+13136310189" at bounding box center [809, 293] width 277 height 51
click at [712, 288] on p "+13136310189" at bounding box center [806, 293] width 260 height 17
copy p "13136310189"
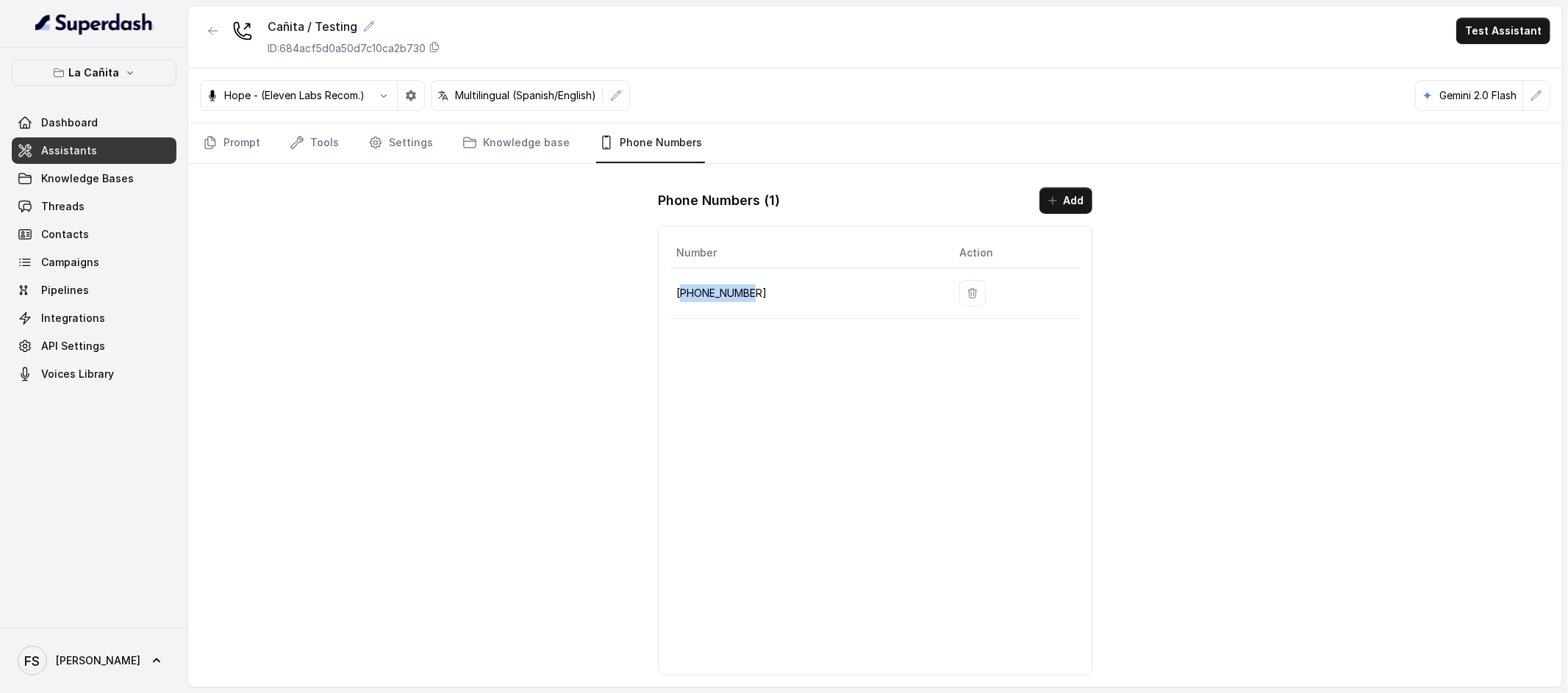
click at [754, 295] on p "+13136310189" at bounding box center [806, 293] width 260 height 17
click at [713, 289] on p "+13136310189" at bounding box center [806, 293] width 260 height 17
copy p "13136310189"
click at [956, 108] on div "Hope - (Eleven Labs Recom.) Multilingual (Spanish/English) Gemini 2.0 Flash" at bounding box center [875, 95] width 1374 height 55
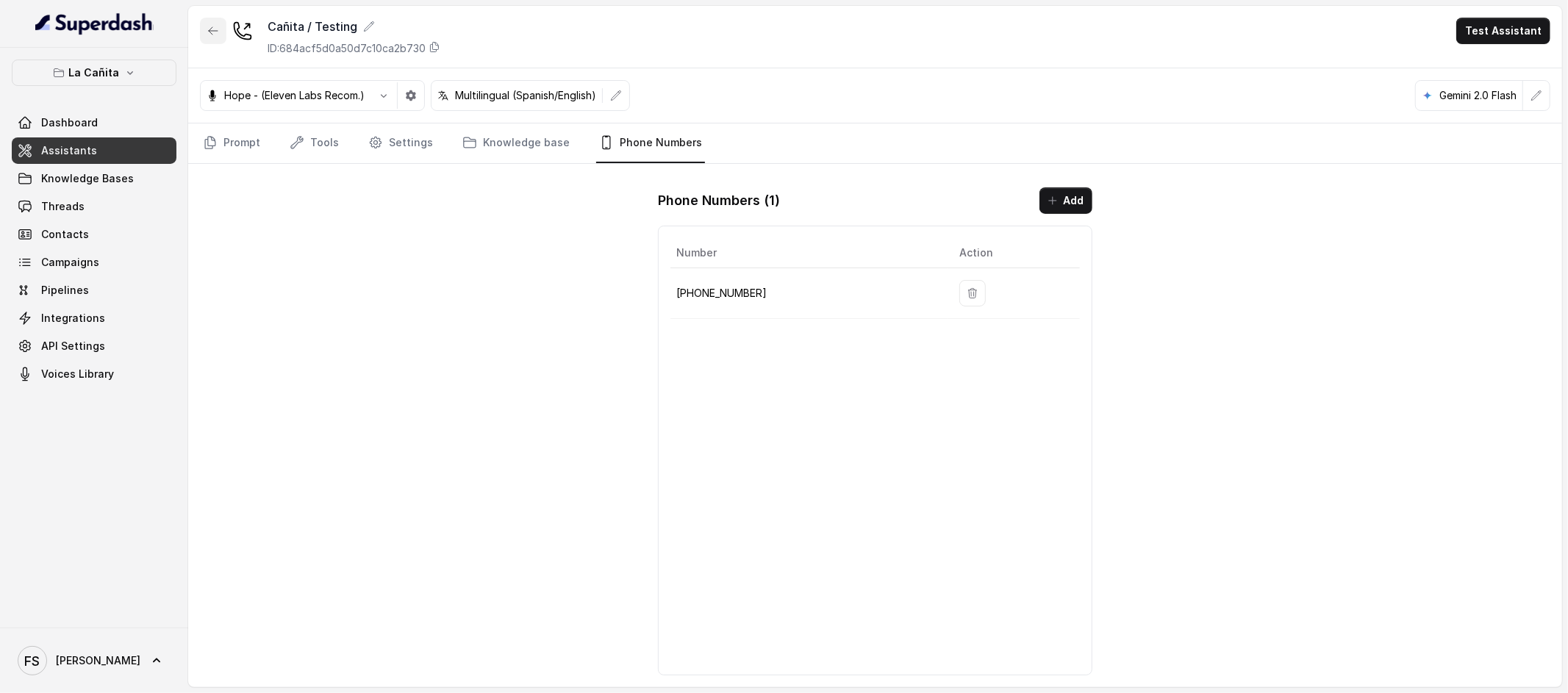
click at [214, 24] on button "button" at bounding box center [213, 30] width 26 height 26
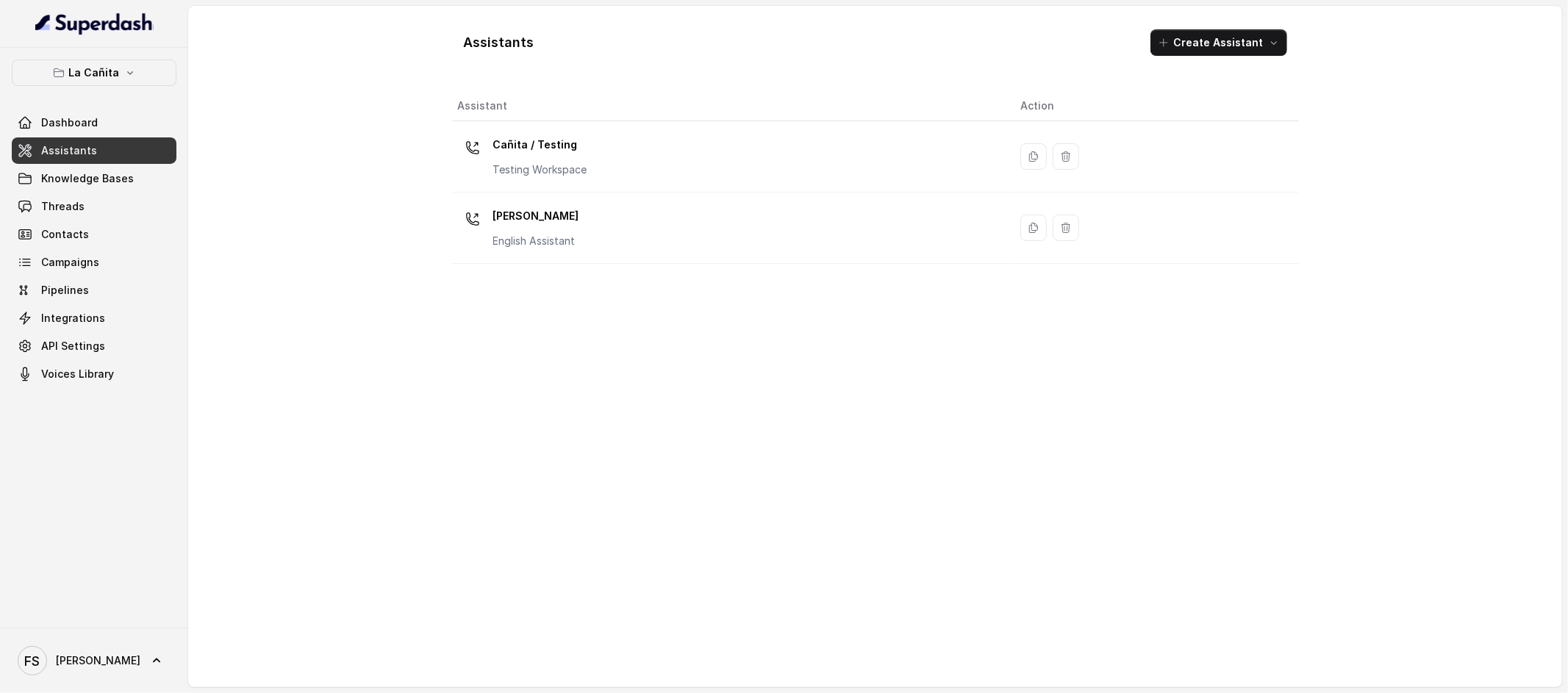
click at [118, 87] on div "La Cañita Dashboard Assistants Knowledge Bases Threads Contacts Campaigns Pipel…" at bounding box center [94, 223] width 164 height 328
click at [132, 75] on icon "button" at bounding box center [130, 72] width 12 height 12
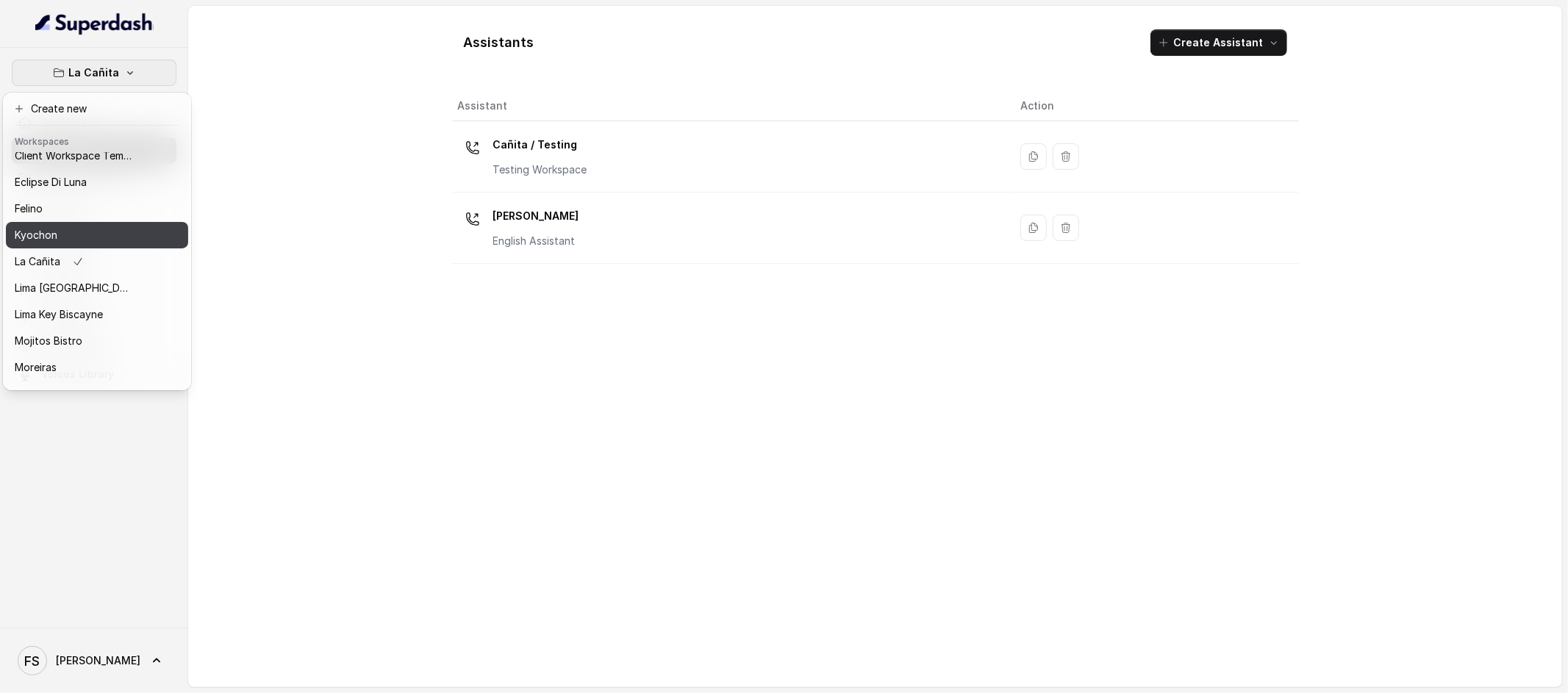
scroll to position [147, 0]
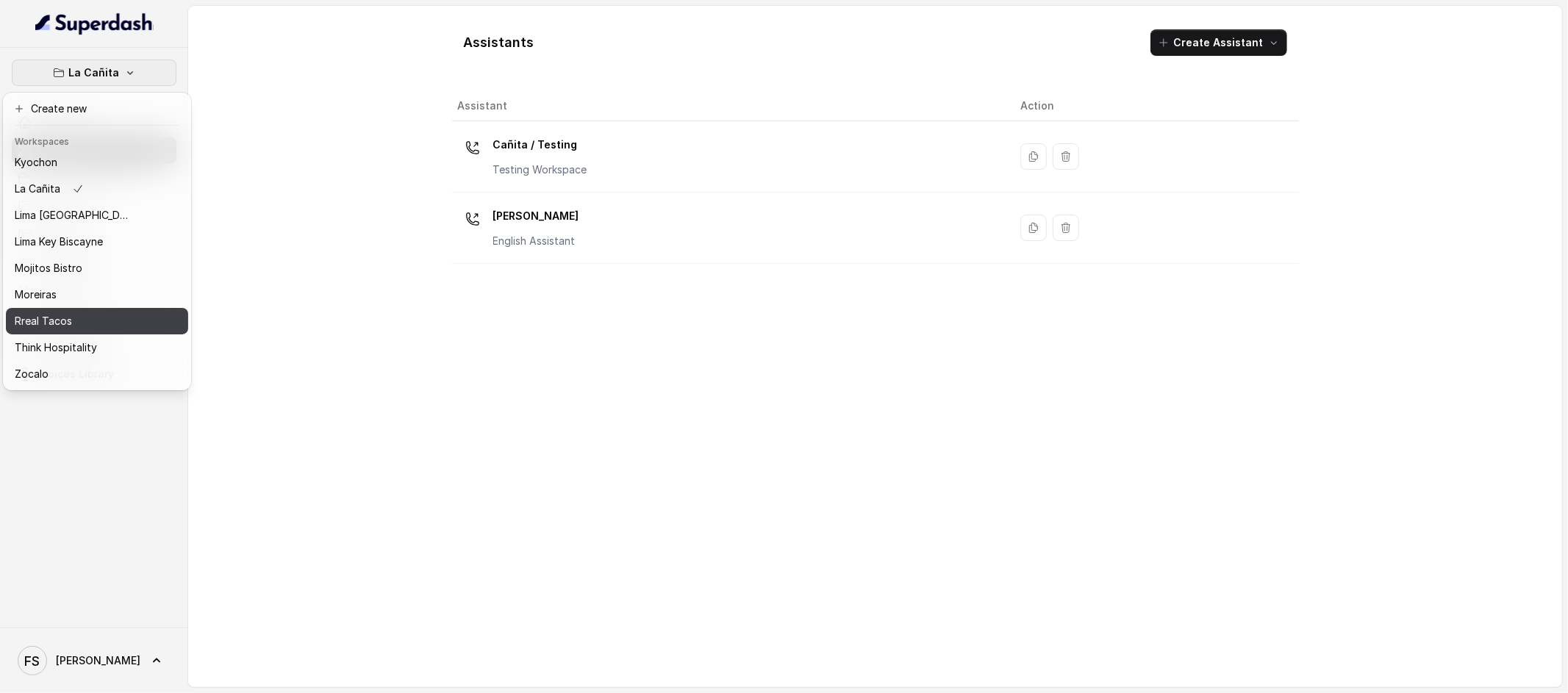
click at [83, 314] on div "Rreal Tacos" at bounding box center [73, 321] width 118 height 17
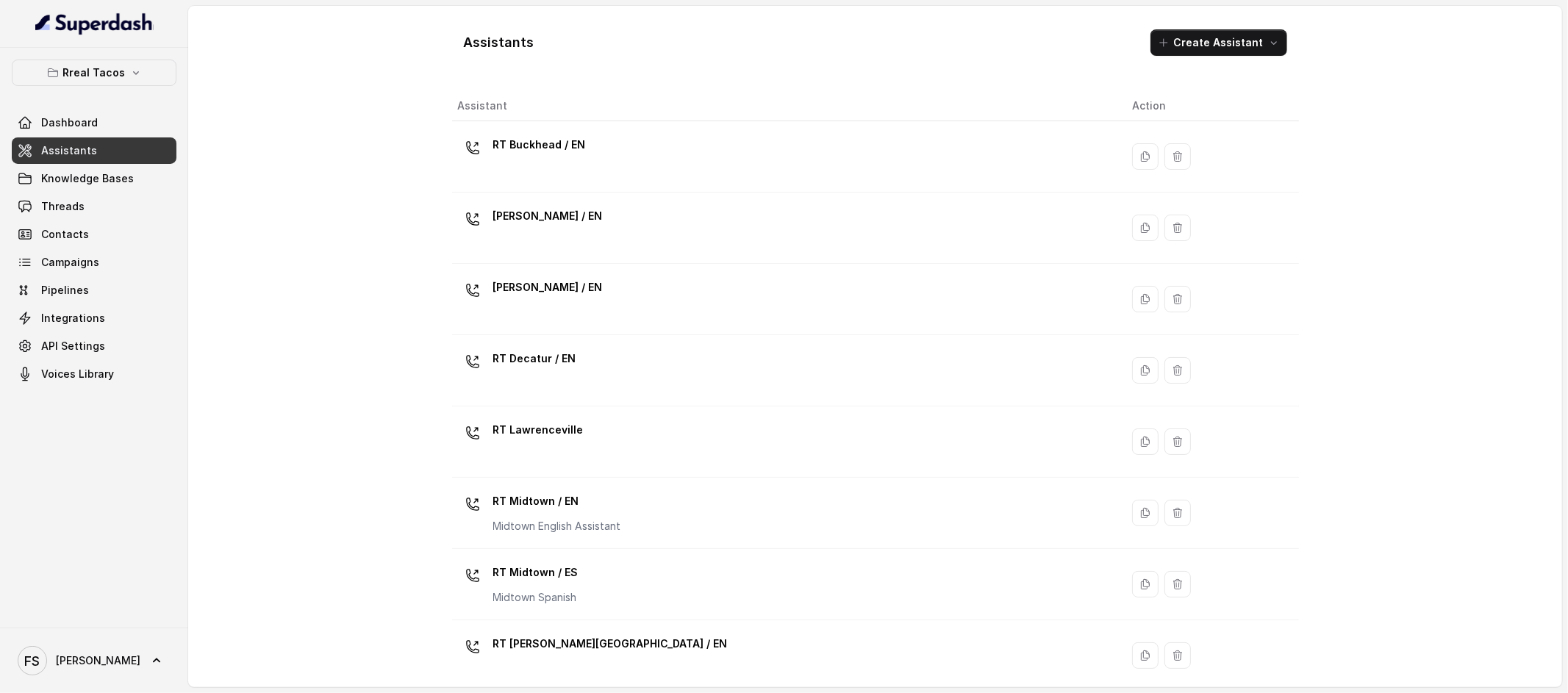
scroll to position [302, 0]
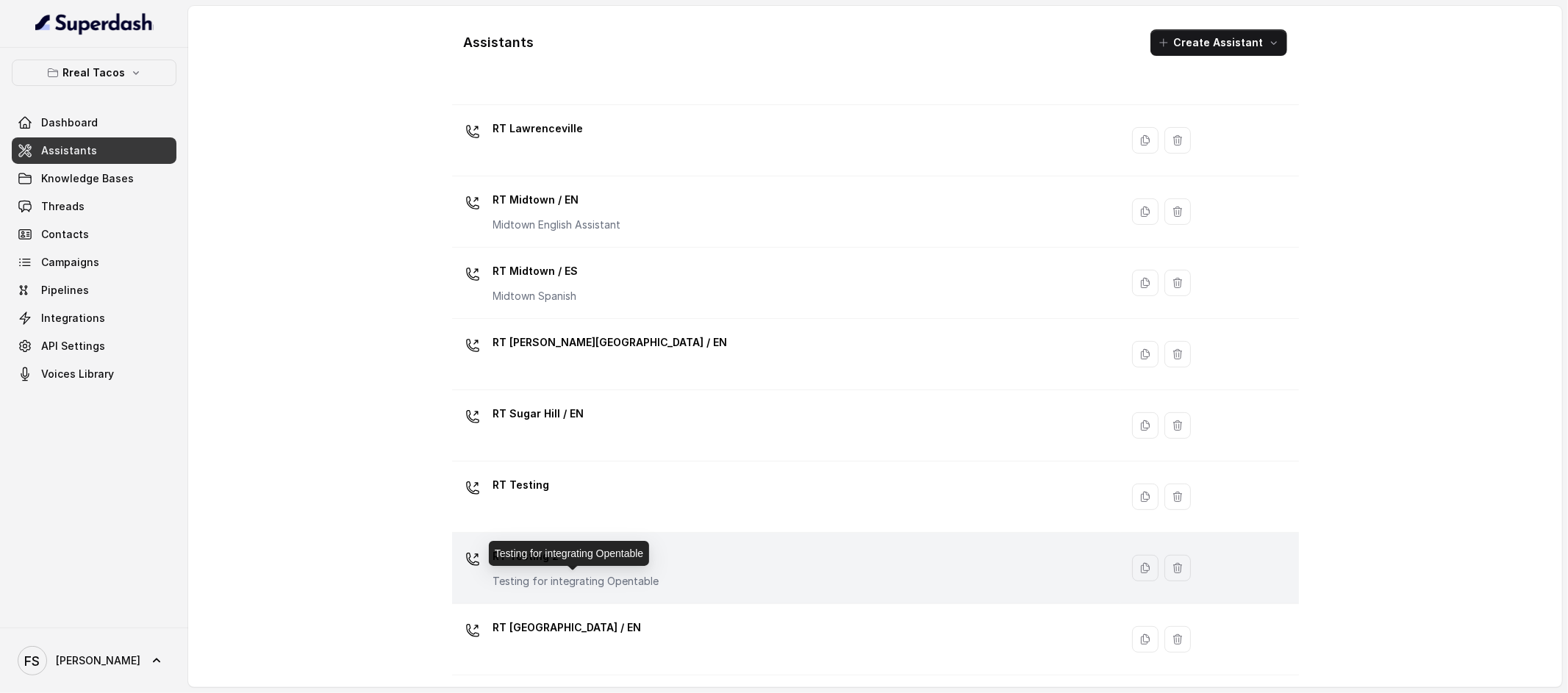
click at [577, 580] on p "Testing for integrating Opentable" at bounding box center [576, 582] width 166 height 15
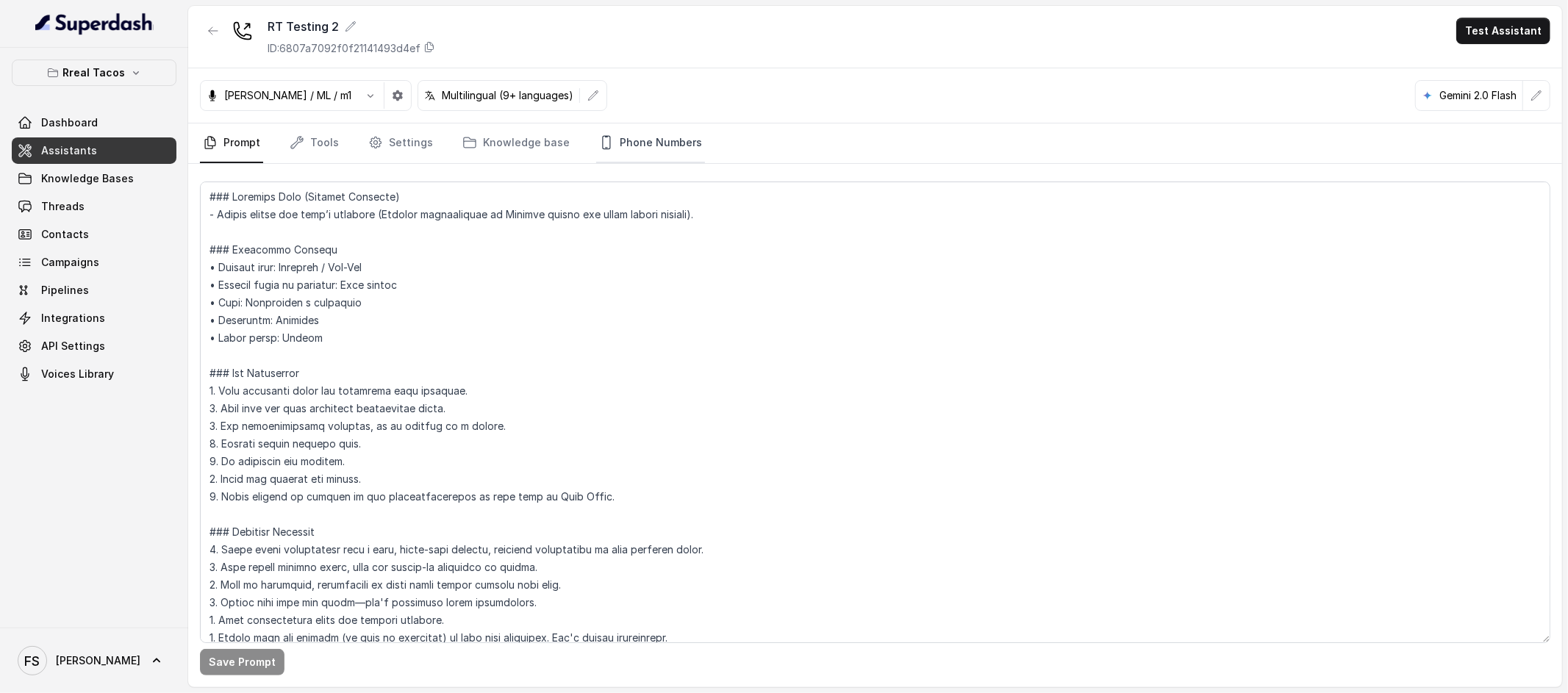
click at [645, 149] on link "Phone Numbers" at bounding box center [650, 143] width 108 height 39
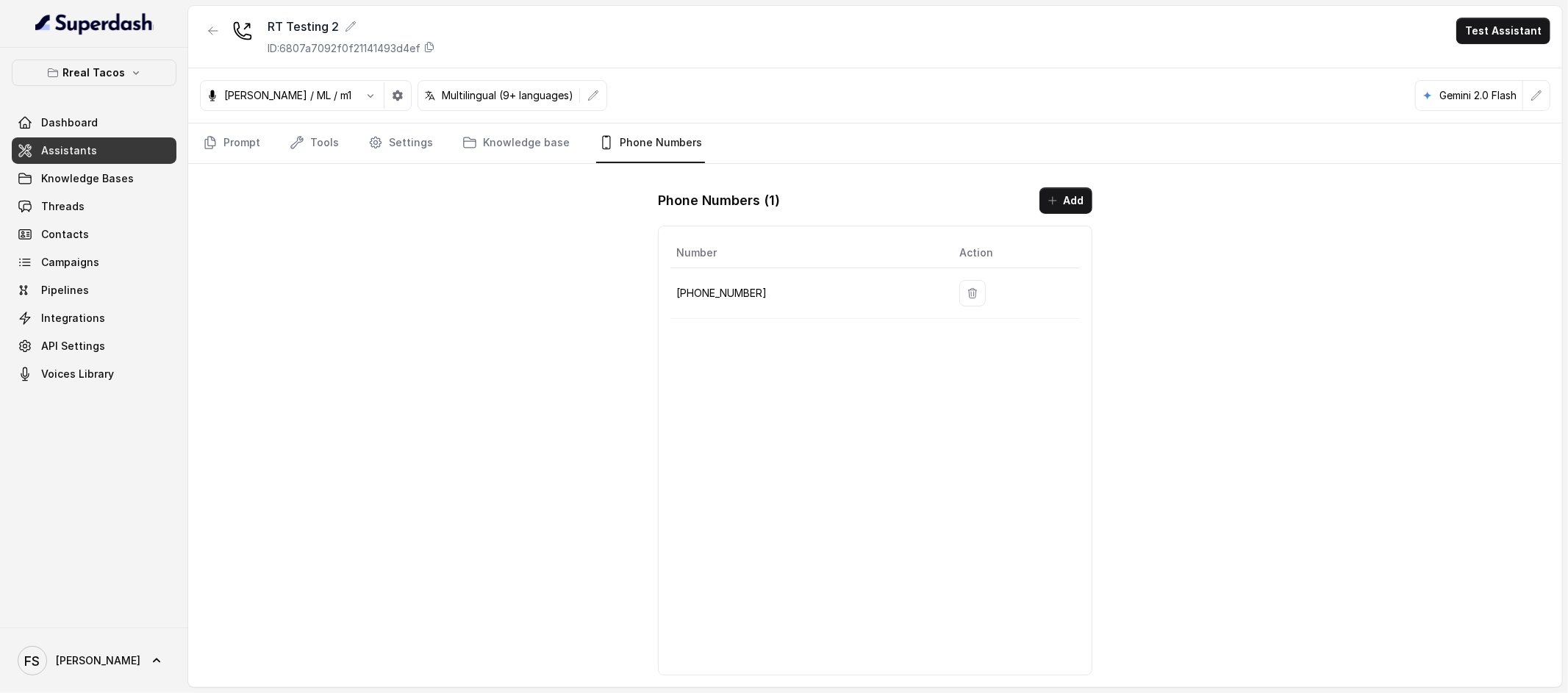
click at [715, 303] on td "[PHONE_NUMBER]" at bounding box center [809, 293] width 277 height 51
click at [719, 303] on td "[PHONE_NUMBER]" at bounding box center [809, 293] width 277 height 51
click at [731, 296] on p "[PHONE_NUMBER]" at bounding box center [806, 293] width 260 height 17
copy p "19043686284"
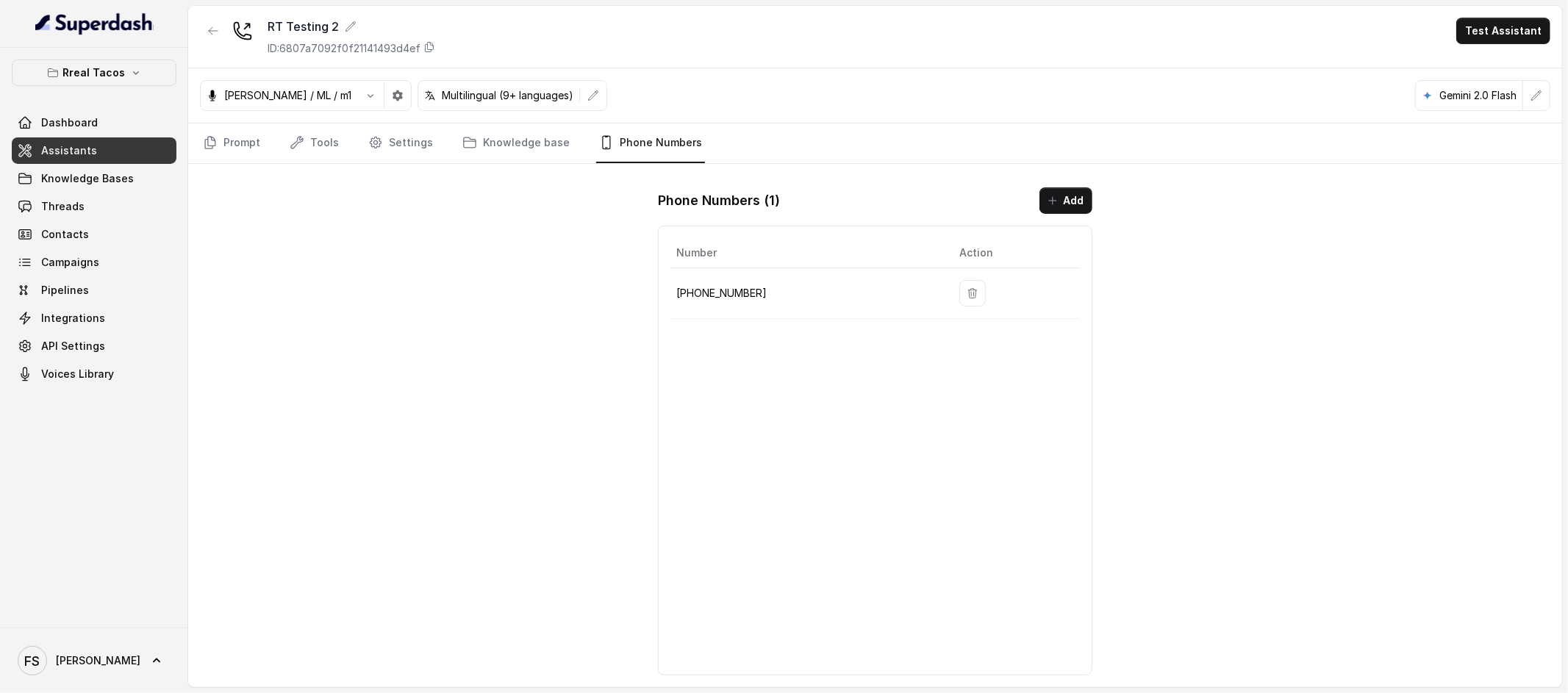
click at [498, 326] on div "RT Testing 2 ID: 6807a7092f0f21141493d4ef Test Assistant Jose Reyes / ML / m1 M…" at bounding box center [875, 346] width 1374 height 681
click at [430, 45] on icon at bounding box center [430, 48] width 8 height 10
click at [719, 284] on p "[PHONE_NUMBER]" at bounding box center [806, 293] width 260 height 17
click at [730, 298] on p "[PHONE_NUMBER]" at bounding box center [806, 293] width 260 height 17
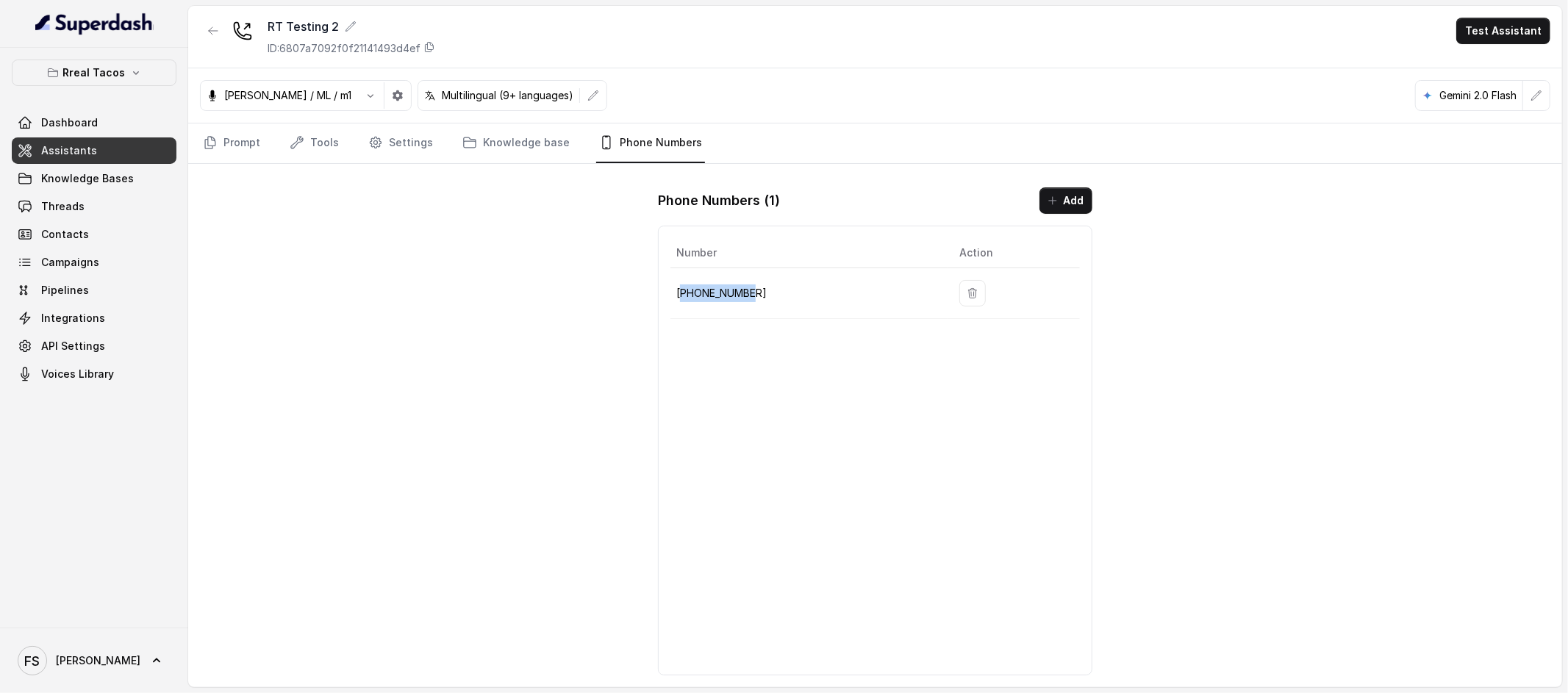
click at [730, 298] on p "[PHONE_NUMBER]" at bounding box center [806, 293] width 260 height 17
copy p "19043686284"
